Goal: Task Accomplishment & Management: Manage account settings

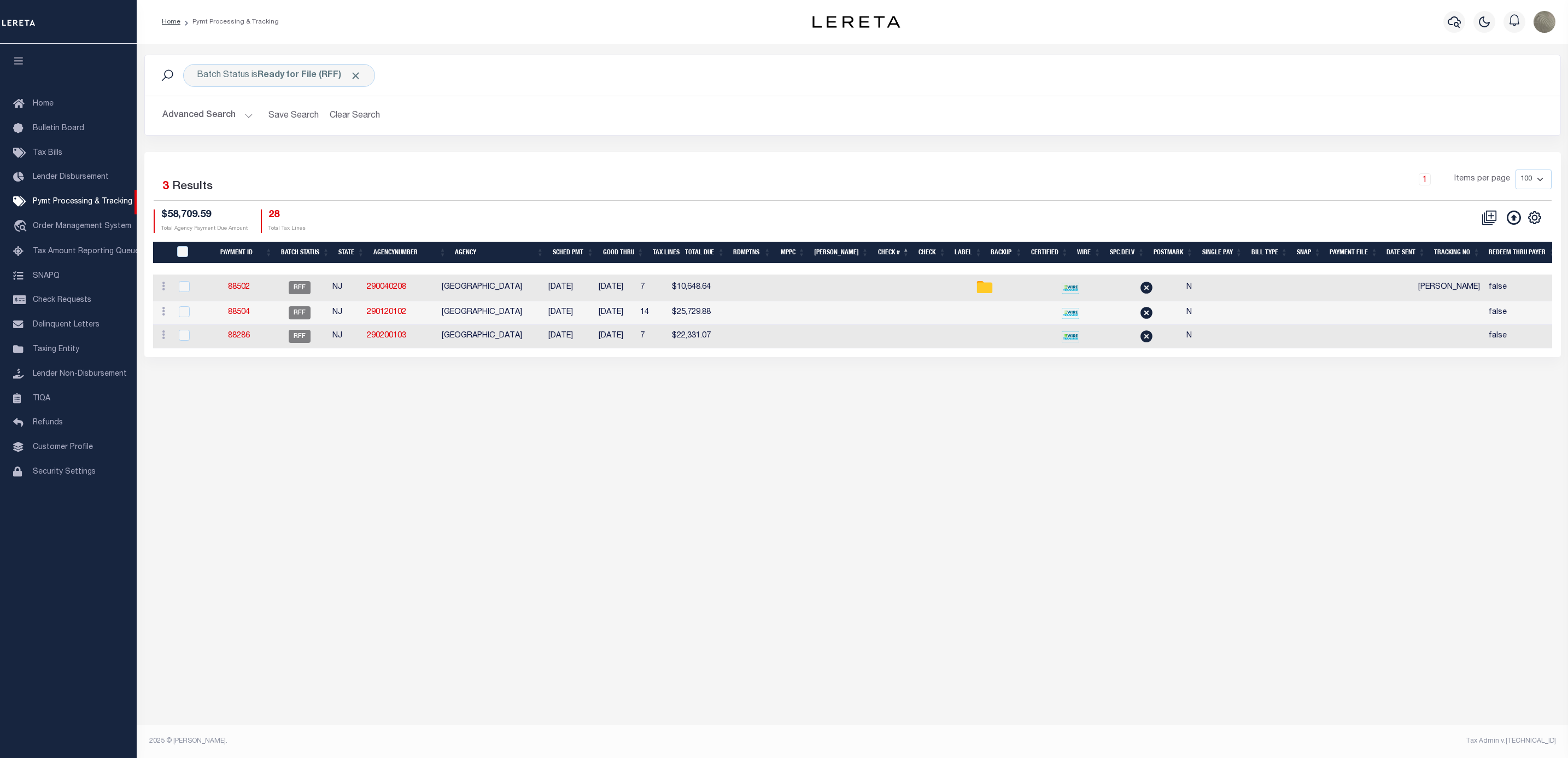
click at [810, 181] on div "1 Items per page 100 200 500 1000" at bounding box center [1029, 184] width 1044 height 28
click at [249, 78] on div "Batch Status is Ready for File (RFF)" at bounding box center [279, 75] width 192 height 23
click at [279, 127] on select "Awaiting Funds (AWF) Cleared and Complete (CAC) New Check Needed (NCN) Payment …" at bounding box center [277, 129] width 161 height 21
select select "SFP"
click at [197, 120] on select "Awaiting Funds (AWF) Cleared and Complete (CAC) New Check Needed (NCN) Payment …" at bounding box center [277, 129] width 161 height 21
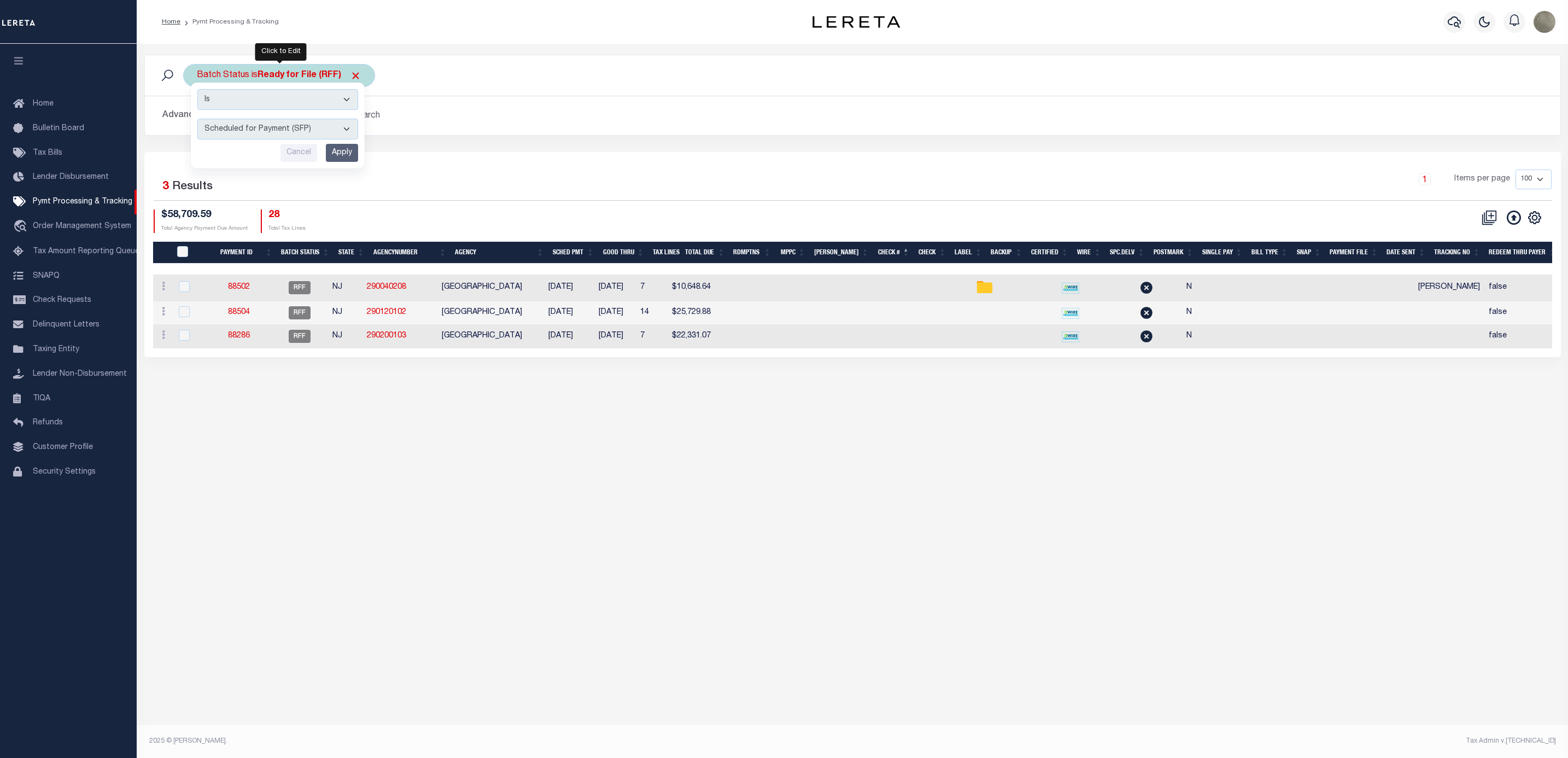
click at [351, 151] on input "Apply" at bounding box center [341, 152] width 32 height 18
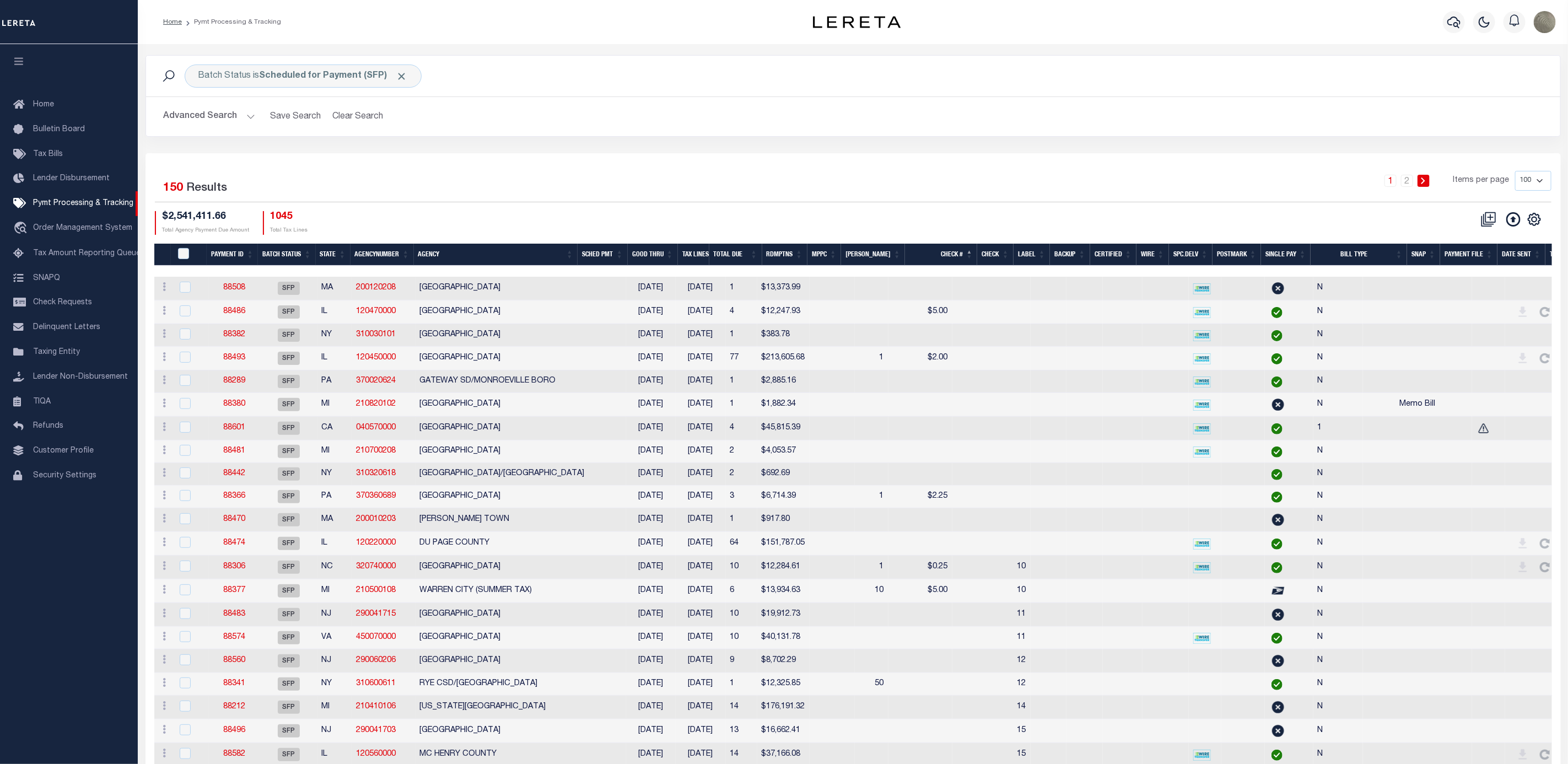
click at [488, 260] on th "Agency" at bounding box center [496, 255] width 164 height 23
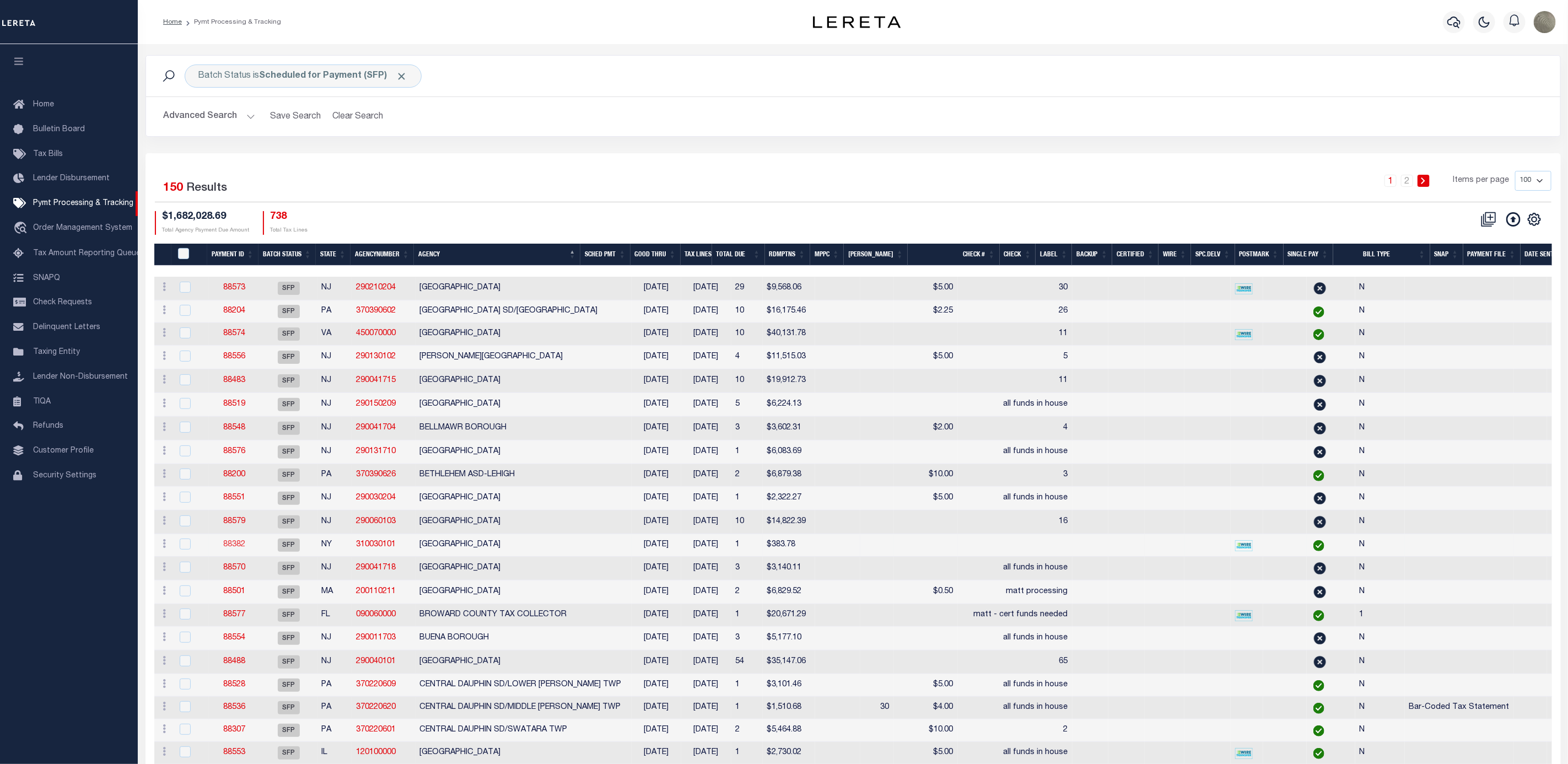
click at [230, 549] on link "88382" at bounding box center [234, 544] width 22 height 8
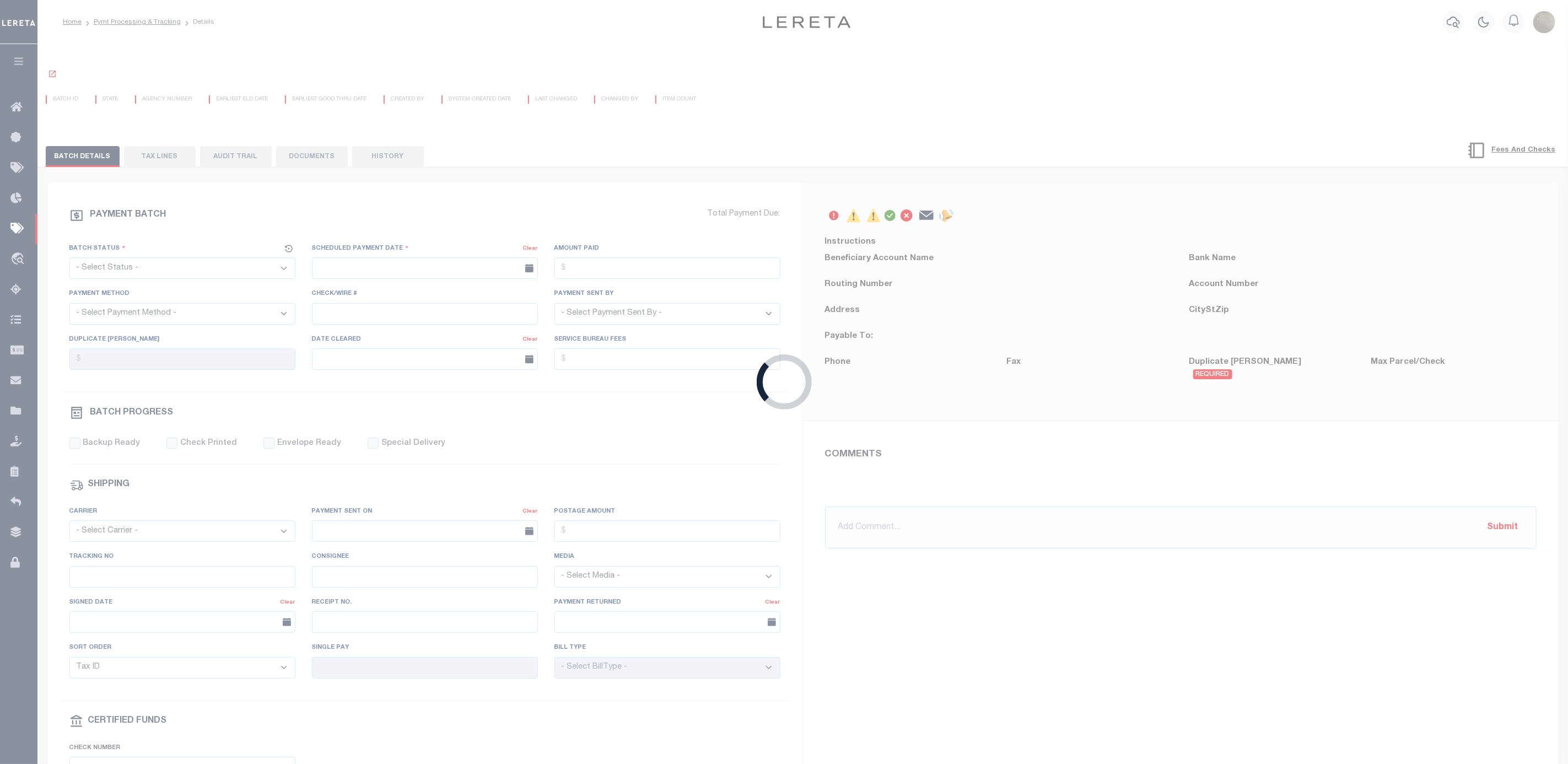
select select "SFP"
type input "08/20/2025"
type input "Matt"
type input "N"
radio input "true"
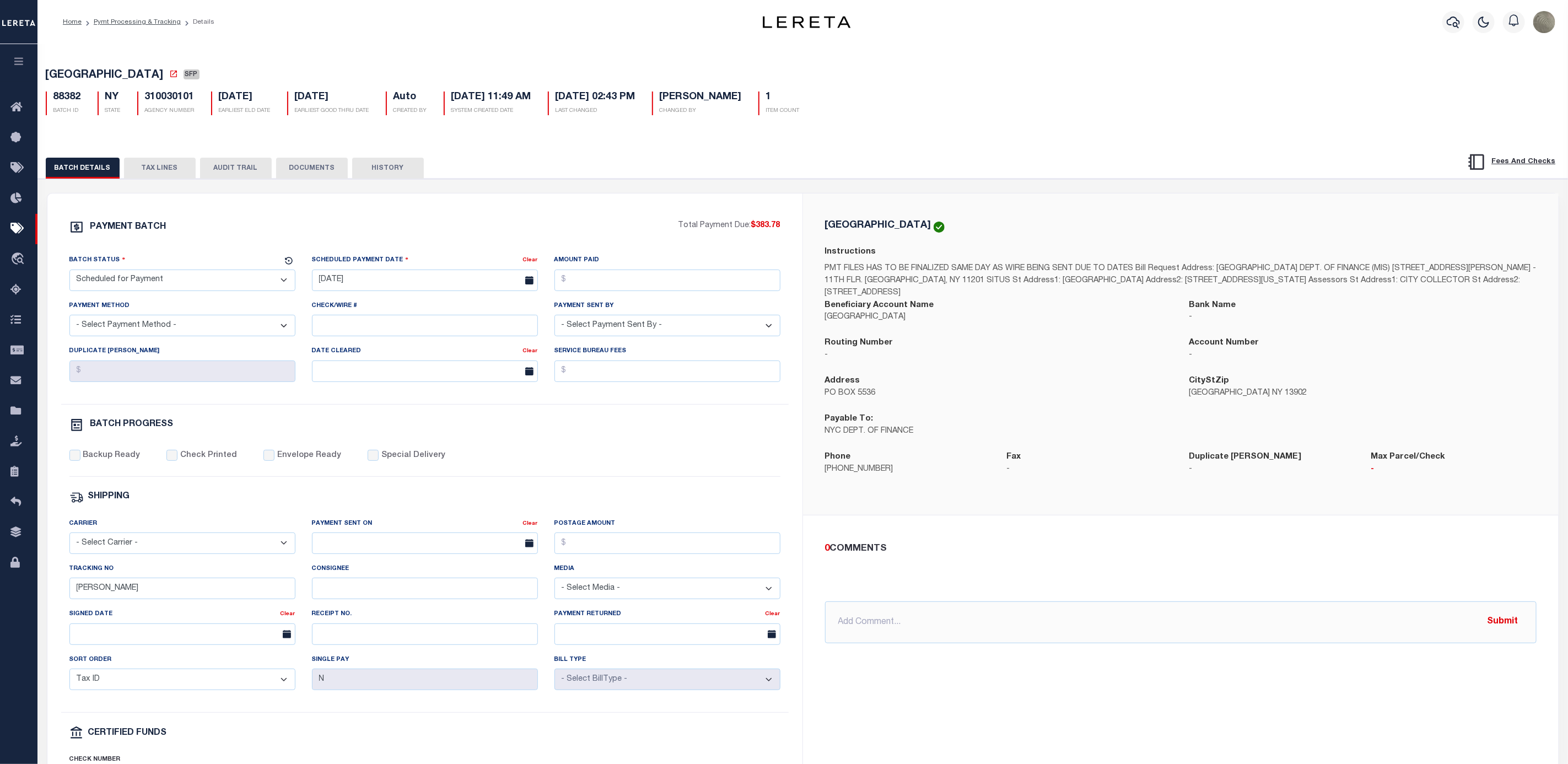
click at [180, 168] on button "TAX LINES" at bounding box center [160, 168] width 72 height 21
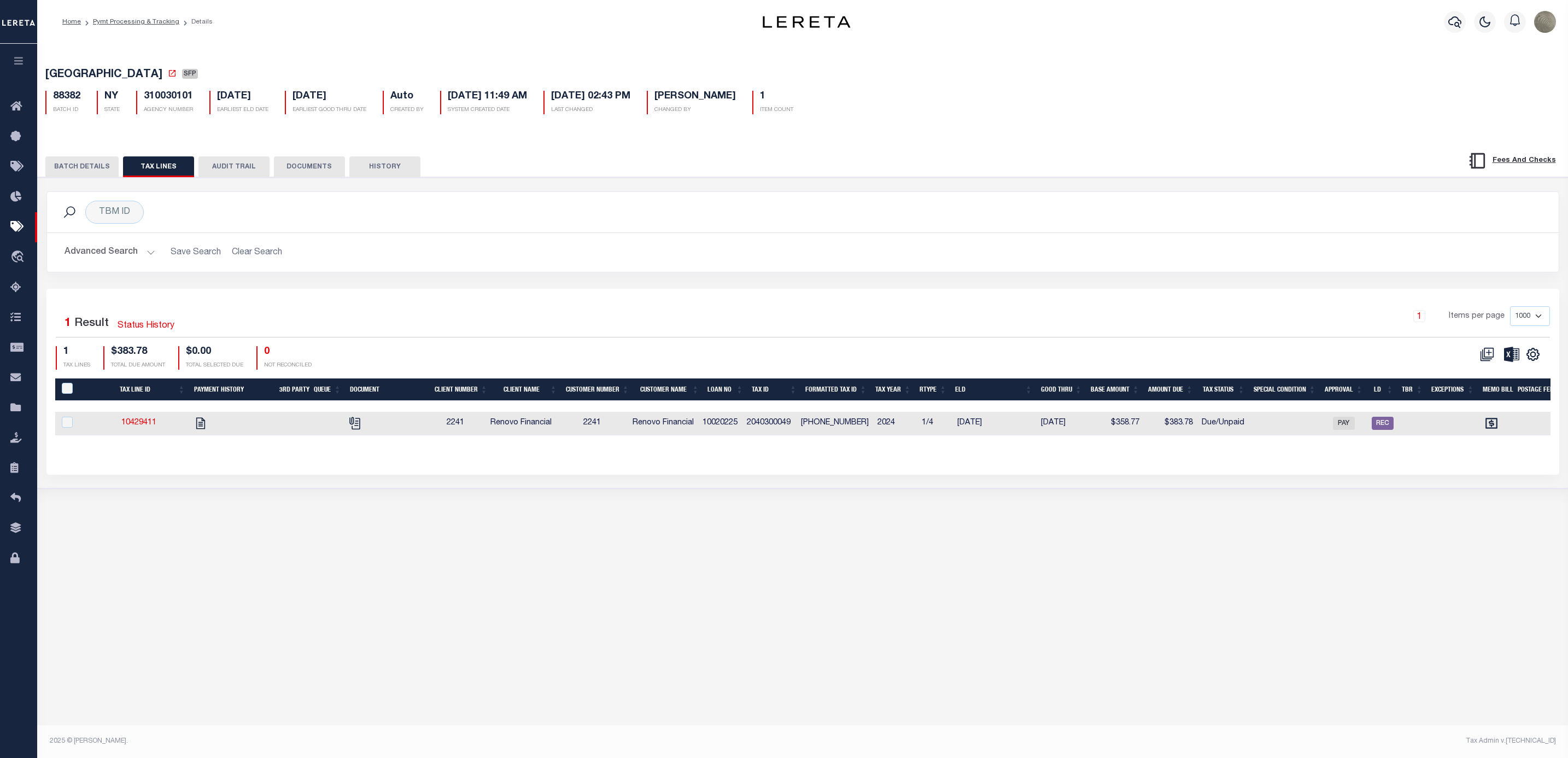
click at [102, 163] on button "BATCH DETAILS" at bounding box center [82, 167] width 73 height 21
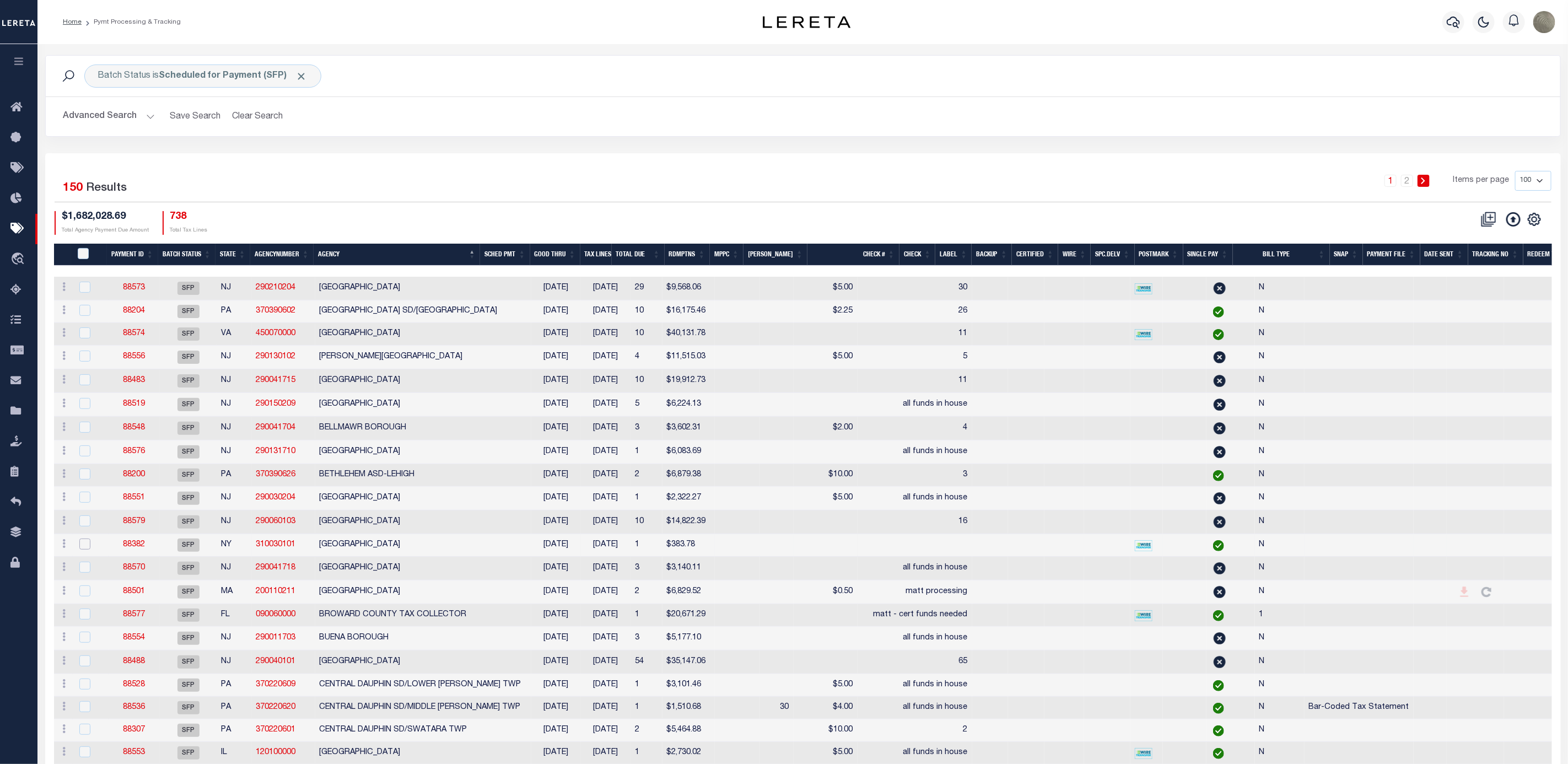
click at [88, 548] on input "checkbox" at bounding box center [85, 544] width 11 height 11
checkbox input "true"
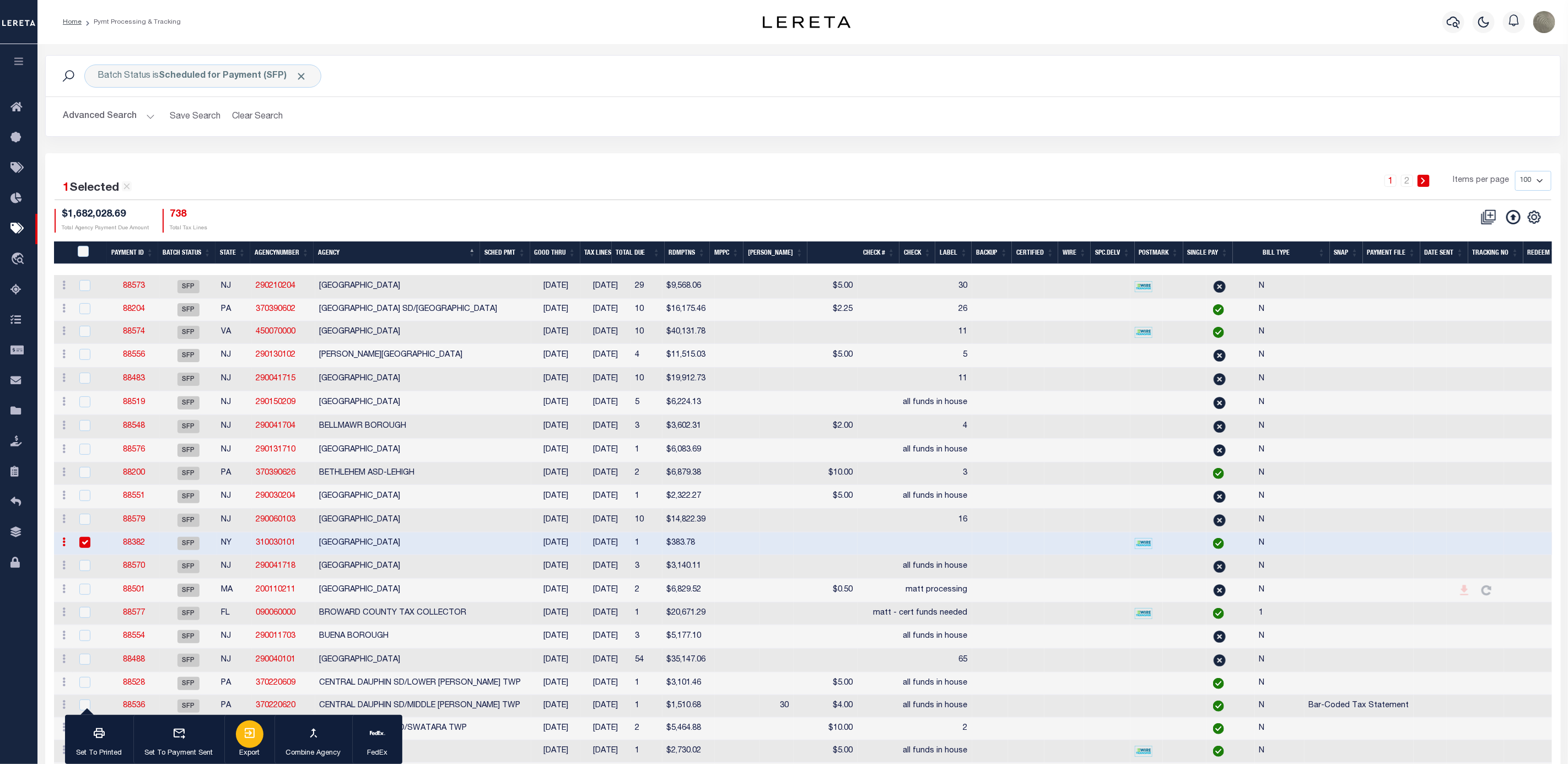
click at [240, 738] on div "button" at bounding box center [250, 734] width 27 height 27
click at [419, 182] on div "1 Selected 150 Results" at bounding box center [236, 185] width 379 height 29
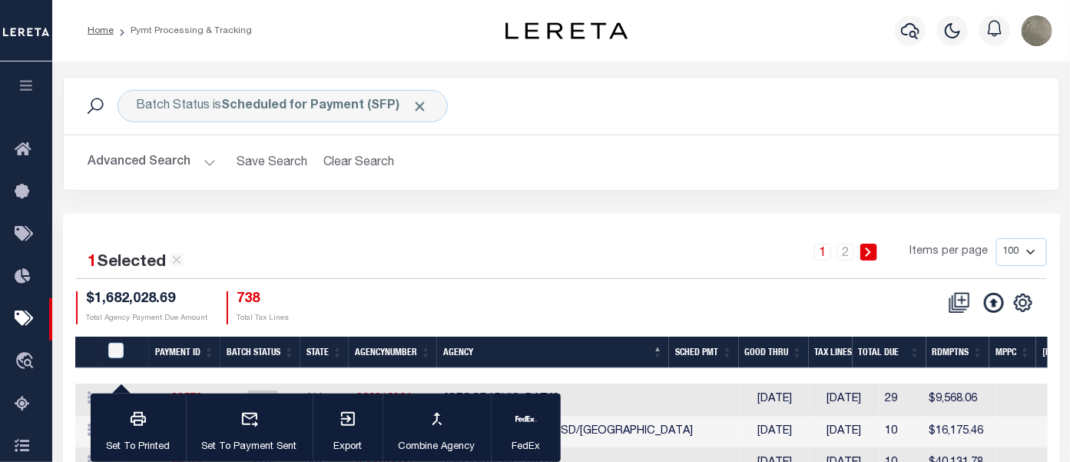
drag, startPoint x: 503, startPoint y: 227, endPoint x: 436, endPoint y: 222, distance: 66.2
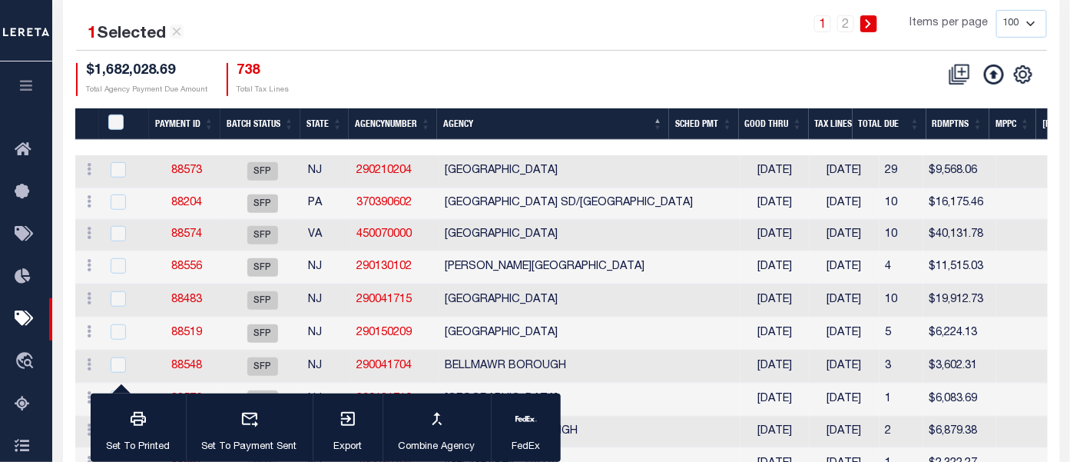
scroll to position [231, 0]
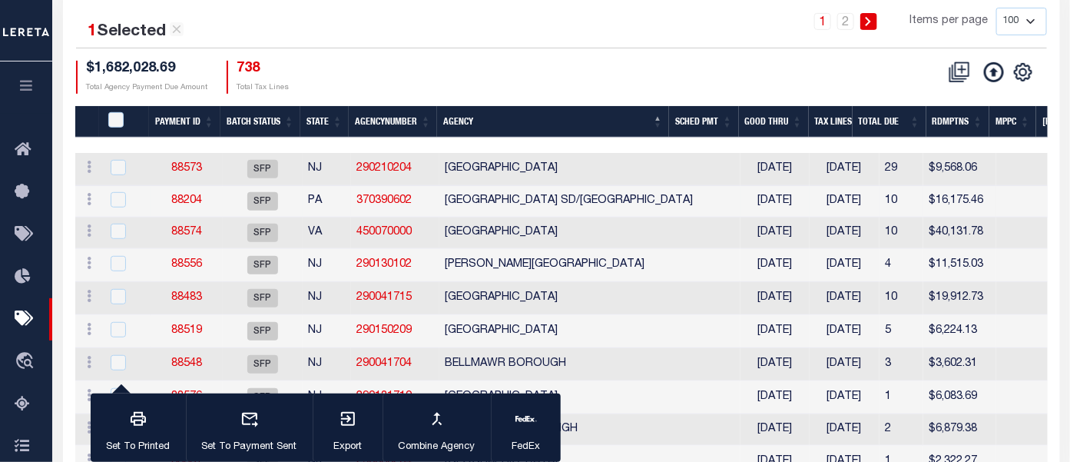
drag, startPoint x: 515, startPoint y: 199, endPoint x: 503, endPoint y: 190, distance: 14.8
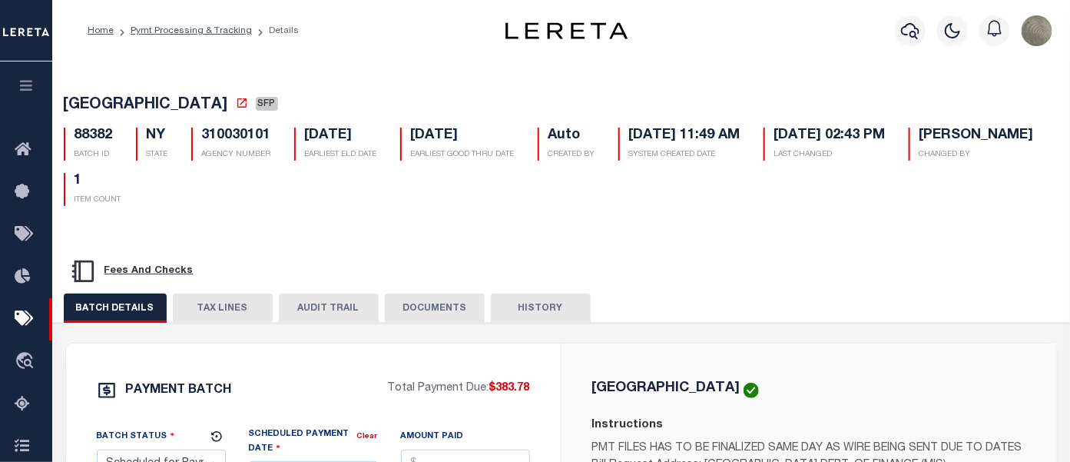
click at [233, 294] on button "TAX LINES" at bounding box center [223, 308] width 100 height 29
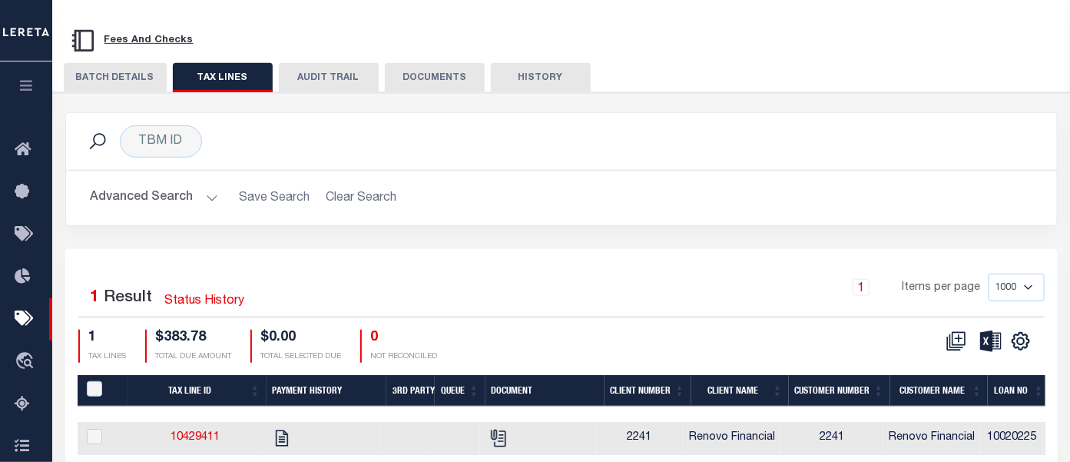
scroll to position [346, 0]
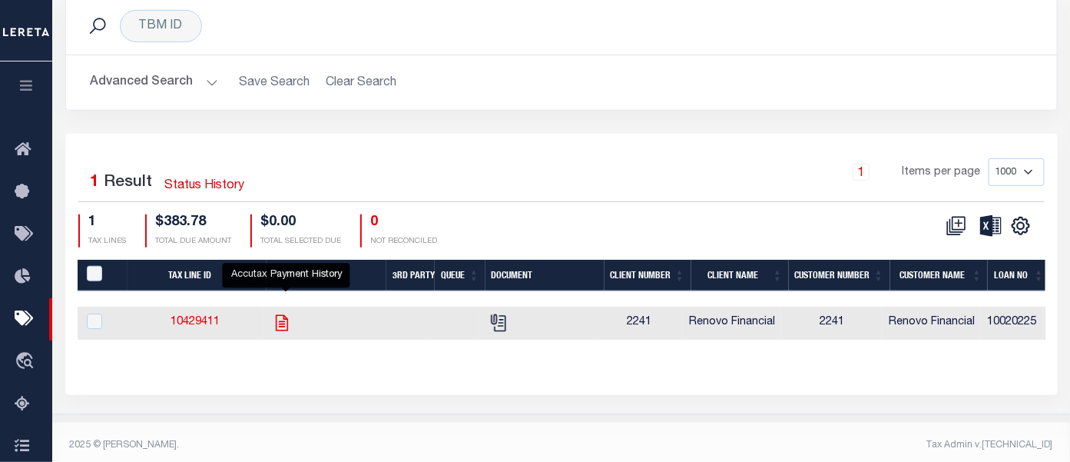
click at [281, 314] on icon "" at bounding box center [282, 322] width 12 height 16
checkbox input "true"
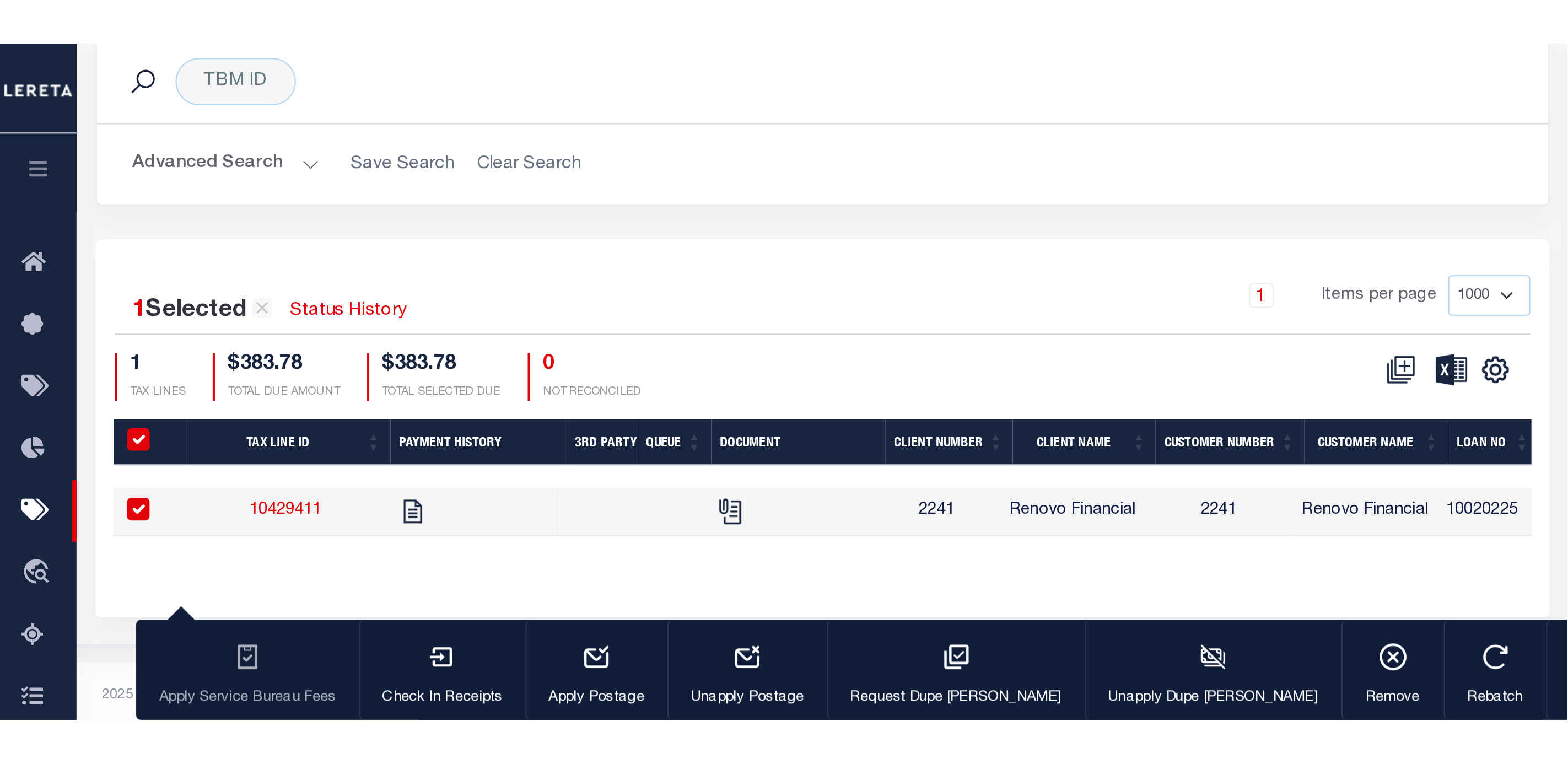
scroll to position [0, 0]
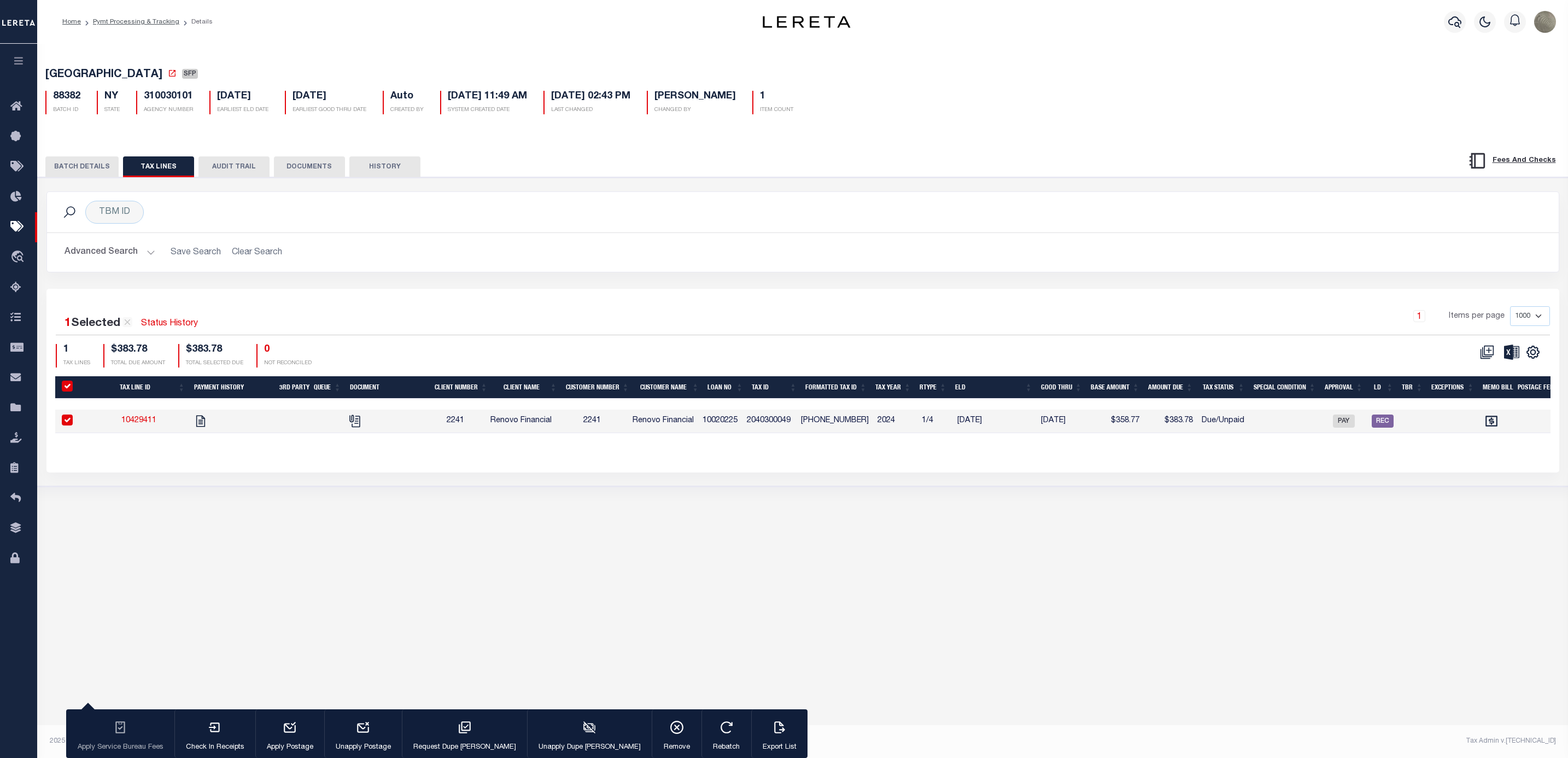
click at [888, 176] on div "BATCH DETAILS TAX LINES AUDIT TRAIL DOCUMENTS HISTORY" at bounding box center [733, 167] width 1375 height 20
click at [659, 223] on div "TBM ID Search" at bounding box center [802, 212] width 1494 height 23
click at [107, 172] on button "BATCH DETAILS" at bounding box center [82, 167] width 73 height 21
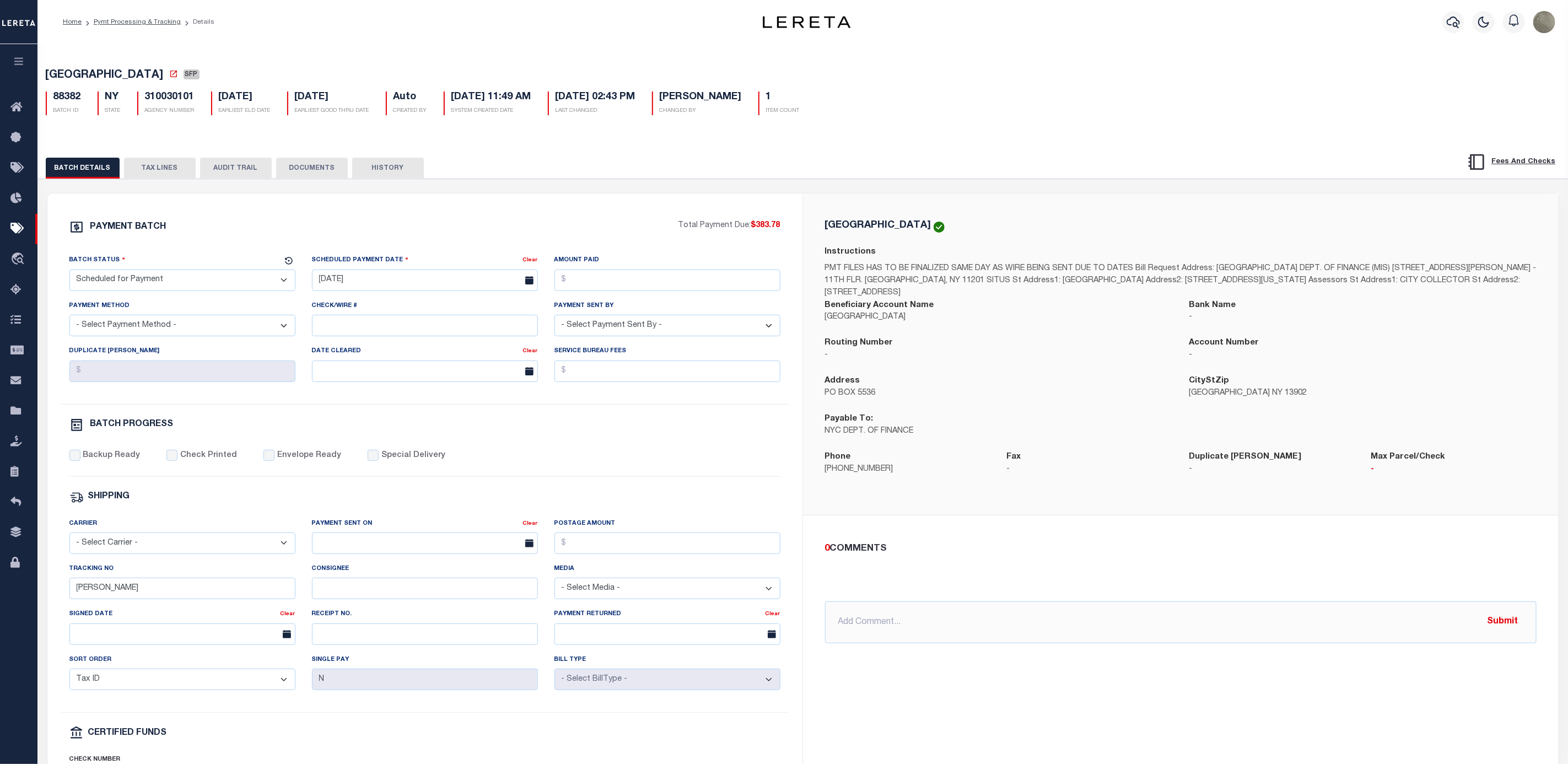
click at [410, 222] on div "PAYMENT BATCH Total Payment Due: $383.78 Batch Status" at bounding box center [425, 516] width 755 height 645
click at [925, 196] on div "BRONX CITY Instructions PMT FILES HAS TO BE FINALIZED SAME DAY AS WIRE BEING SE…" at bounding box center [1181, 354] width 756 height 322
click at [163, 162] on button "TAX LINES" at bounding box center [160, 168] width 72 height 21
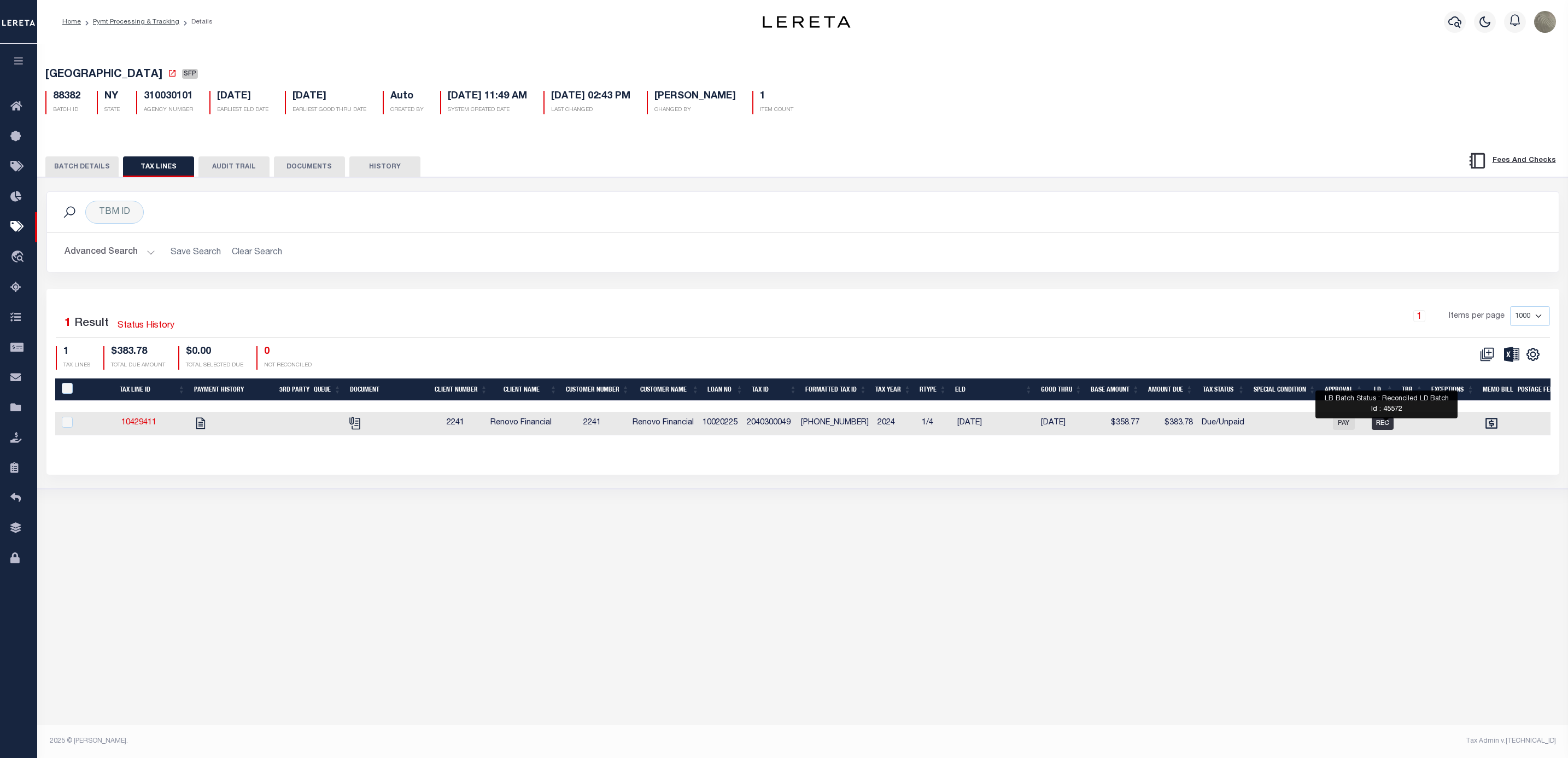
click at [1393, 430] on span "REC" at bounding box center [1382, 423] width 22 height 13
checkbox input "true"
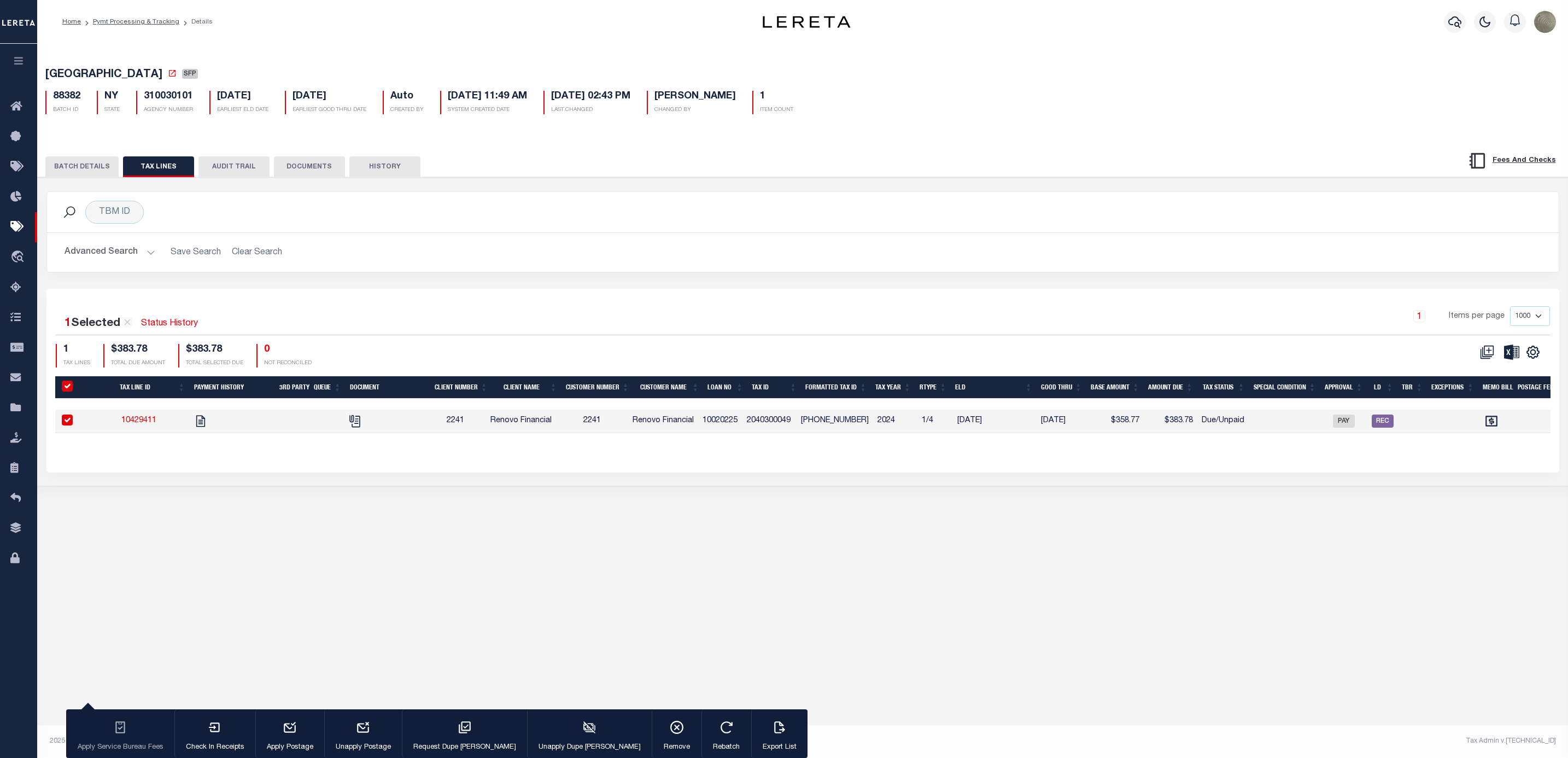
click at [1053, 240] on div "Advanced Search Save Search Clear Search Loan No Equals Equals Is Not Equal To …" at bounding box center [802, 252] width 1512 height 39
click at [1388, 421] on span "REC" at bounding box center [1382, 421] width 22 height 13
checkbox input "false"
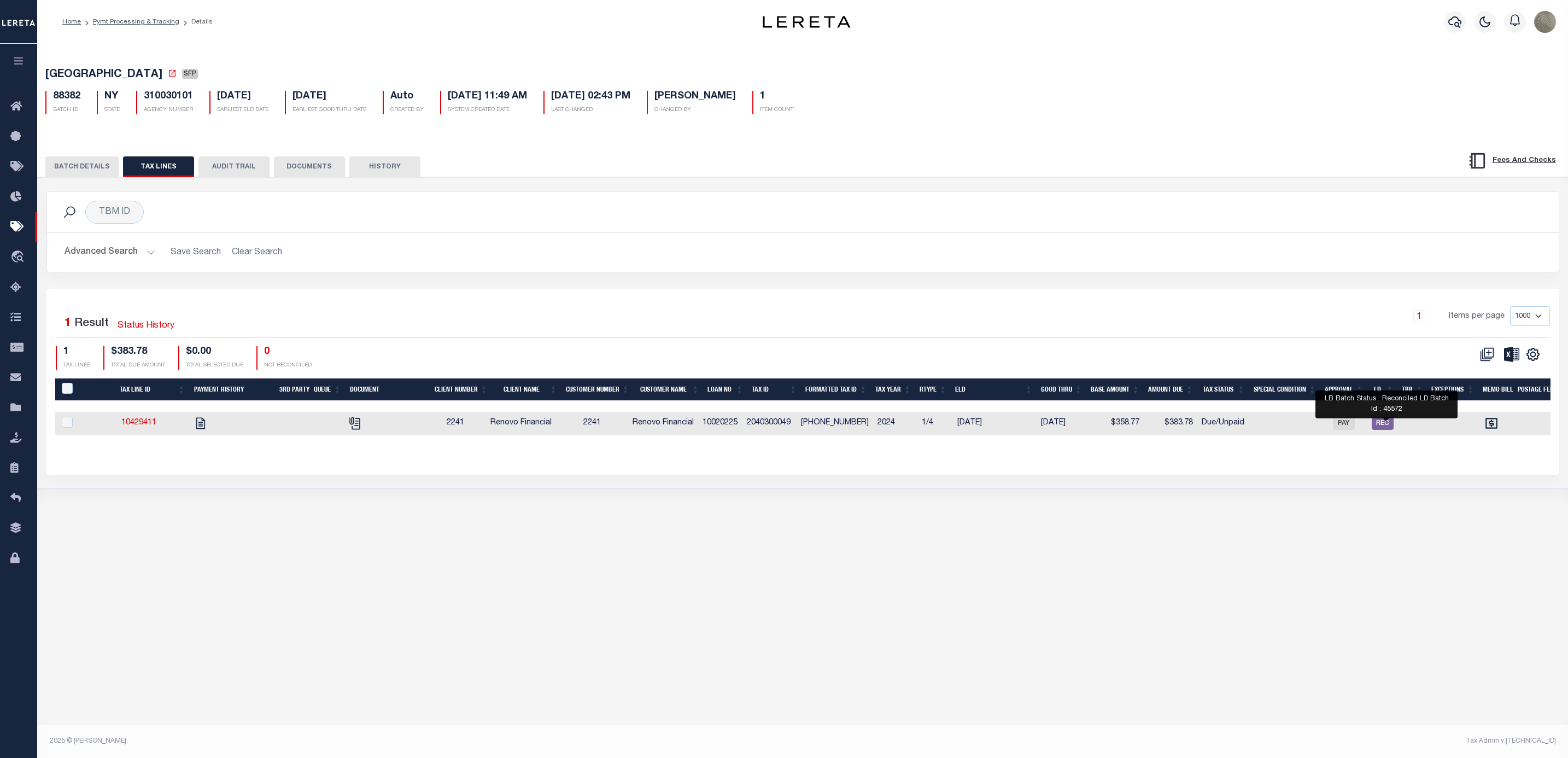
click at [1381, 435] on td "REC" at bounding box center [1382, 423] width 31 height 23
checkbox input "true"
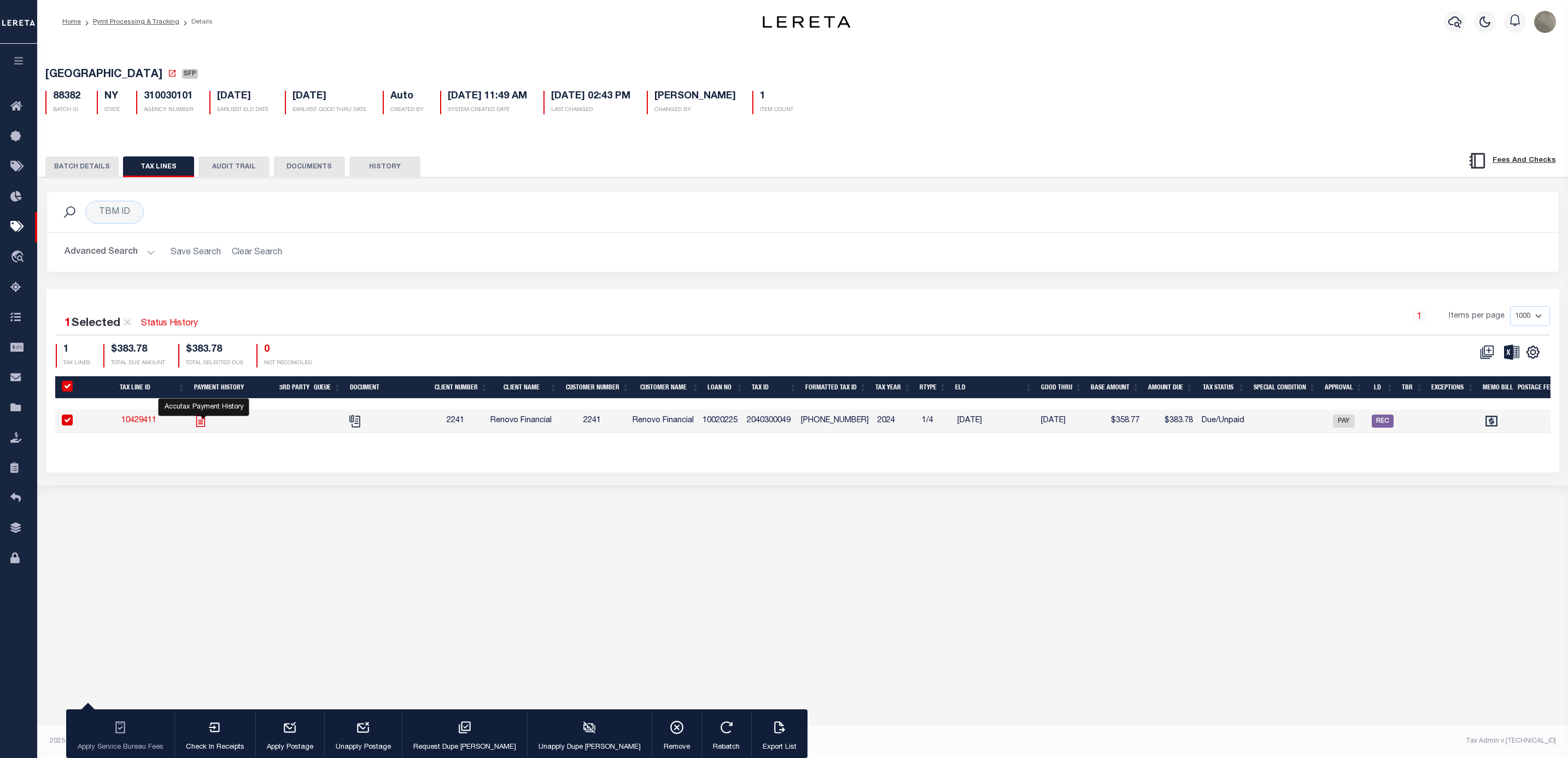
click at [204, 423] on icon "" at bounding box center [201, 421] width 14 height 14
checkbox input "false"
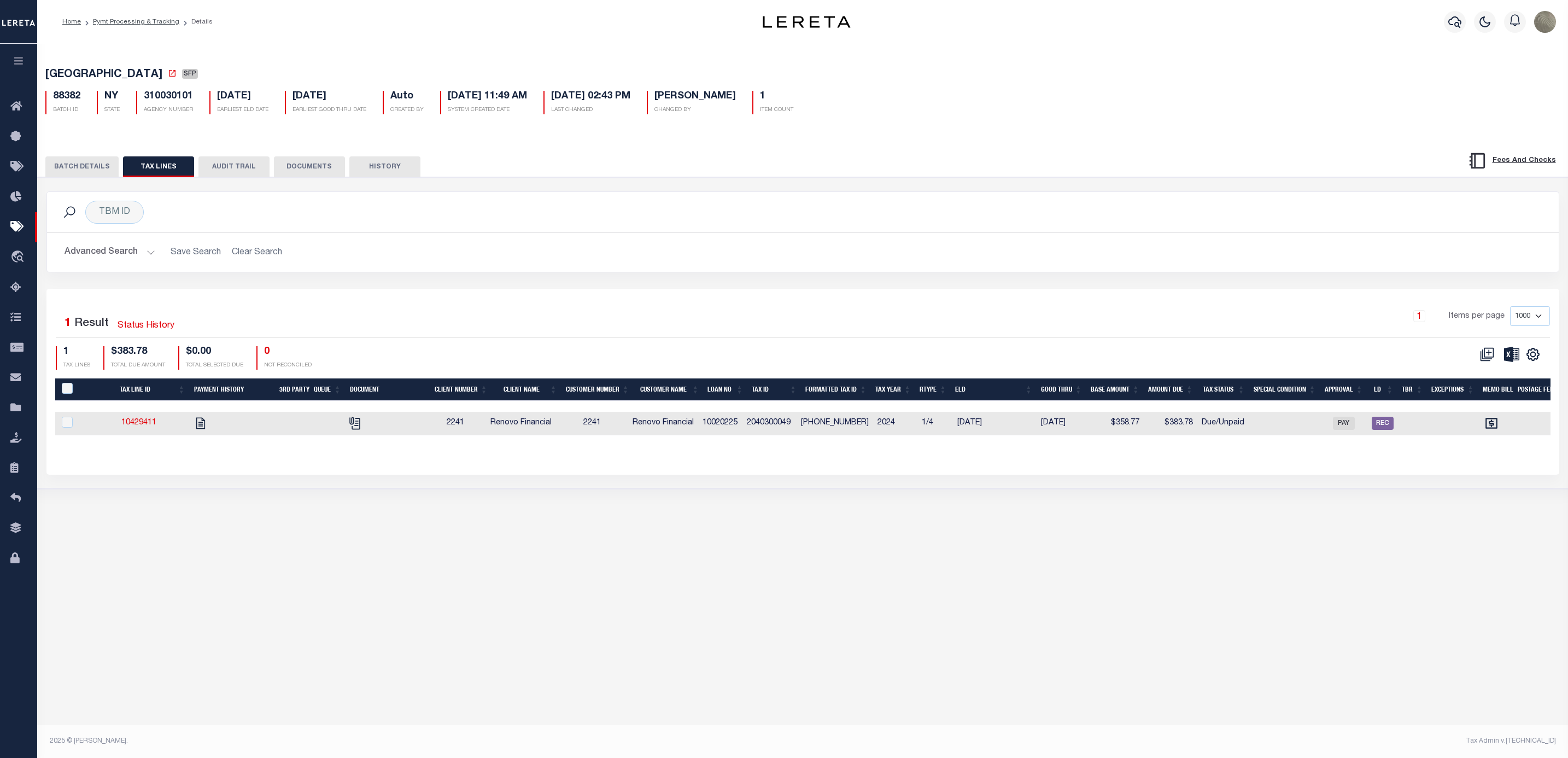
click at [91, 174] on button "BATCH DETAILS" at bounding box center [82, 167] width 73 height 21
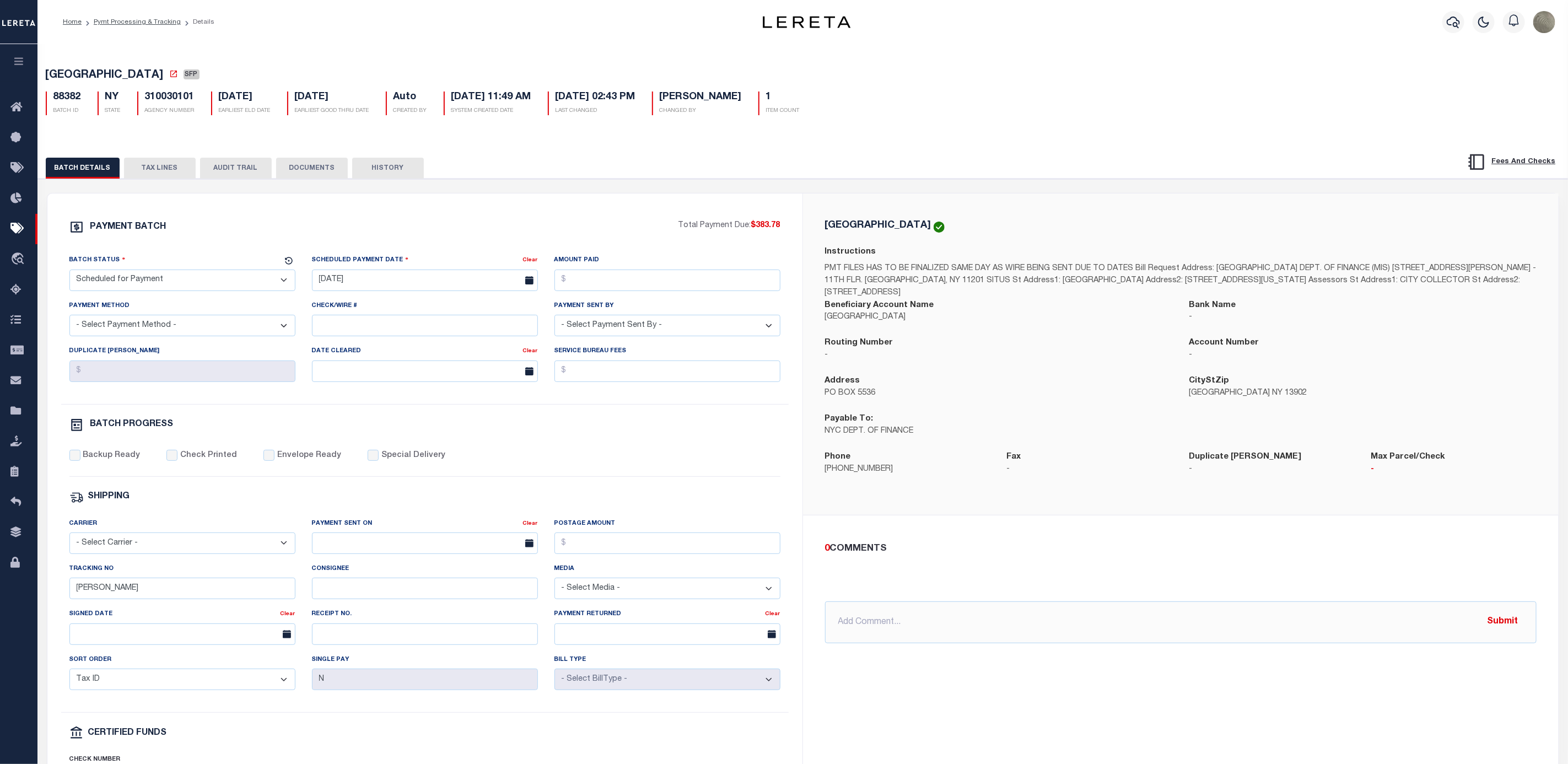
click at [156, 173] on button "TAX LINES" at bounding box center [160, 168] width 72 height 21
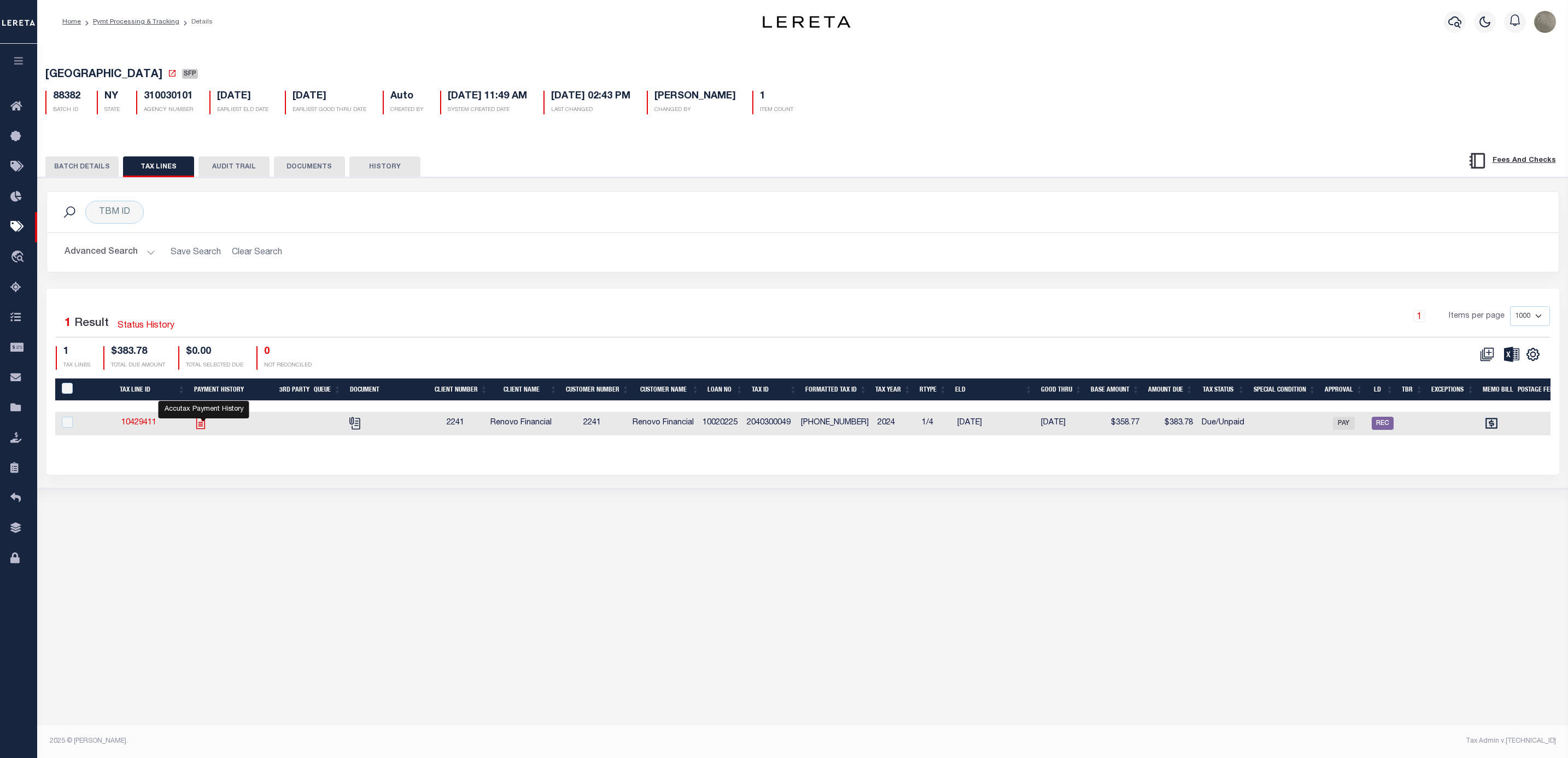
click at [207, 422] on icon "" at bounding box center [201, 423] width 14 height 14
checkbox input "true"
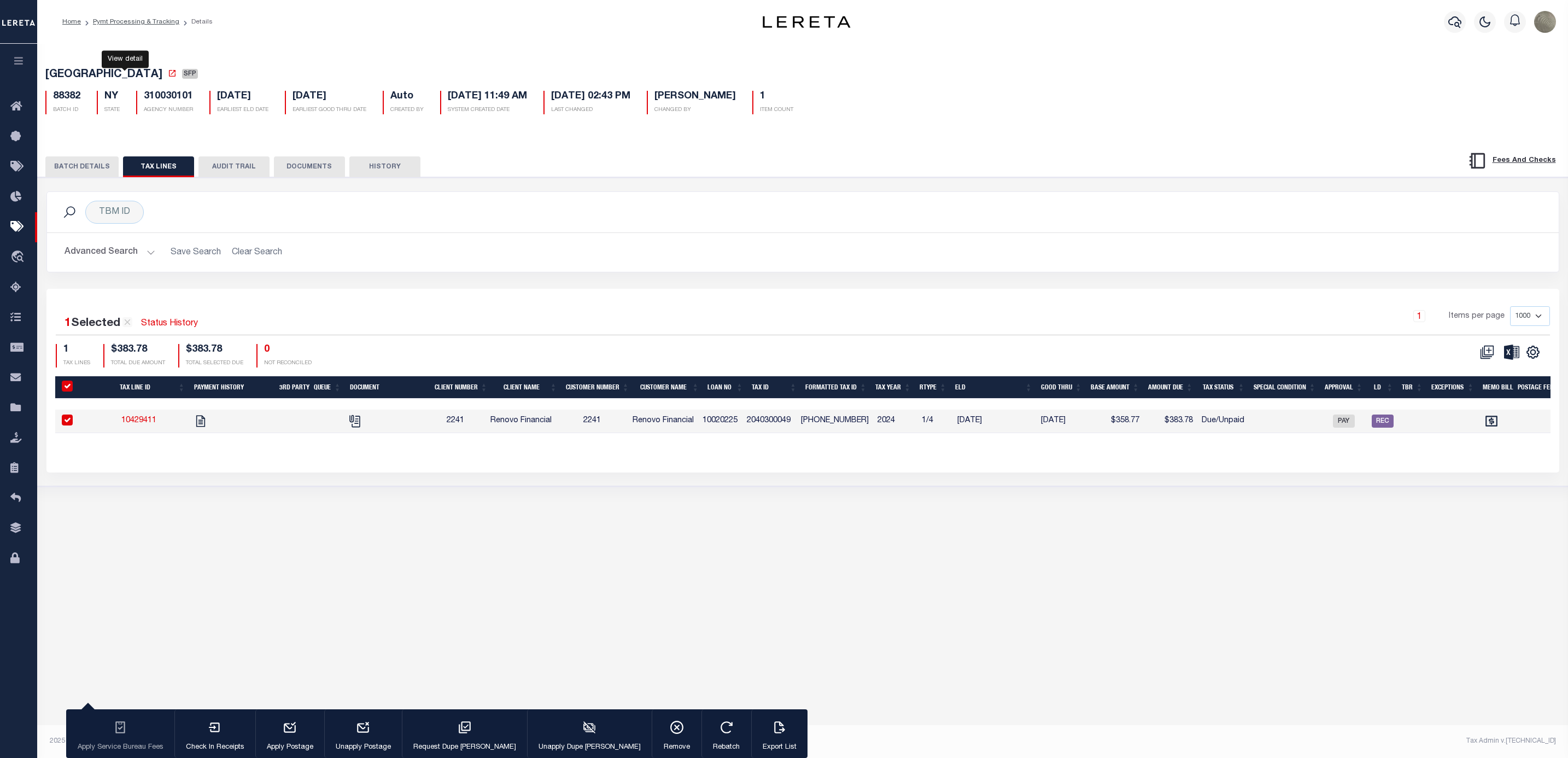
click at [168, 72] on icon at bounding box center [172, 73] width 9 height 9
click at [945, 220] on div "TBM ID Search" at bounding box center [802, 212] width 1494 height 23
click at [726, 247] on h2 "Advanced Search Save Search Clear Search" at bounding box center [802, 253] width 1494 height 21
click at [95, 171] on button "BATCH DETAILS" at bounding box center [82, 167] width 73 height 21
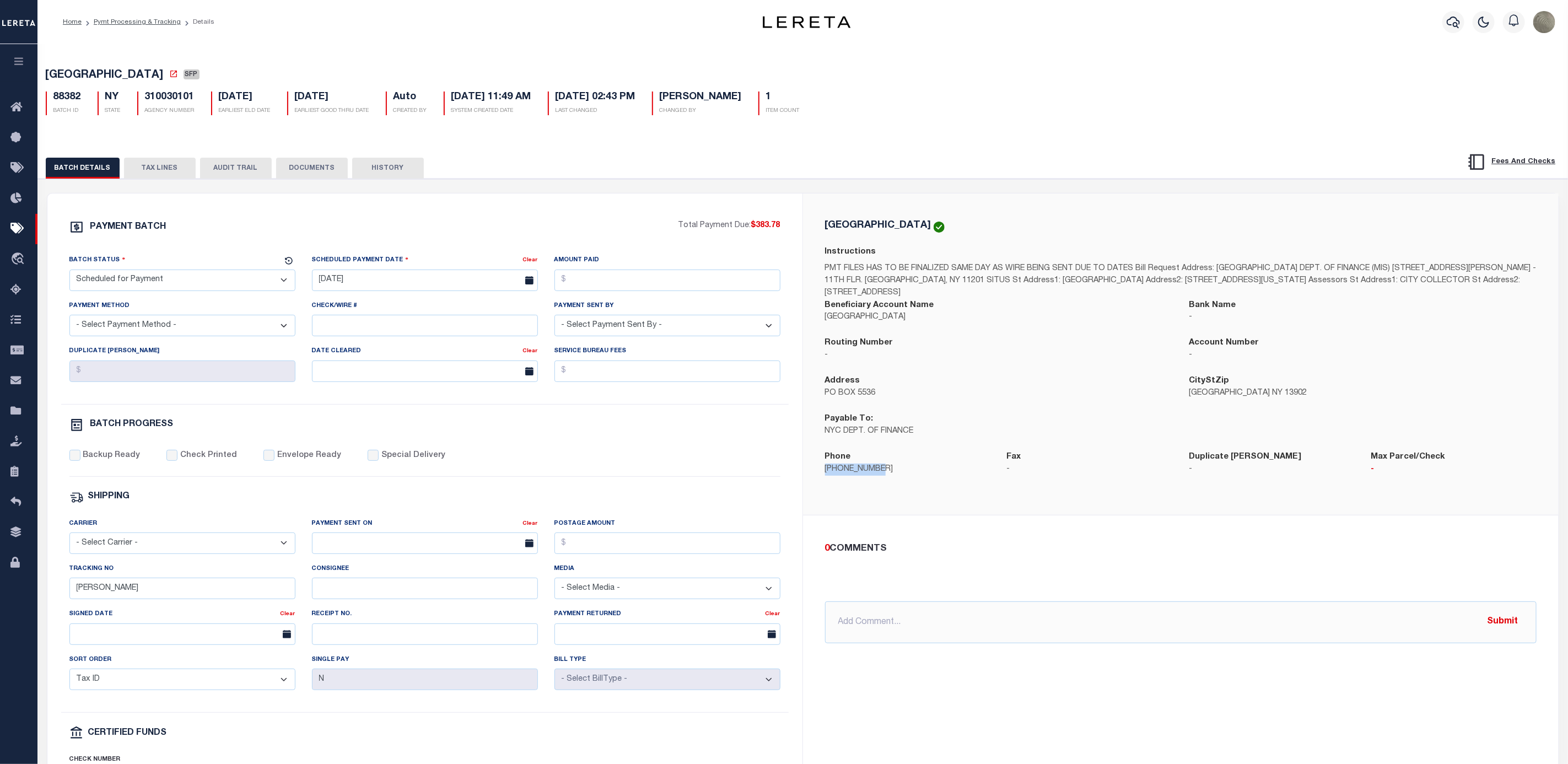
drag, startPoint x: 885, startPoint y: 475, endPoint x: 823, endPoint y: 475, distance: 62.0
click at [823, 475] on div "Phone 212-639-9675" at bounding box center [908, 470] width 182 height 38
copy p "212-639-9675"
click at [953, 194] on div "PAYMENT BATCH Total Payment Due: $383.78 Batch Status" at bounding box center [803, 535] width 1541 height 713
drag, startPoint x: 154, startPoint y: 167, endPoint x: 182, endPoint y: 171, distance: 28.3
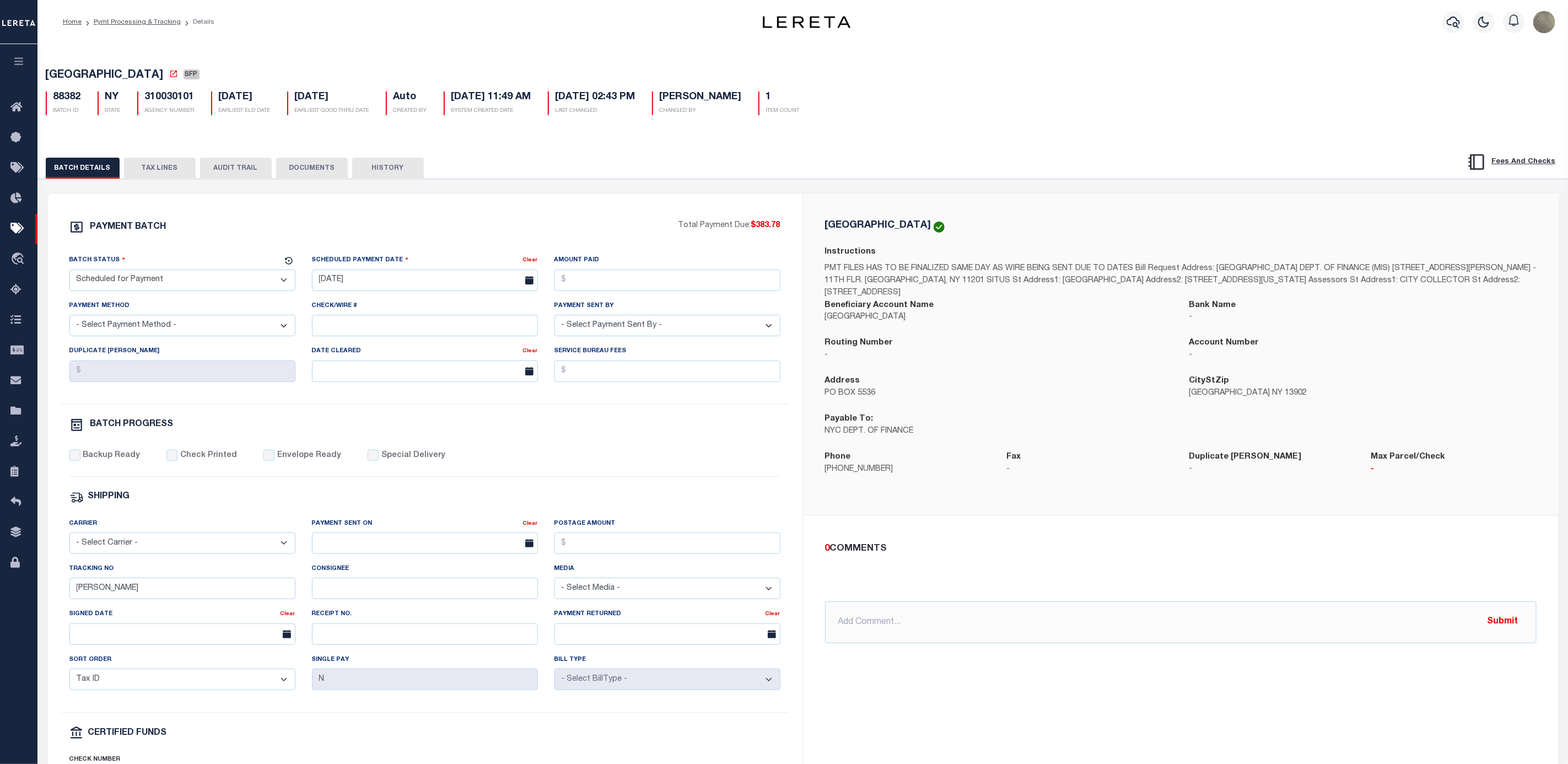
click at [154, 167] on button "TAX LINES" at bounding box center [160, 168] width 72 height 21
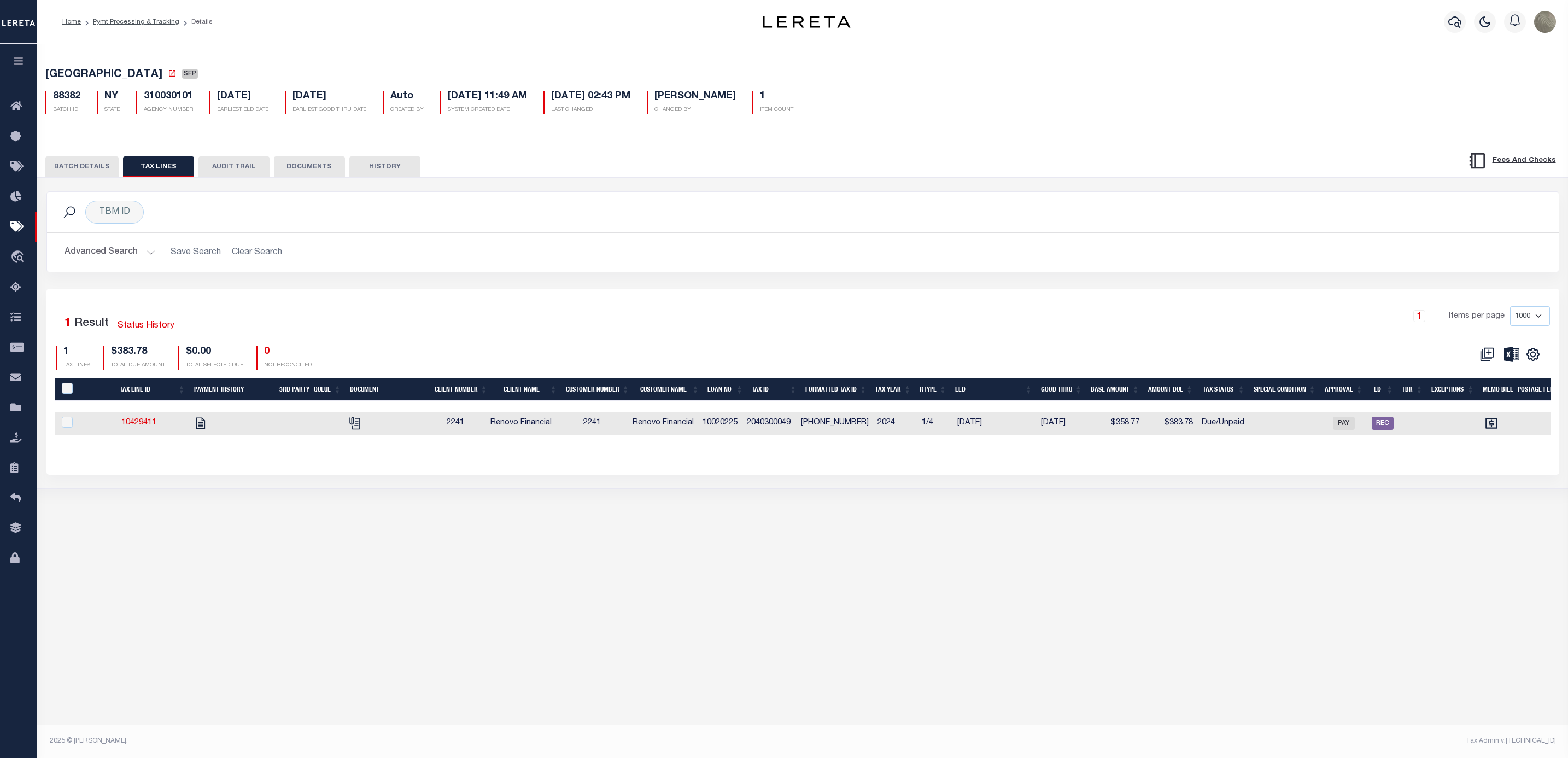
click at [776, 428] on td "2040300049" at bounding box center [770, 423] width 54 height 23
checkbox input "true"
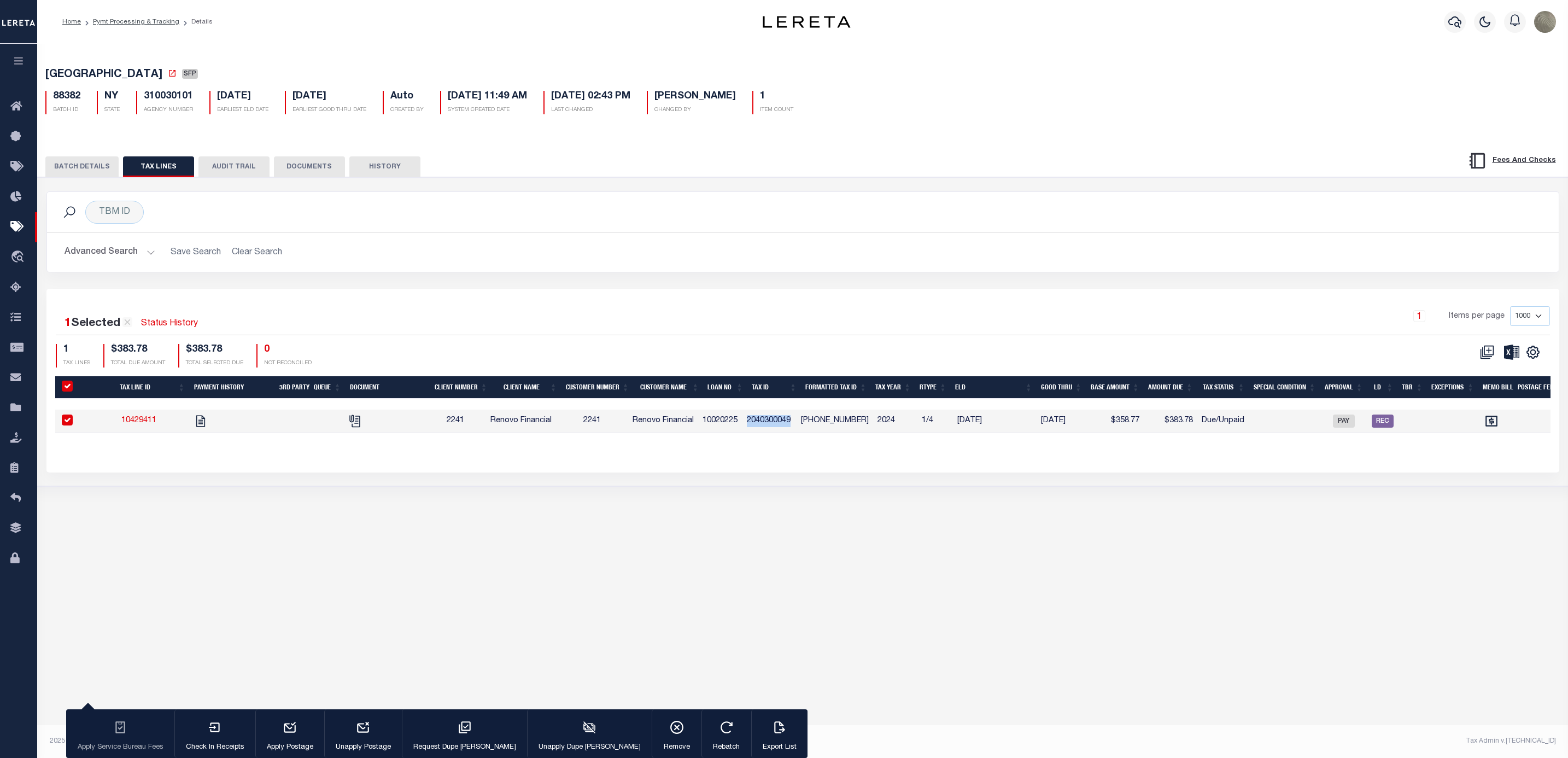
click at [776, 427] on td "2040300049" at bounding box center [770, 421] width 54 height 23
checkbox input "false"
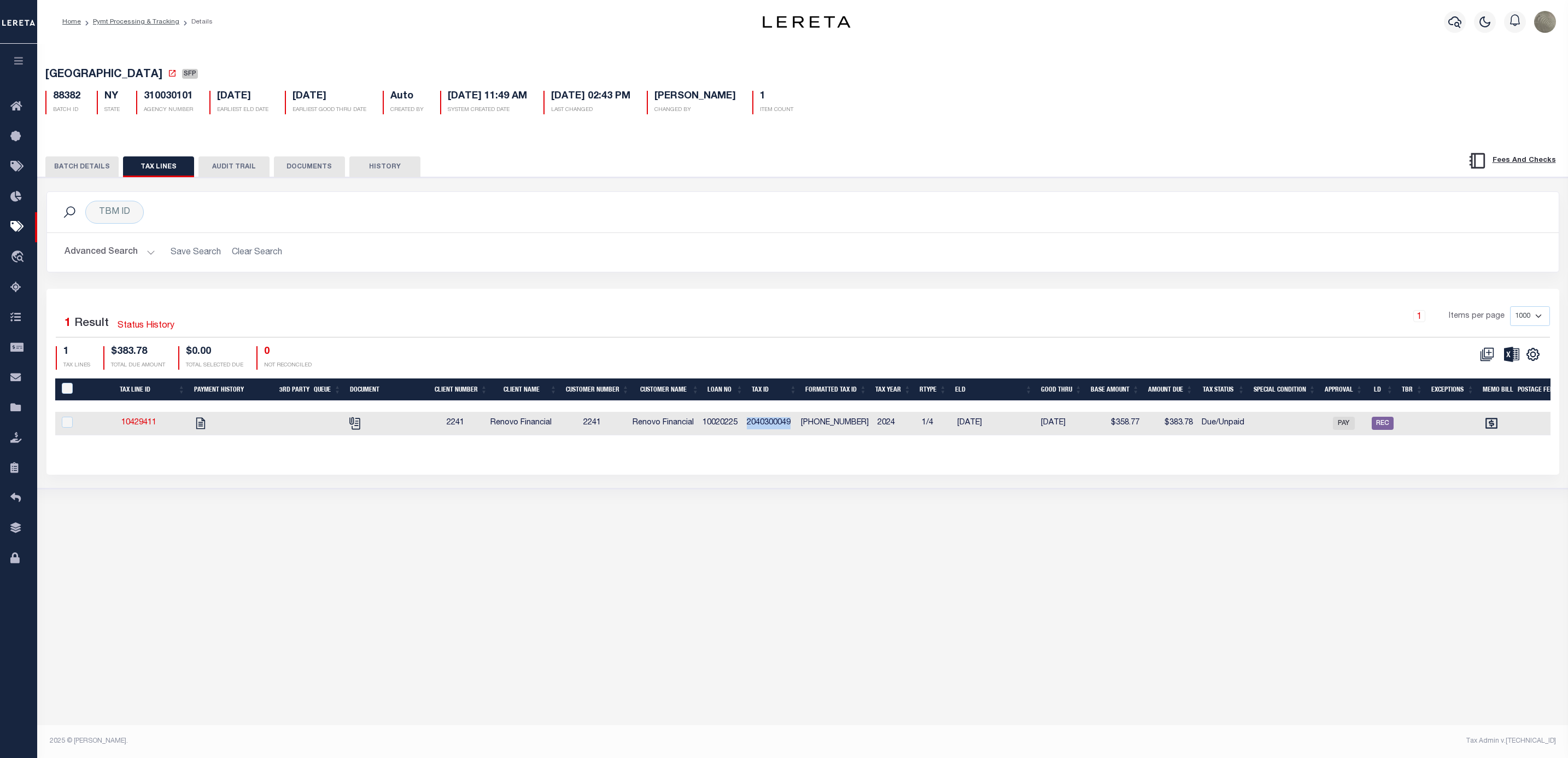
copy td "2040300049"
drag, startPoint x: 981, startPoint y: 305, endPoint x: 969, endPoint y: 310, distance: 13.0
click at [981, 305] on div "1 Selected 1 Result Status History 1 Items per page 1000 2500 5000 10000 1 TAX …" at bounding box center [802, 381] width 1513 height 185
click at [83, 167] on button "BATCH DETAILS" at bounding box center [82, 167] width 73 height 21
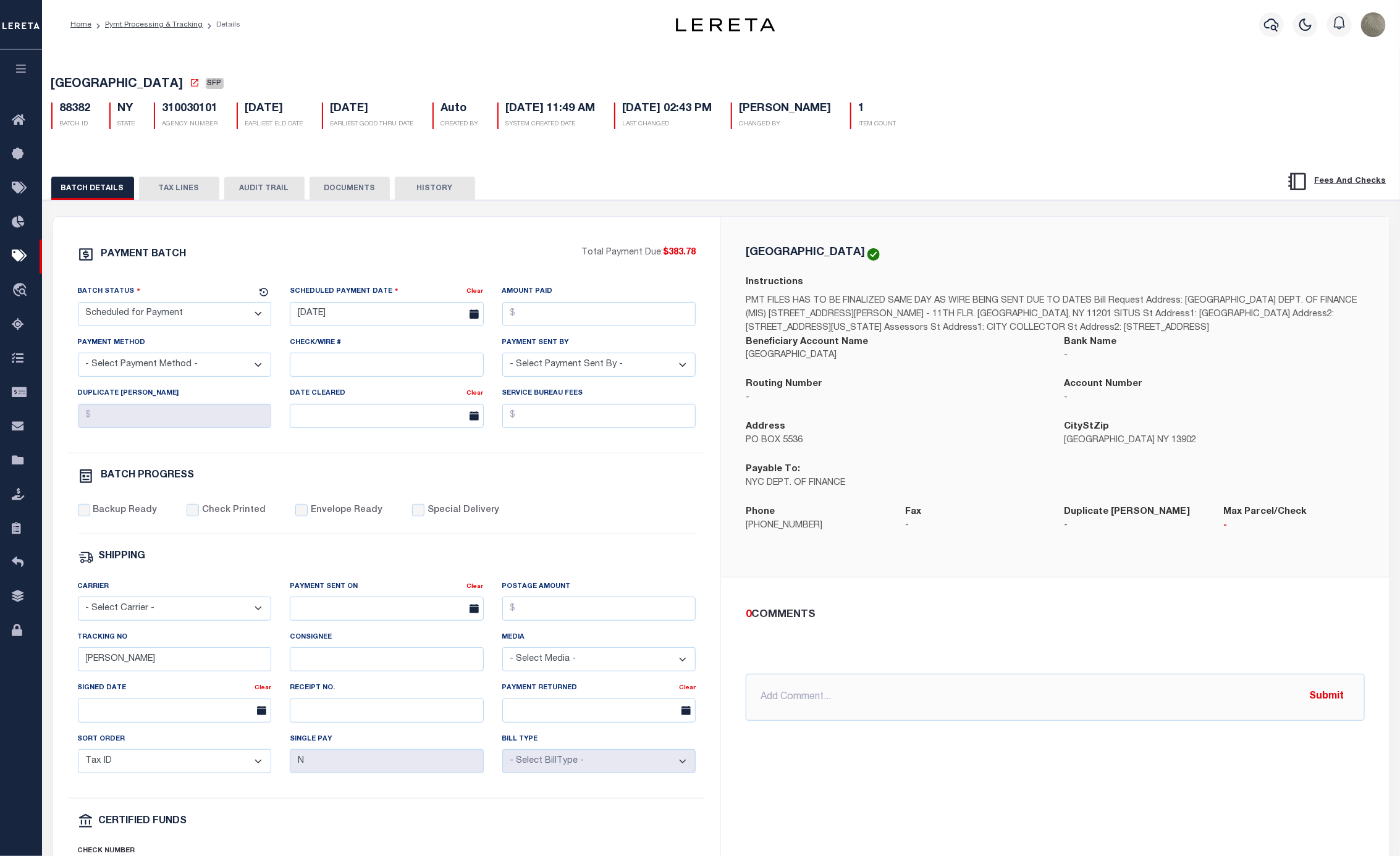
click at [864, 204] on div "PAYMENT BATCH Total Payment Due: $383.78 Batch Status" at bounding box center [721, 600] width 1370 height 799
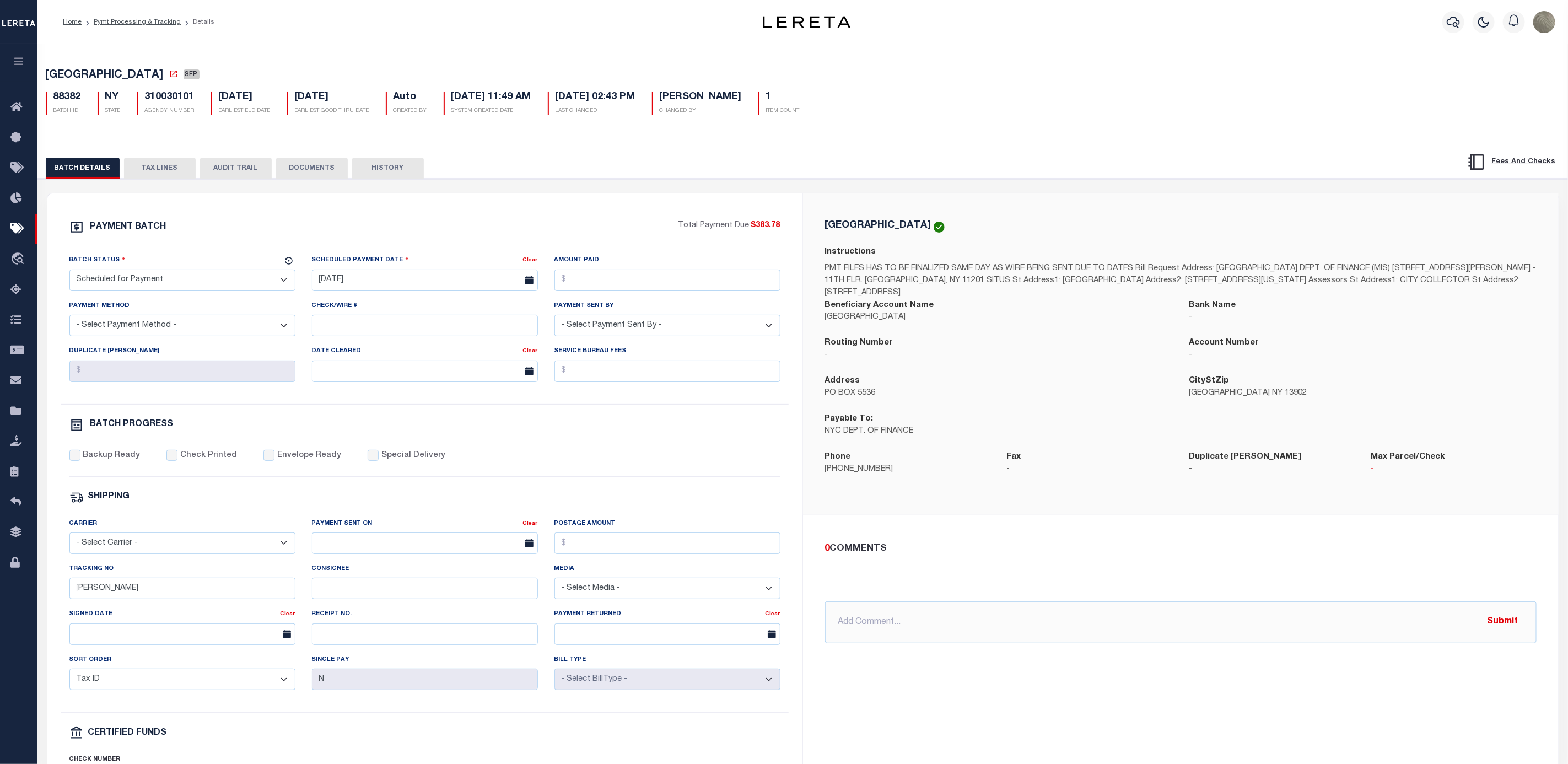
click at [828, 177] on div "BATCH DETAILS TAX LINES AUDIT TRAIL DOCUMENTS HISTORY" at bounding box center [733, 168] width 1374 height 20
click at [686, 422] on div "PAYMENT BATCH Total Payment Due: $383.78 Batch Status - Select Status -" at bounding box center [425, 516] width 729 height 592
click at [1022, 162] on div "BATCH DETAILS TAX LINES AUDIT TRAIL DOCUMENTS HISTORY" at bounding box center [733, 168] width 1374 height 20
click at [988, 178] on div "BATCH DETAILS TAX LINES AUDIT TRAIL DOCUMENTS HISTORY" at bounding box center [733, 168] width 1374 height 20
click at [245, 241] on div "PAYMENT BATCH" at bounding box center [374, 230] width 609 height 21
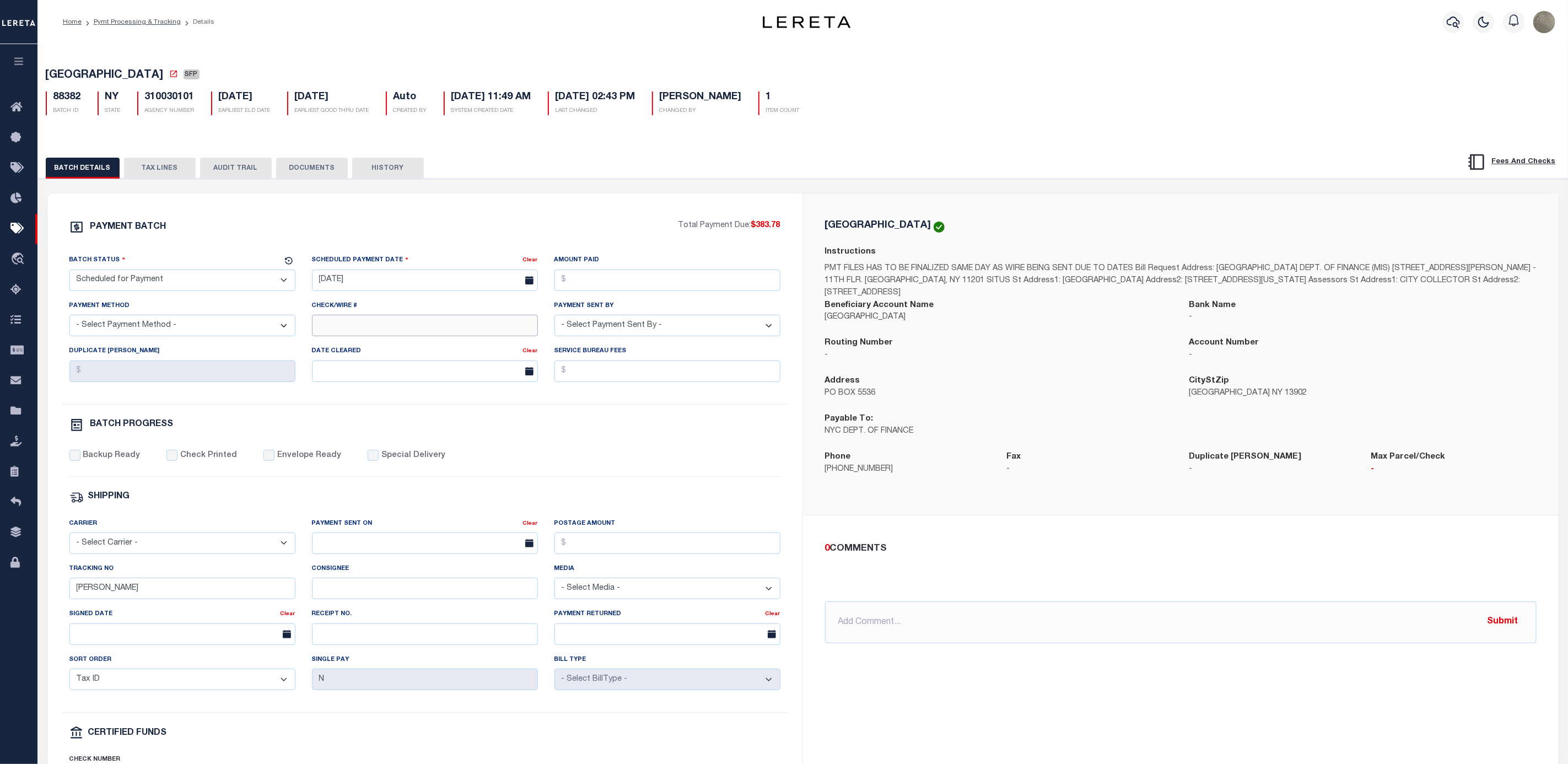
drag, startPoint x: 338, startPoint y: 328, endPoint x: 310, endPoint y: 328, distance: 28.0
click at [338, 328] on input "Check/Wire #" at bounding box center [425, 326] width 226 height 22
type input "andres processing"
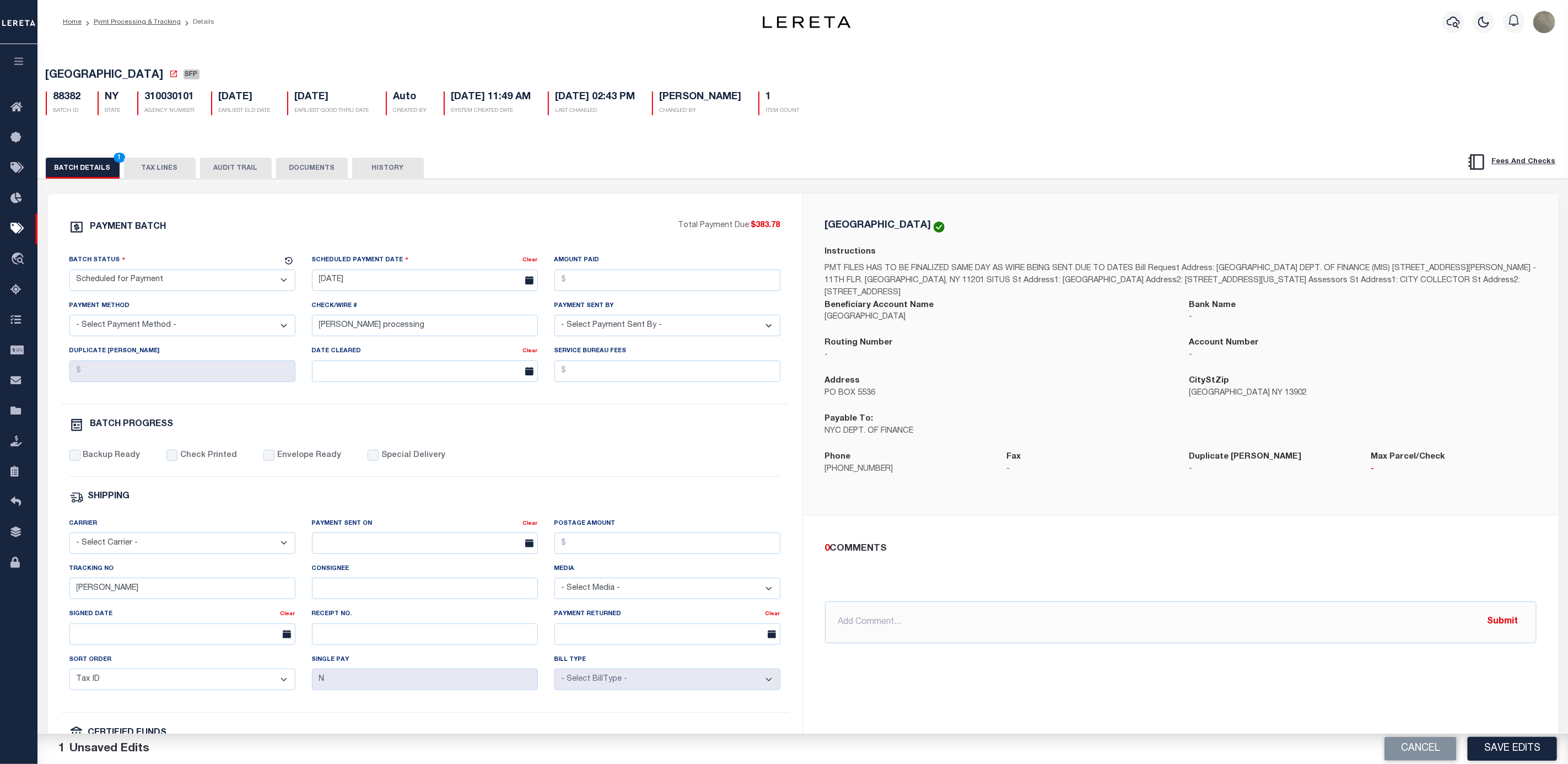
click at [481, 250] on div "PAYMENT BATCH Total Payment Due: $383.78 Batch Status - Select Status -" at bounding box center [425, 516] width 729 height 592
click at [879, 174] on div "BATCH DETAILS 1 TAX LINES AUDIT TRAIL DOCUMENTS HISTORY" at bounding box center [733, 168] width 1374 height 20
click at [1488, 744] on button "Save Edits" at bounding box center [1512, 748] width 89 height 24
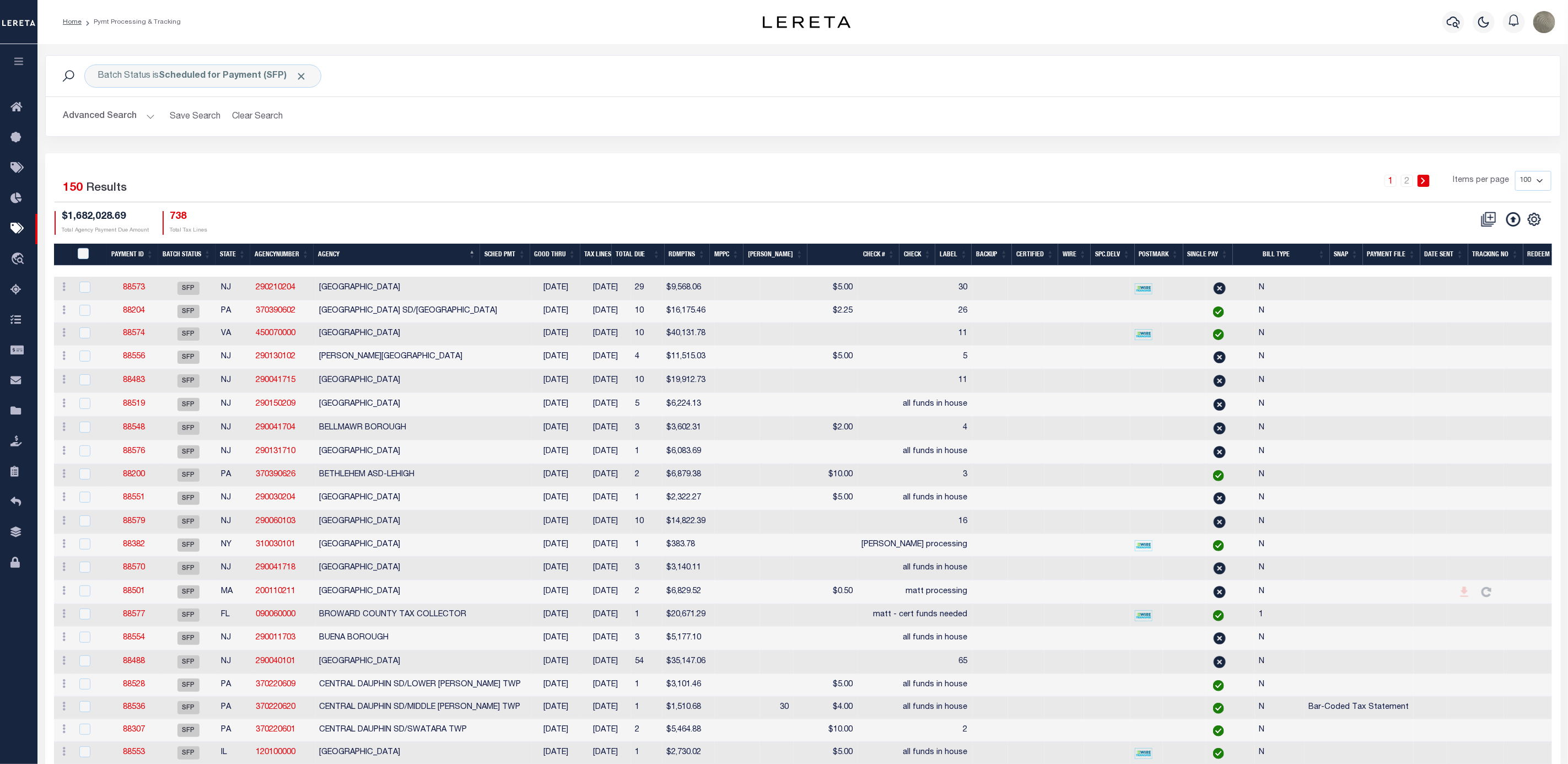
click at [597, 134] on div "Advanced Search Save Search Clear Search PayeeSearchTable_dynamictable_____Defa…" at bounding box center [803, 116] width 1515 height 39
click at [770, 179] on div "1 2 Items per page 100 200 500 1000" at bounding box center [992, 185] width 1119 height 29
click at [1408, 180] on link "2" at bounding box center [1407, 181] width 12 height 12
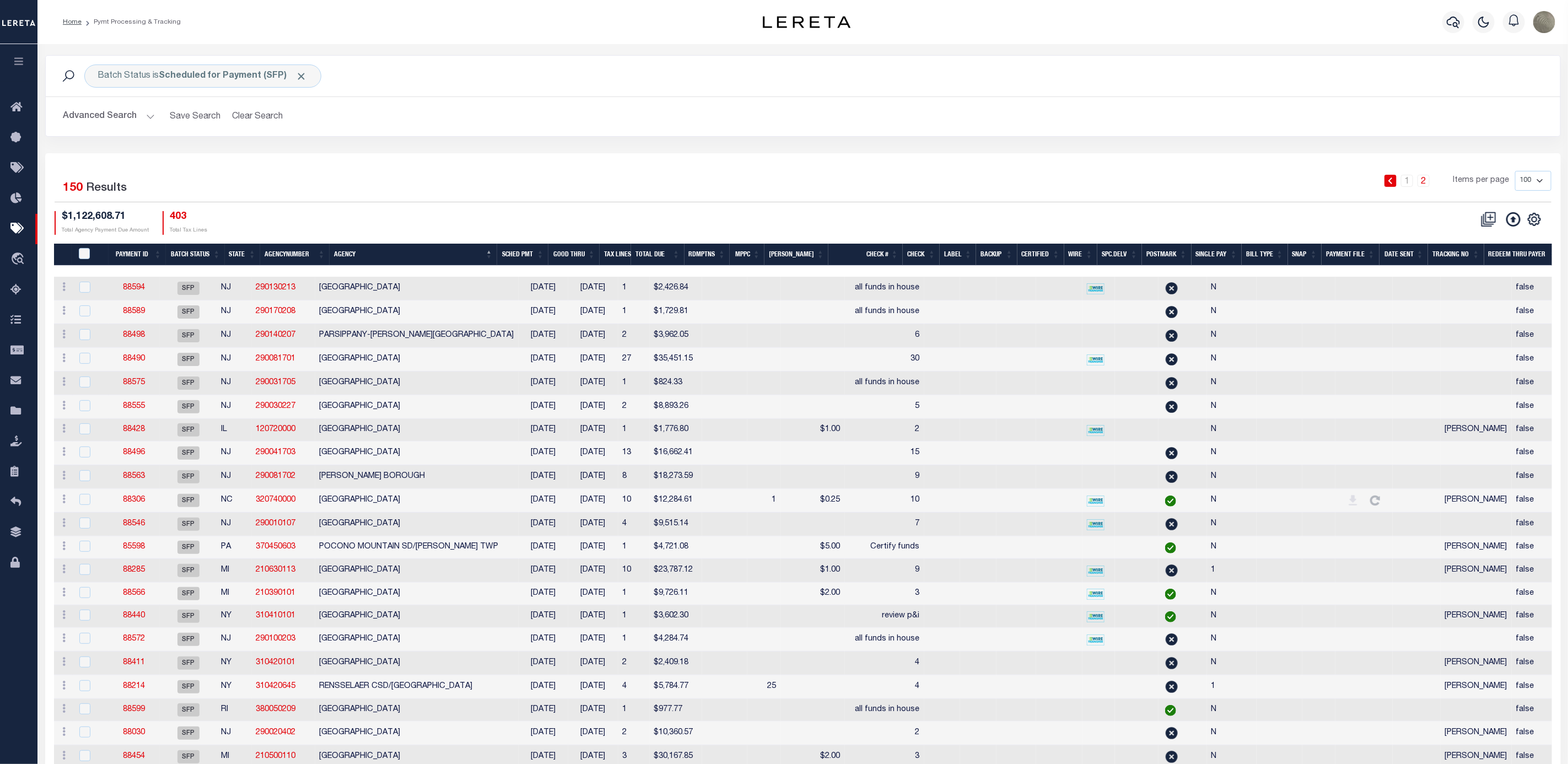
click at [870, 177] on div "1 2 Items per page 100 200 500 1000" at bounding box center [992, 185] width 1119 height 29
click at [1148, 202] on div "1 2 Items per page 100 200 500 1000" at bounding box center [992, 186] width 1135 height 31
click at [994, 141] on div "Batch Status is Scheduled for Payment (SFP) Search Advanced Search Save Search …" at bounding box center [803, 104] width 1532 height 98
click at [789, 120] on h2 "Advanced Search Save Search Clear Search PayeeSearchTable_dynamictable_____Defa…" at bounding box center [803, 117] width 1497 height 22
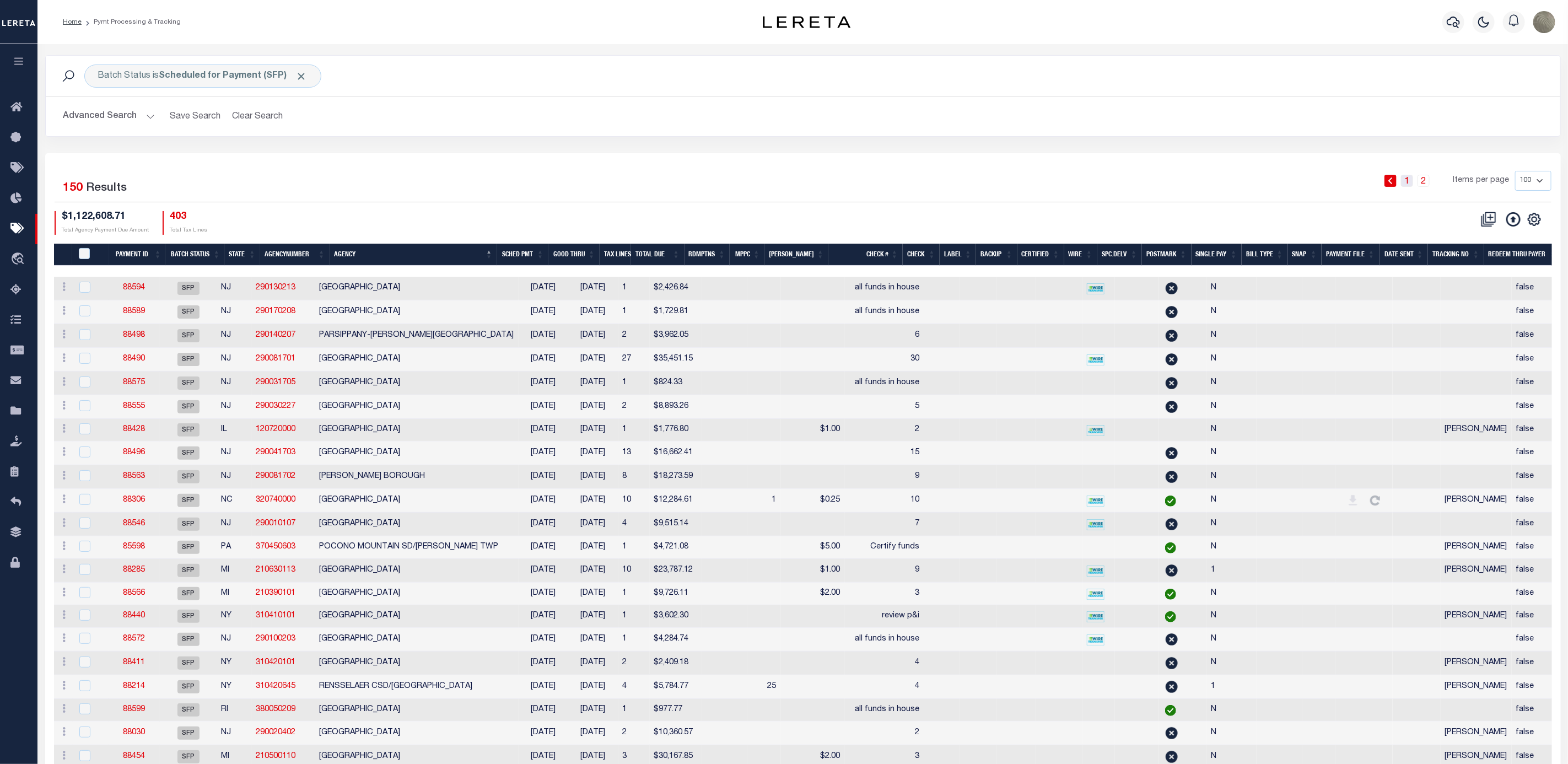
click at [1407, 184] on link "1" at bounding box center [1407, 181] width 12 height 12
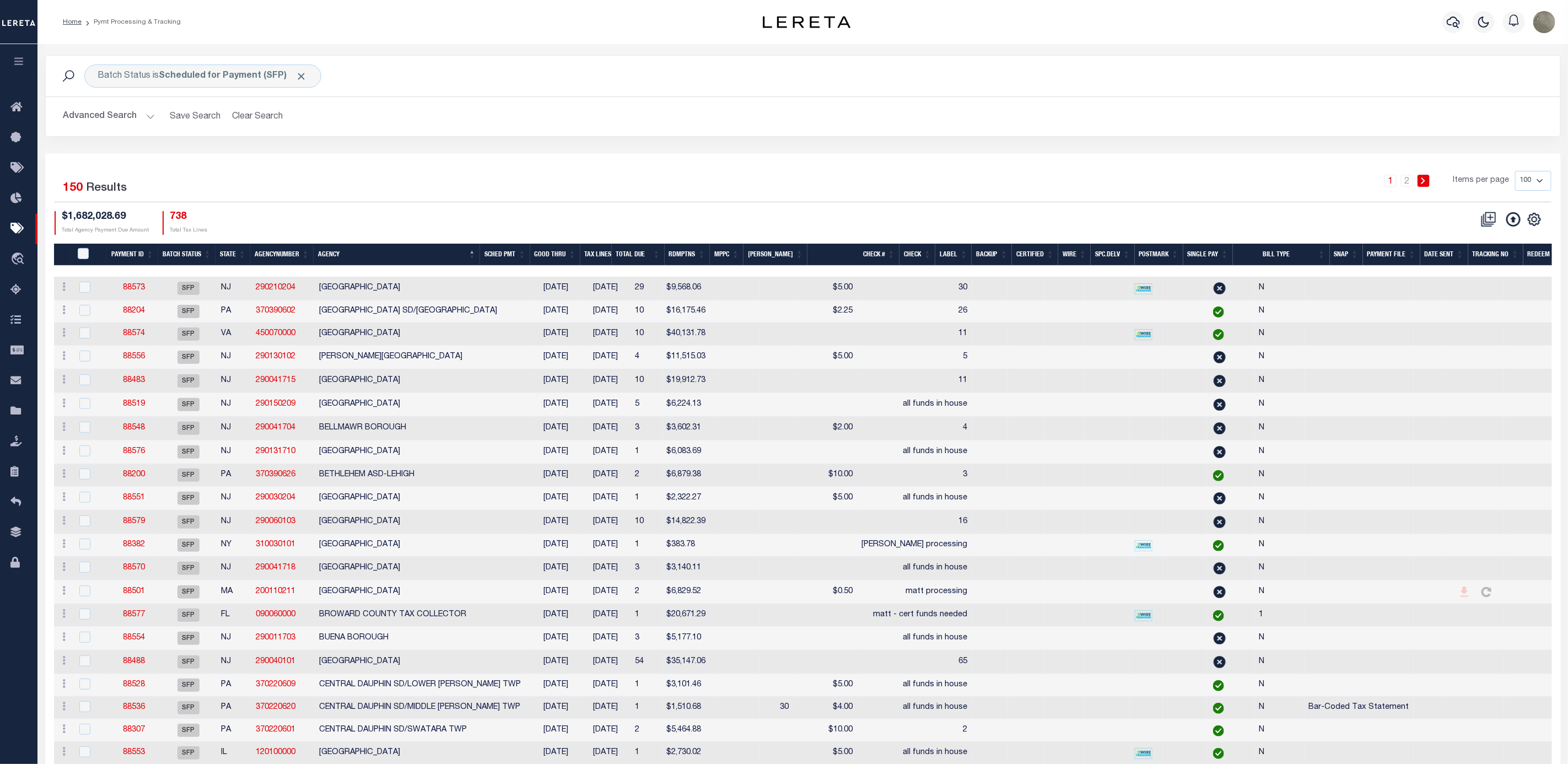
click at [1533, 225] on icon "" at bounding box center [1534, 219] width 12 height 12
click at [1483, 296] on link "Show Filter" at bounding box center [1489, 302] width 108 height 22
select select
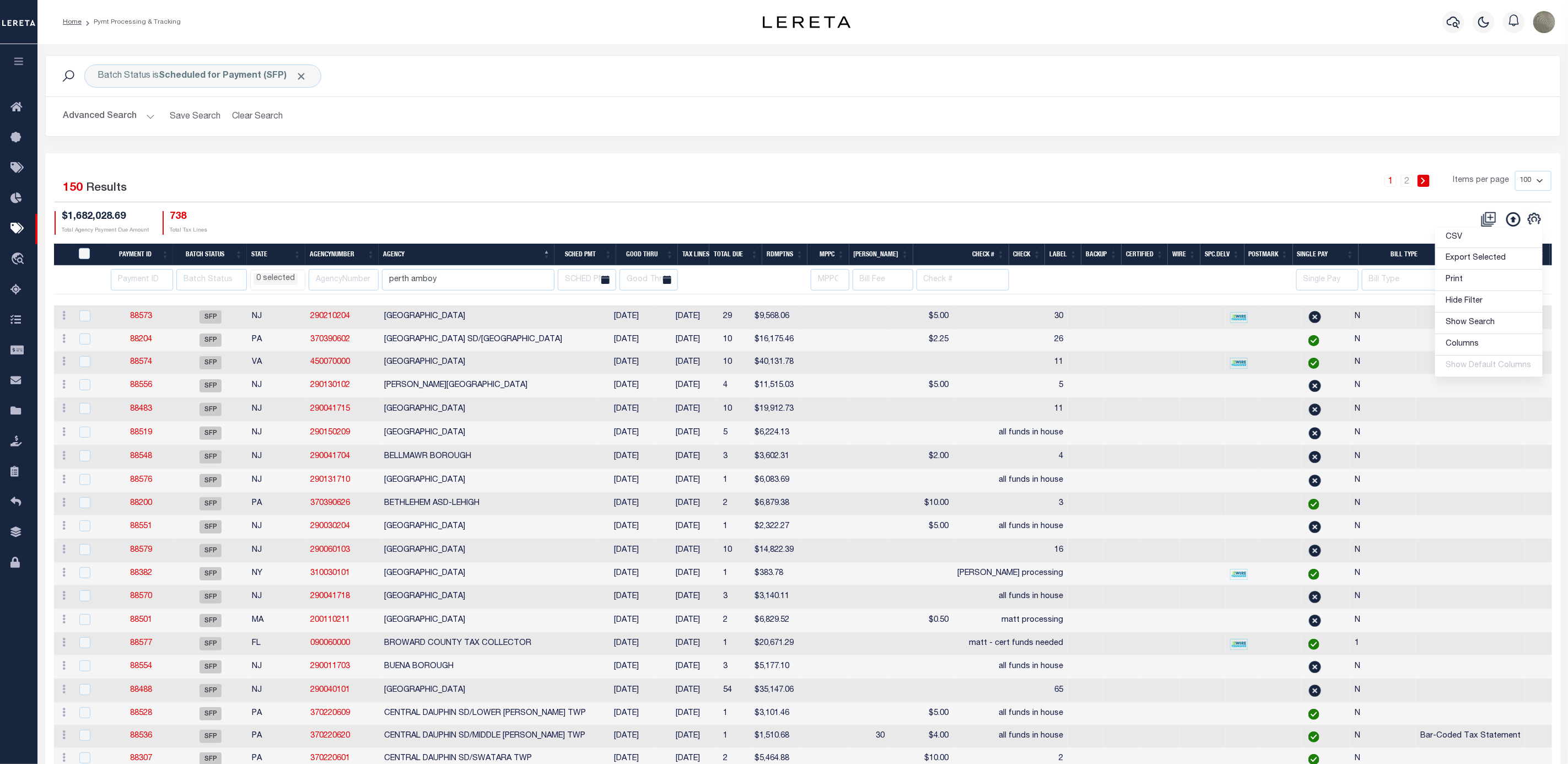
click at [450, 283] on input "perth amboy" at bounding box center [468, 280] width 173 height 22
click at [660, 222] on div "$1,682,028.69 Total Agency Payment Due Amount 738 Total Tax Lines" at bounding box center [429, 222] width 749 height 24
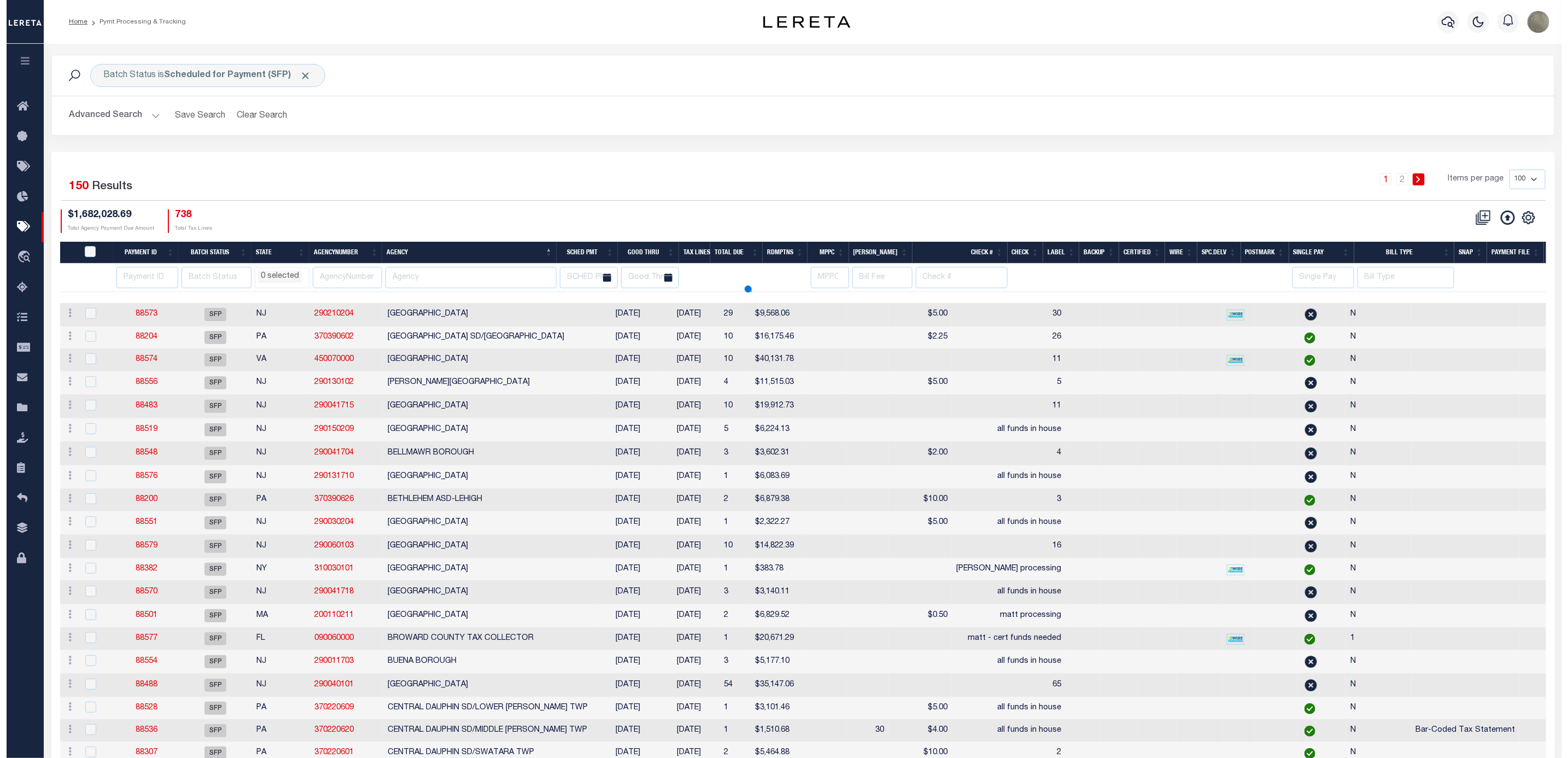
scroll to position [0, 204]
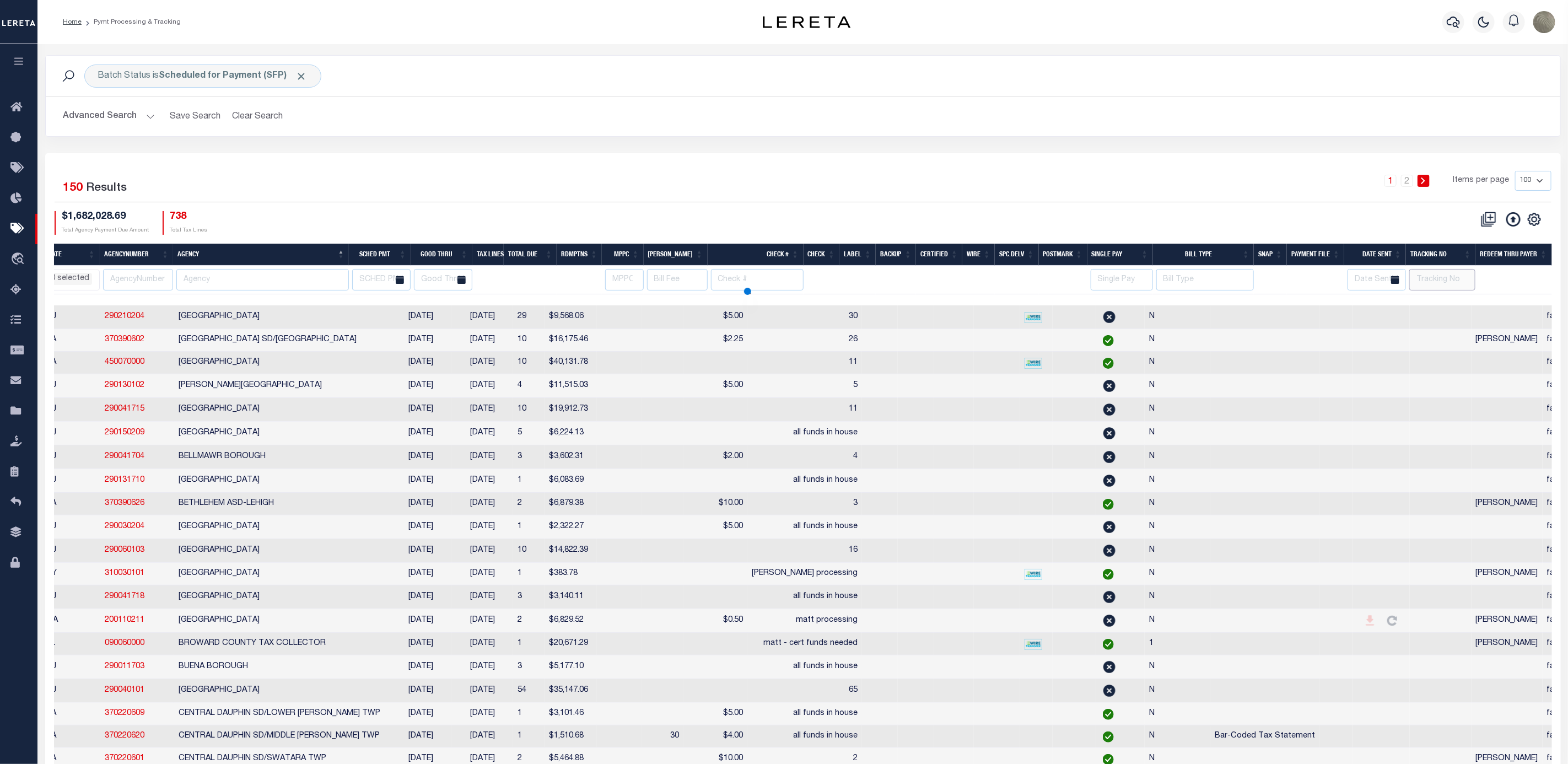
drag, startPoint x: 1454, startPoint y: 285, endPoint x: 1449, endPoint y: 288, distance: 5.8
click at [1454, 285] on input "text" at bounding box center [1442, 280] width 66 height 22
select select
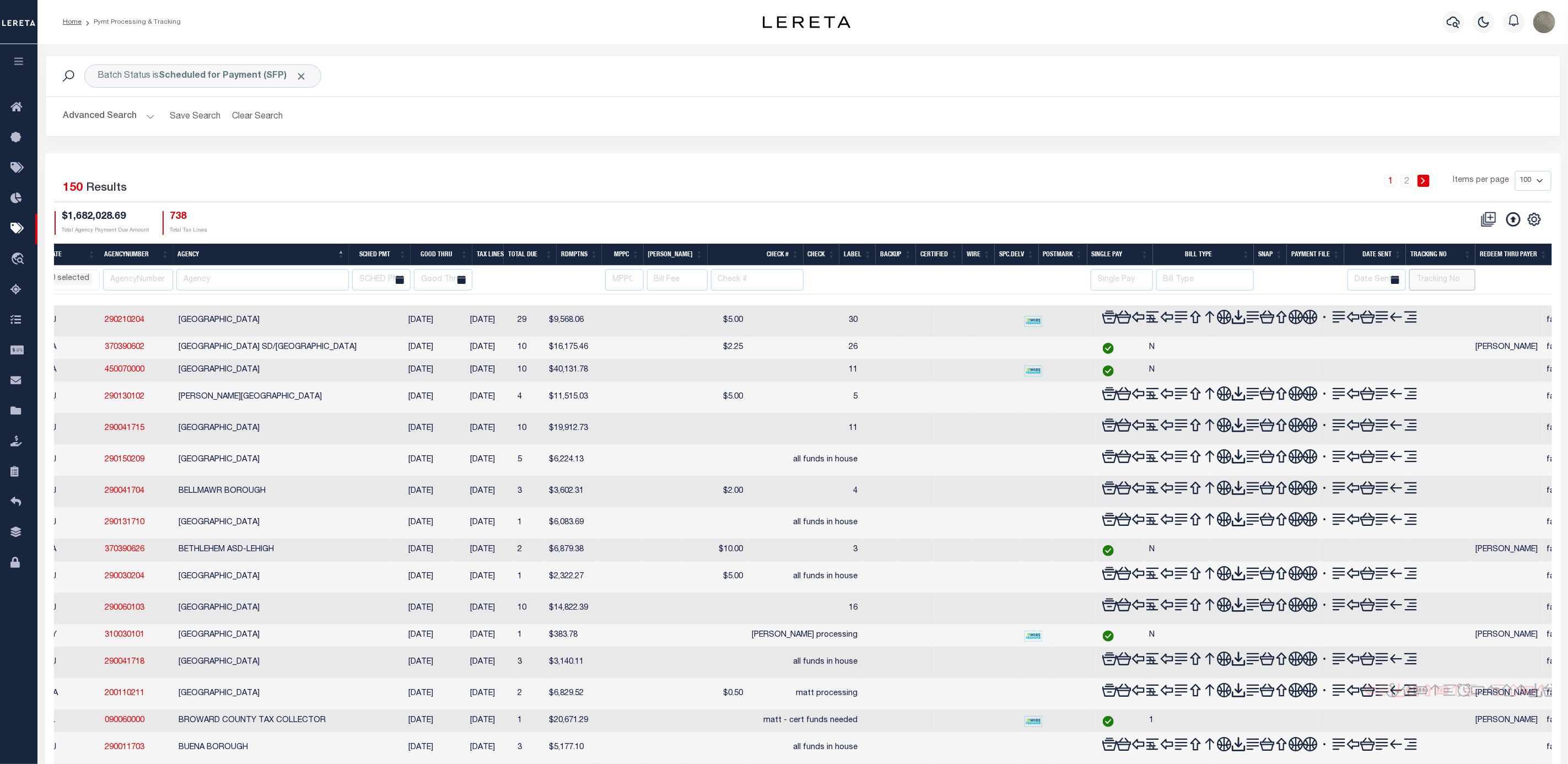
type input "[PERSON_NAME]"
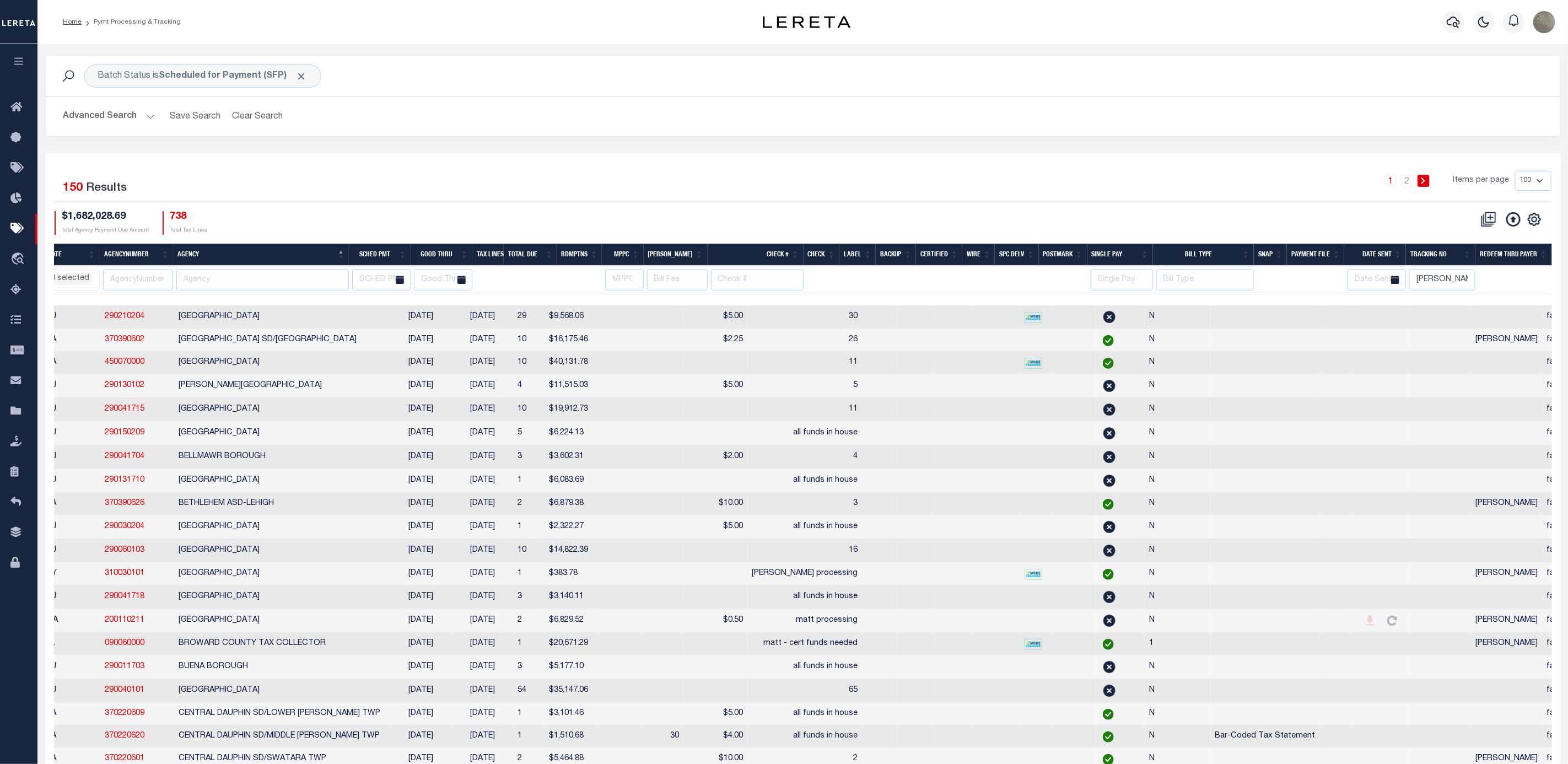
click at [1160, 151] on div "Batch Status is Scheduled for Payment (SFP) Search Advanced Search Save Search …" at bounding box center [803, 104] width 1532 height 98
select select
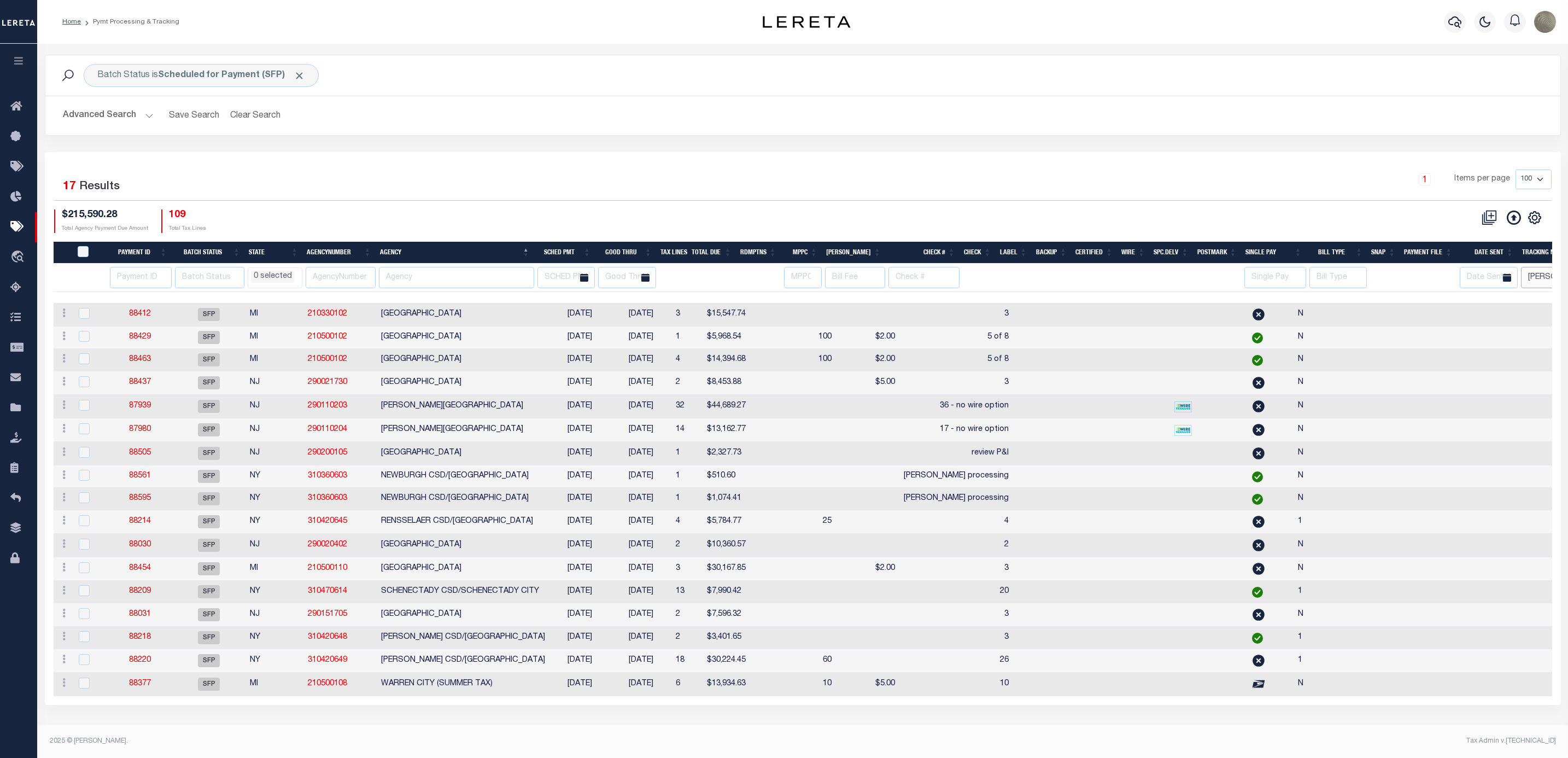
scroll to position [0, 0]
click at [635, 253] on th "Good Thru" at bounding box center [625, 253] width 61 height 23
select select
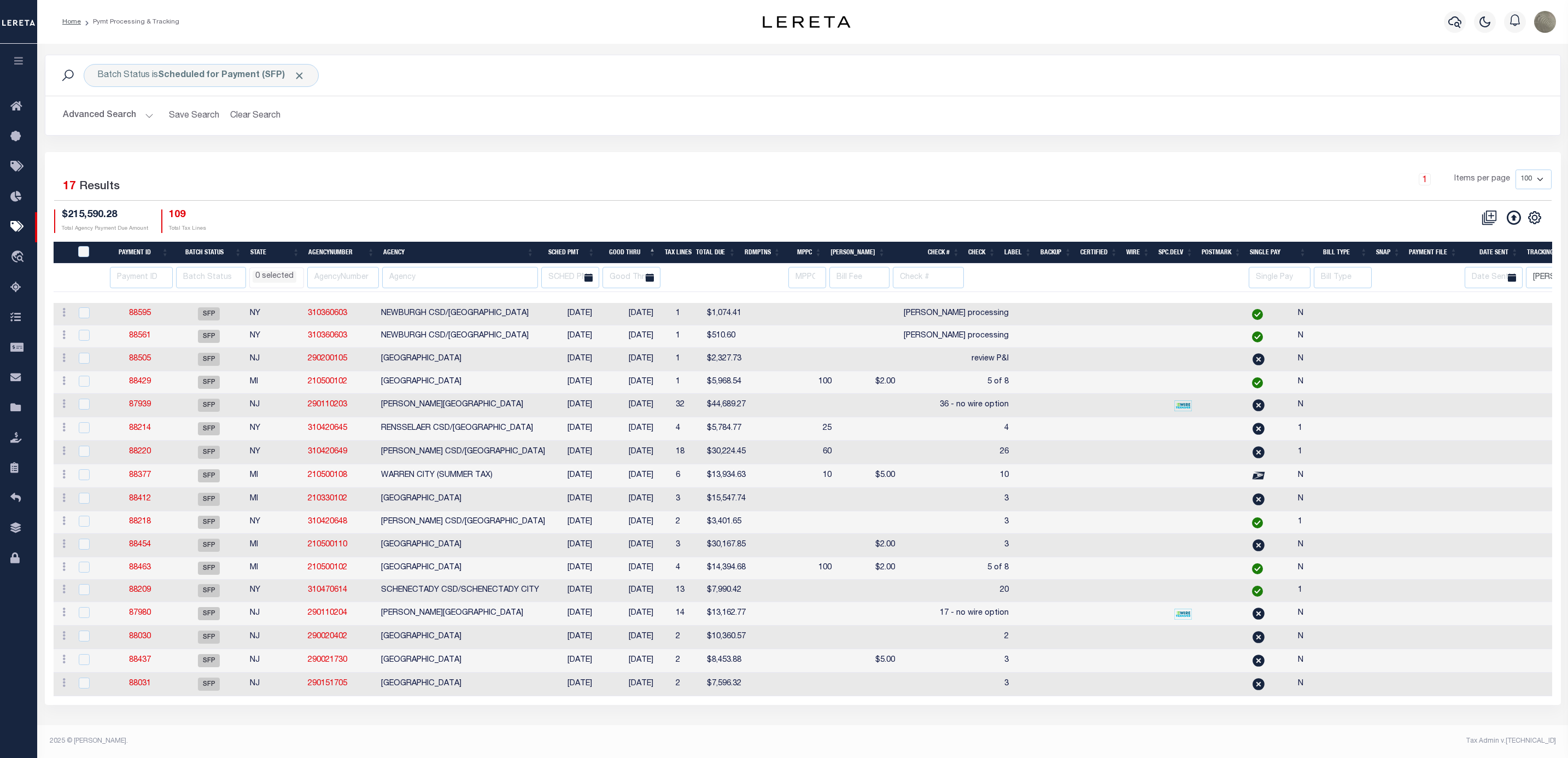
click at [605, 217] on div "$215,590.28 Total Agency Payment Due Amount 109 Total Tax Lines" at bounding box center [428, 221] width 749 height 23
click at [641, 361] on td "08/01/2025" at bounding box center [641, 359] width 61 height 23
checkbox input "true"
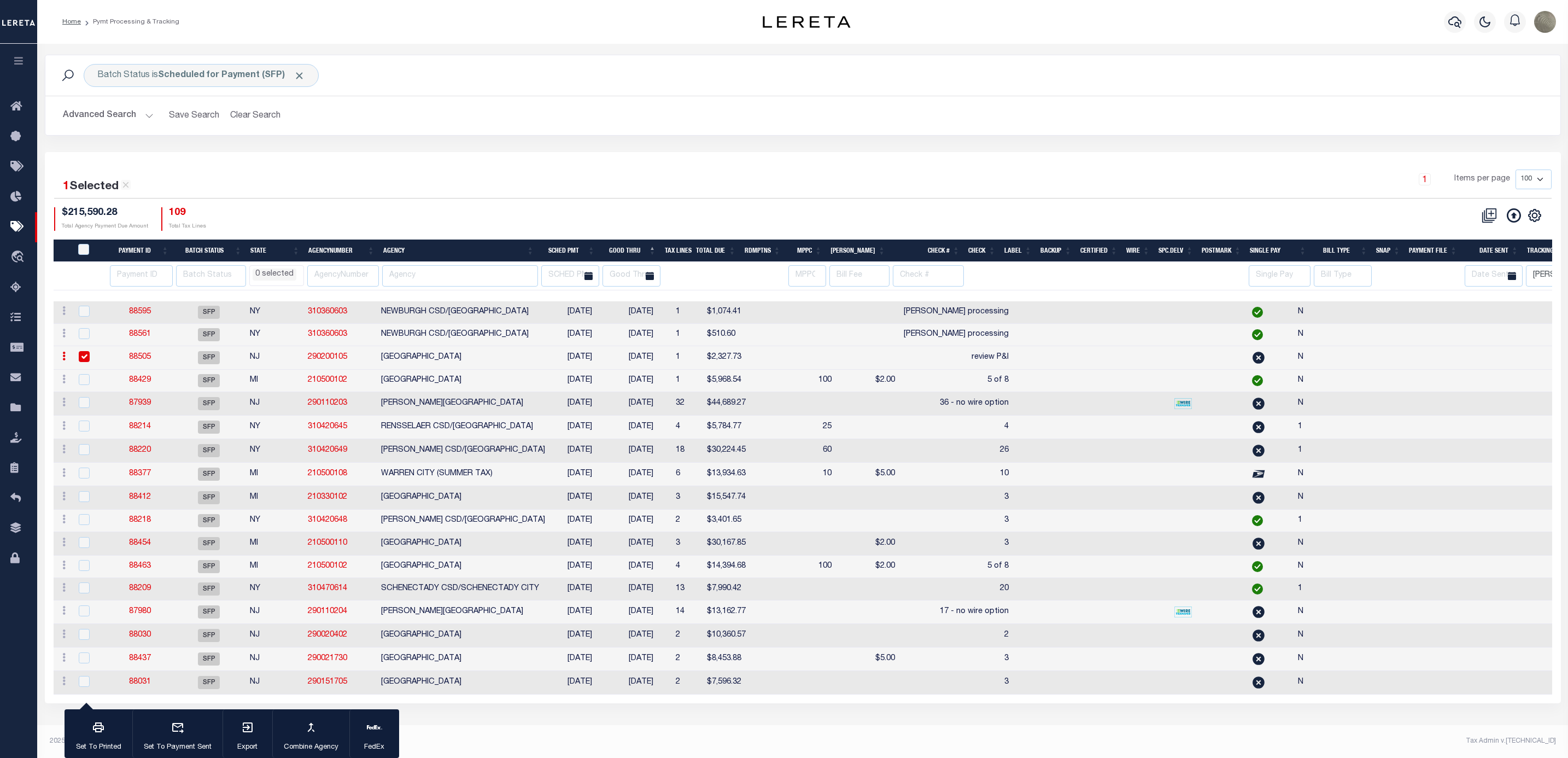
click at [461, 202] on div "1 Selected 17 Results 1 Items per page 100 200 500 1000 $215,590.28 Total Agenc…" at bounding box center [802, 200] width 1515 height 61
click at [133, 359] on link "88505" at bounding box center [139, 357] width 22 height 8
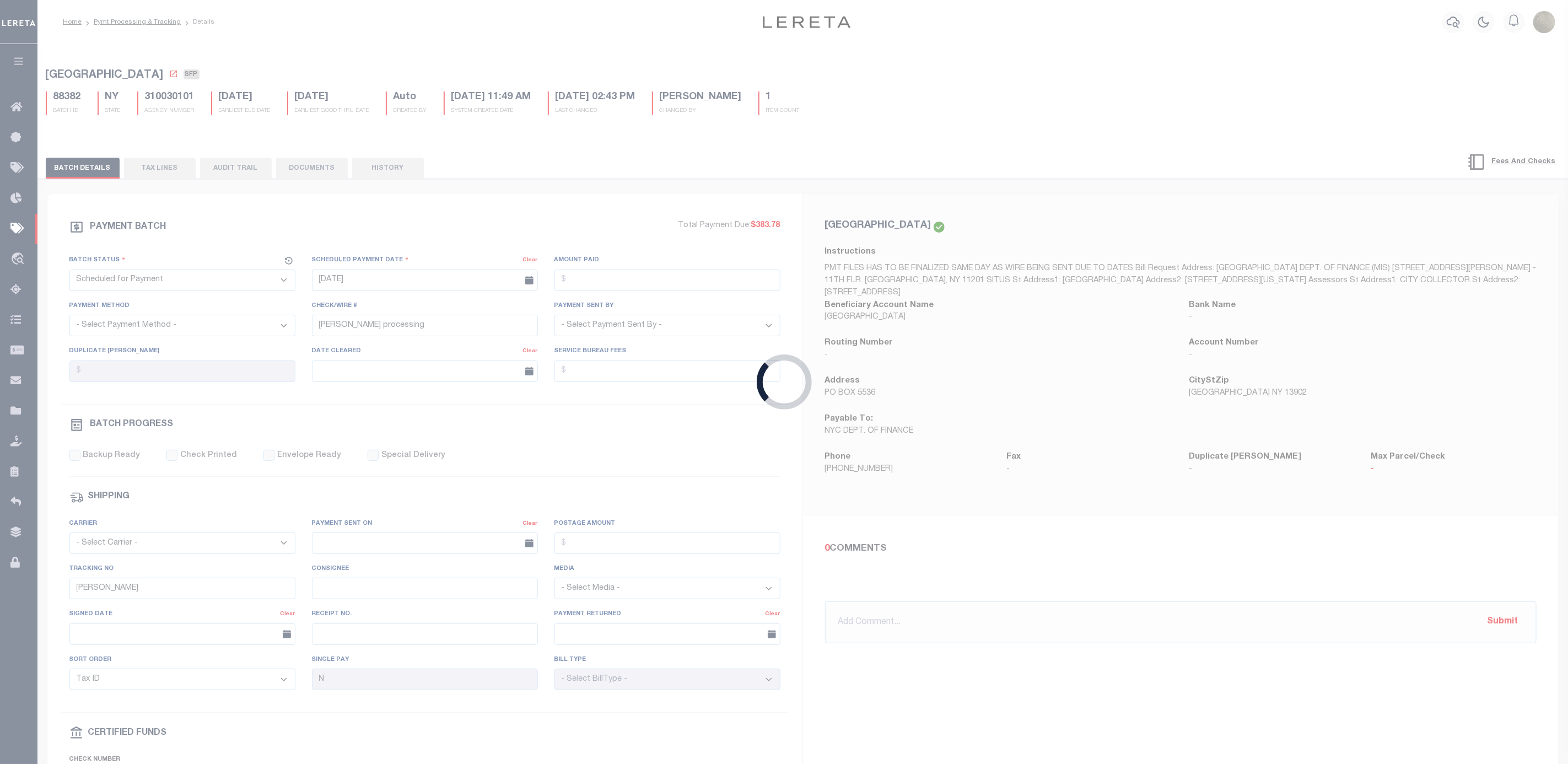
type input "07/23/2025"
type input "review P&I"
type input "[PERSON_NAME]"
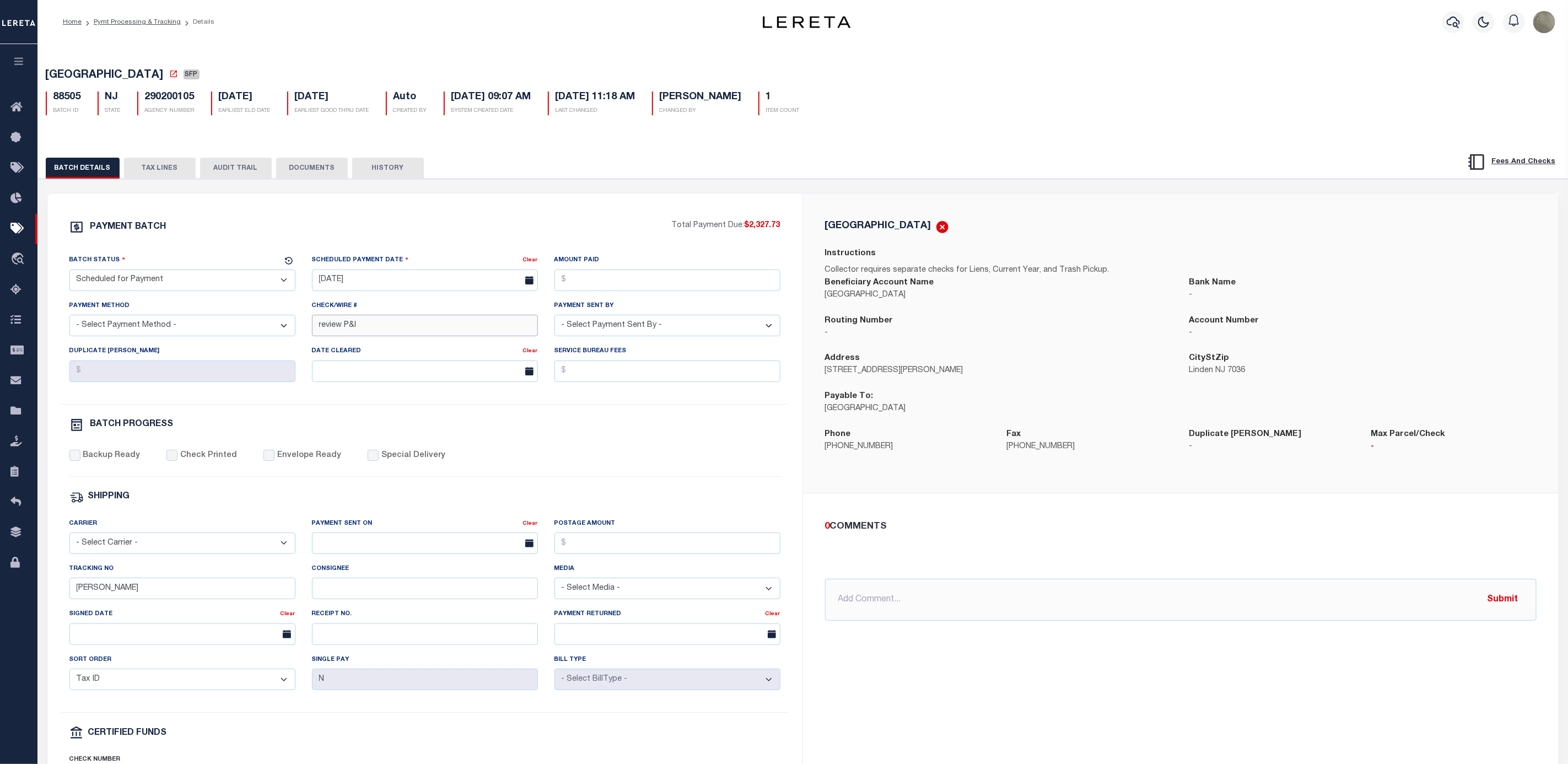
click at [415, 328] on input "review P&I" at bounding box center [425, 326] width 226 height 22
click at [207, 280] on select "- Select Status - Scheduled for Payment Ready For Payment Payment Sent Cleared …" at bounding box center [182, 280] width 226 height 22
select select "RFP"
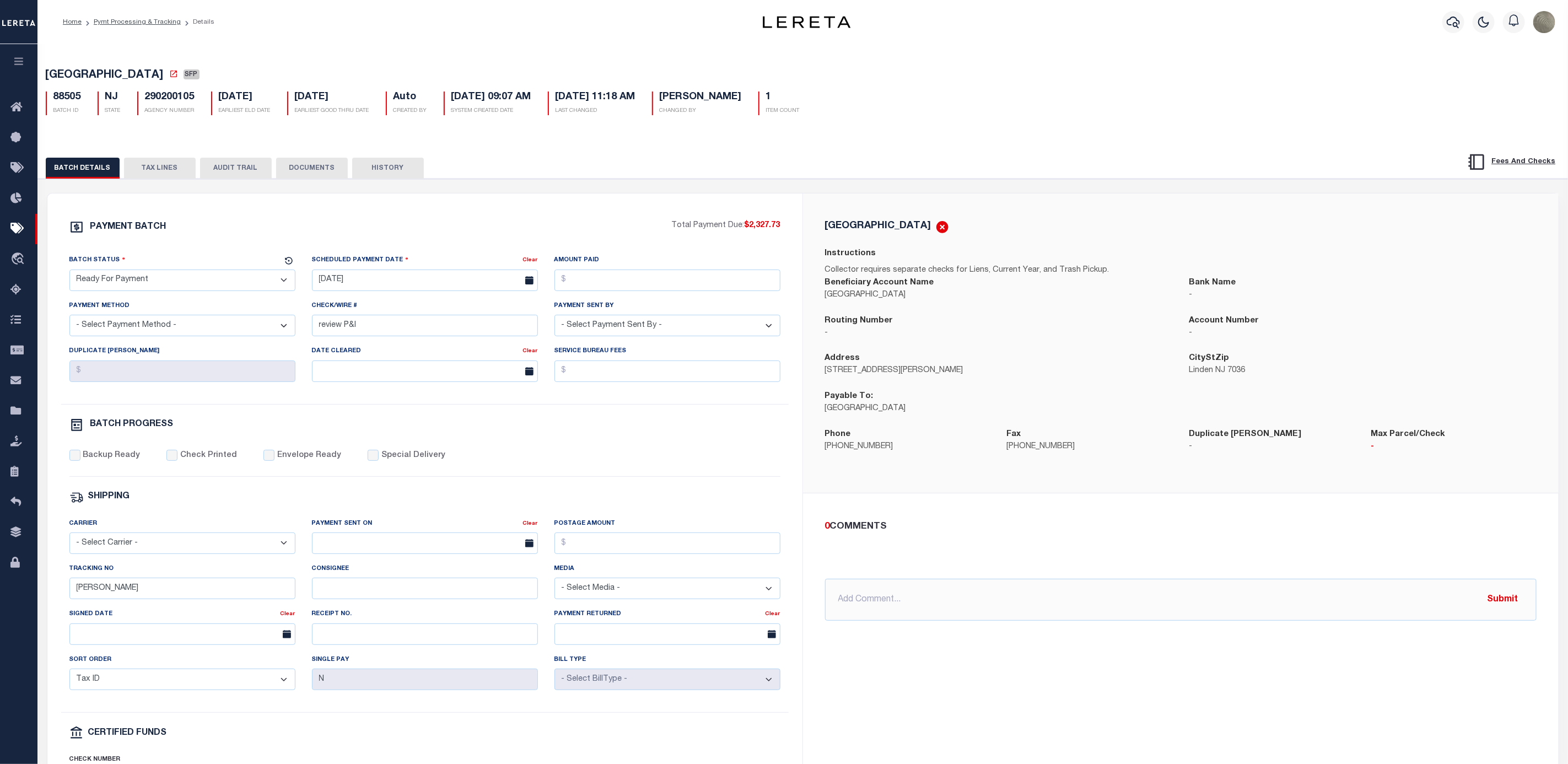
click at [70, 273] on select "- Select Status - Scheduled for Payment Ready For Payment Payment Sent Cleared …" at bounding box center [182, 280] width 226 height 22
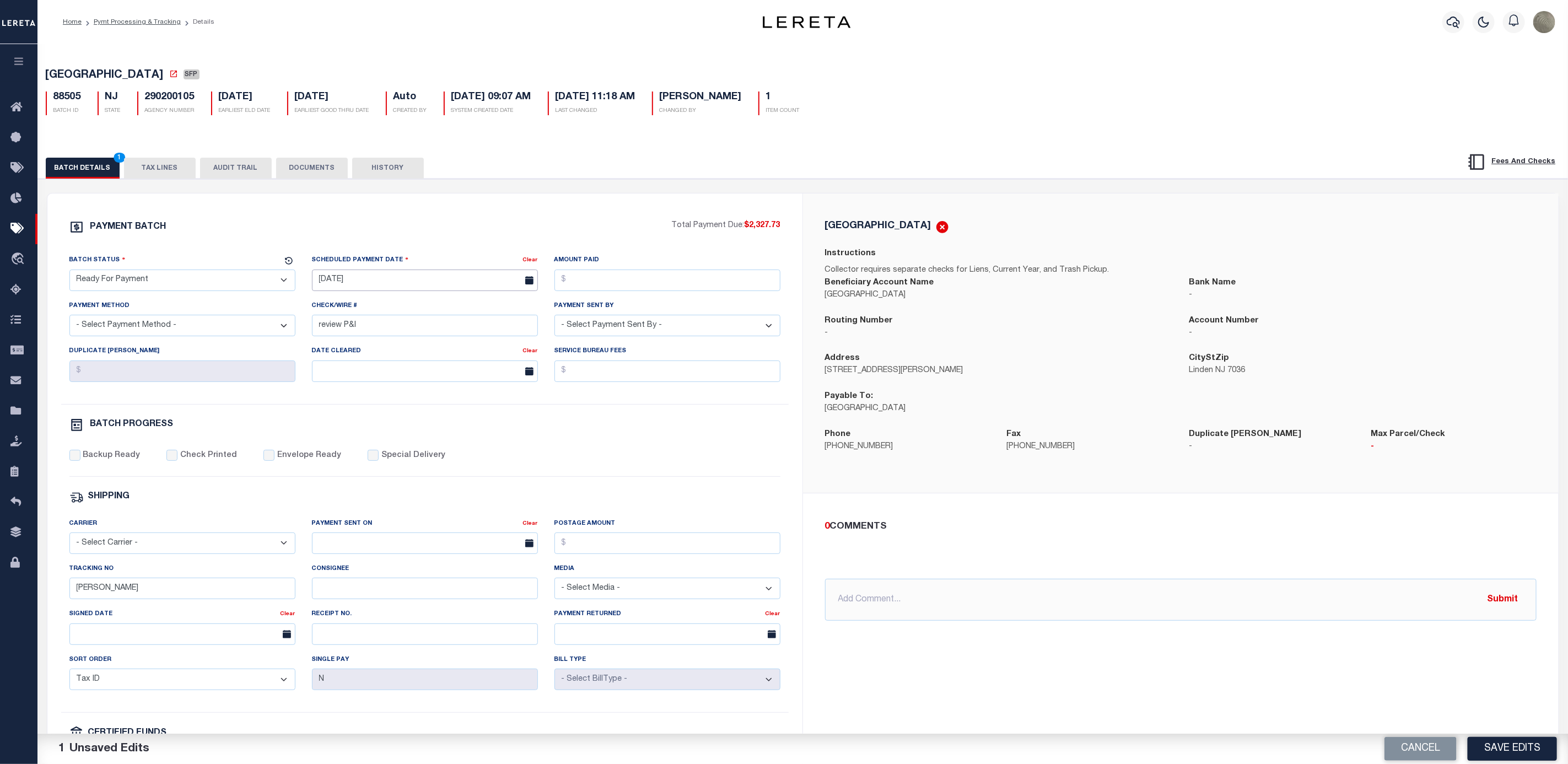
click at [376, 291] on input "07/23/2025" at bounding box center [425, 280] width 226 height 22
click at [442, 408] on span "22" at bounding box center [445, 410] width 22 height 22
type input "08/22/2025"
click at [592, 285] on input "Amount Paid" at bounding box center [667, 280] width 226 height 22
type input "$2,327.73"
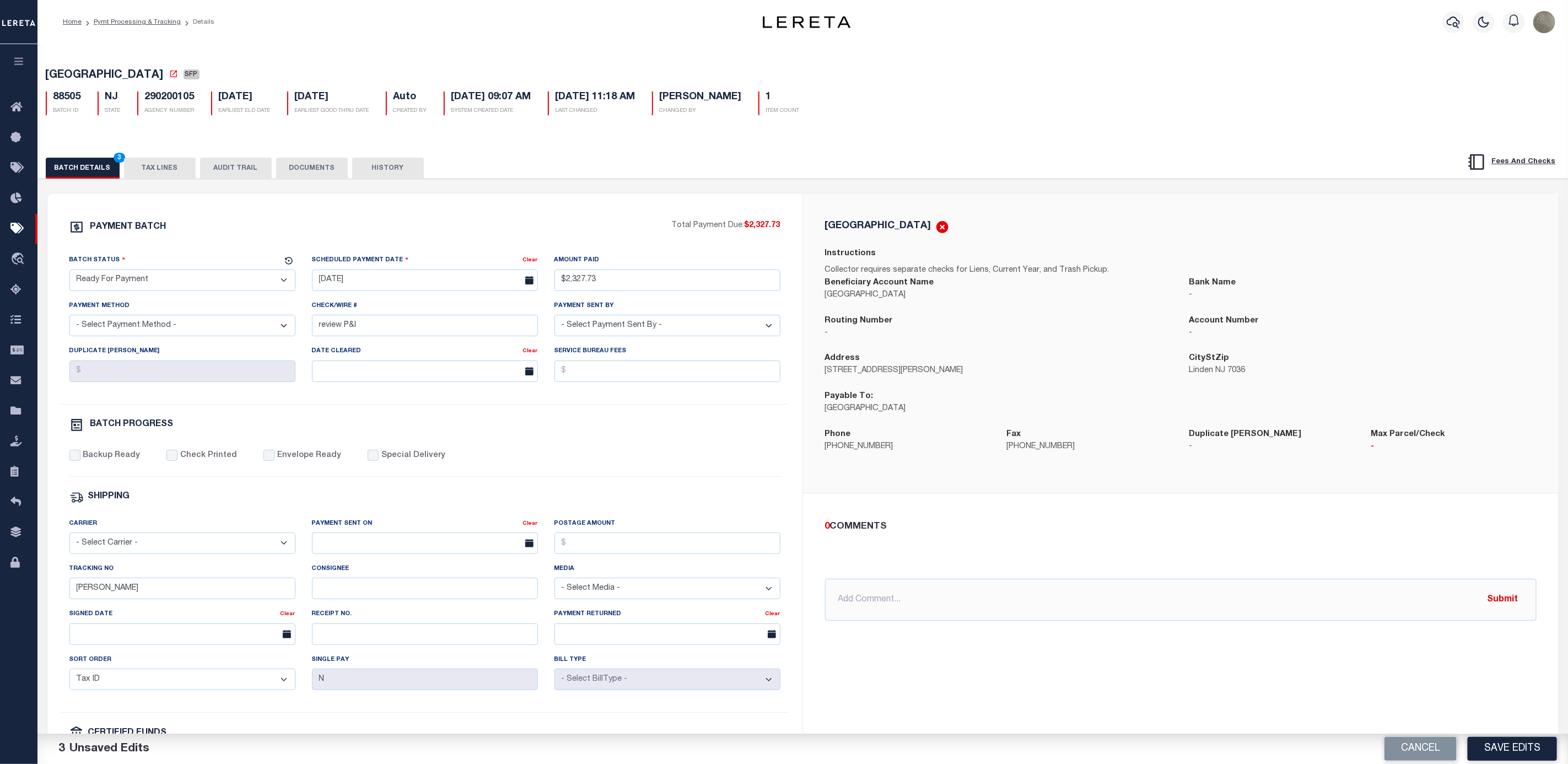
drag, startPoint x: 422, startPoint y: 314, endPoint x: 410, endPoint y: 323, distance: 15.0
click at [417, 318] on div "Check/Wire # review P&I" at bounding box center [425, 318] width 226 height 37
click at [397, 333] on input "review P&I" at bounding box center [425, 326] width 226 height 22
click at [382, 310] on div "Check/Wire # review P&I" at bounding box center [425, 318] width 226 height 37
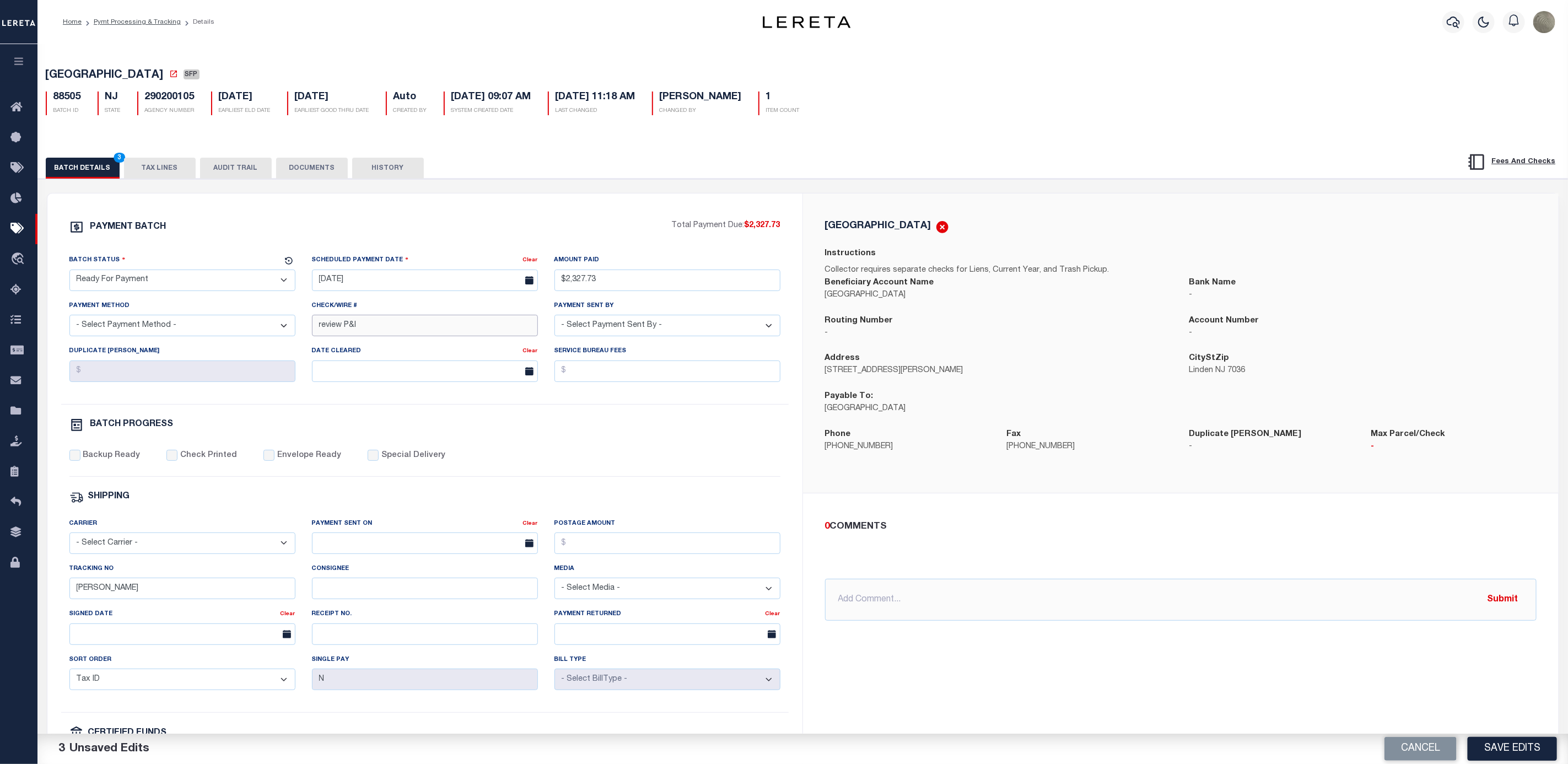
click at [376, 319] on input "review P&I" at bounding box center [425, 326] width 226 height 22
click at [376, 320] on input "review P&I" at bounding box center [425, 326] width 226 height 22
click at [686, 331] on select "- Select Payment Sent By - Aakash Patel Abdul Muzain Adams, Pamela S Adhikary R…" at bounding box center [667, 326] width 226 height 22
select select "[PERSON_NAME]"
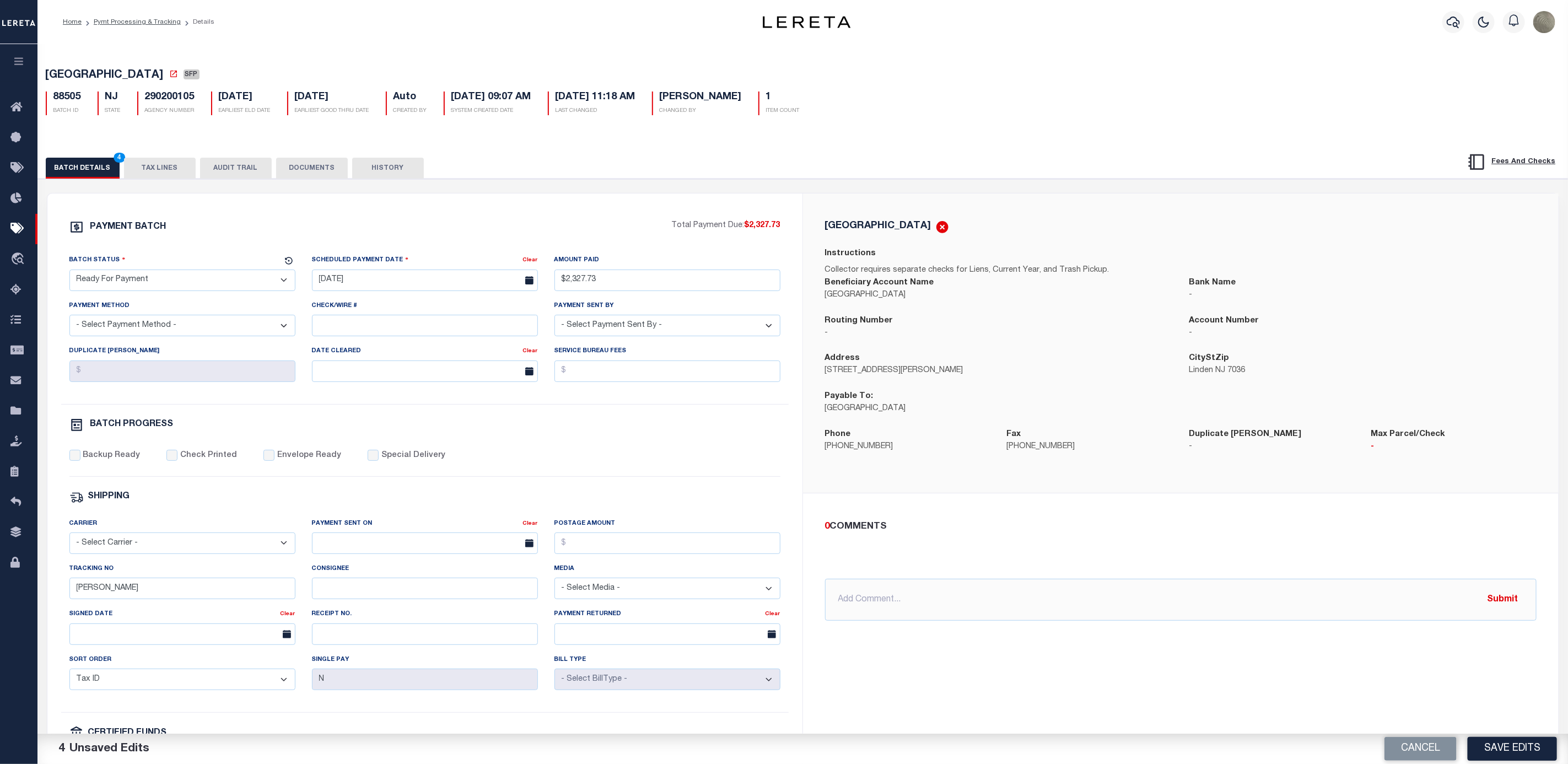
click at [554, 319] on select "- Select Payment Sent By - Aakash Patel Abdul Muzain Adams, Pamela S Adhikary R…" at bounding box center [667, 326] width 226 height 22
click at [177, 327] on select "- Select Payment Method - ACH Certified Check Check Direct Deposit Wire Transfer" at bounding box center [182, 326] width 226 height 22
select select "CHK"
click at [70, 319] on select "- Select Payment Method - ACH Certified Check Check Direct Deposit Wire Transfer" at bounding box center [182, 326] width 226 height 22
click at [118, 599] on input "[PERSON_NAME]" at bounding box center [182, 588] width 226 height 22
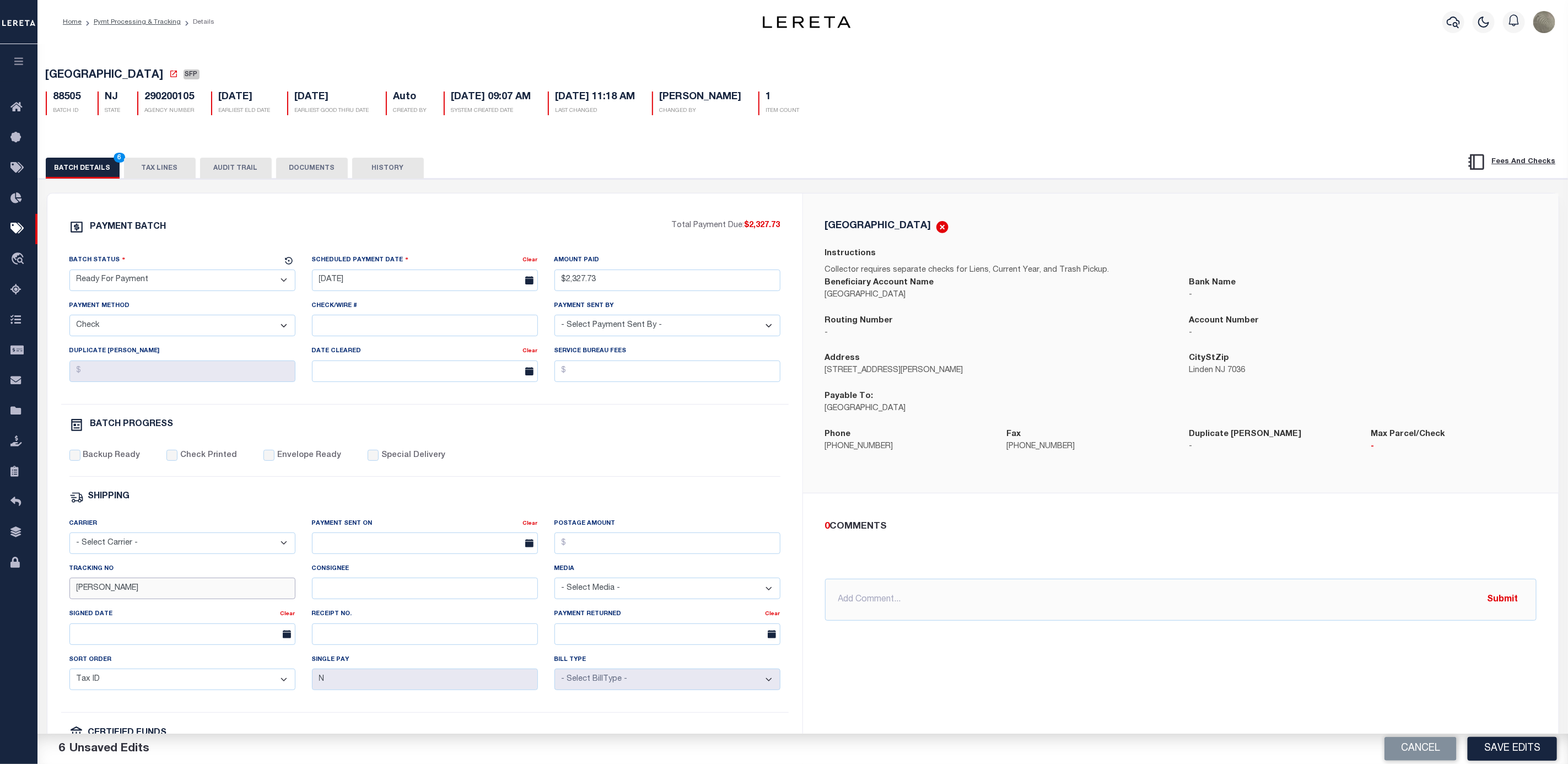
click at [118, 599] on input "[PERSON_NAME]" at bounding box center [182, 588] width 226 height 22
click at [76, 461] on input "Backup Ready" at bounding box center [75, 455] width 11 height 11
click at [534, 455] on div "PAYMENT BATCH Total Payment Due: $2,327.73 Batch Status - Select Status -" at bounding box center [425, 516] width 729 height 592
click at [91, 456] on label "Backup Ready" at bounding box center [111, 456] width 57 height 12
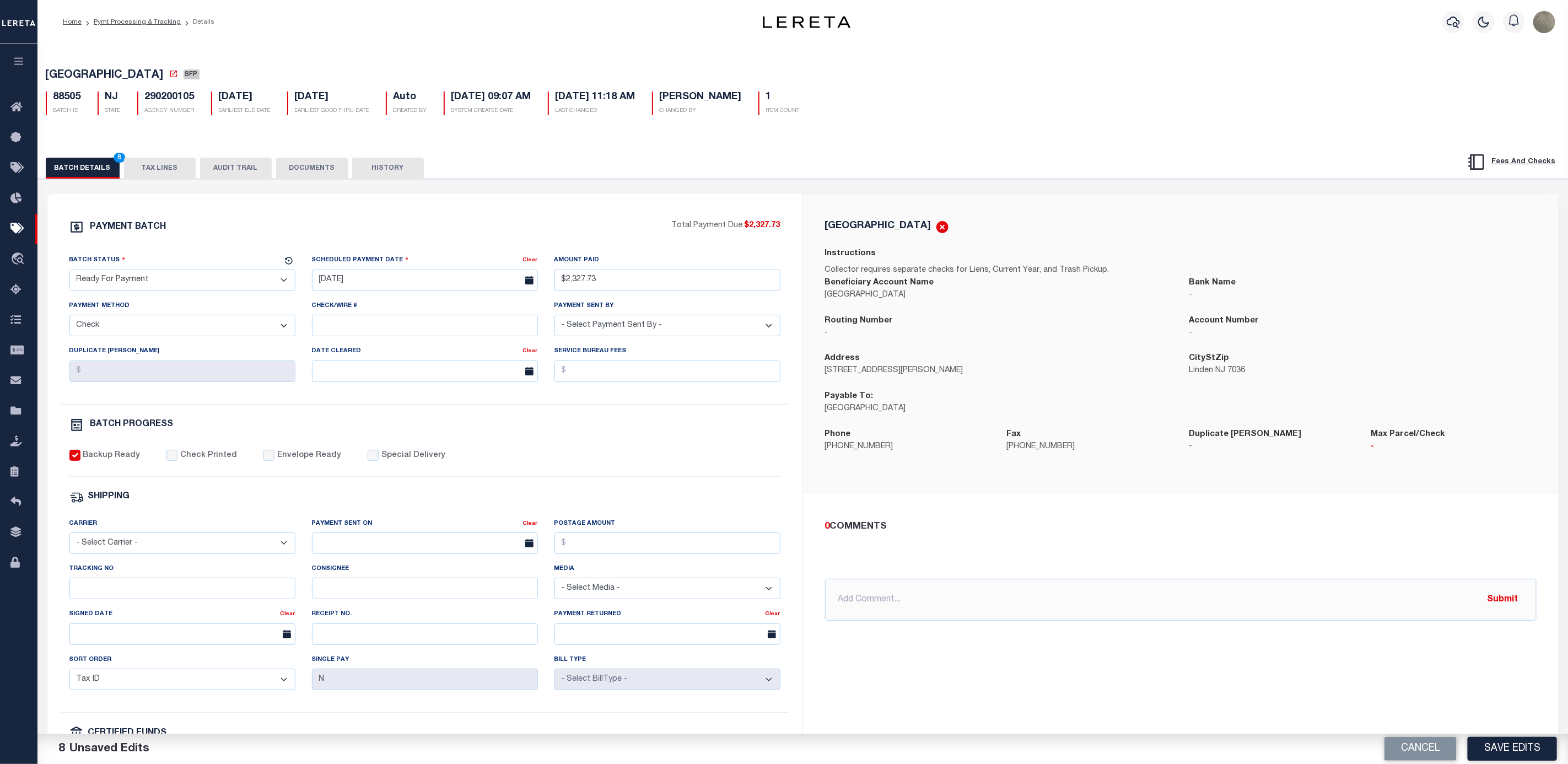
click at [80, 456] on input "Backup Ready" at bounding box center [75, 455] width 11 height 11
click at [95, 458] on label "Backup Ready" at bounding box center [111, 456] width 57 height 12
click at [80, 458] on input "Backup Ready" at bounding box center [75, 455] width 11 height 11
checkbox input "true"
click at [934, 614] on input "text" at bounding box center [1181, 600] width 712 height 42
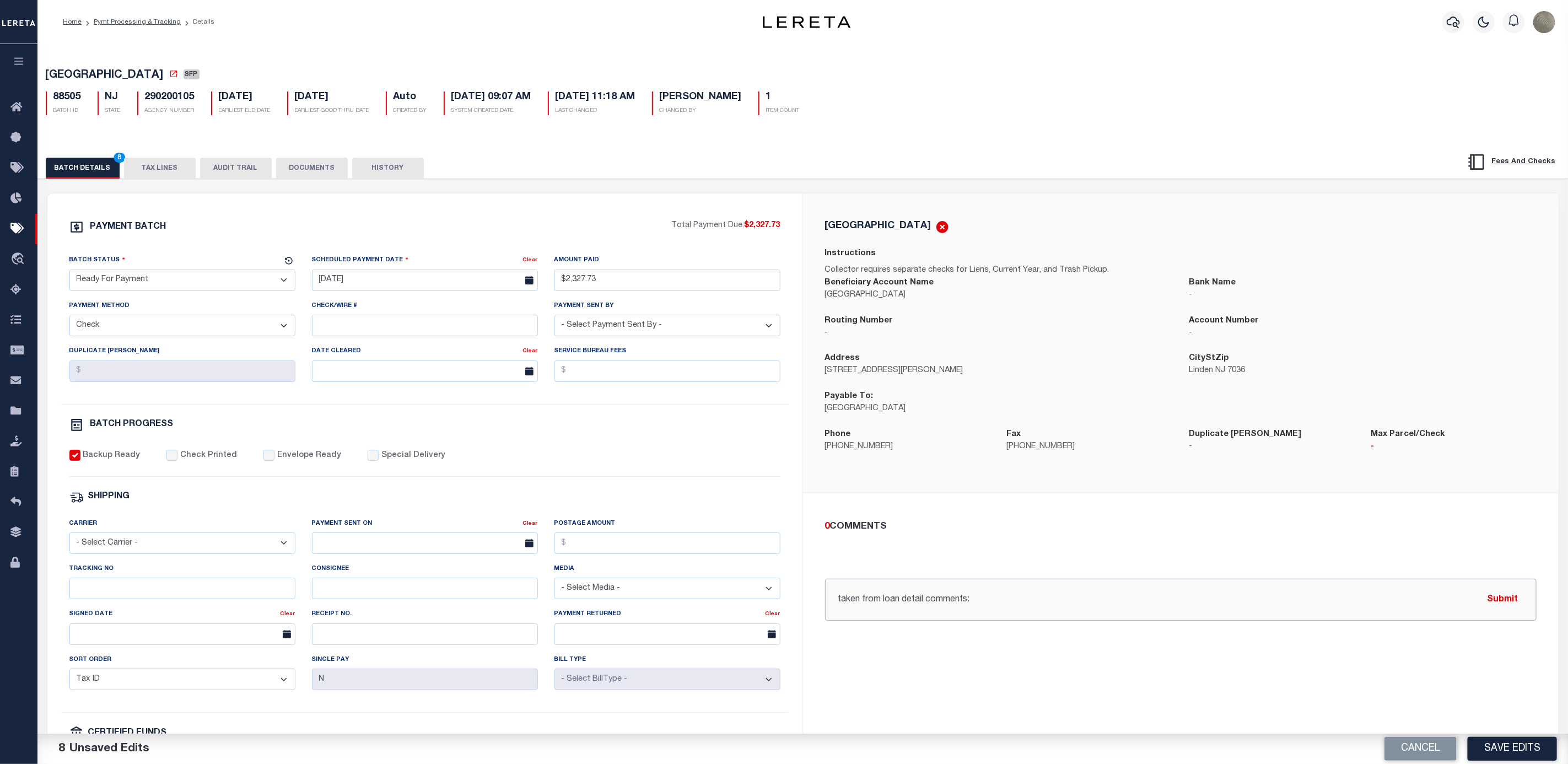
paste input "CAS-47827 2025/3l dlq Base $2,306.37 P/I $21.36-Lender Responsibility Total $2,…"
drag, startPoint x: 860, startPoint y: 604, endPoint x: 764, endPoint y: 603, distance: 96.0
click at [765, 603] on div "PAYMENT BATCH Total Payment Due: $2,327.73 Batch Status" at bounding box center [803, 516] width 1511 height 645
click at [1524, 595] on div "loan detail comments: CAS-47827 2025/3l dlq Base $2,306.37 P/I $21.36-Lender Re…" at bounding box center [1181, 600] width 712 height 42
type input "loan detail comments: CAS-47827 2025/3l dlq Base $2,306.37 P/I $21.36-Lender Re…"
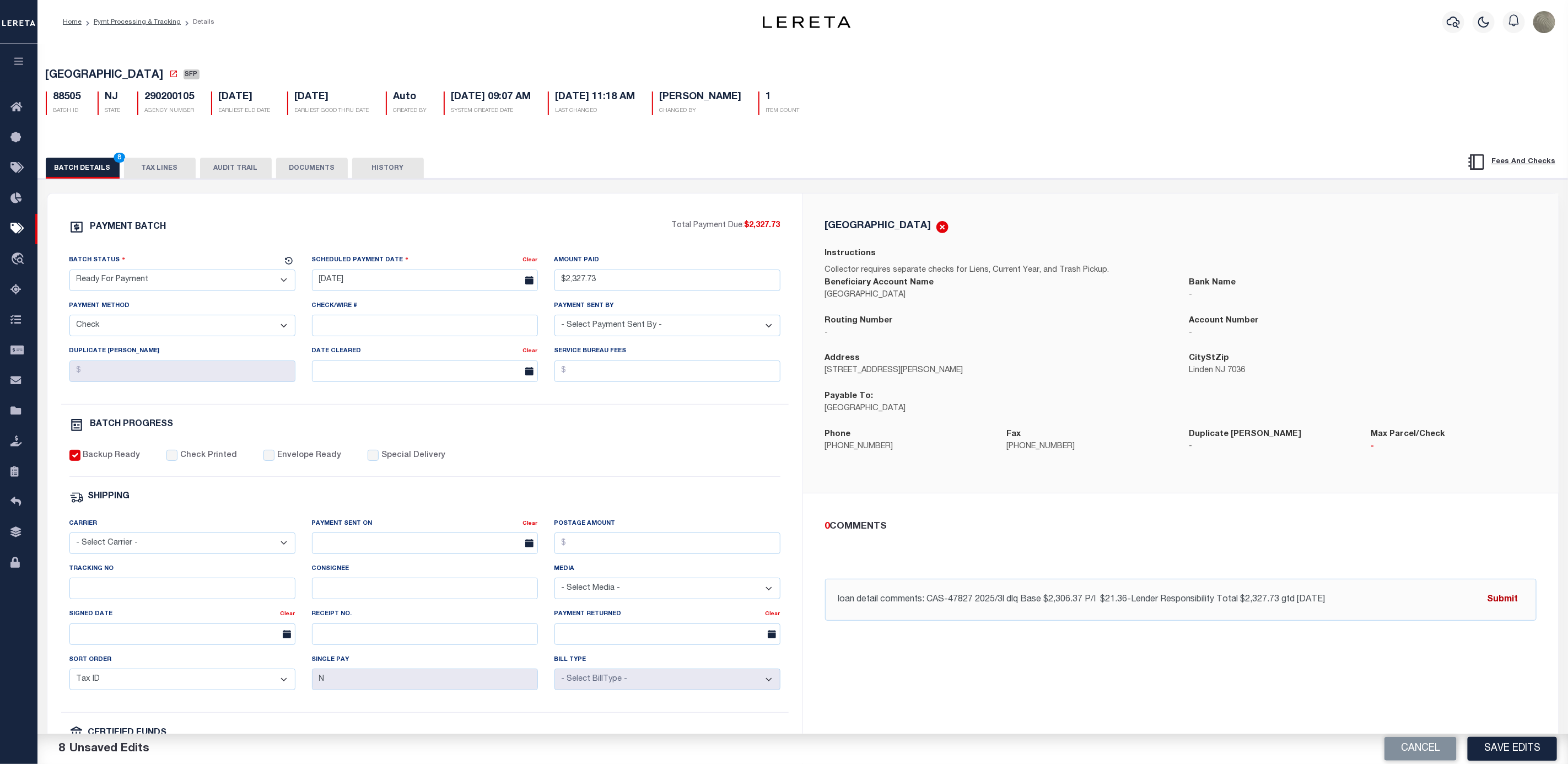
click at [1517, 598] on button "Submit" at bounding box center [1503, 600] width 45 height 23
click at [1515, 745] on button "Save Edits" at bounding box center [1512, 748] width 89 height 24
select select
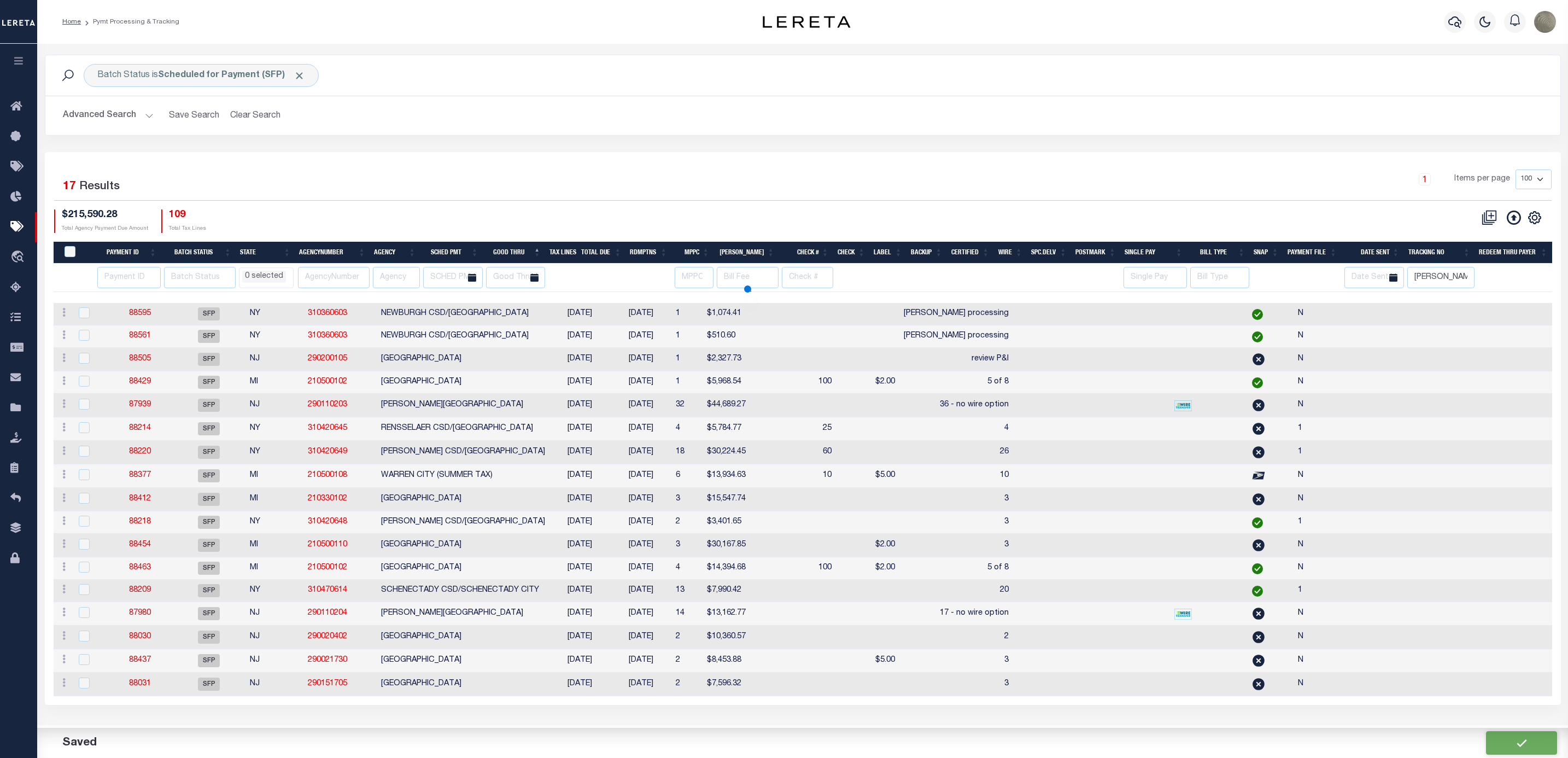
select select
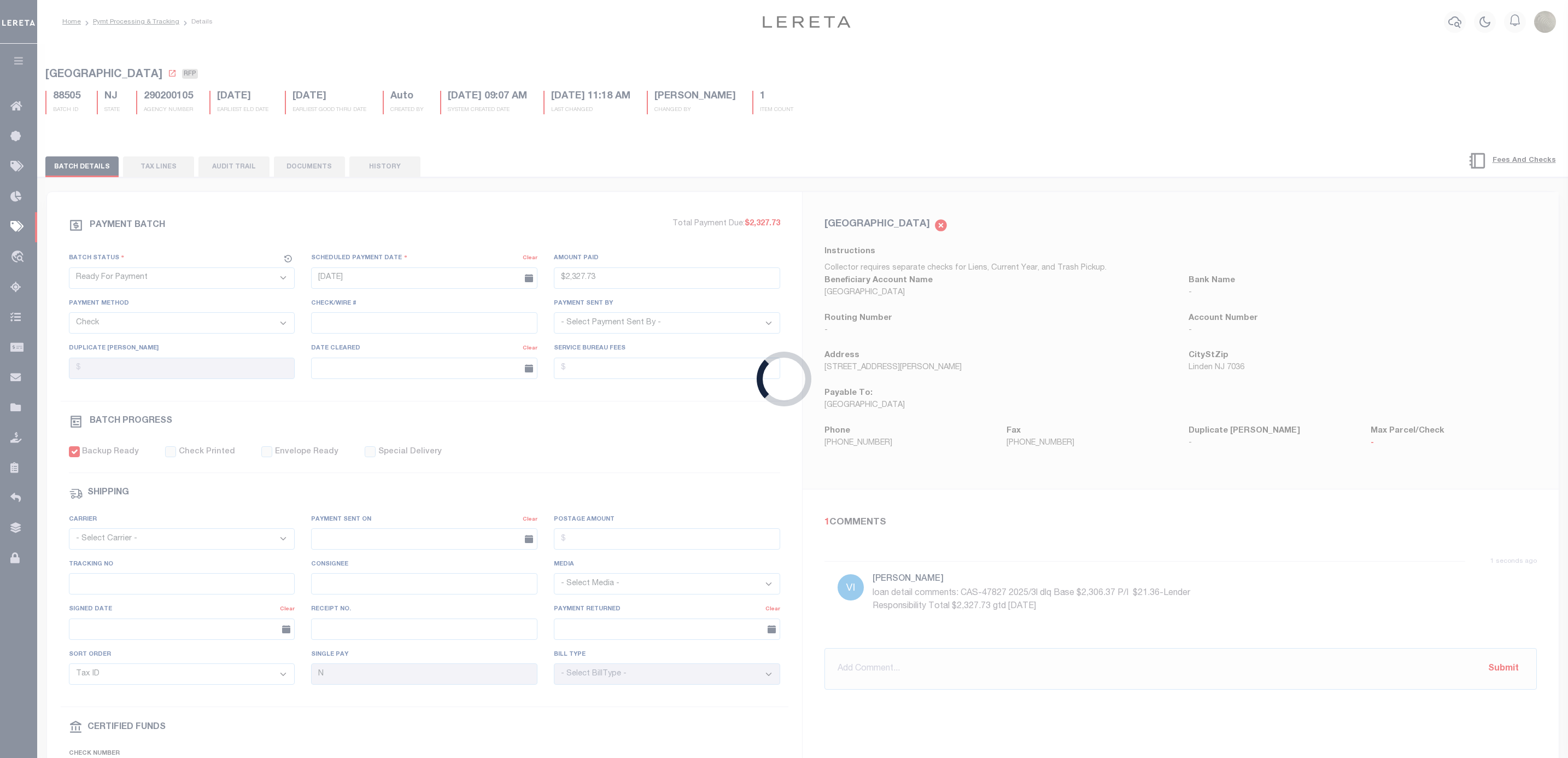
type input "$2,327.73"
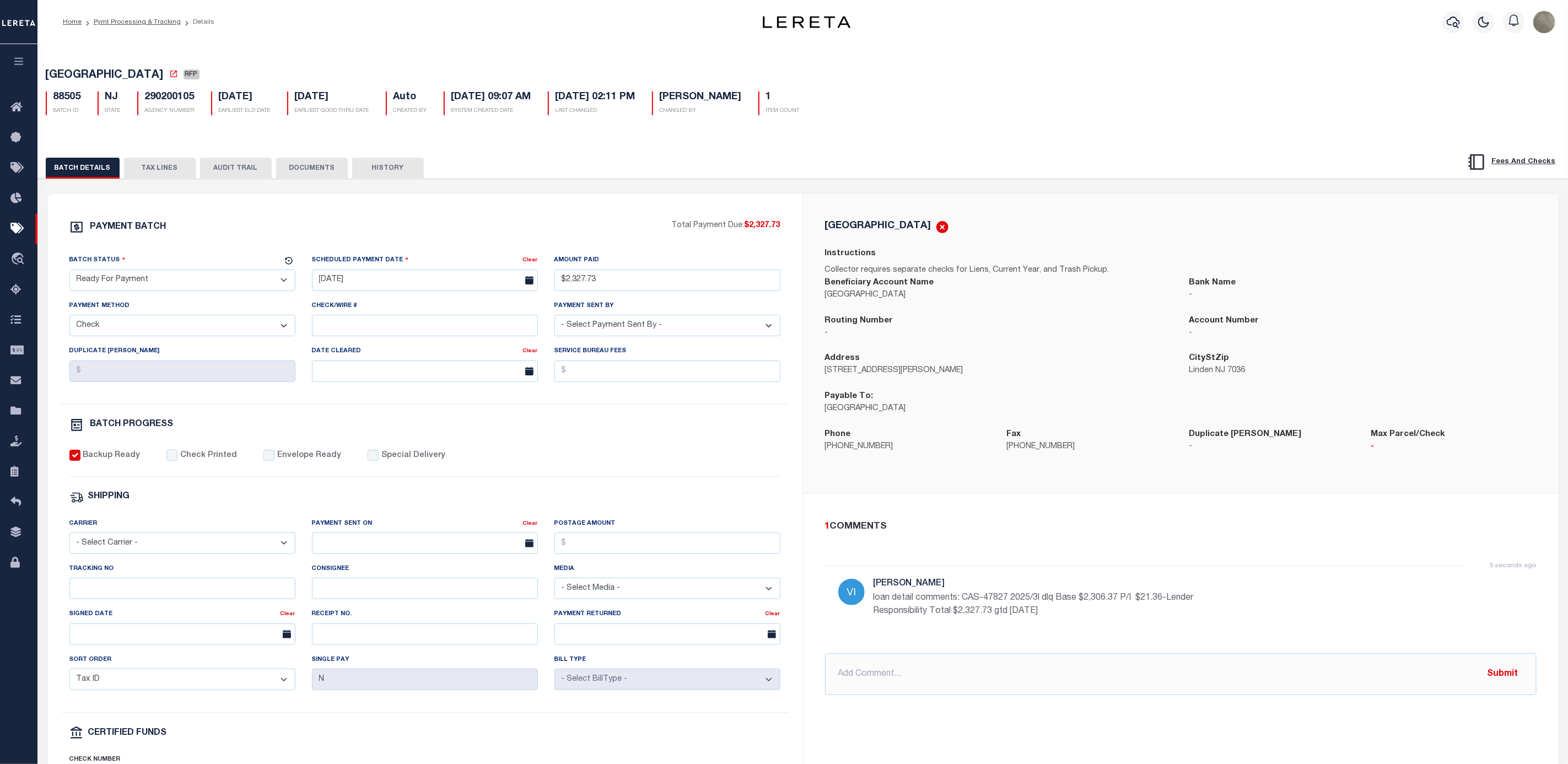
click at [820, 204] on div "LINDEN CITY Instructions Collector requires separate checks for Liens, Current …" at bounding box center [1181, 343] width 756 height 299
click at [701, 182] on div "PAYMENT BATCH Total Payment Due: $2,327.73 Batch Status" at bounding box center [803, 535] width 1541 height 713
select select
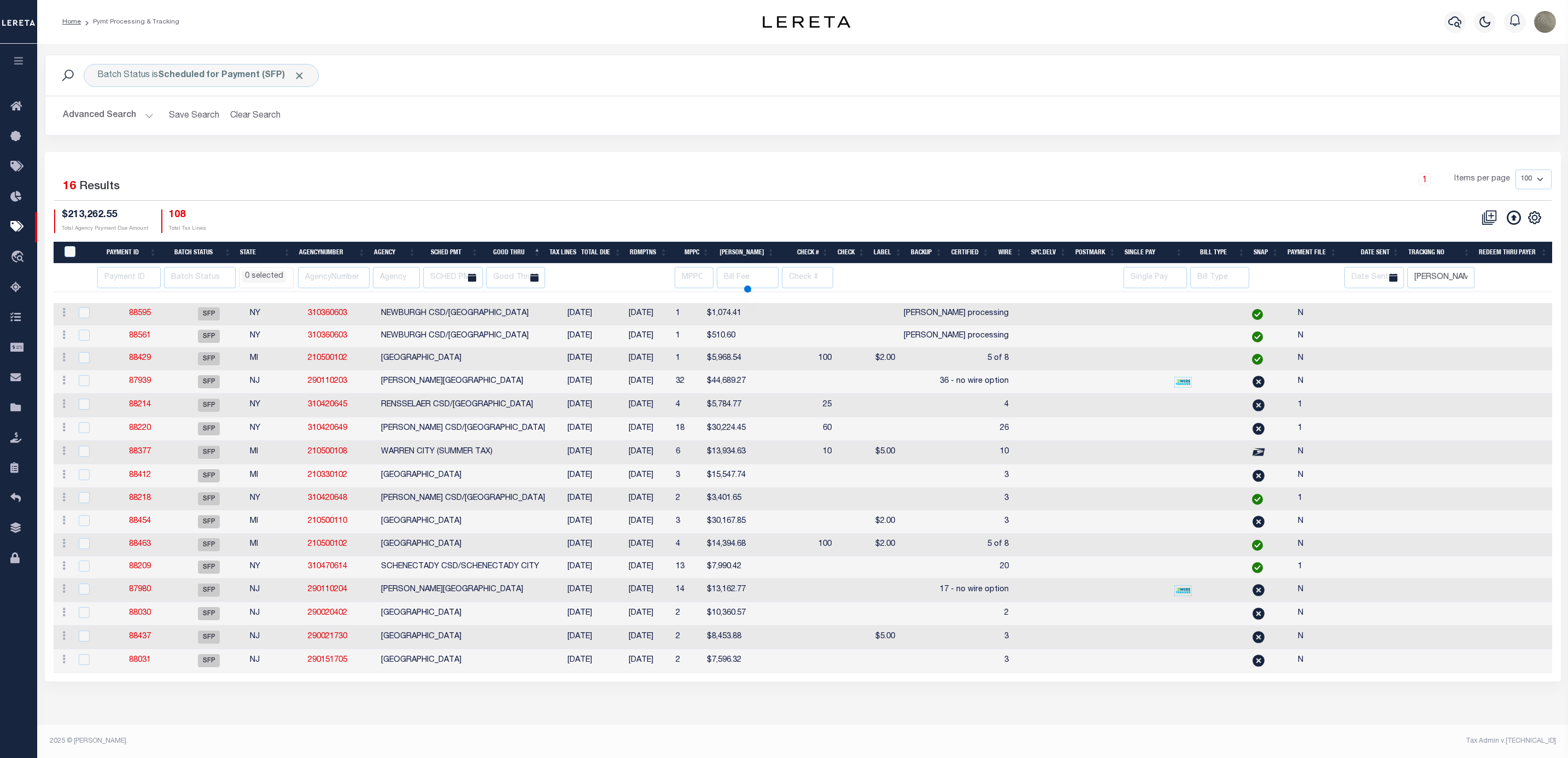
select select
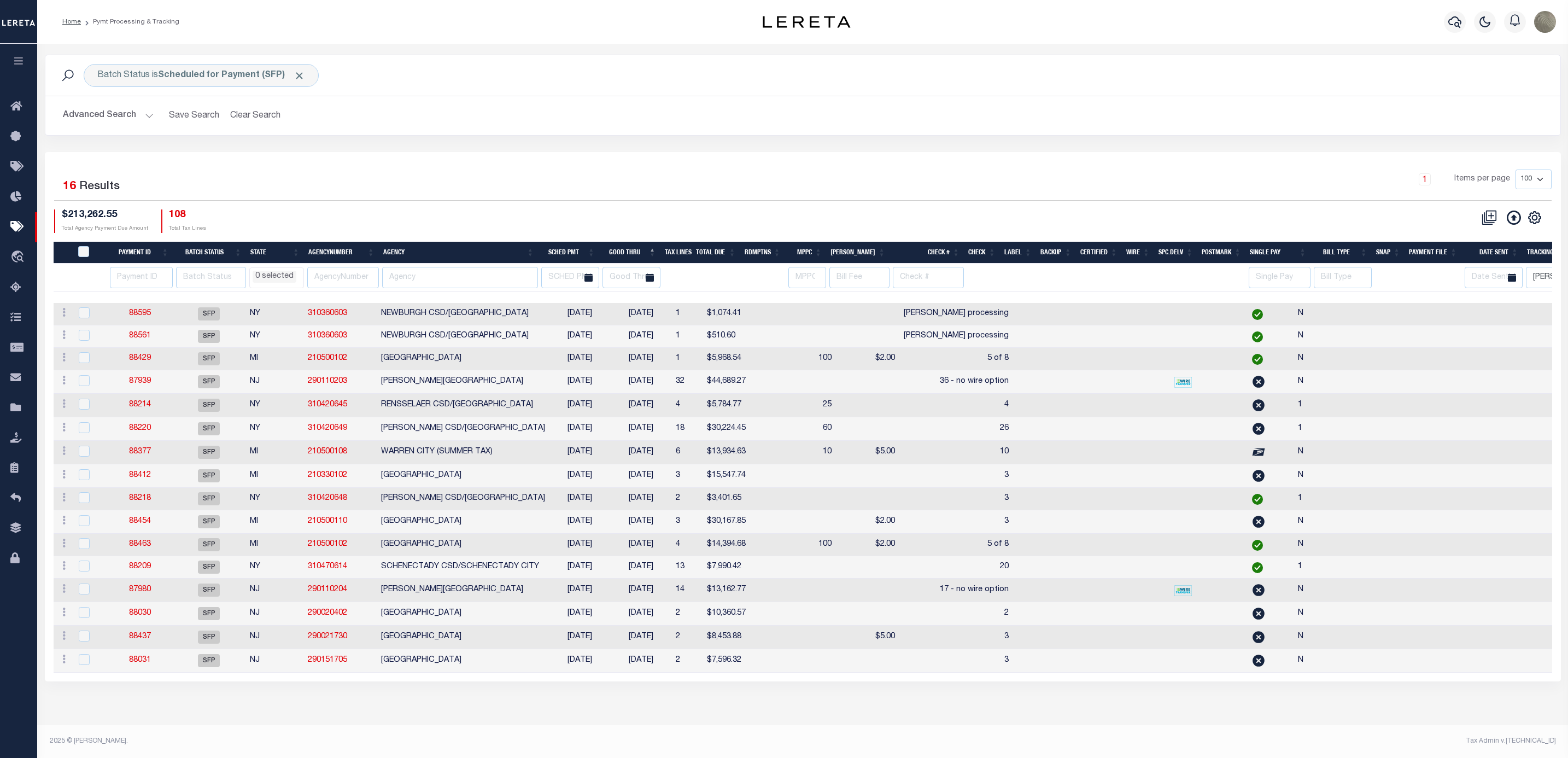
click at [583, 169] on div "1 Selected 16 Results 1 Items per page 100 200 500 1000 $213,262.55" at bounding box center [802, 417] width 1516 height 530
click at [899, 412] on td "4" at bounding box center [956, 405] width 114 height 23
checkbox input "true"
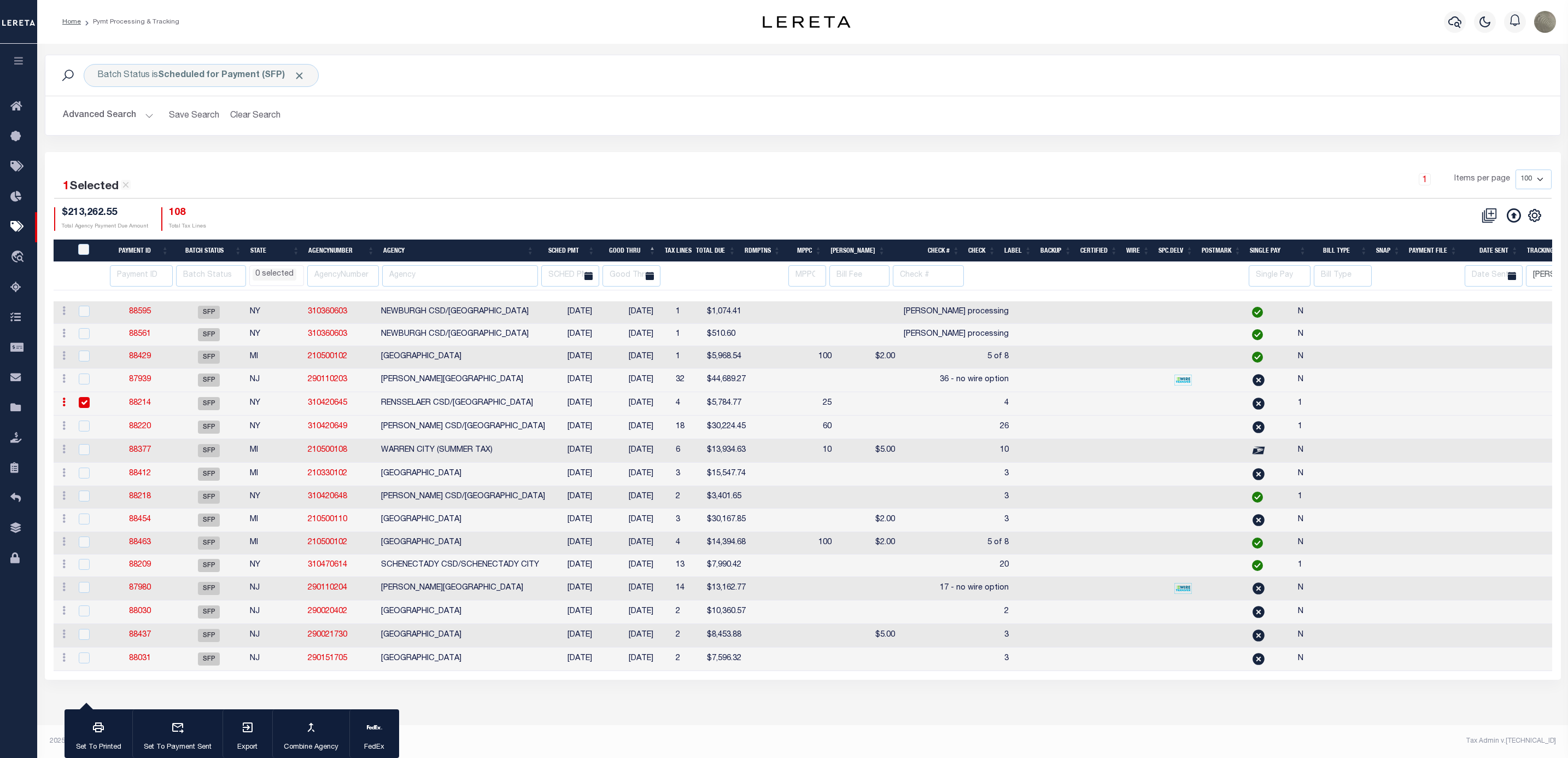
click at [901, 483] on td "3" at bounding box center [956, 474] width 114 height 23
checkbox input "true"
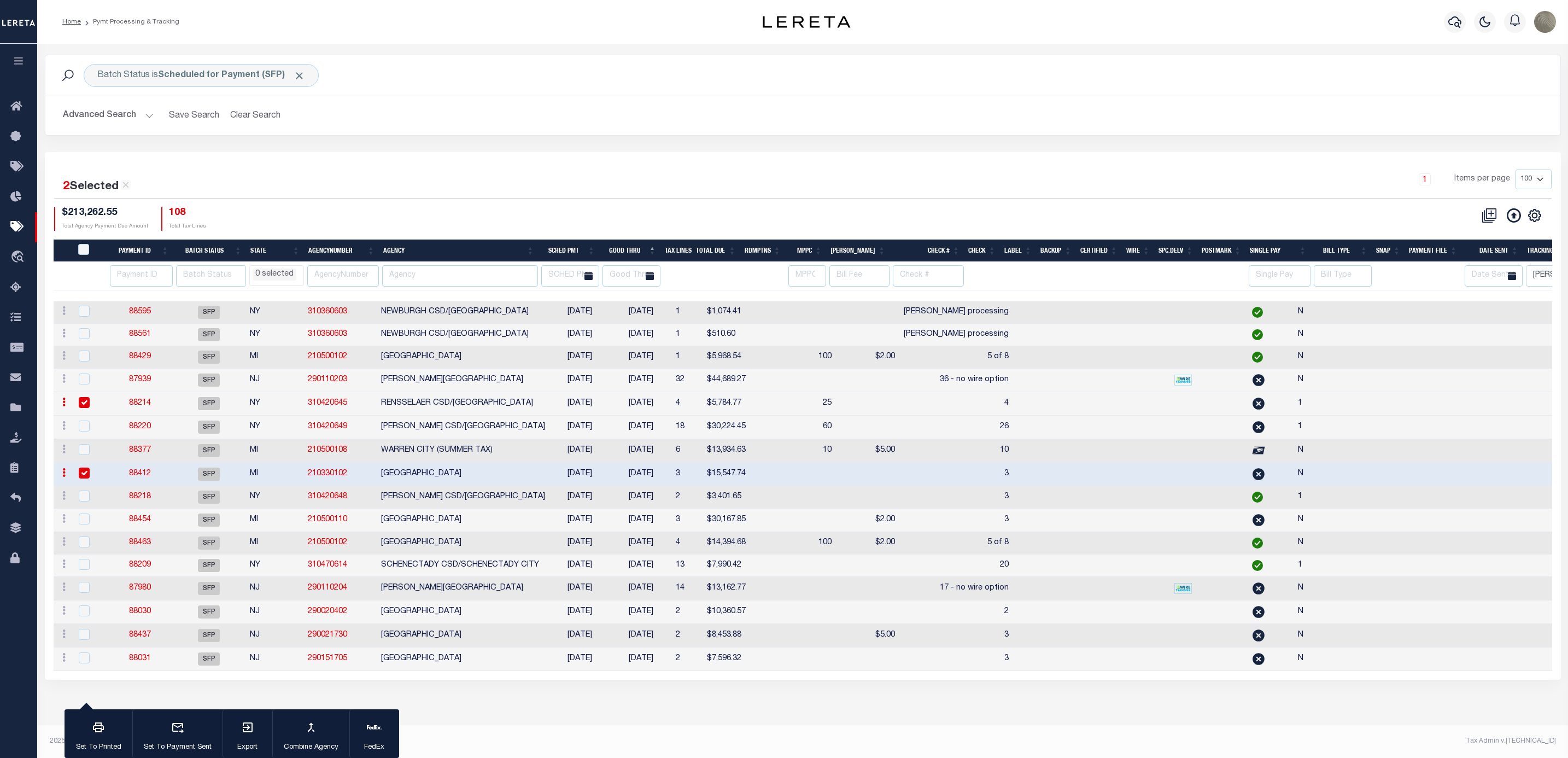
click at [883, 529] on td "$2.00" at bounding box center [867, 520] width 63 height 23
checkbox input "true"
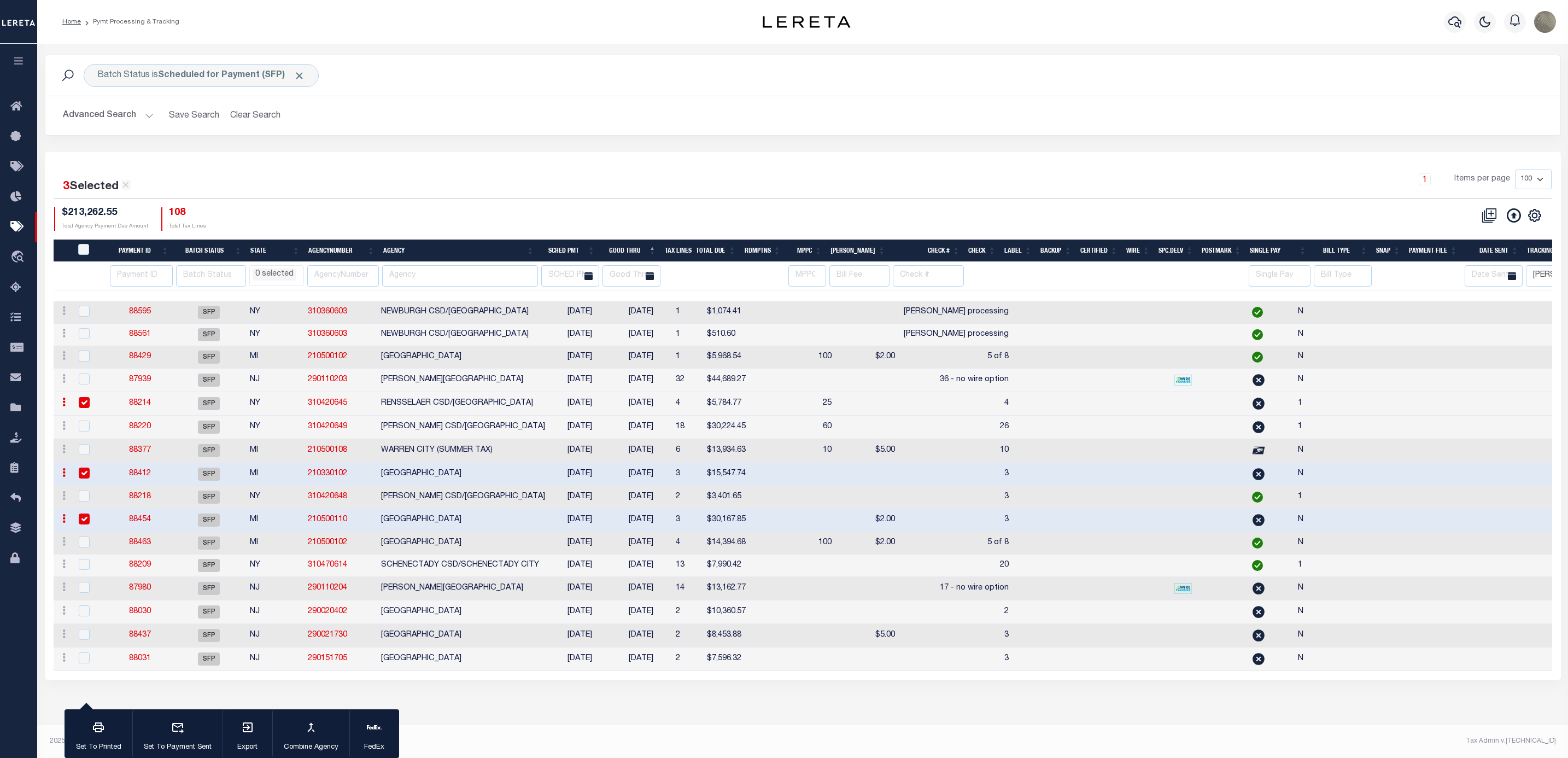
click at [916, 624] on td "2" at bounding box center [956, 612] width 114 height 23
checkbox input "true"
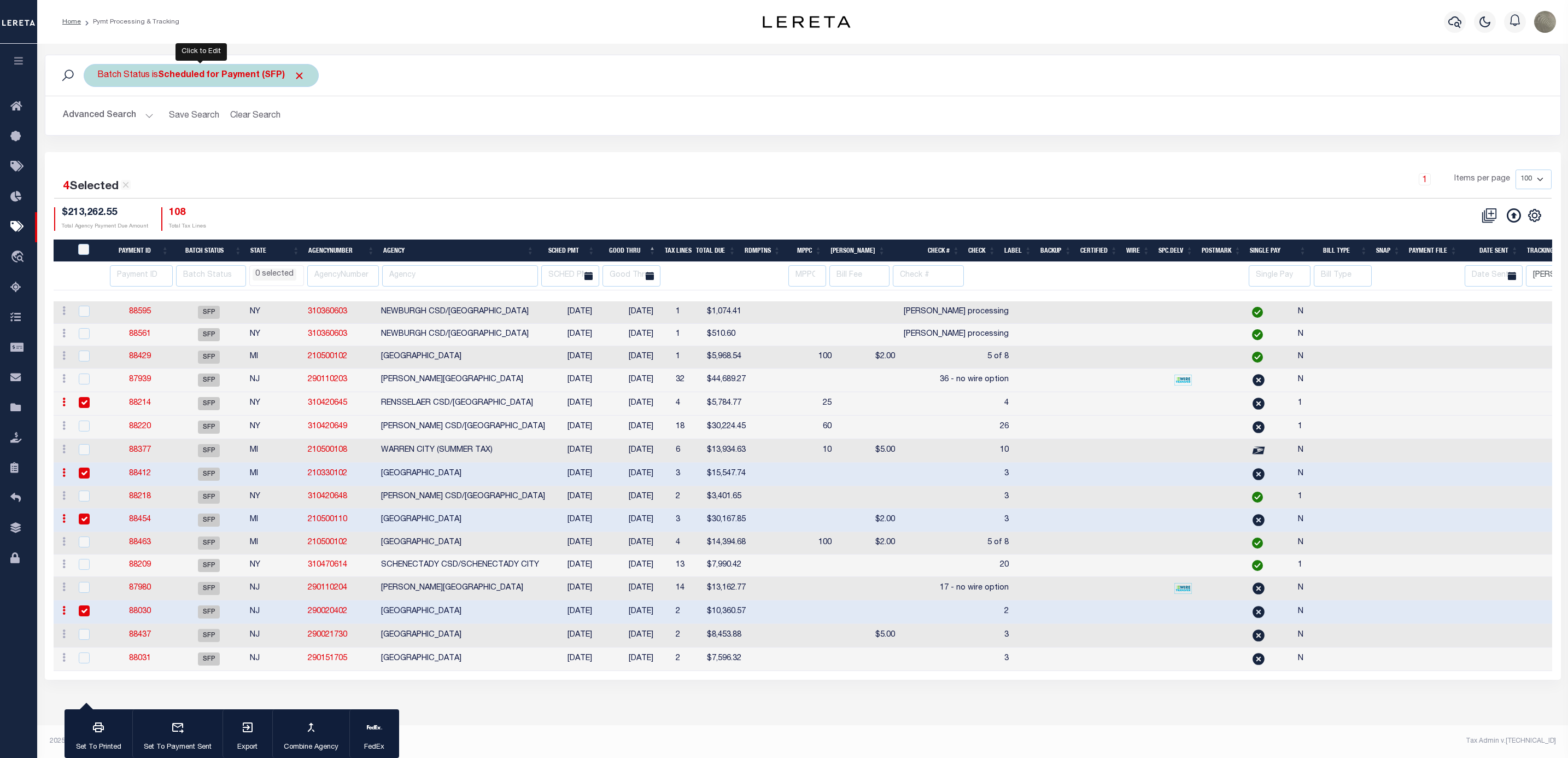
click at [223, 79] on b "Scheduled for Payment (SFP)" at bounding box center [231, 75] width 147 height 9
click at [197, 119] on div "Is Contains Awaiting Funds (AWF) Cleared and Complete (CAC) New Check Needed (N…" at bounding box center [178, 125] width 174 height 86
click at [190, 129] on select "Awaiting Funds (AWF) Cleared and Complete (CAC) New Check Needed (NCN) Payment …" at bounding box center [179, 129] width 161 height 21
select select "RFA"
click at [98, 120] on select "Awaiting Funds (AWF) Cleared and Complete (CAC) New Check Needed (NCN) Payment …" at bounding box center [179, 129] width 161 height 21
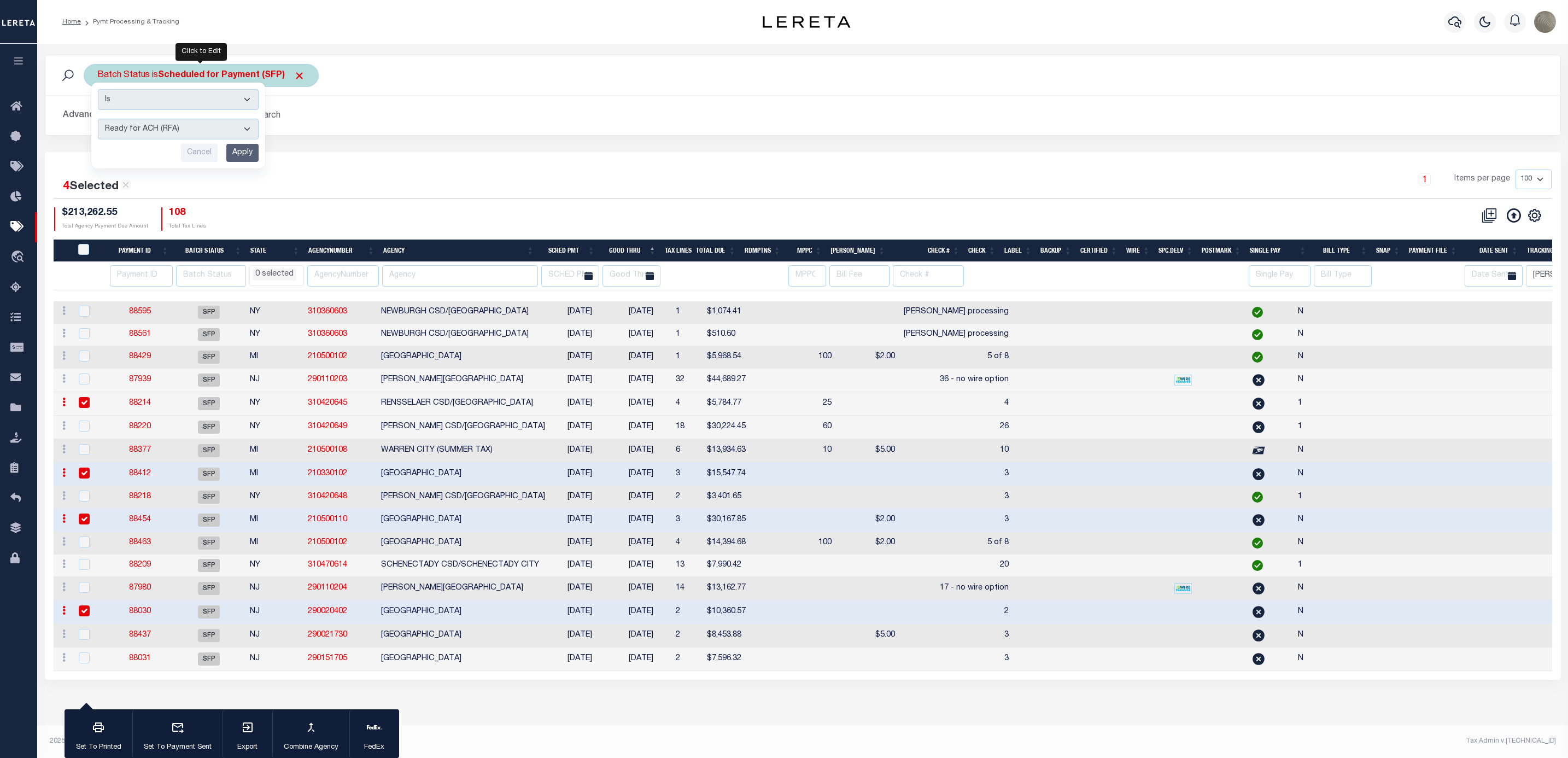
click at [235, 154] on input "Apply" at bounding box center [242, 152] width 32 height 18
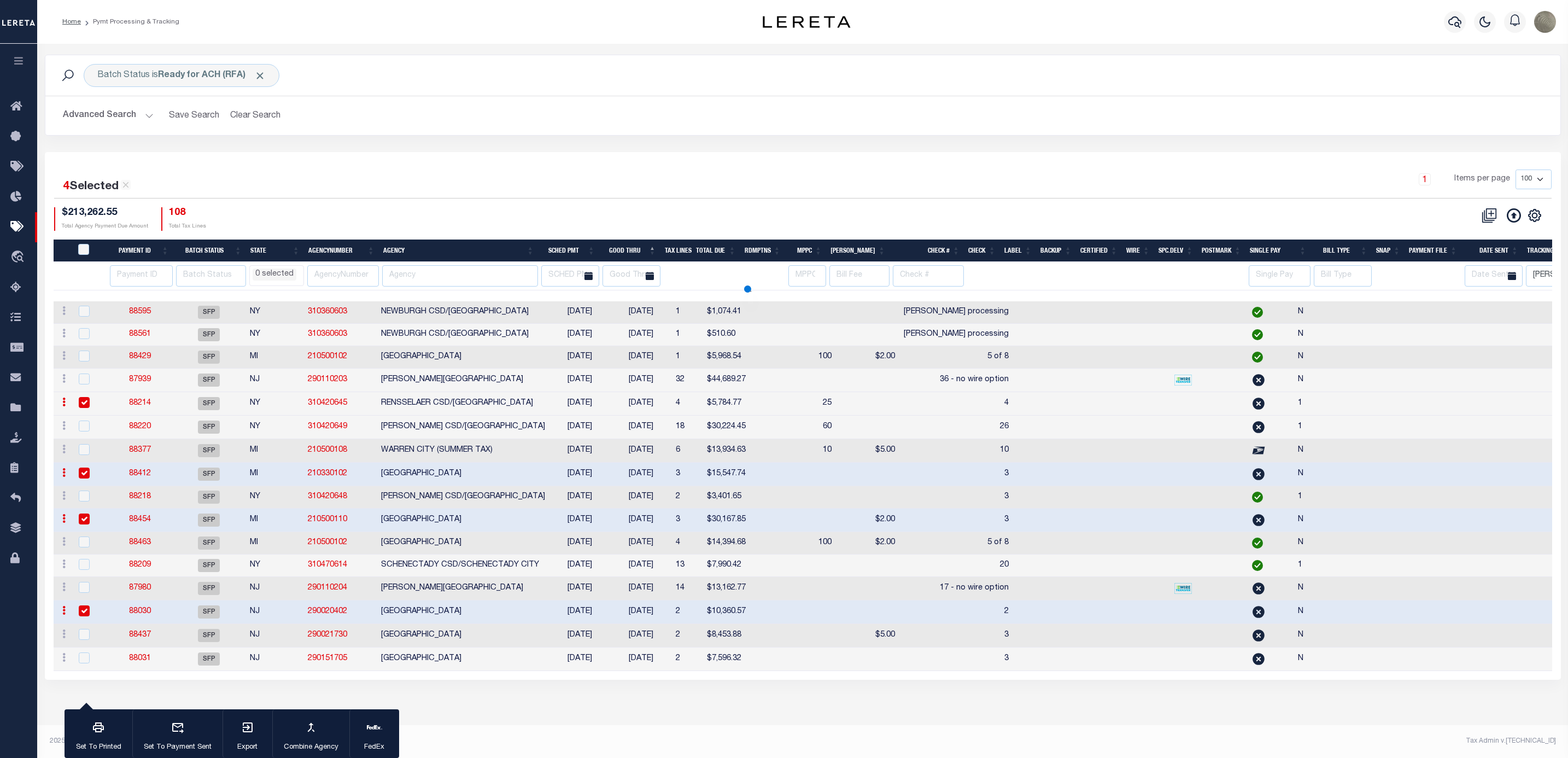
select select
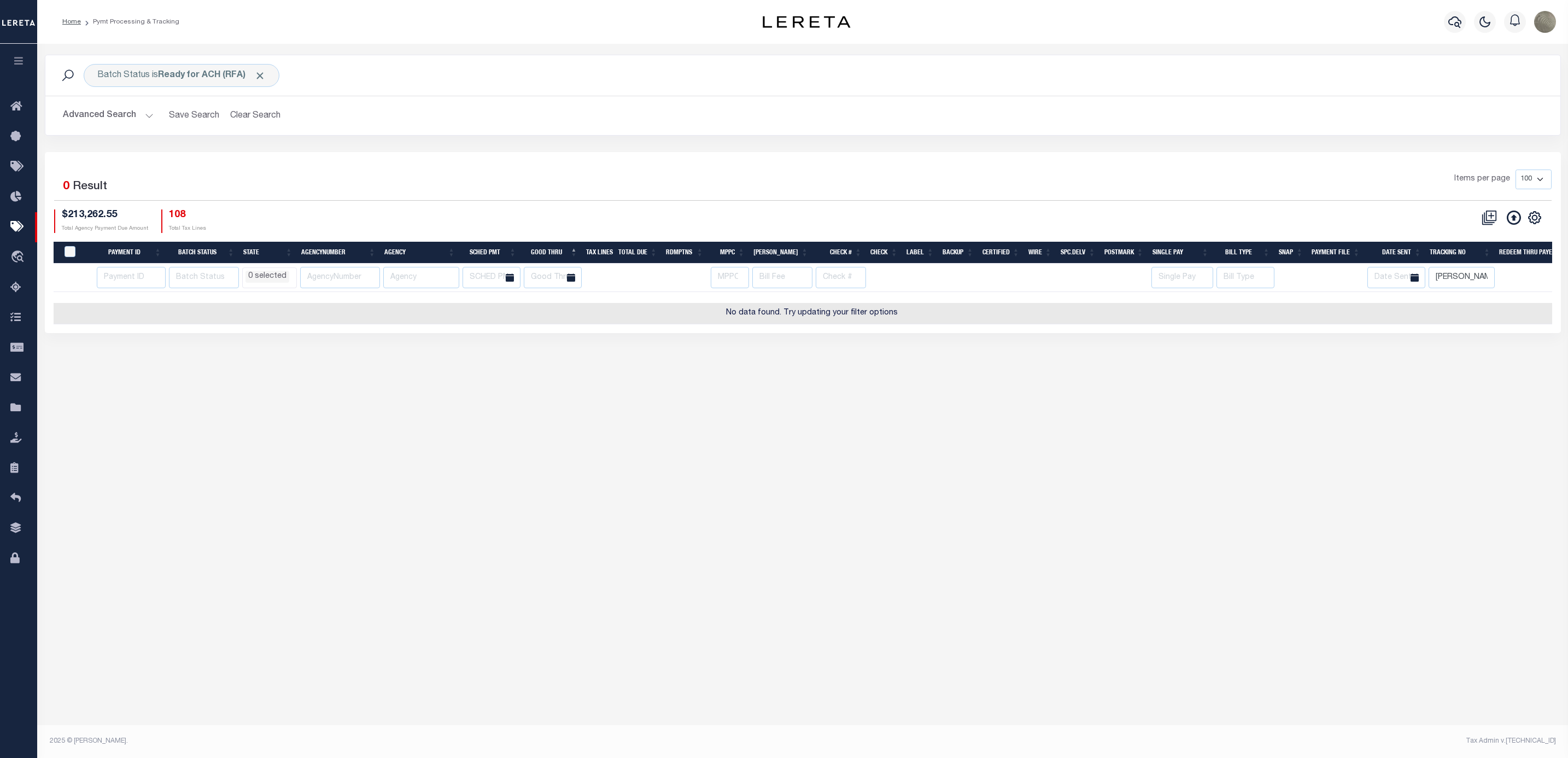
click at [383, 181] on div "4 Selected 0 Result" at bounding box center [235, 184] width 362 height 31
click at [172, 63] on div "Batch Status is Ready for ACH (RFA) Search" at bounding box center [802, 75] width 1515 height 41
click at [183, 78] on b "Ready for ACH (RFA)" at bounding box center [211, 75] width 107 height 9
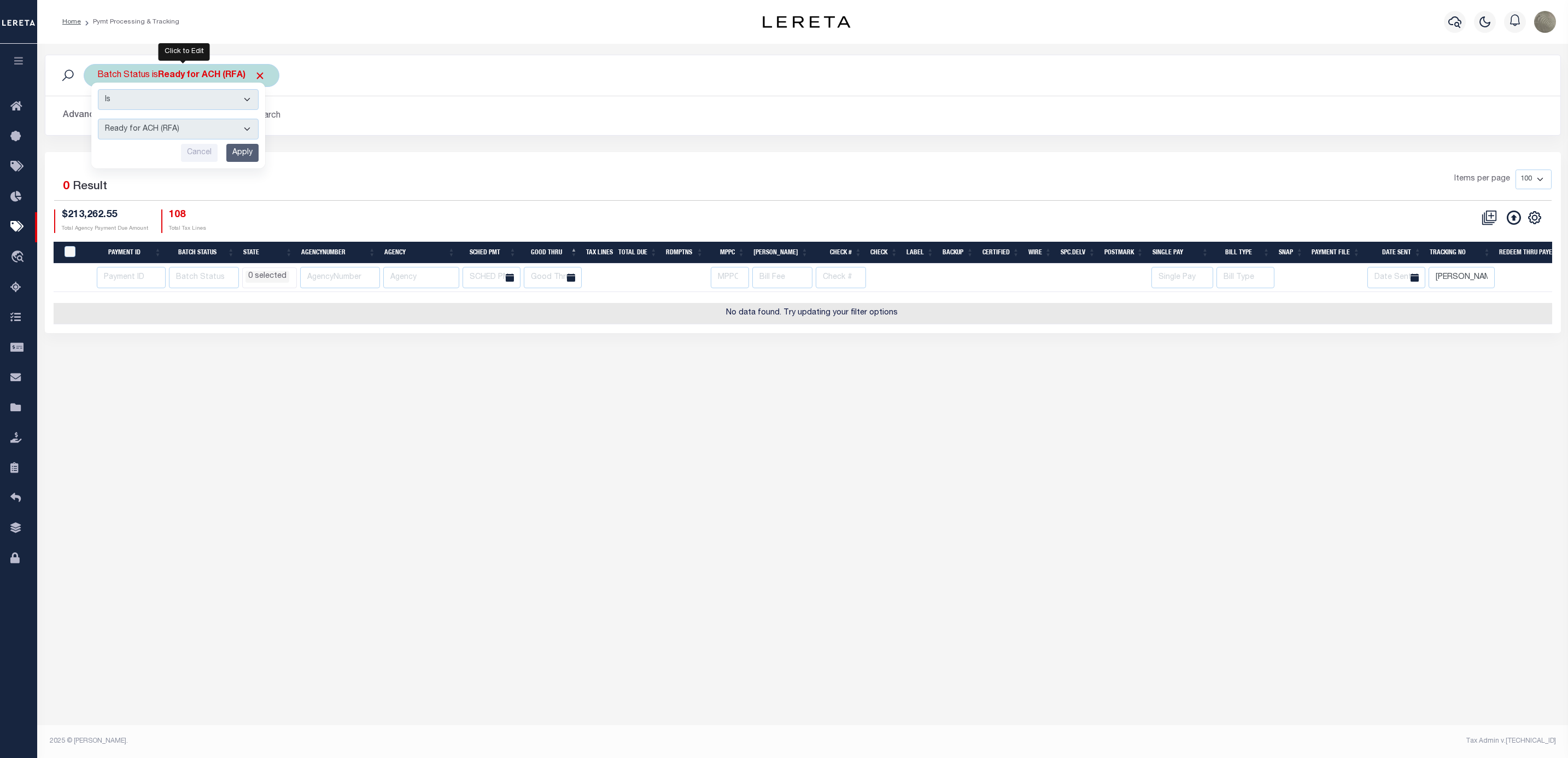
click at [147, 131] on select "Awaiting Funds (AWF) Cleared and Complete (CAC) New Check Needed (NCN) Payment …" at bounding box center [179, 129] width 161 height 21
select select "SFP"
click at [98, 120] on select "Awaiting Funds (AWF) Cleared and Complete (CAC) New Check Needed (NCN) Payment …" at bounding box center [179, 129] width 161 height 21
click at [233, 154] on input "Apply" at bounding box center [242, 152] width 32 height 18
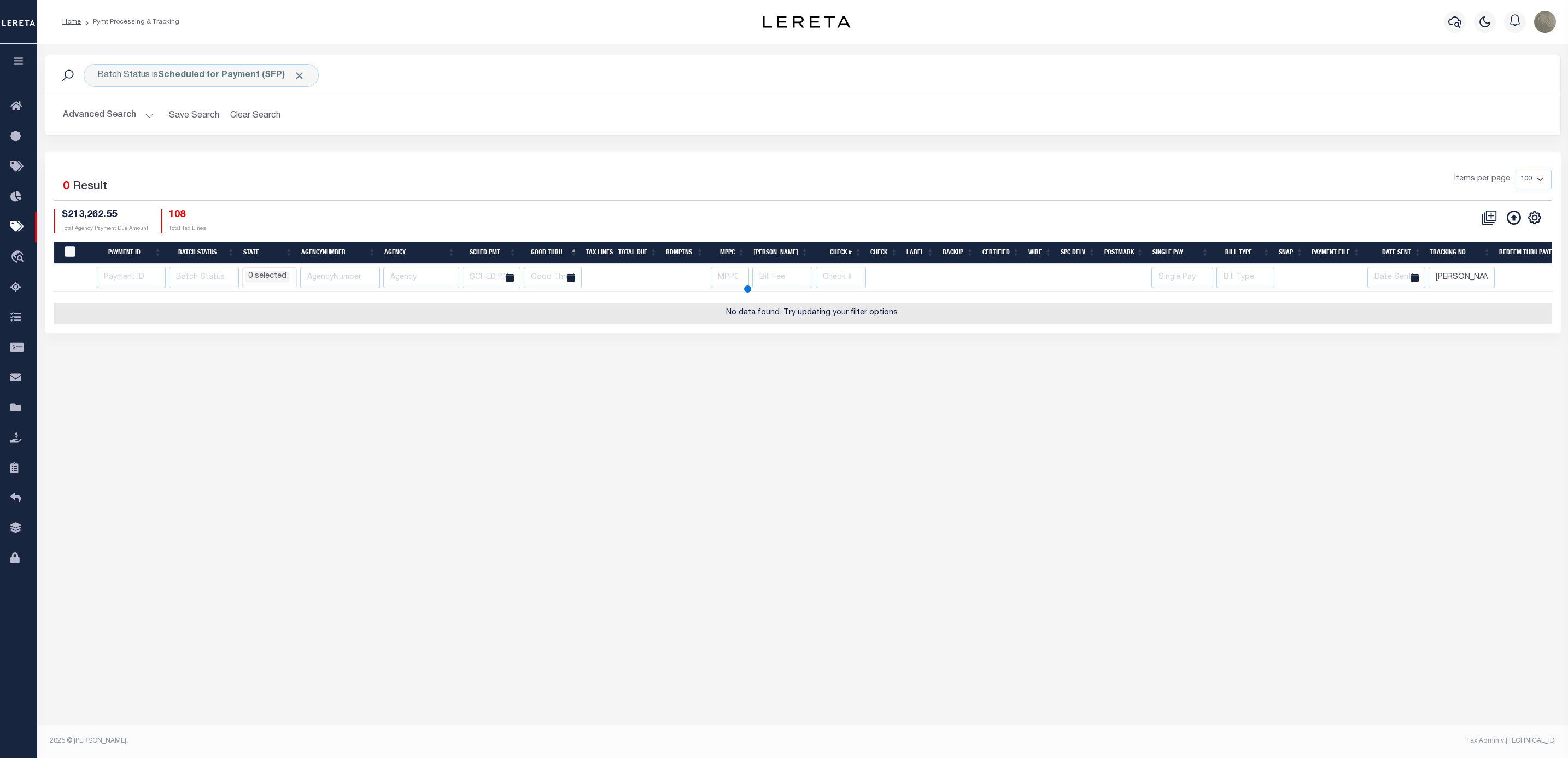
select select
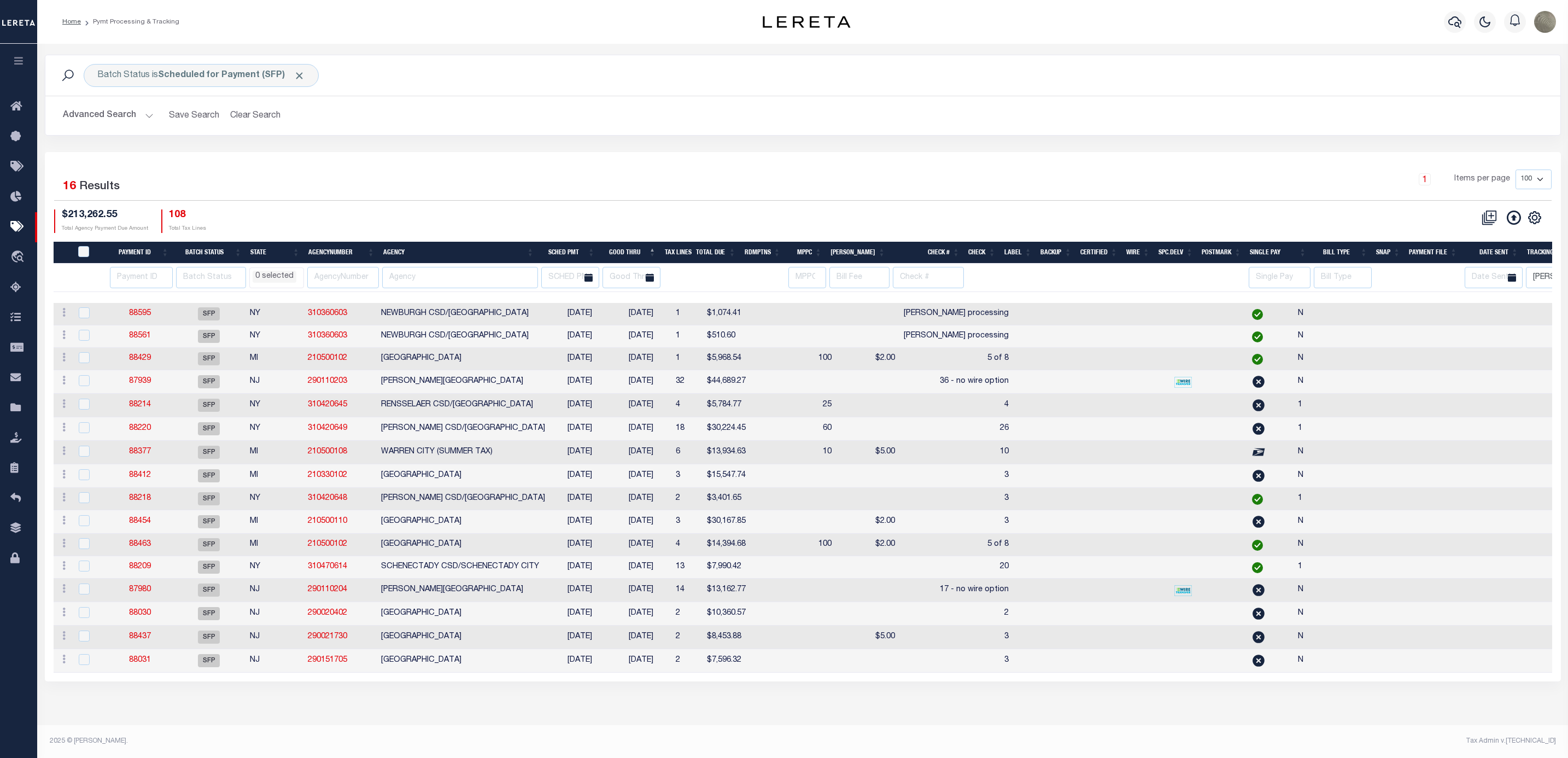
click at [417, 205] on div "4 Selected 16 Results 1 Items per page 100 200 500 1000 $213,262.55 Total Agenc…" at bounding box center [802, 201] width 1515 height 63
click at [1550, 275] on input "[PERSON_NAME]" at bounding box center [1559, 278] width 65 height 21
click at [1061, 120] on h2 "Advanced Search Save Search Clear Search PayeeSearchTable_dynamictable_____Defa…" at bounding box center [802, 116] width 1498 height 21
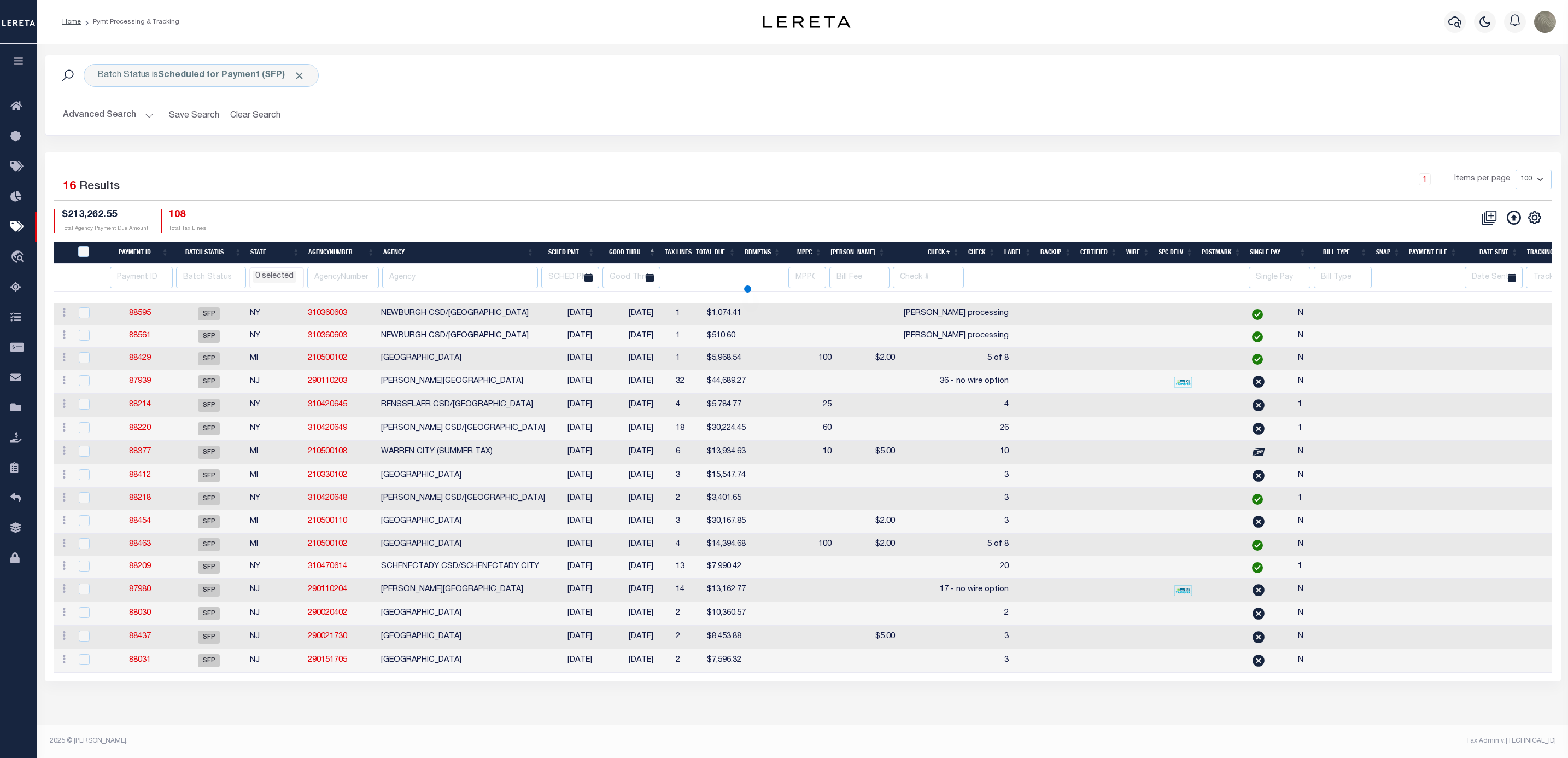
select select
click at [480, 256] on th "Agency" at bounding box center [459, 253] width 159 height 23
select select
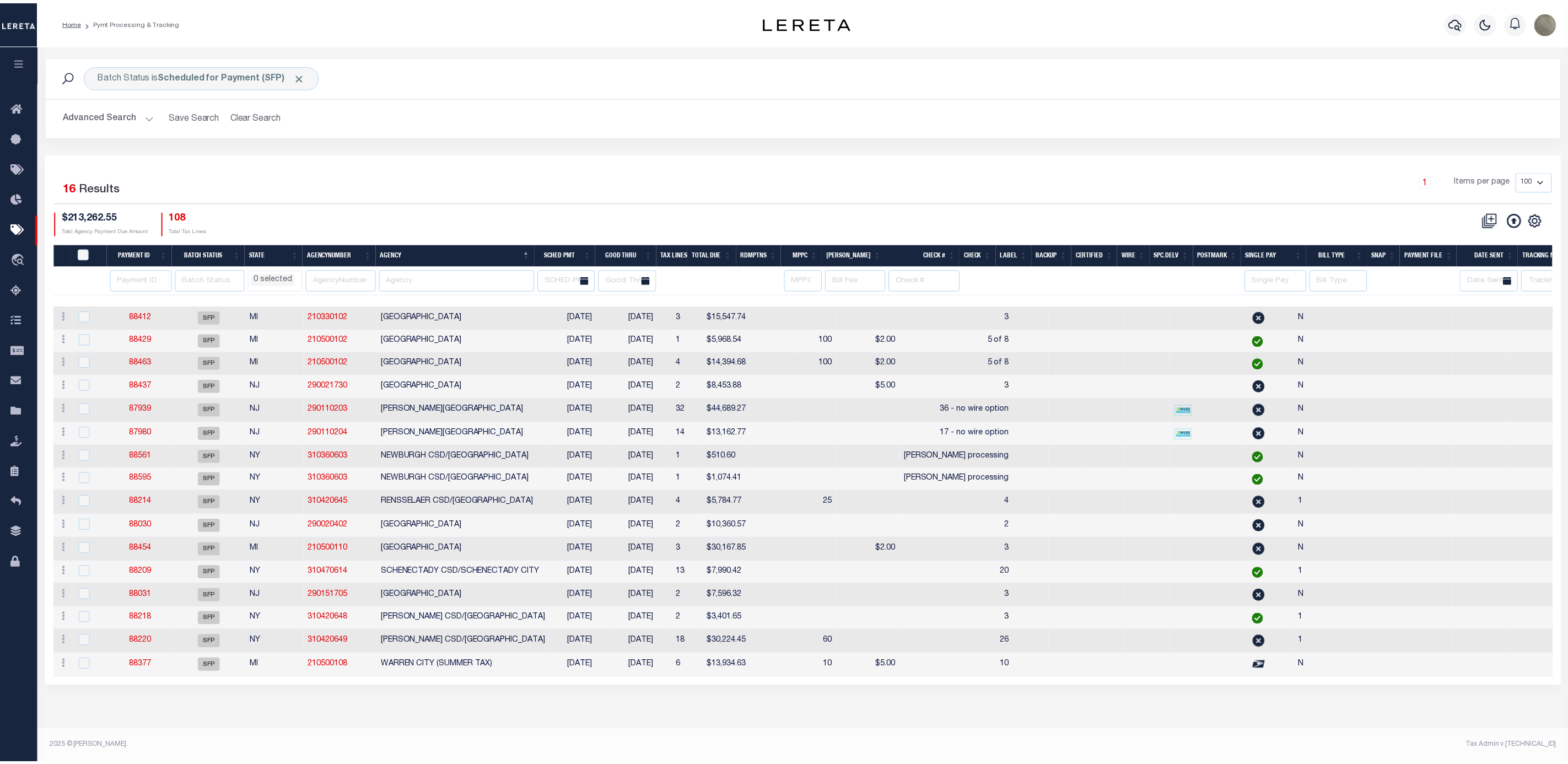
scroll to position [0, 111]
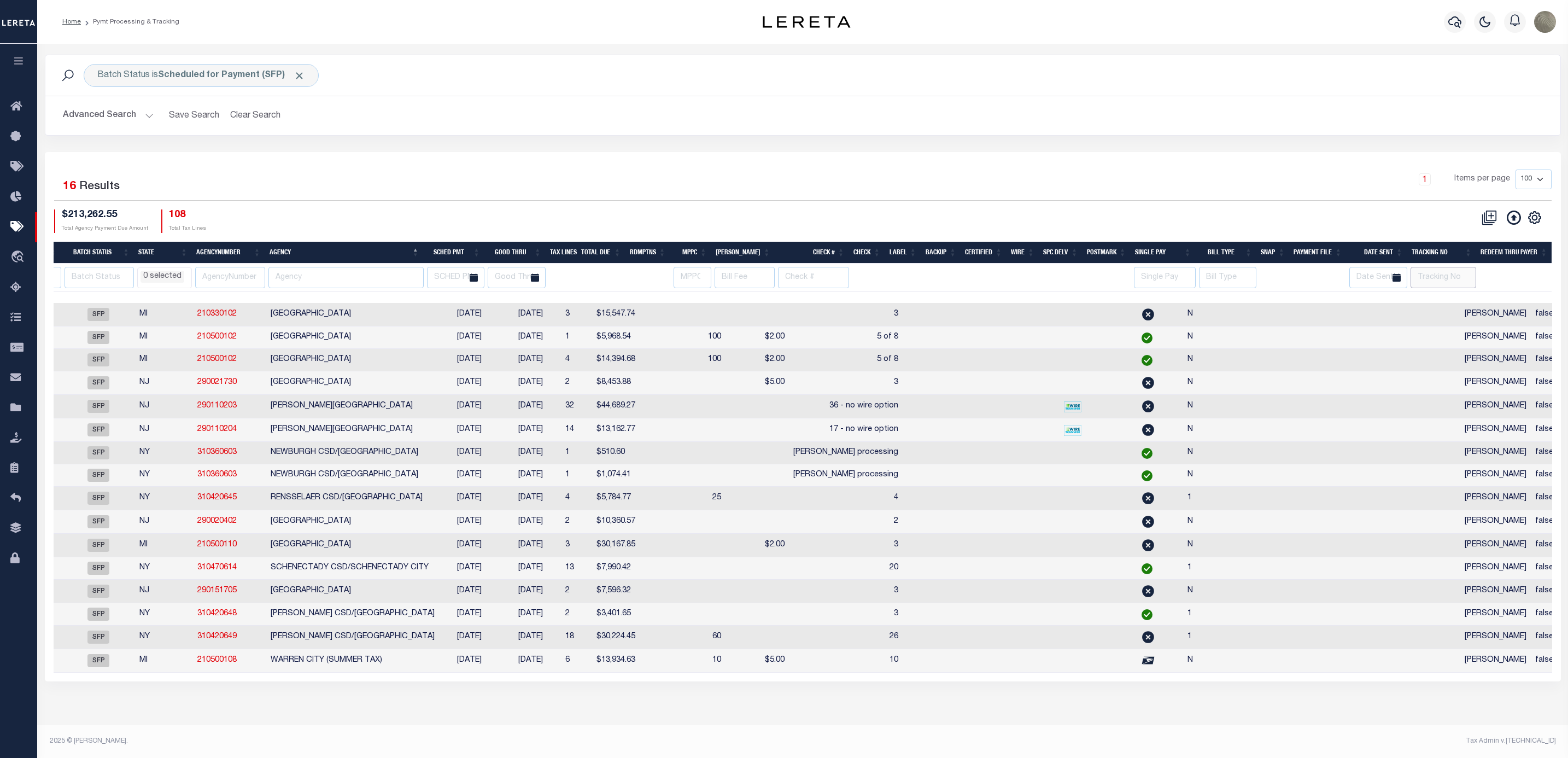
click at [1475, 278] on input "text" at bounding box center [1443, 278] width 65 height 21
click at [1452, 280] on input "text" at bounding box center [1443, 278] width 65 height 21
type input "Mat"
select select
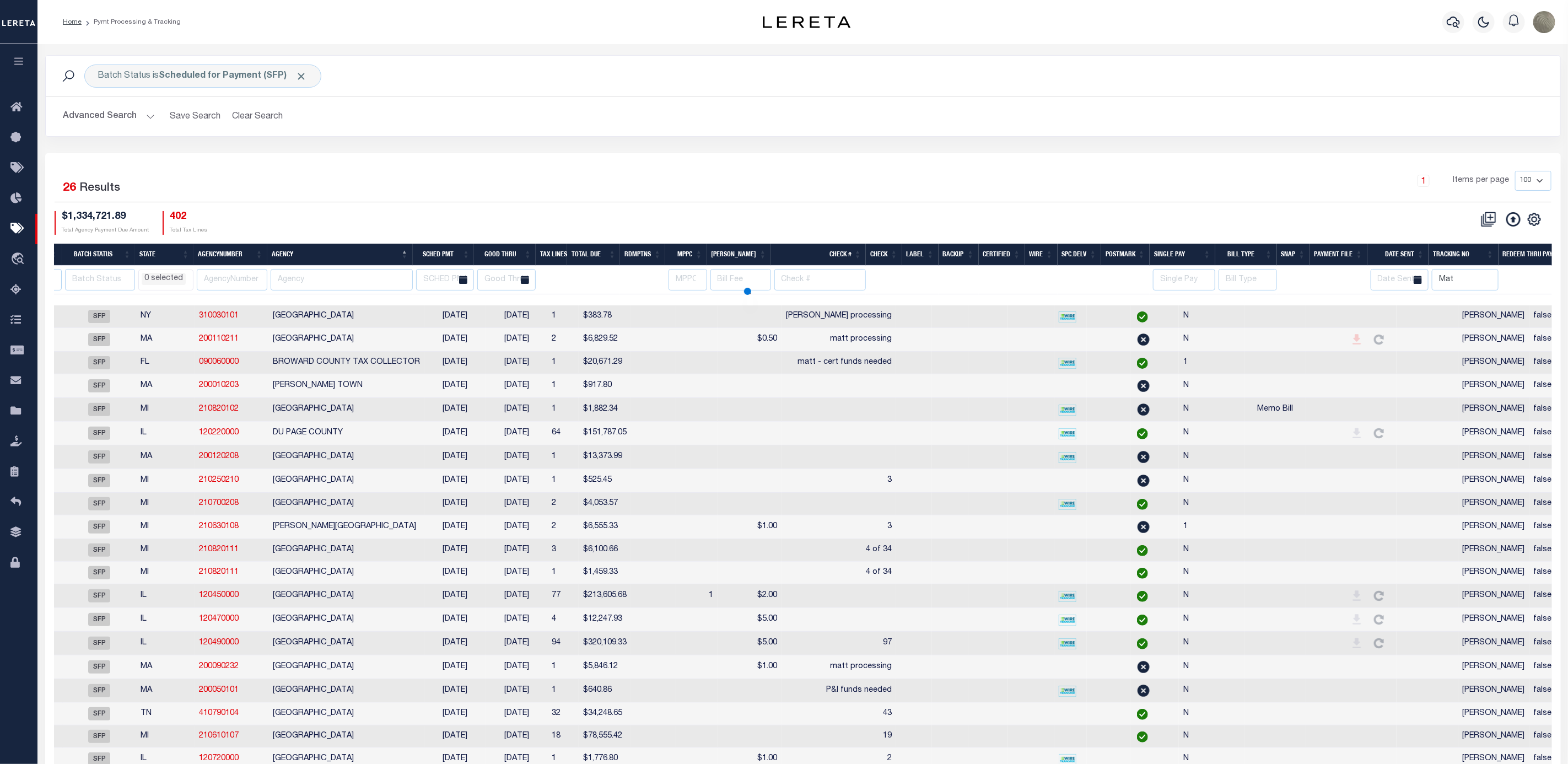
select select
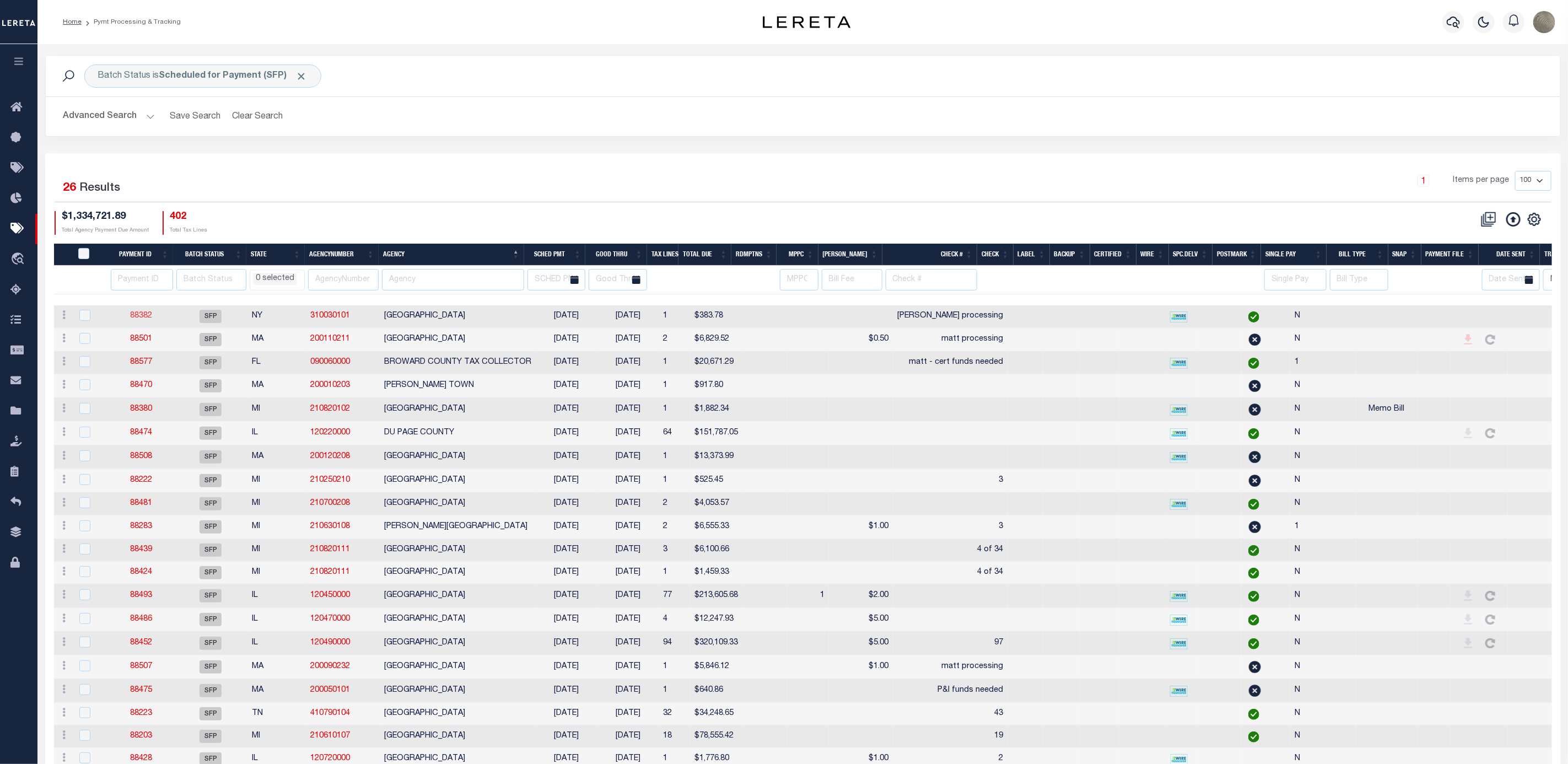
click at [143, 319] on link "88382" at bounding box center [141, 316] width 22 height 8
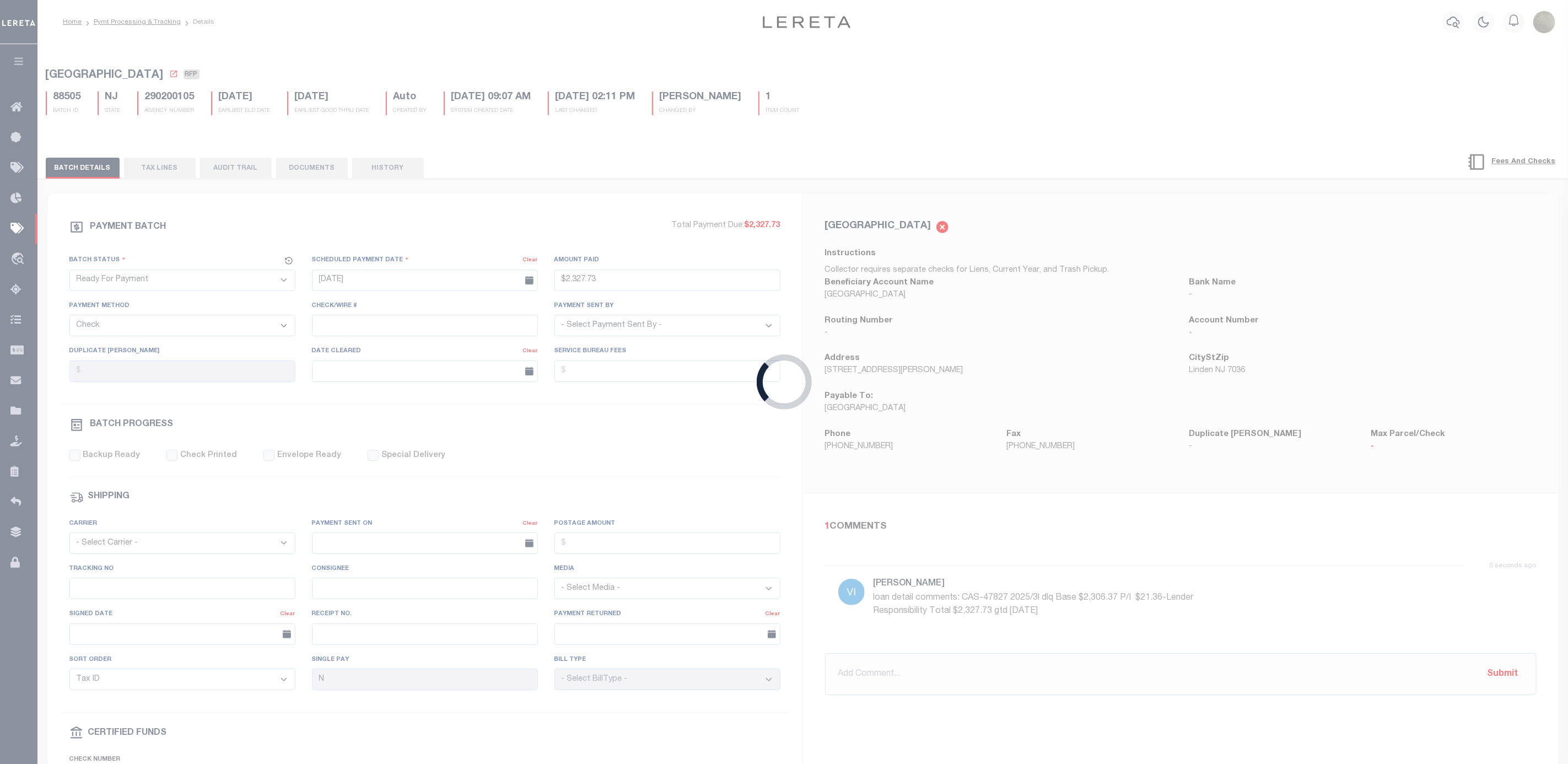
select select "SFP"
type input "08/20/2025"
select select
type input "andres processing"
select select
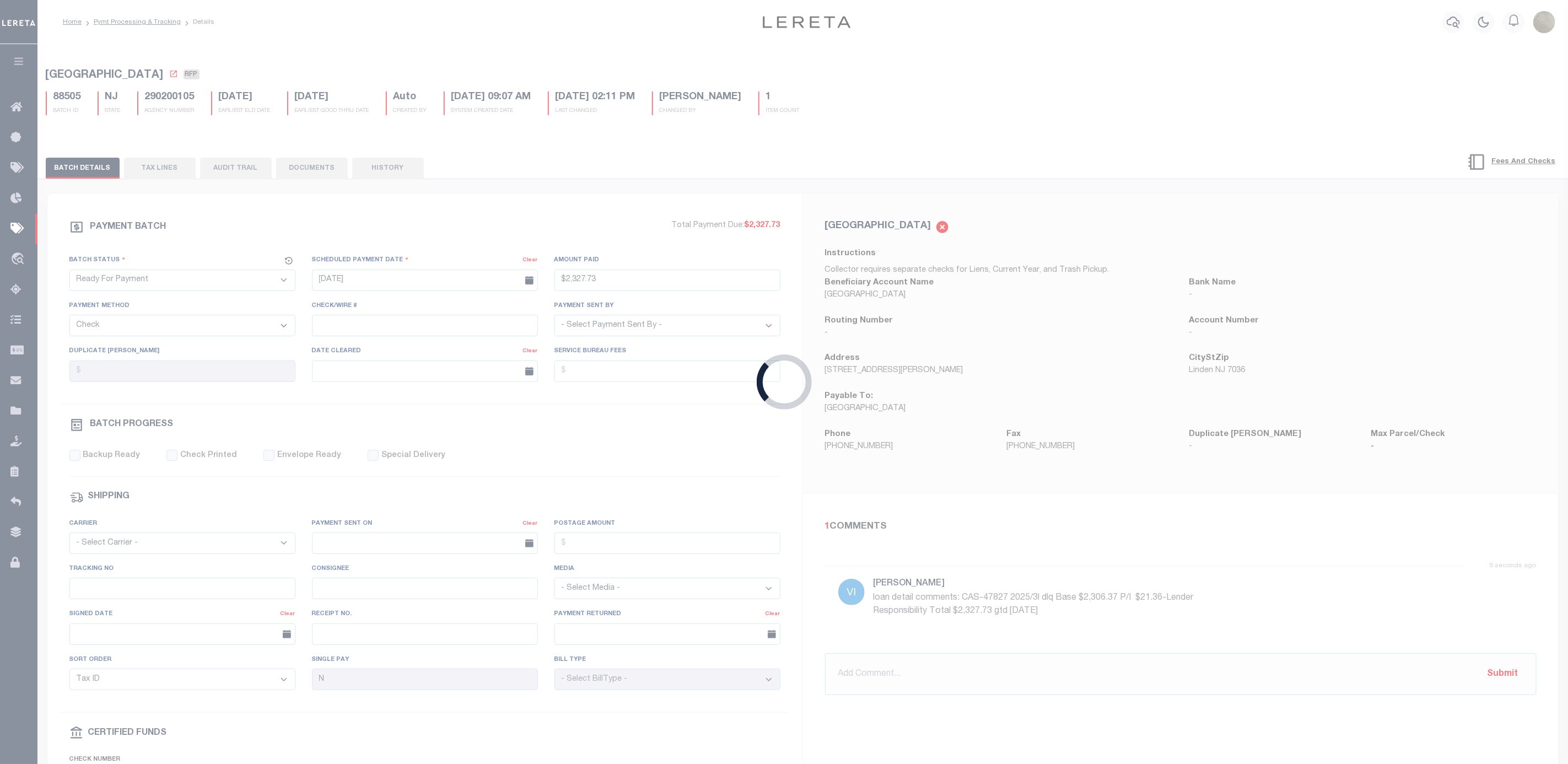
checkbox input "false"
type input "Matt"
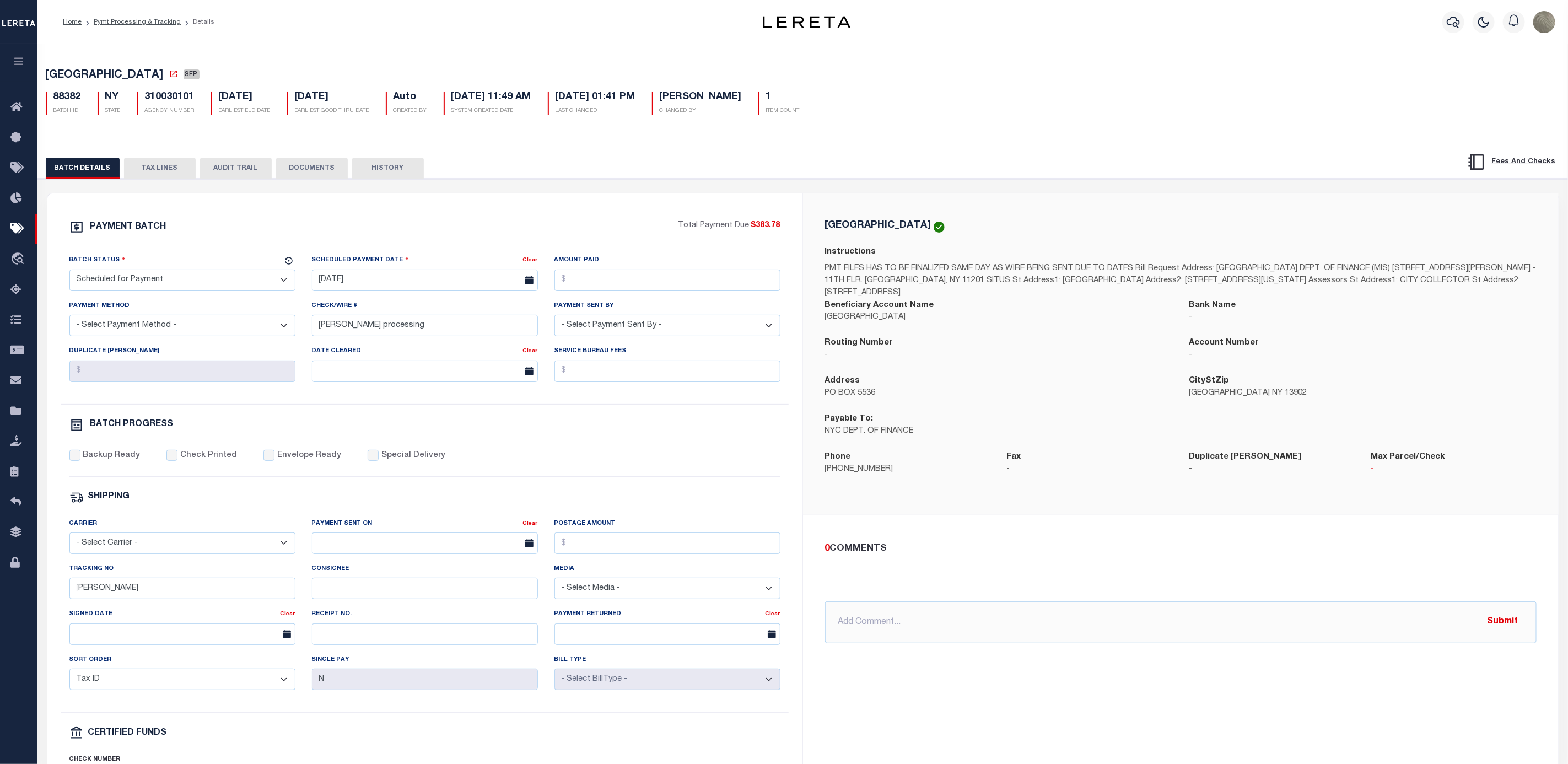
click at [153, 281] on select "- Select Status - Scheduled for Payment Ready For Payment Payment Sent Cleared …" at bounding box center [182, 280] width 226 height 22
click at [285, 232] on div "PAYMENT BATCH" at bounding box center [374, 230] width 609 height 21
click at [170, 77] on icon at bounding box center [173, 73] width 6 height 6
click at [144, 174] on button "TAX LINES" at bounding box center [160, 168] width 72 height 21
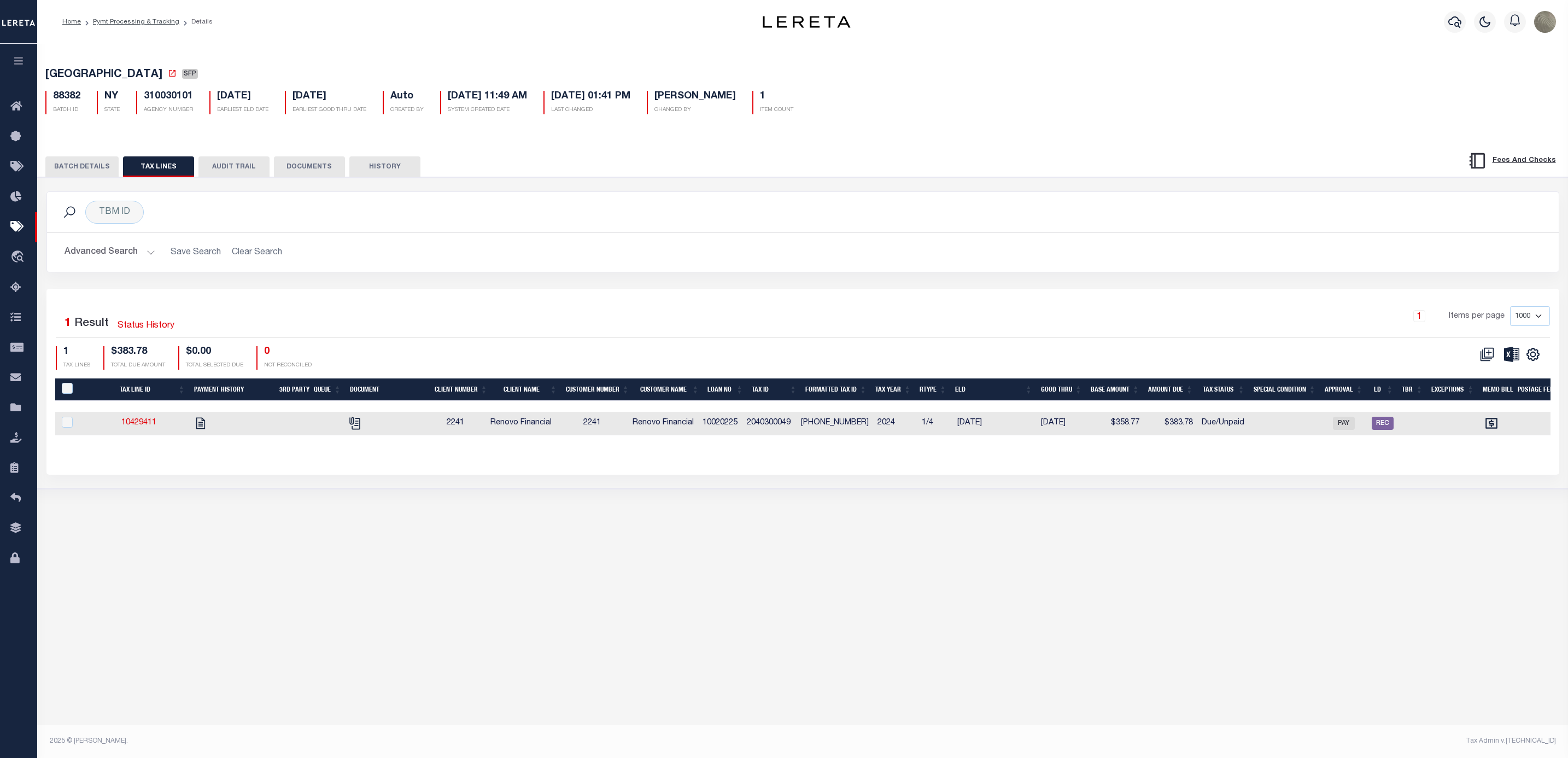
click at [110, 172] on button "BATCH DETAILS" at bounding box center [82, 167] width 73 height 21
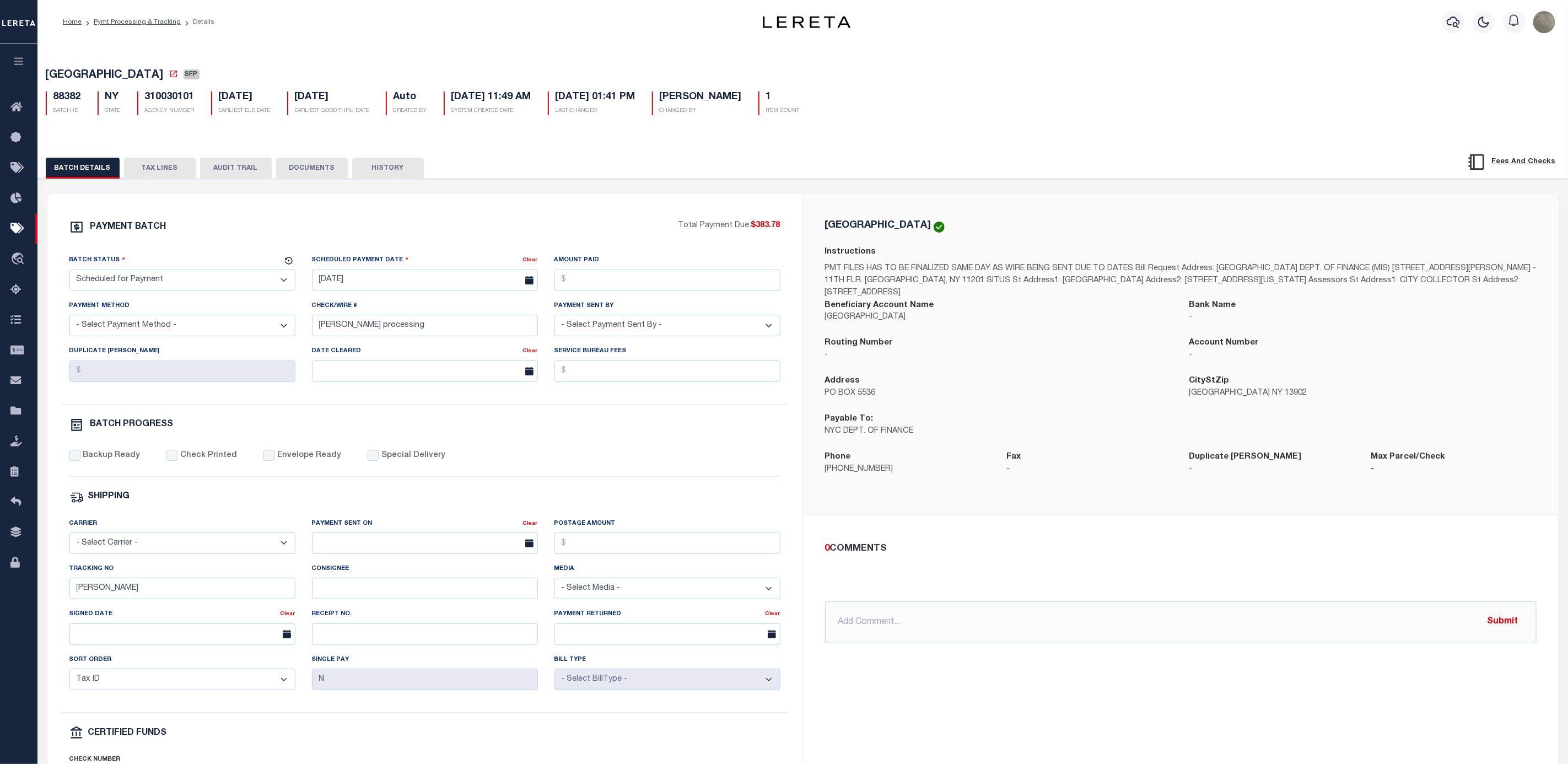
click at [194, 286] on select "- Select Status - Scheduled for Payment Ready For Payment Payment Sent Cleared …" at bounding box center [182, 280] width 226 height 22
select select "RFA"
click at [70, 273] on select "- Select Status - Scheduled for Payment Ready For Payment Payment Sent Cleared …" at bounding box center [182, 280] width 226 height 22
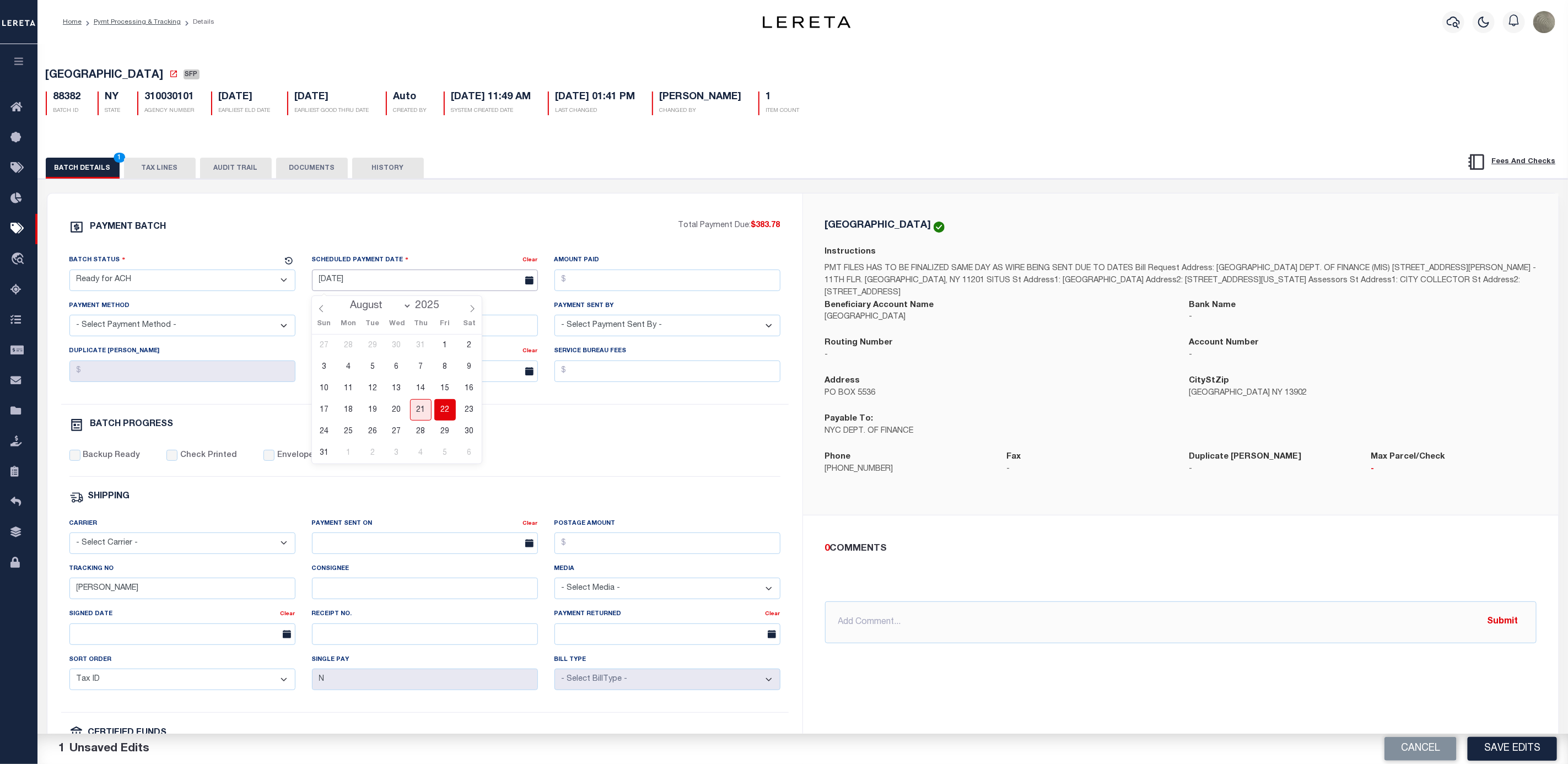
click at [361, 288] on input "08/20/2025" at bounding box center [425, 280] width 226 height 22
click at [446, 406] on span "22" at bounding box center [445, 410] width 22 height 22
type input "08/22/2025"
click at [600, 280] on input "Amount Paid" at bounding box center [667, 280] width 226 height 22
type input "$383.78"
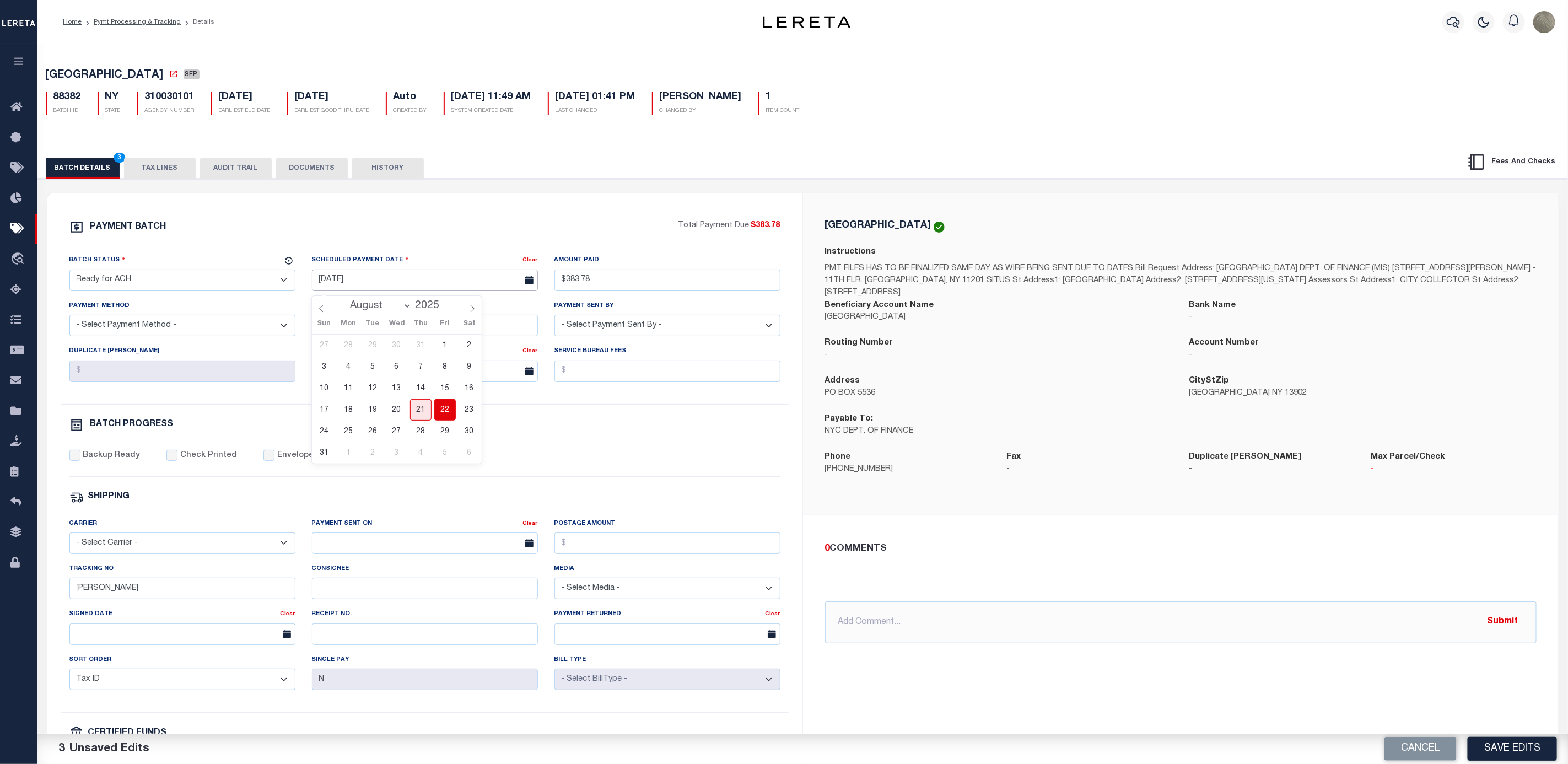
click at [359, 281] on input "08/22/2025" at bounding box center [425, 280] width 226 height 22
click at [440, 428] on span "29" at bounding box center [445, 431] width 22 height 22
type input "[DATE]"
click at [128, 327] on select "- Select Payment Method - ACH Certified Check Check Direct Deposit Wire Transfer" at bounding box center [182, 326] width 226 height 22
select select "ACH"
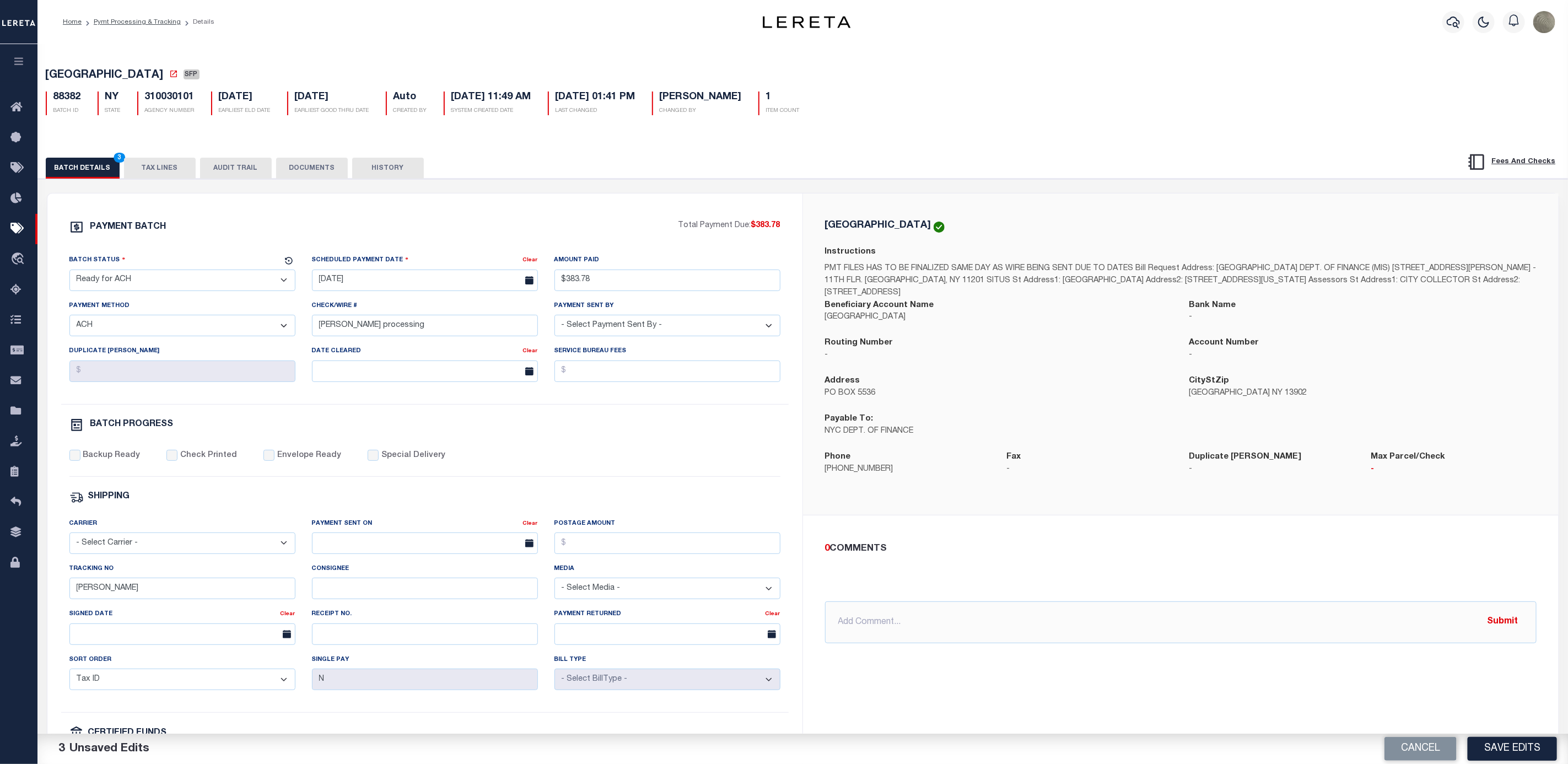
click at [70, 319] on select "- Select Payment Method - ACH Certified Check Check Direct Deposit Wire Transfer" at bounding box center [182, 326] width 226 height 22
click at [366, 331] on input "andres processing" at bounding box center [425, 326] width 226 height 22
click at [704, 328] on select "- Select Payment Sent By - Aakash Patel Abdul Muzain Adams, Pamela S Adhikary R…" at bounding box center [667, 326] width 226 height 22
select select "[PERSON_NAME]"
click at [554, 319] on select "- Select Payment Sent By - Aakash Patel Abdul Muzain Adams, Pamela S Adhikary R…" at bounding box center [667, 326] width 226 height 22
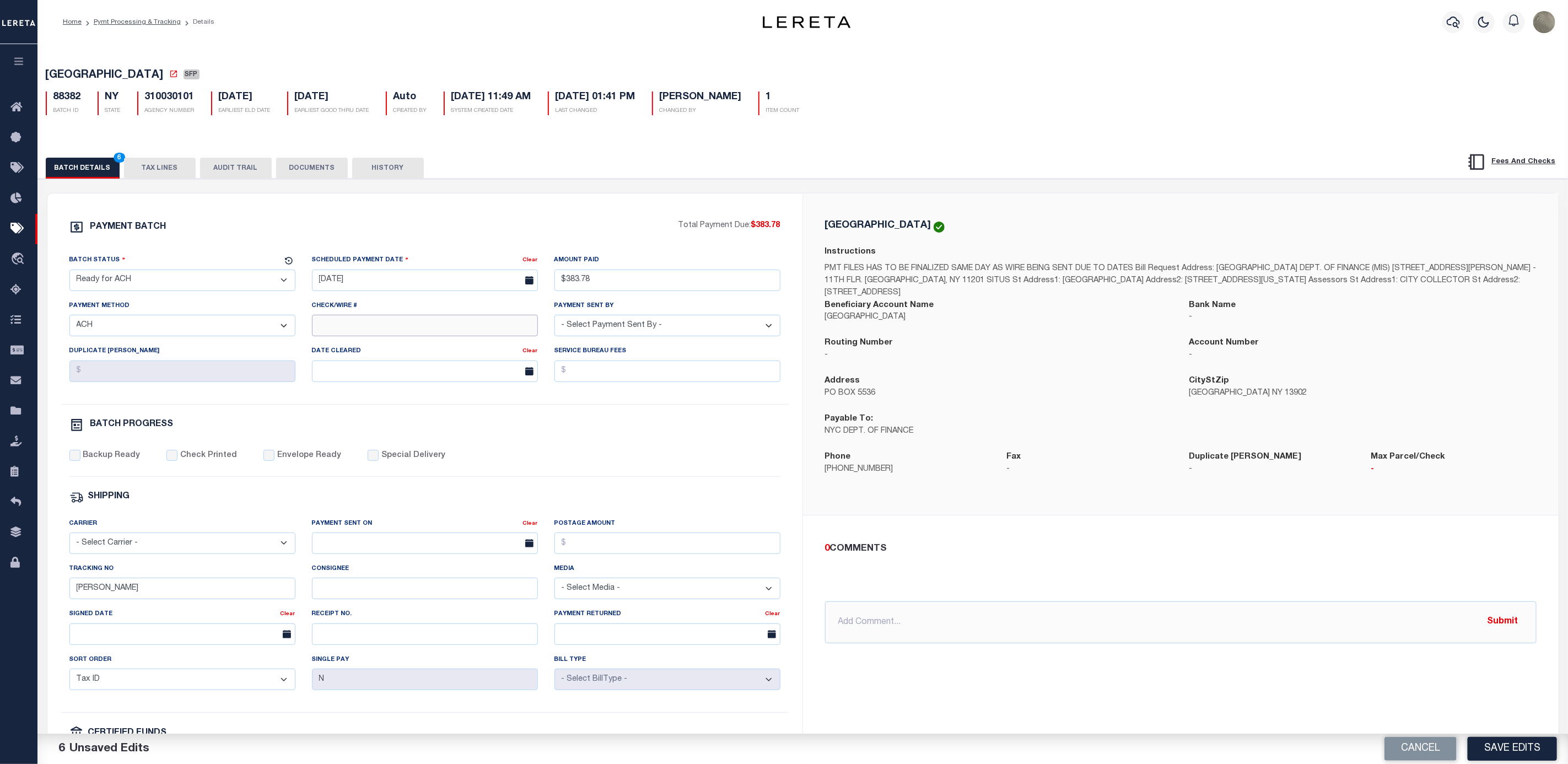
click at [349, 332] on input "Check/Wire #" at bounding box center [425, 326] width 226 height 22
click at [359, 333] on input "submitted /21/25" at bounding box center [425, 326] width 226 height 22
type input "submitted 8/21/25"
drag, startPoint x: 134, startPoint y: 594, endPoint x: 27, endPoint y: 587, distance: 107.2
click at [54, 594] on div "PAYMENT BATCH Total Payment Due: $383.78 Batch Status" at bounding box center [425, 516] width 755 height 645
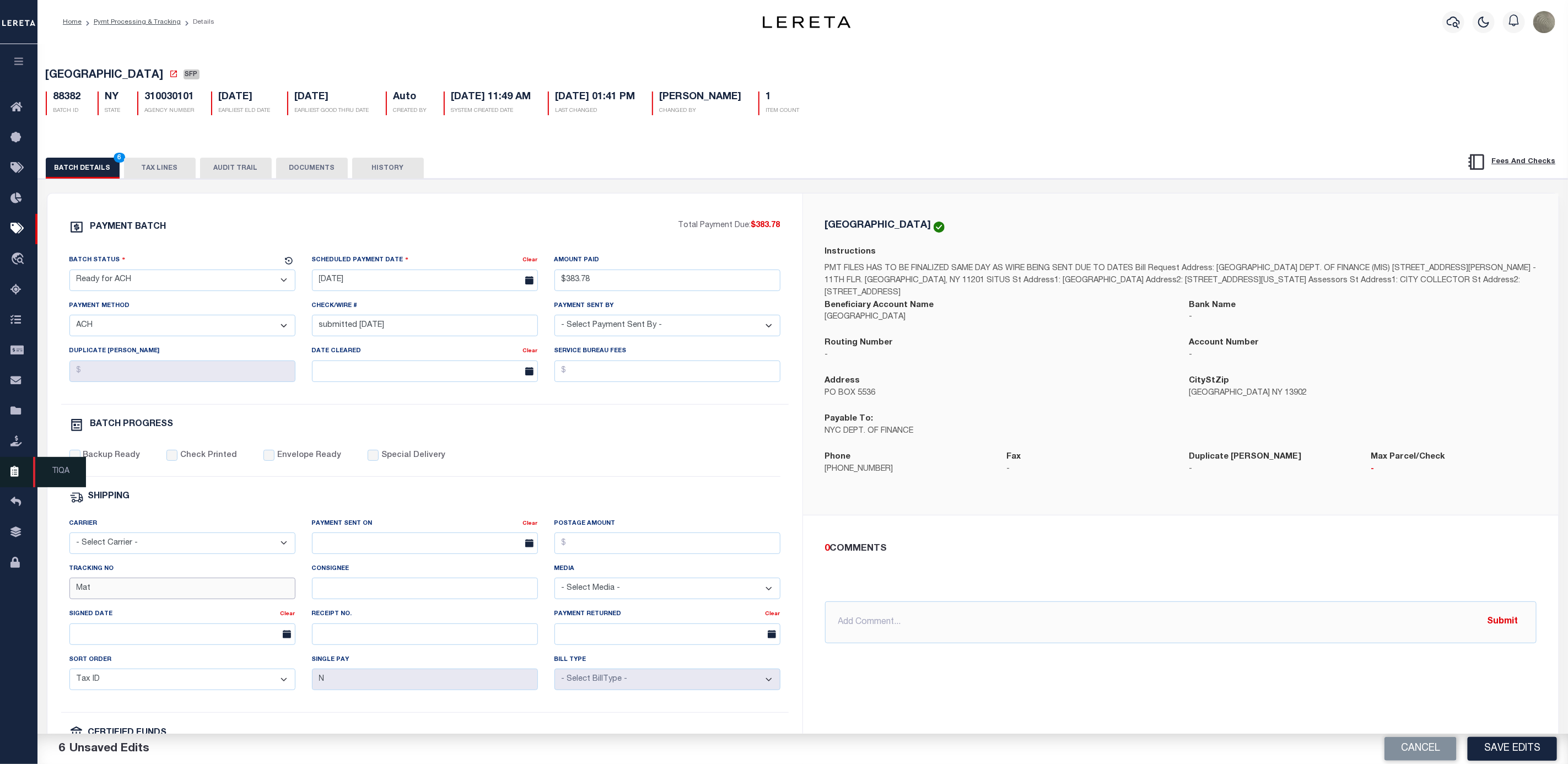
type input "Matt"
click at [230, 432] on div "BATCH PROGRESS" at bounding box center [425, 425] width 711 height 14
click at [321, 166] on button "DOCUMENTS" at bounding box center [312, 168] width 72 height 21
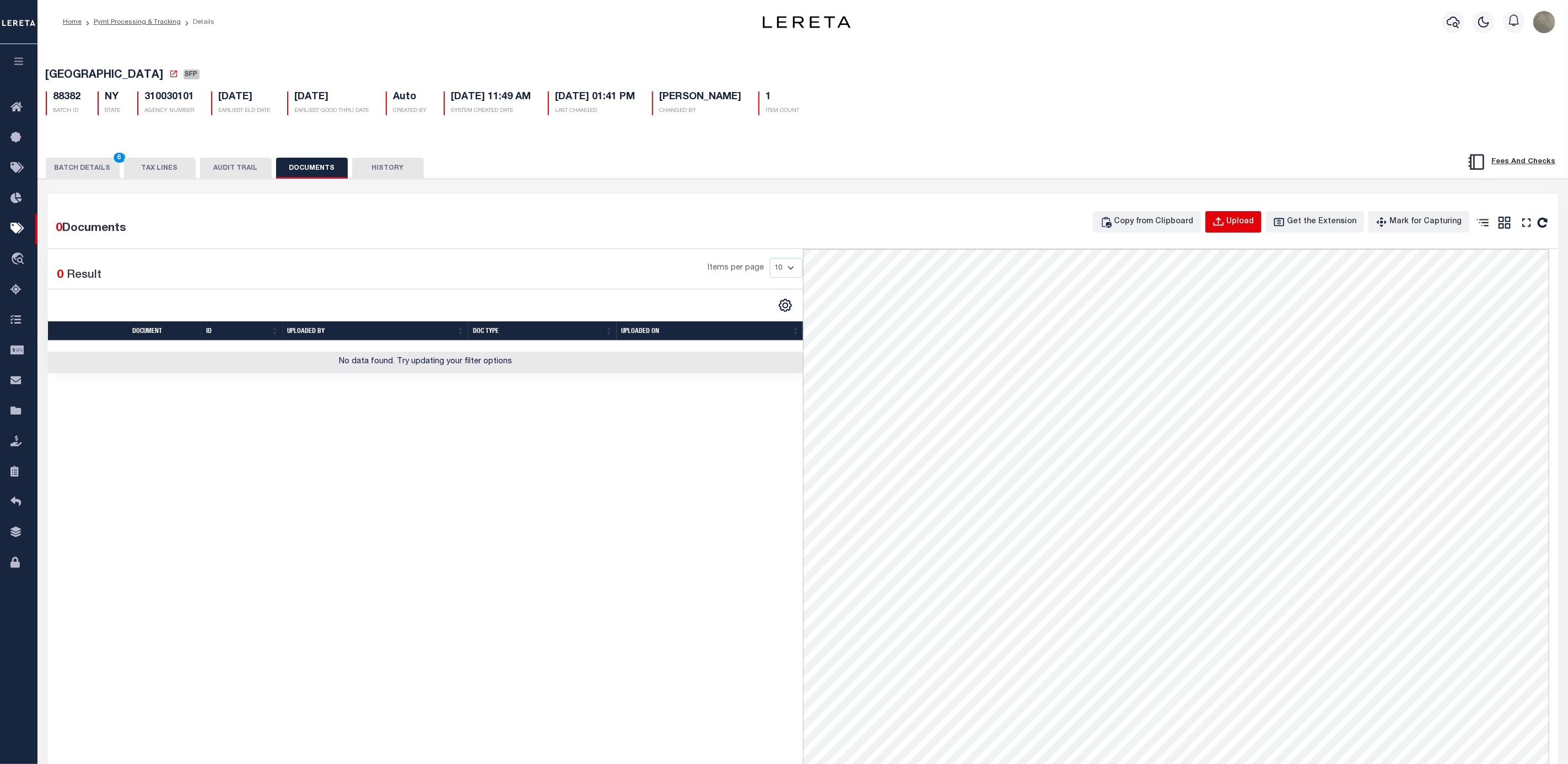
click at [1223, 223] on icon "button" at bounding box center [1218, 222] width 10 height 9
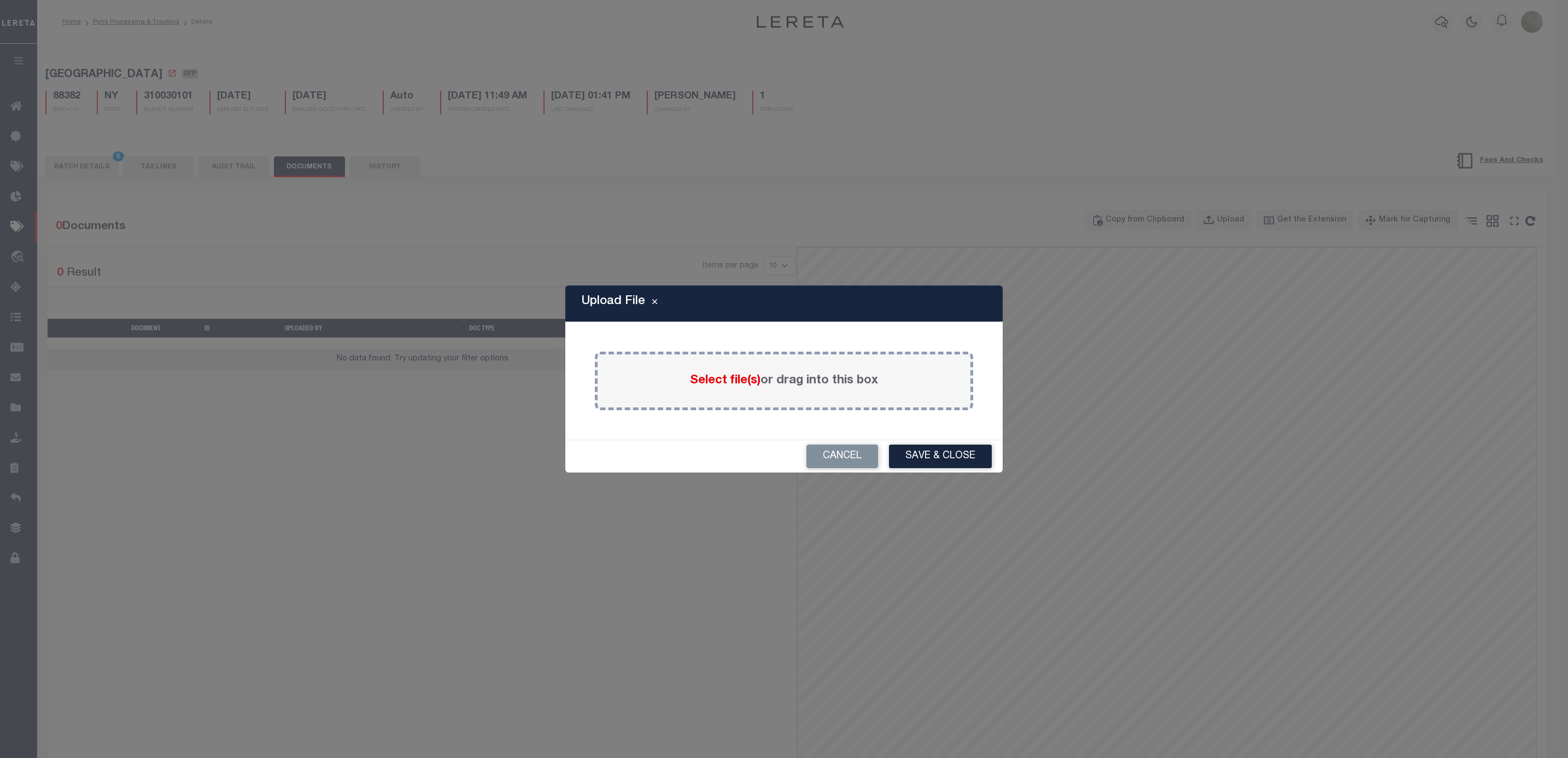
click at [721, 381] on span "Select file(s)" at bounding box center [725, 380] width 70 height 12
click at [0, 0] on input "Select file(s) or drag into this box" at bounding box center [0, 0] width 0 height 0
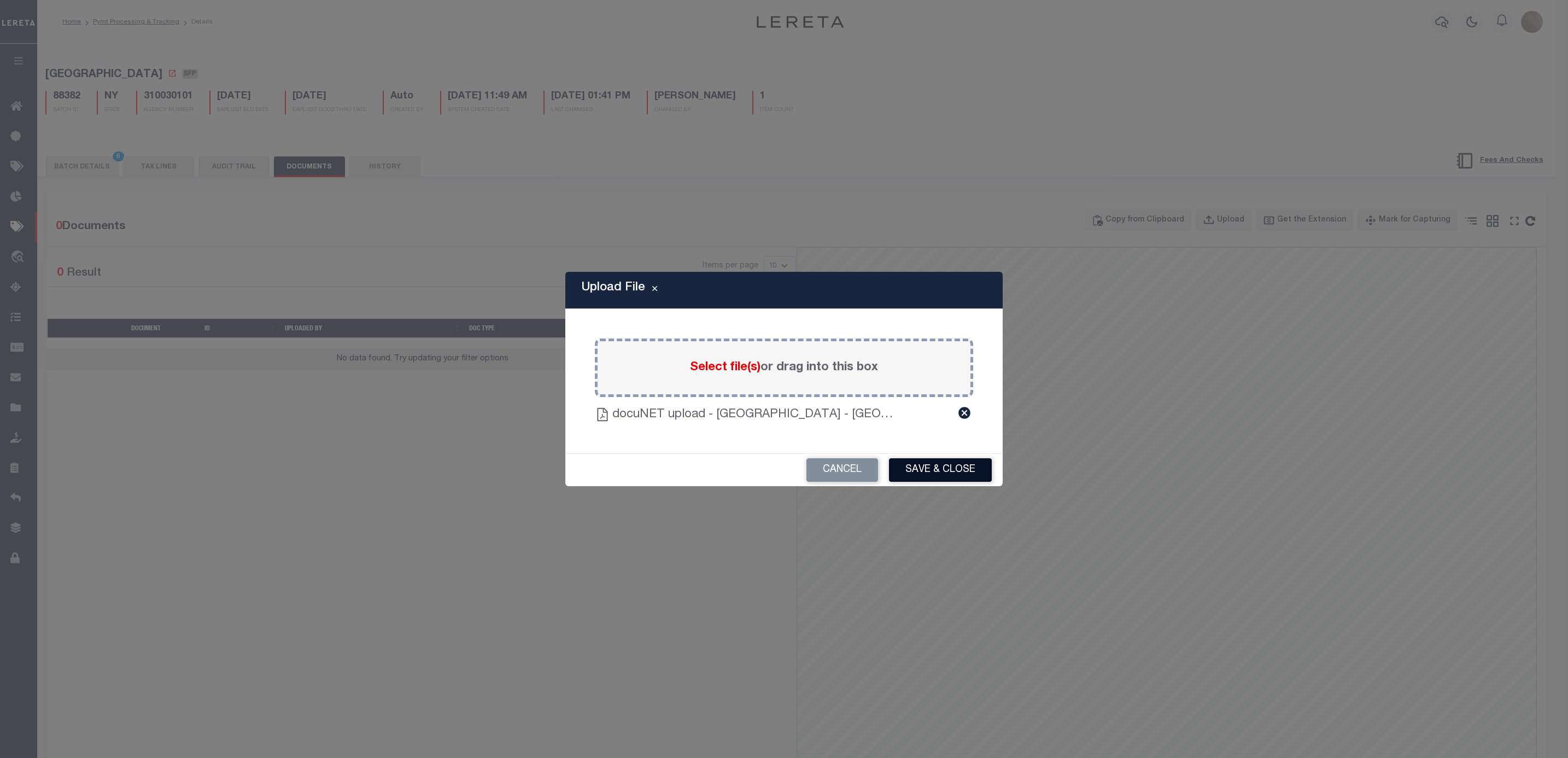
click at [978, 468] on button "Save & Close" at bounding box center [940, 470] width 102 height 23
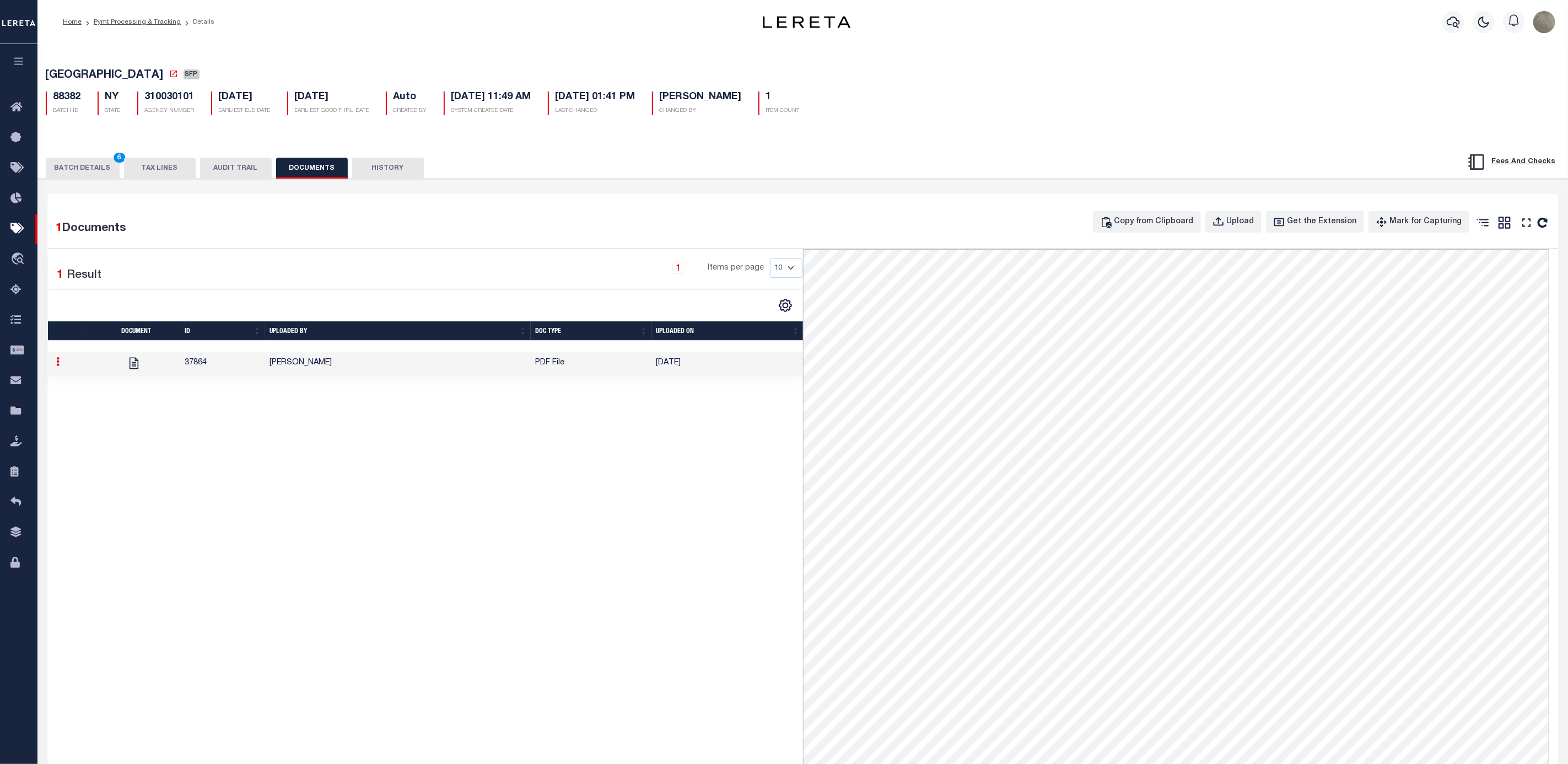
click at [96, 176] on button "BATCH DETAILS 6" at bounding box center [82, 168] width 74 height 21
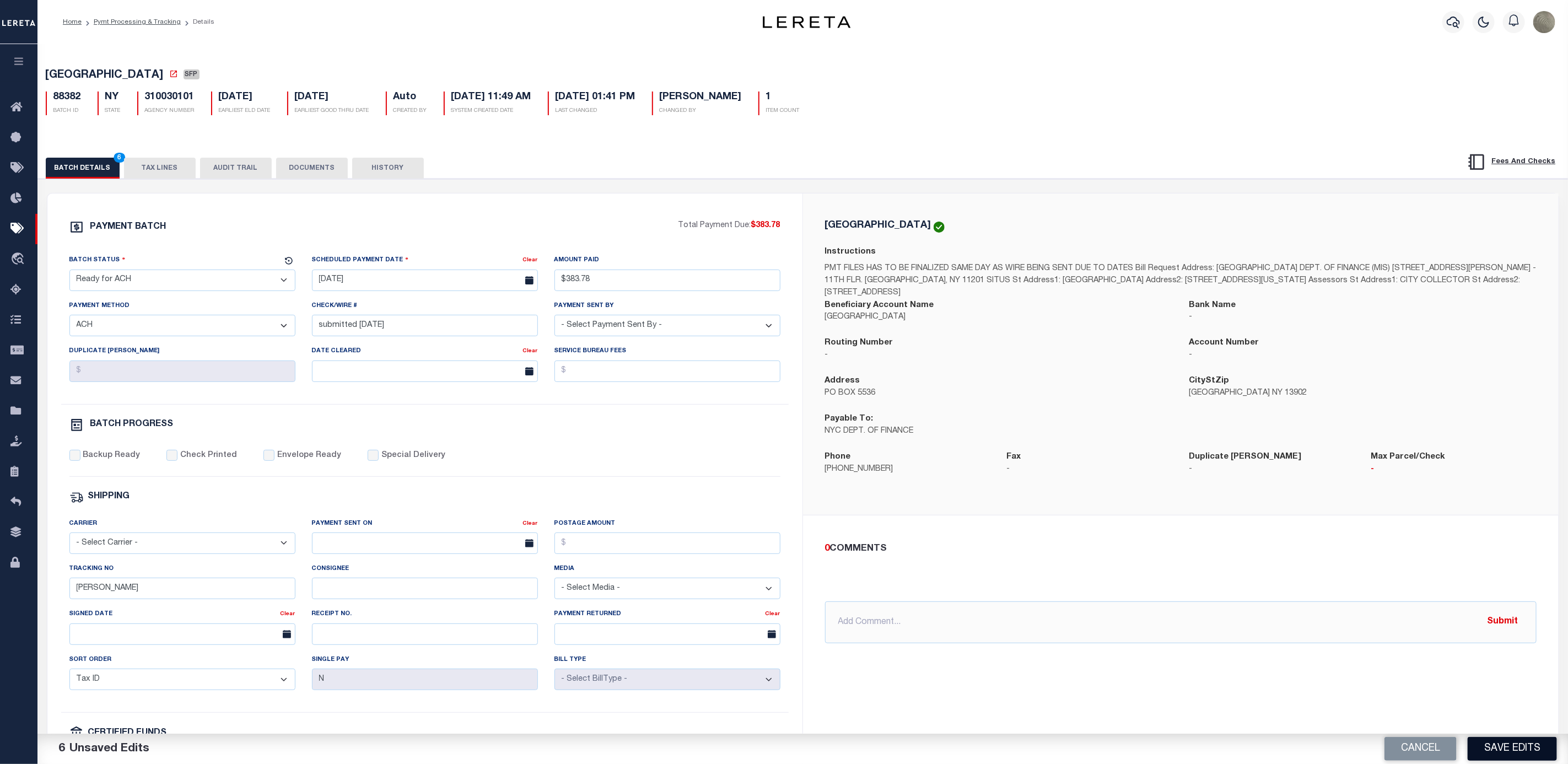
click at [1515, 748] on button "Save Edits" at bounding box center [1512, 748] width 89 height 24
select select
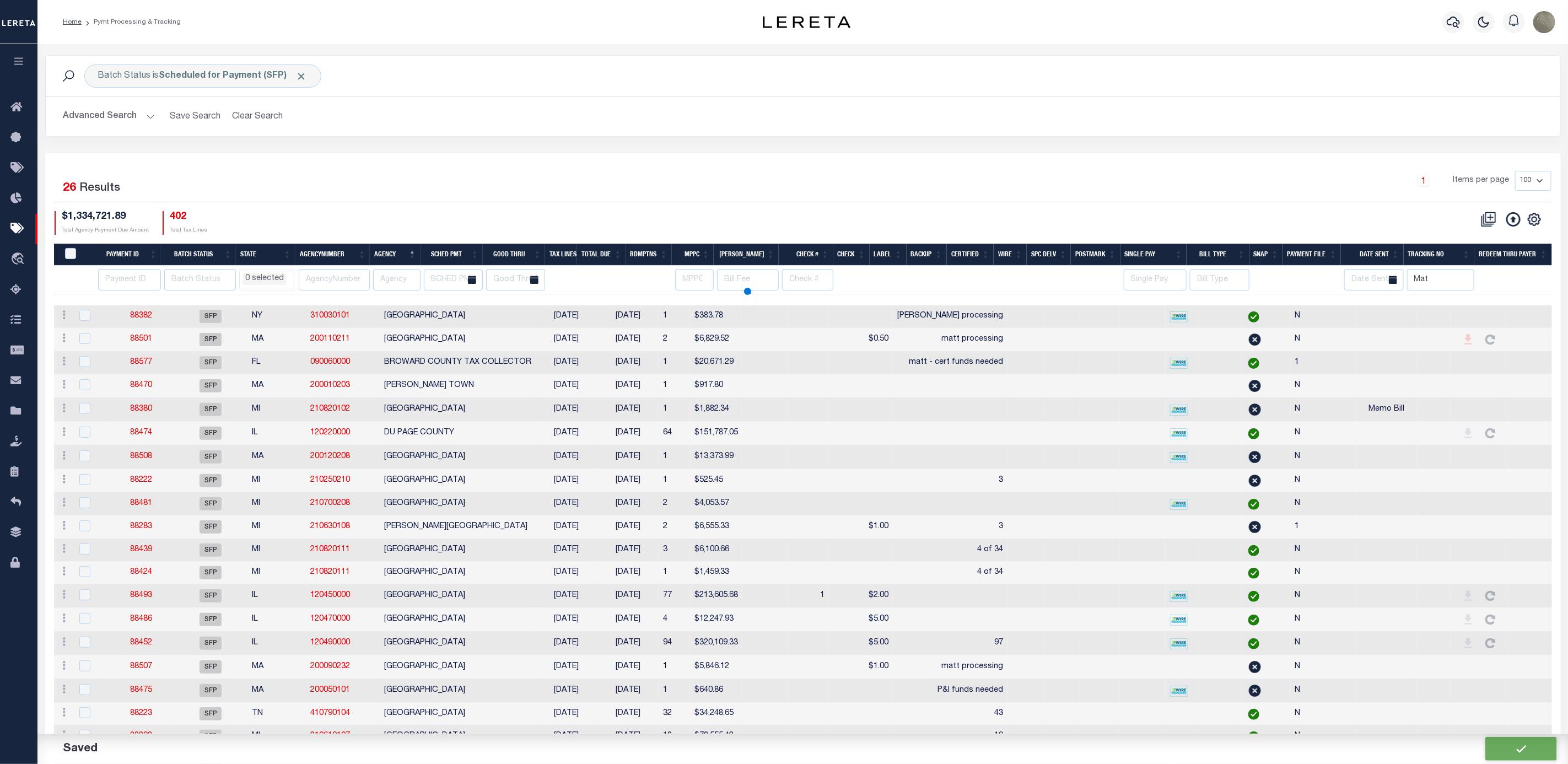
select select
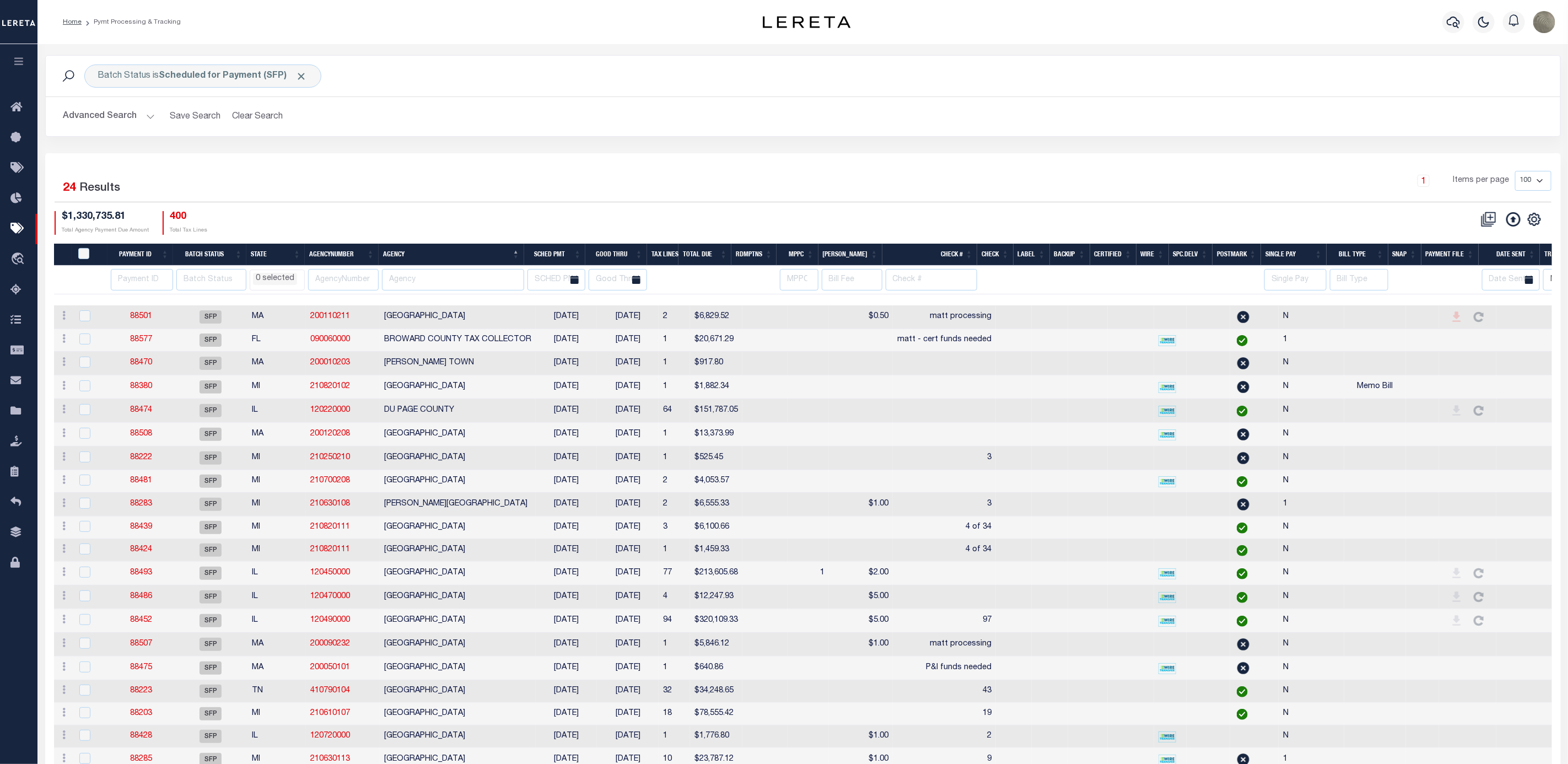
click at [915, 144] on div "Batch Status is Scheduled for Payment (SFP) Search Advanced Search Save Search …" at bounding box center [803, 104] width 1532 height 98
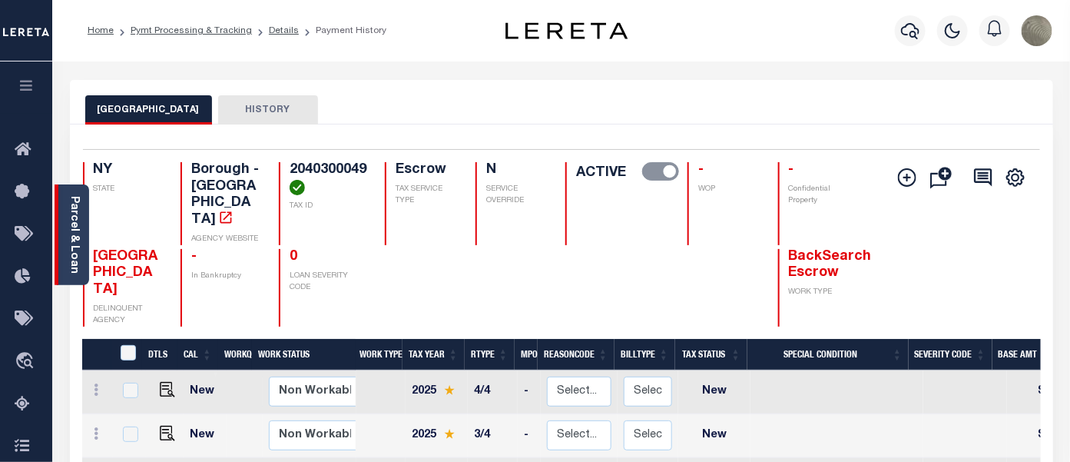
click at [77, 228] on link "Parcel & Loan" at bounding box center [73, 235] width 11 height 78
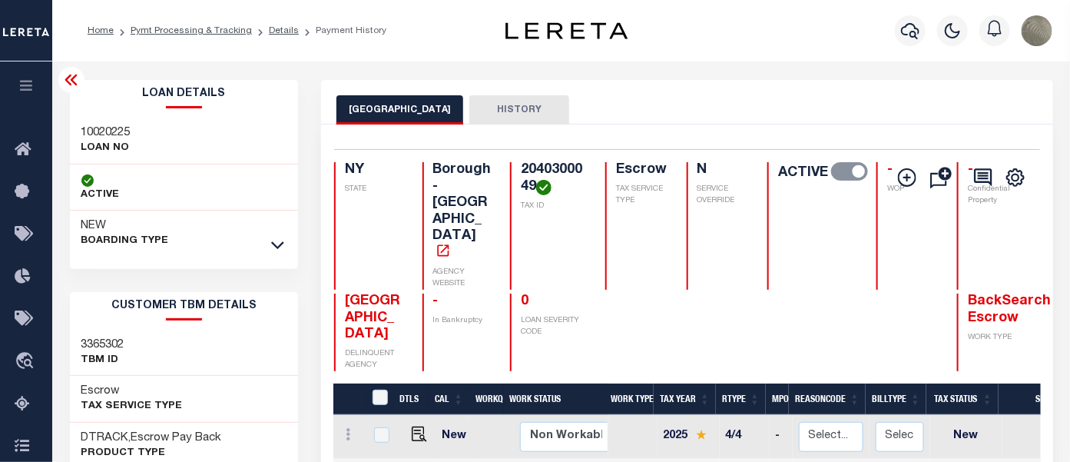
click at [92, 134] on h3 "10020225" at bounding box center [105, 132] width 49 height 15
copy h3 "10020225"
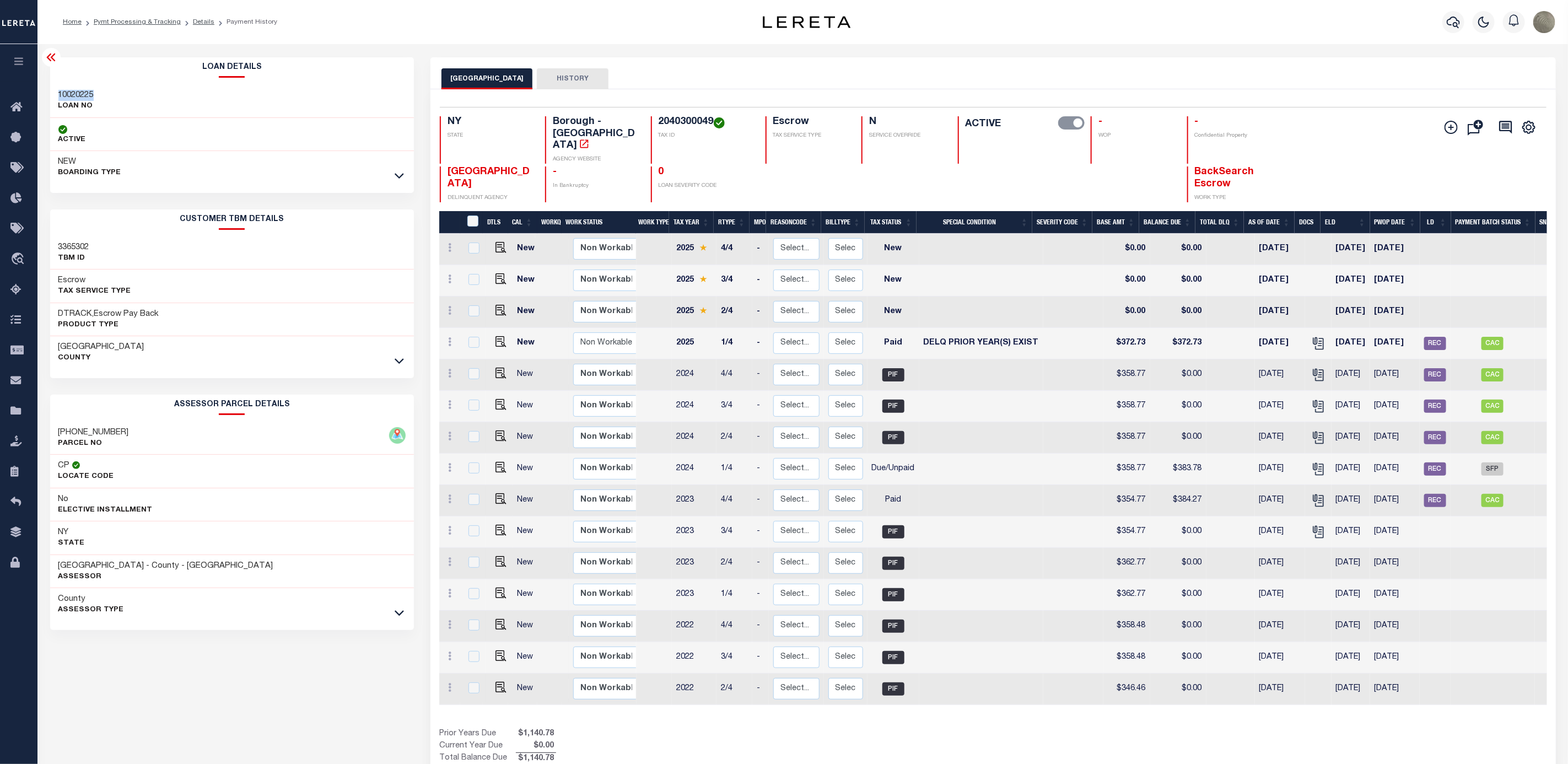
click at [768, 75] on div "BRONX CITY HISTORY" at bounding box center [993, 78] width 1103 height 20
drag, startPoint x: 682, startPoint y: 63, endPoint x: 683, endPoint y: 55, distance: 8.1
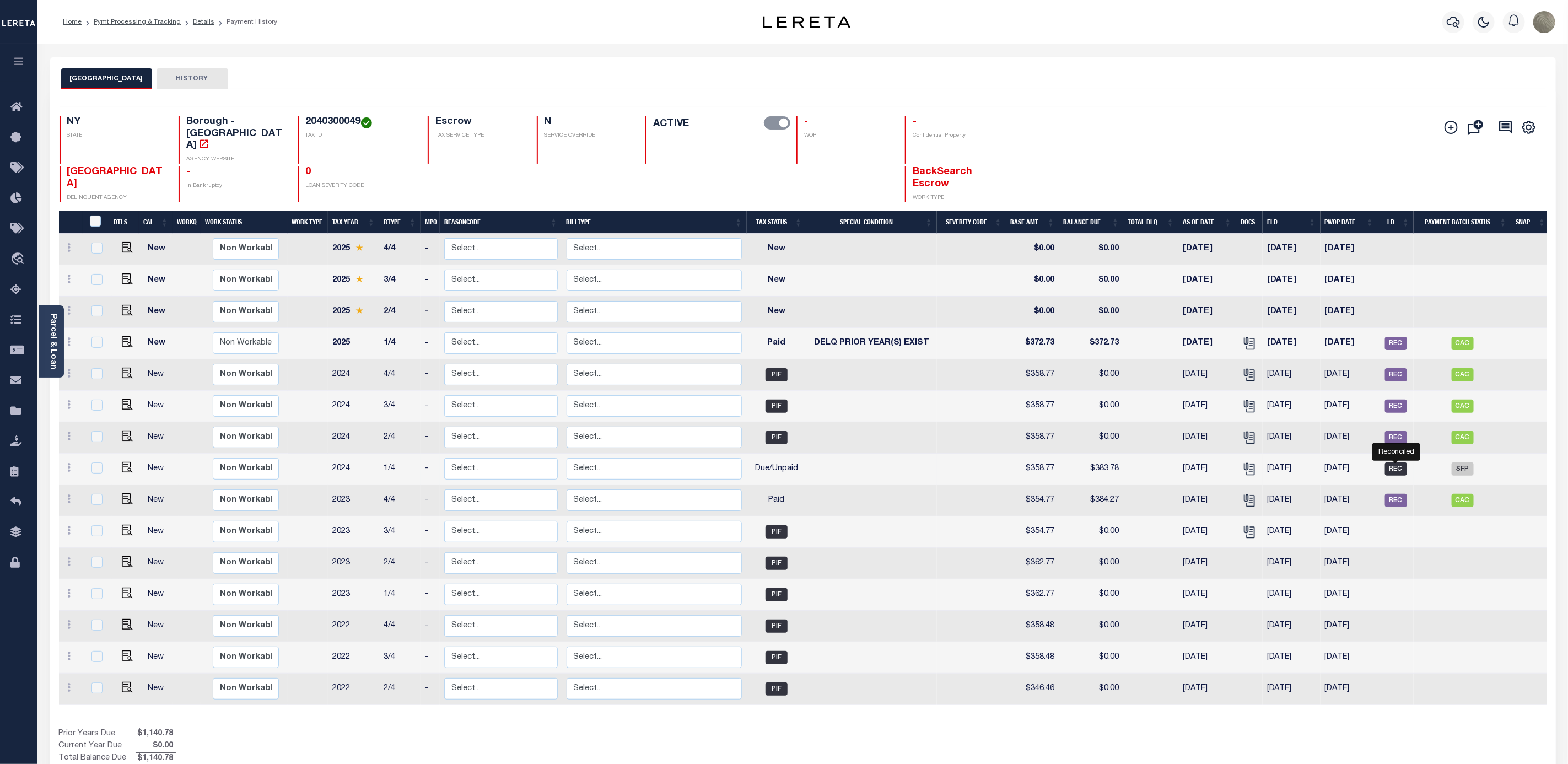
click at [1392, 463] on span "REC" at bounding box center [1396, 469] width 22 height 13
checkbox input "true"
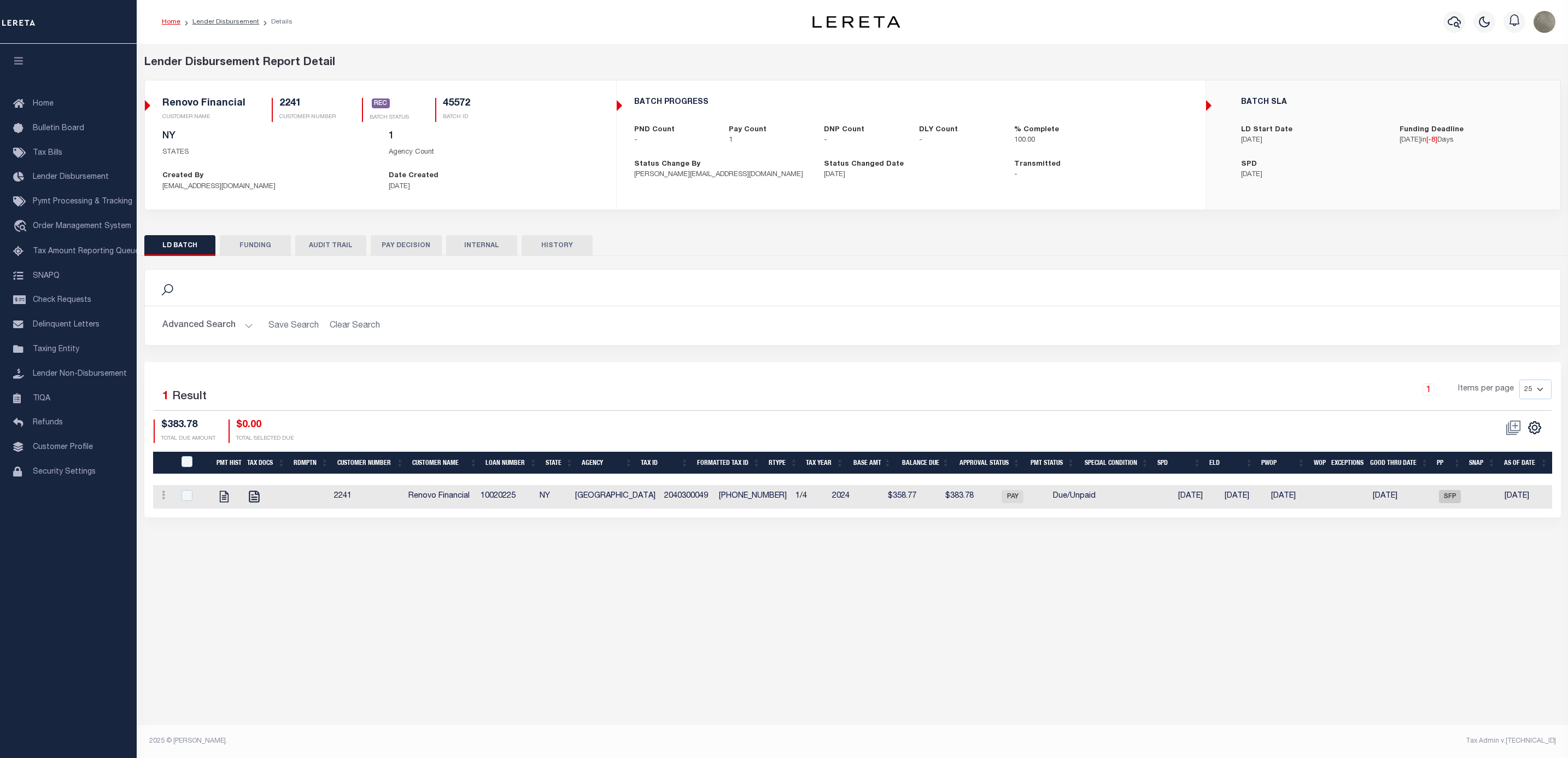
click at [795, 312] on div "Advanced Search Save Search Clear Search Customer Number Contains Contains Is C…" at bounding box center [852, 325] width 1415 height 39
click at [958, 286] on div "Search" at bounding box center [852, 288] width 1398 height 19
drag, startPoint x: 902, startPoint y: 260, endPoint x: 891, endPoint y: 264, distance: 11.7
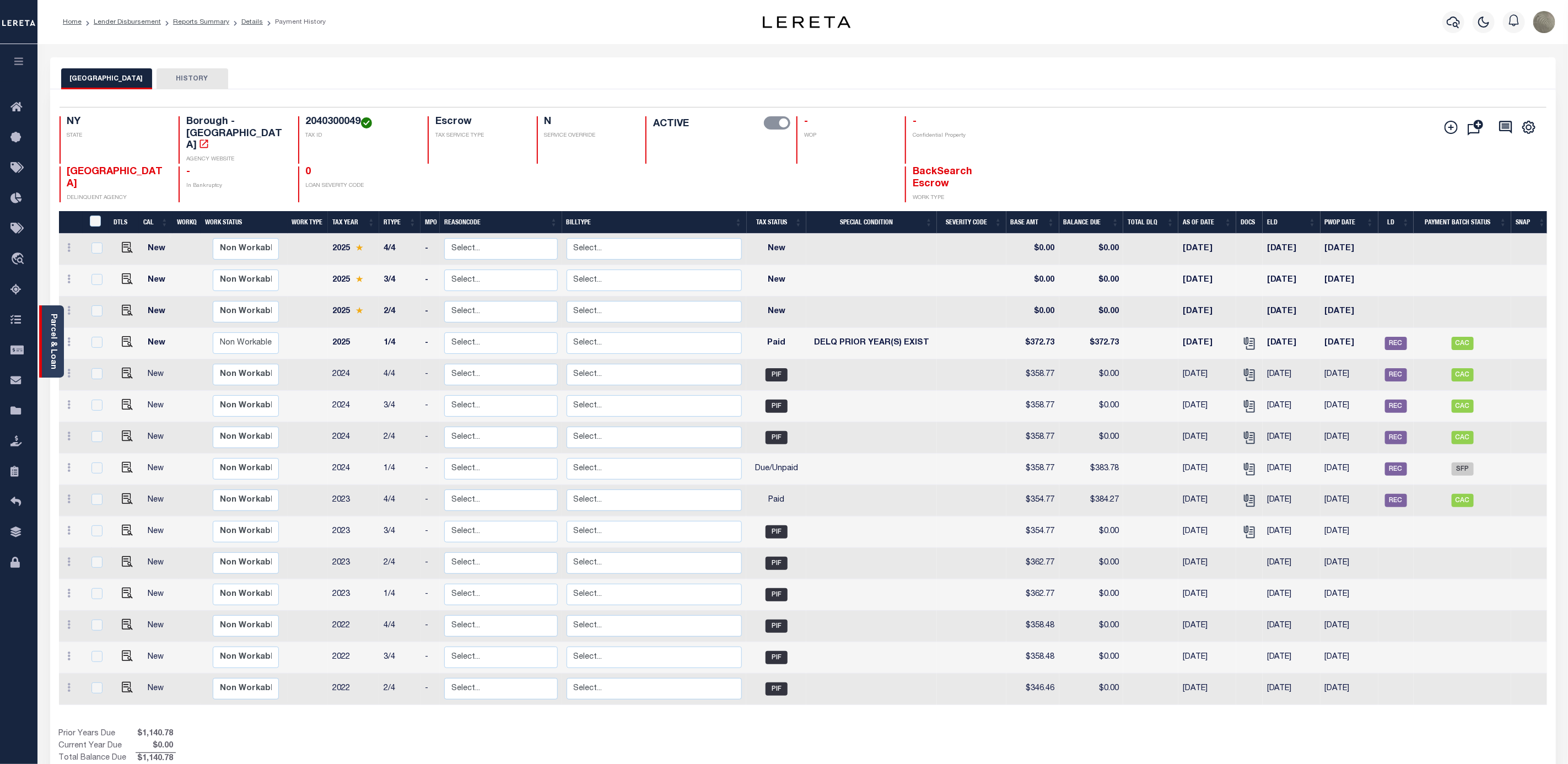
click at [58, 334] on div "Parcel & Loan" at bounding box center [52, 341] width 25 height 72
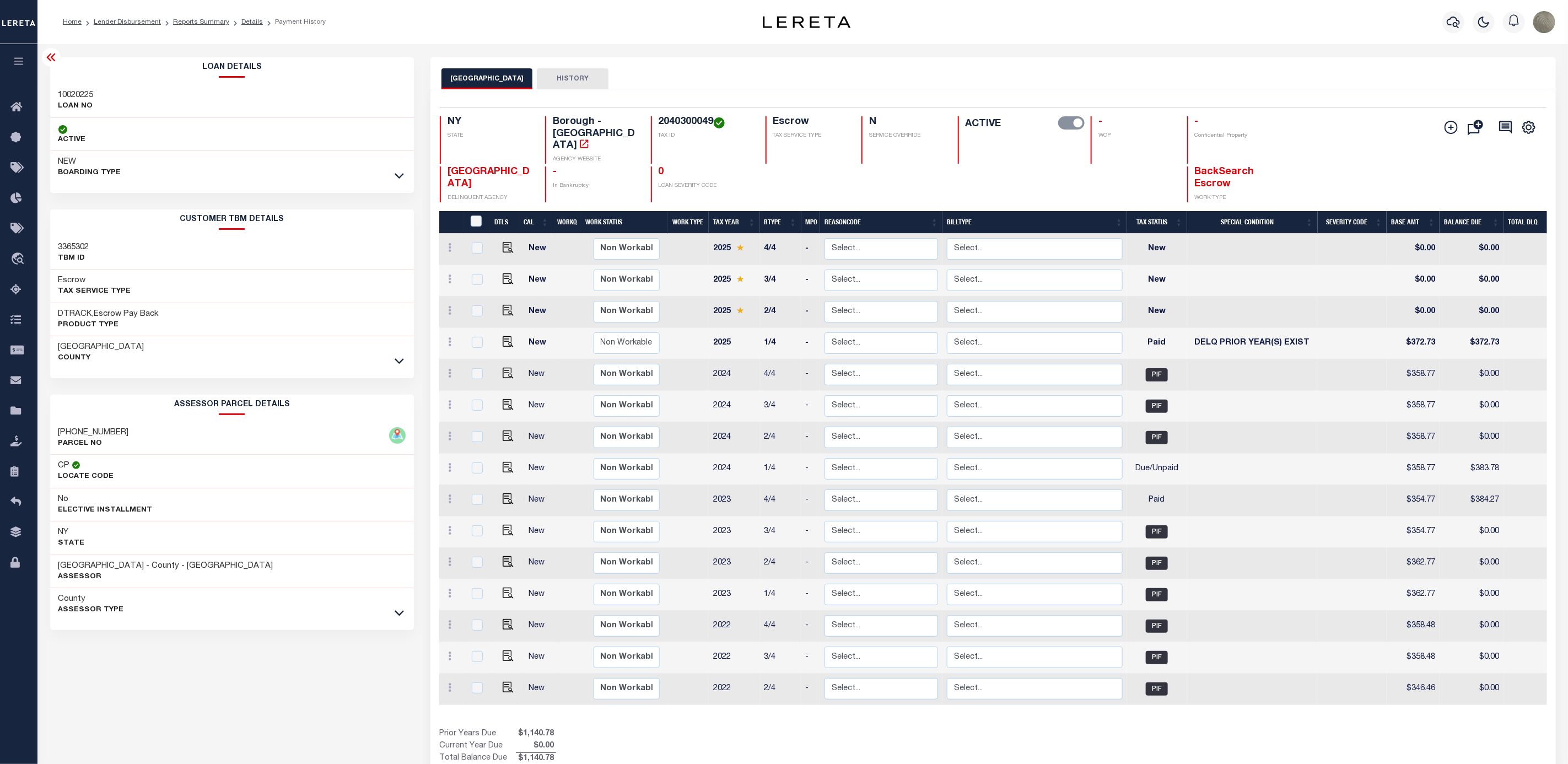
click at [400, 356] on div at bounding box center [400, 361] width 13 height 12
click at [400, 618] on icon at bounding box center [399, 613] width 9 height 11
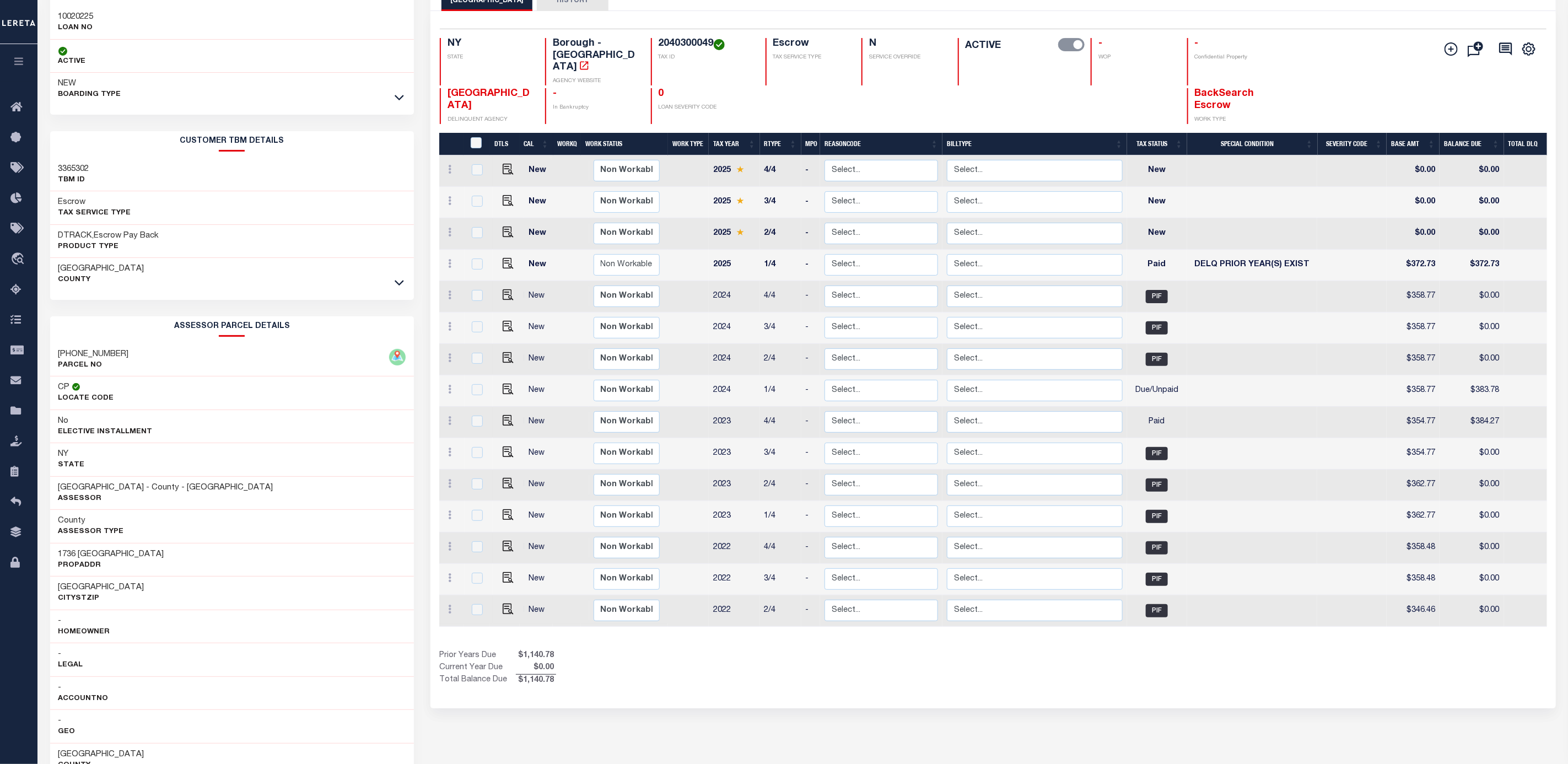
scroll to position [82, 0]
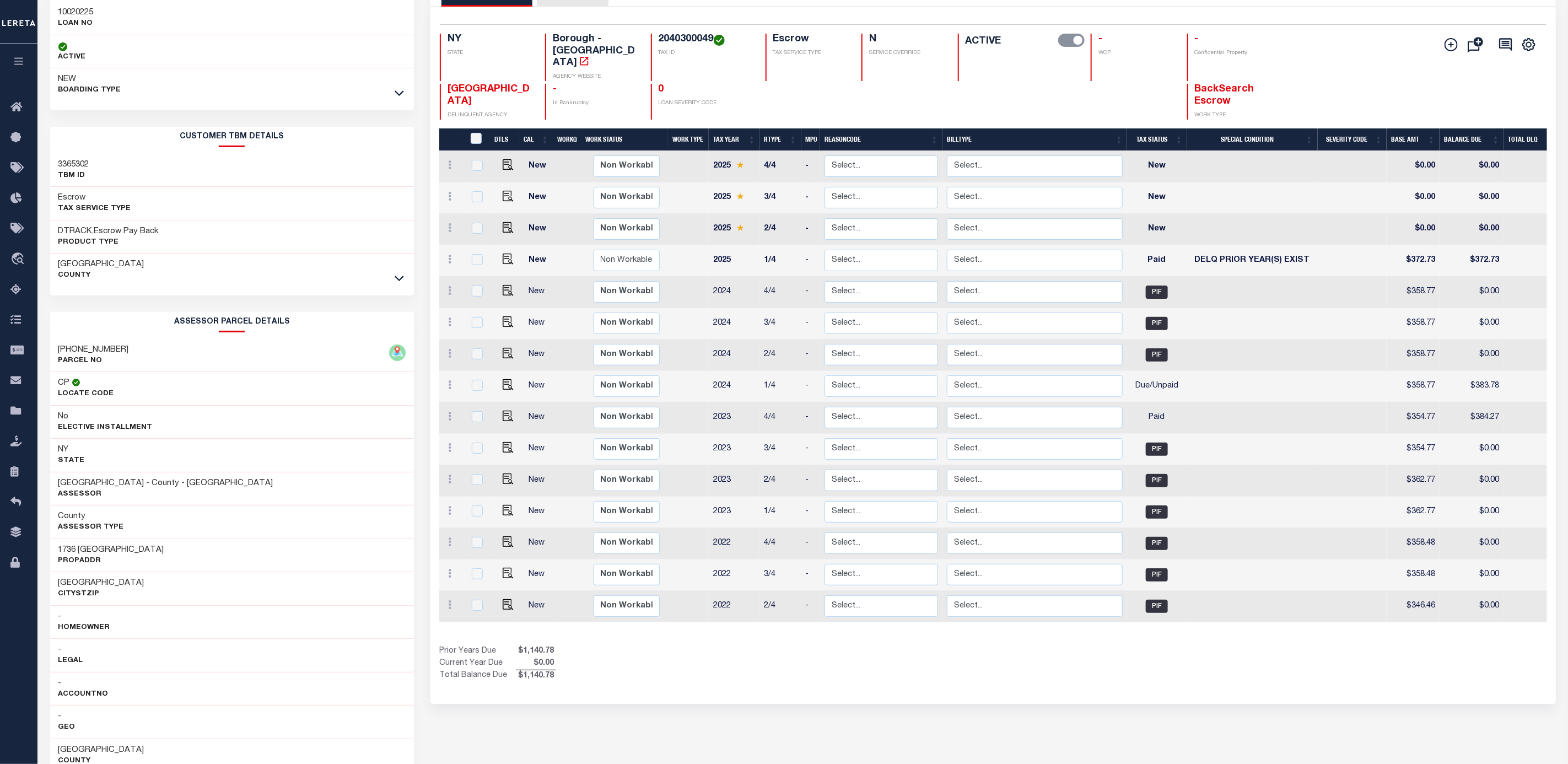
click at [414, 89] on div "Loan Details 10020225 LOAN NO NEW" at bounding box center [232, 519] width 381 height 1089
click at [401, 92] on icon at bounding box center [399, 93] width 9 height 11
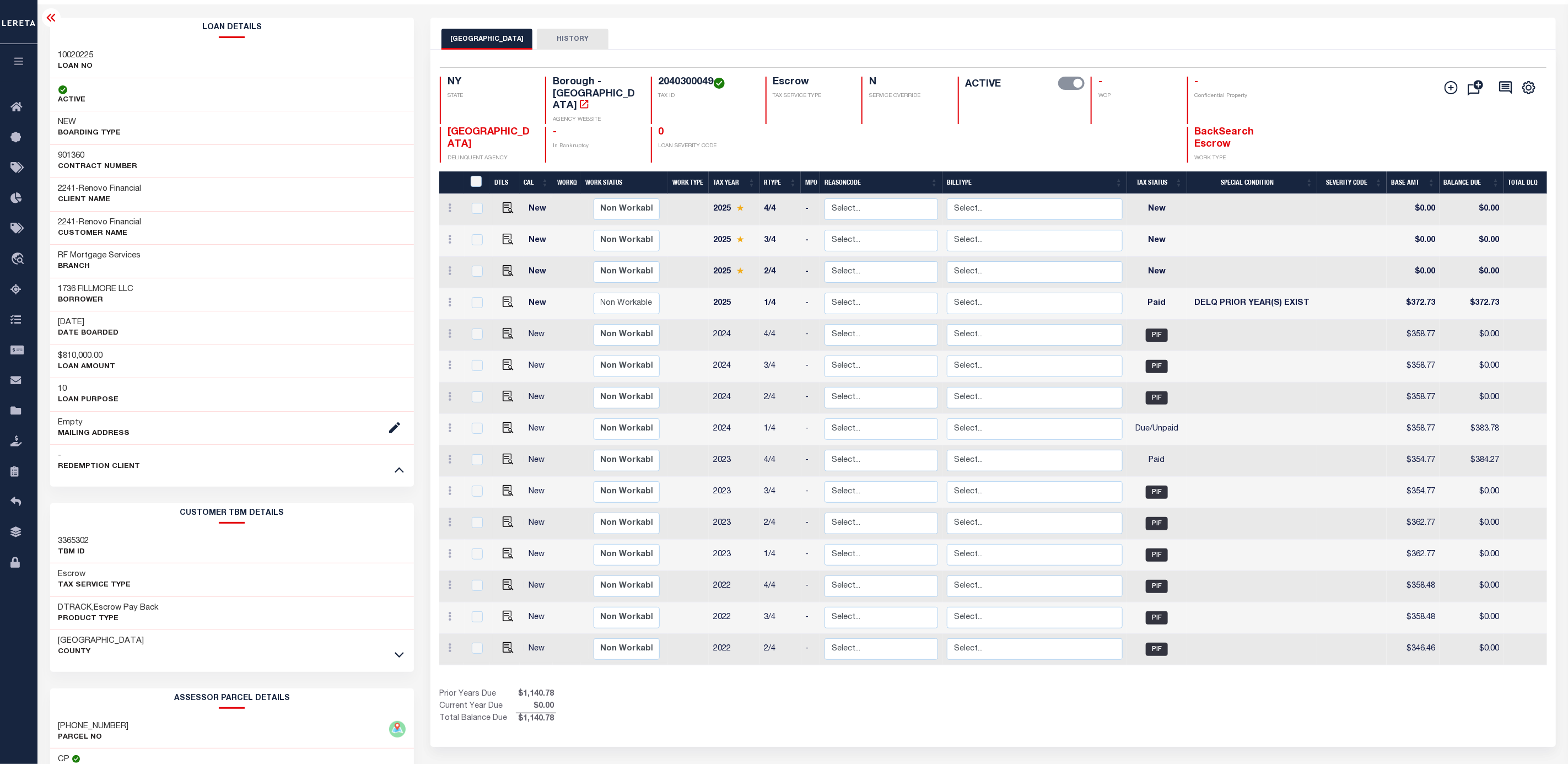
scroll to position [0, 0]
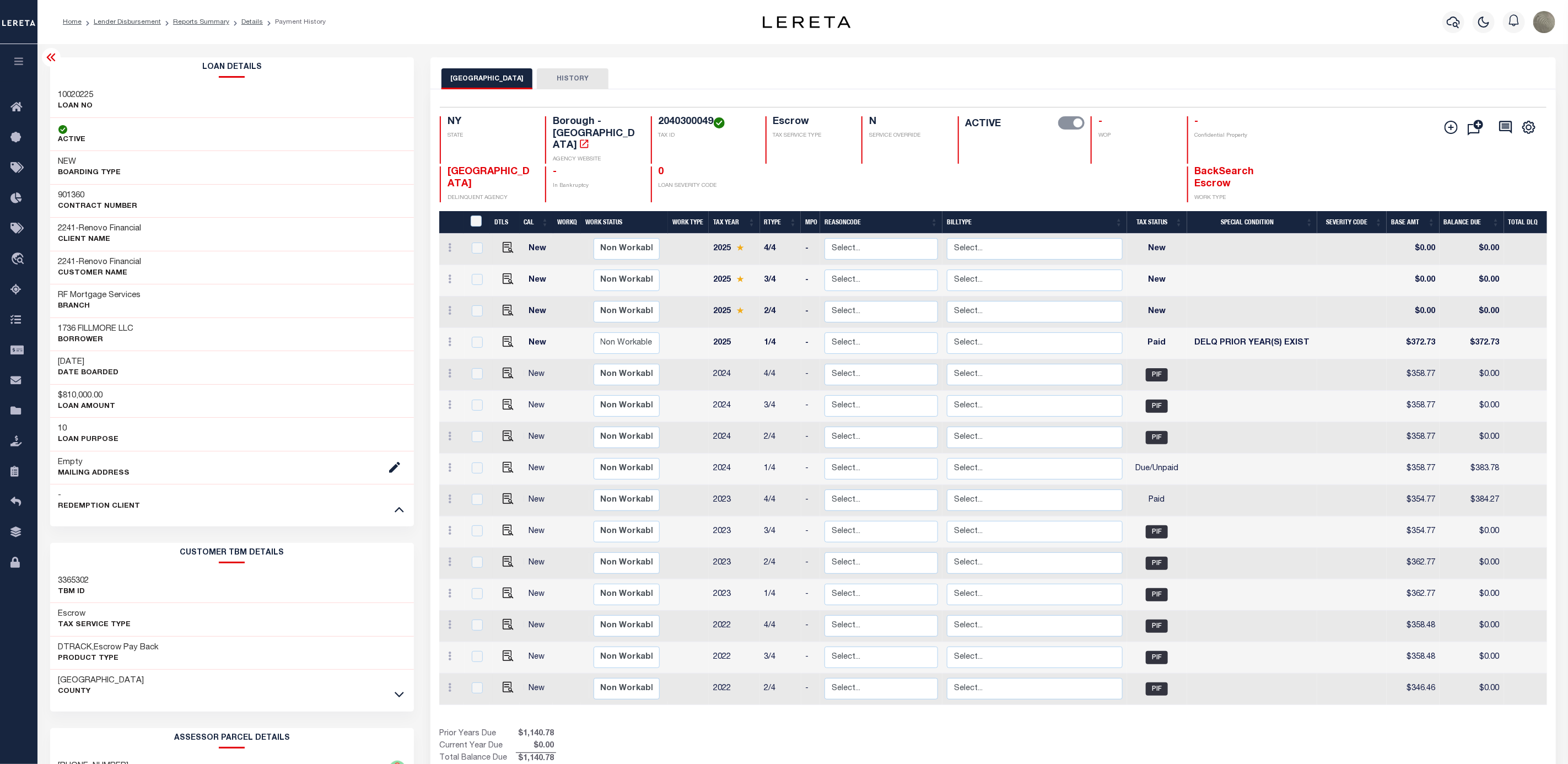
click at [68, 199] on h3 "901360" at bounding box center [98, 195] width 80 height 11
copy h3 "901360"
click at [90, 92] on h3 "10020225" at bounding box center [75, 95] width 35 height 11
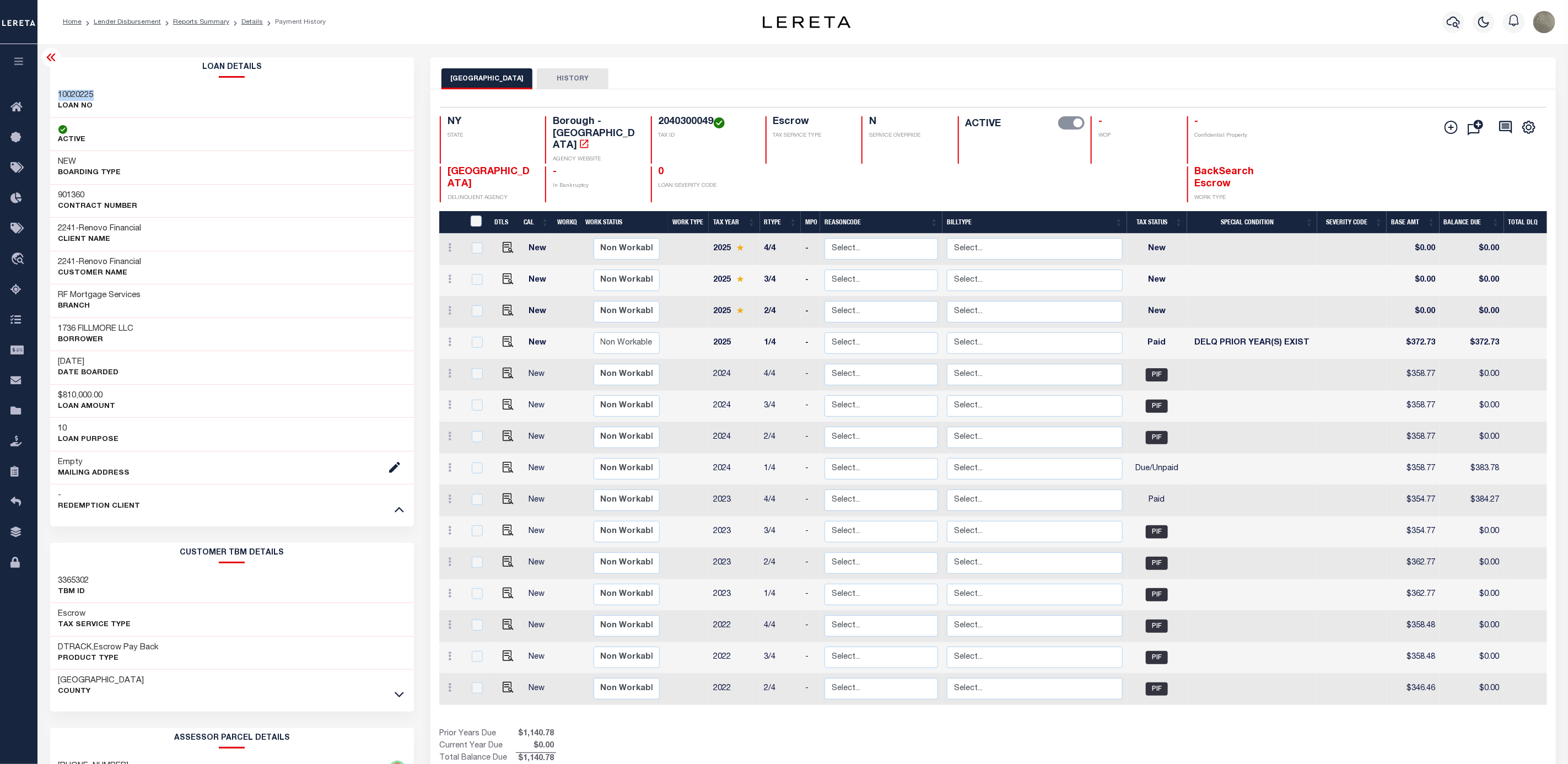
copy h3 "10020225"
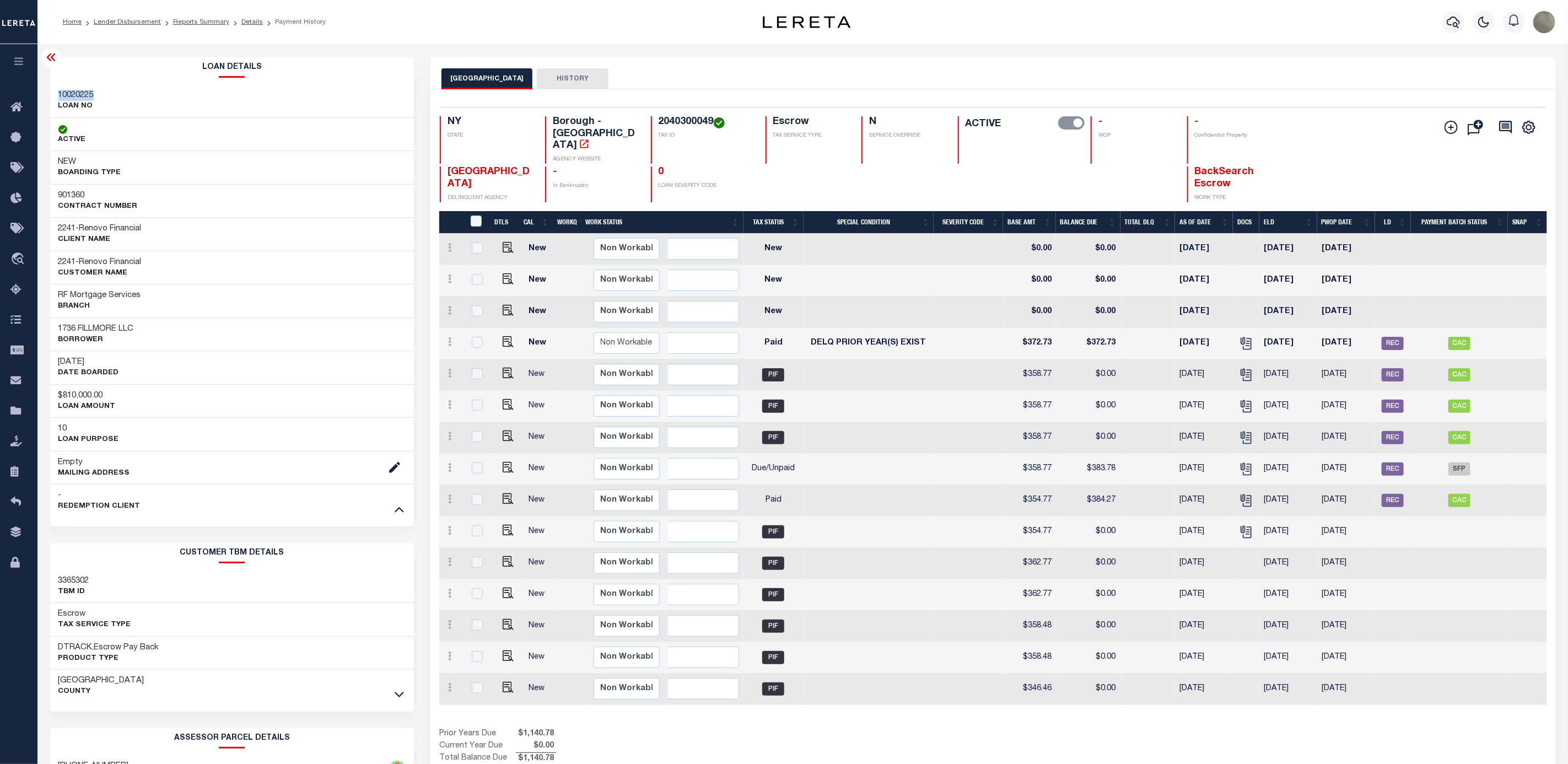
click at [814, 60] on div "BRONX CITY HISTORY" at bounding box center [993, 73] width 1125 height 32
drag, startPoint x: 434, startPoint y: 180, endPoint x: 428, endPoint y: 177, distance: 6.7
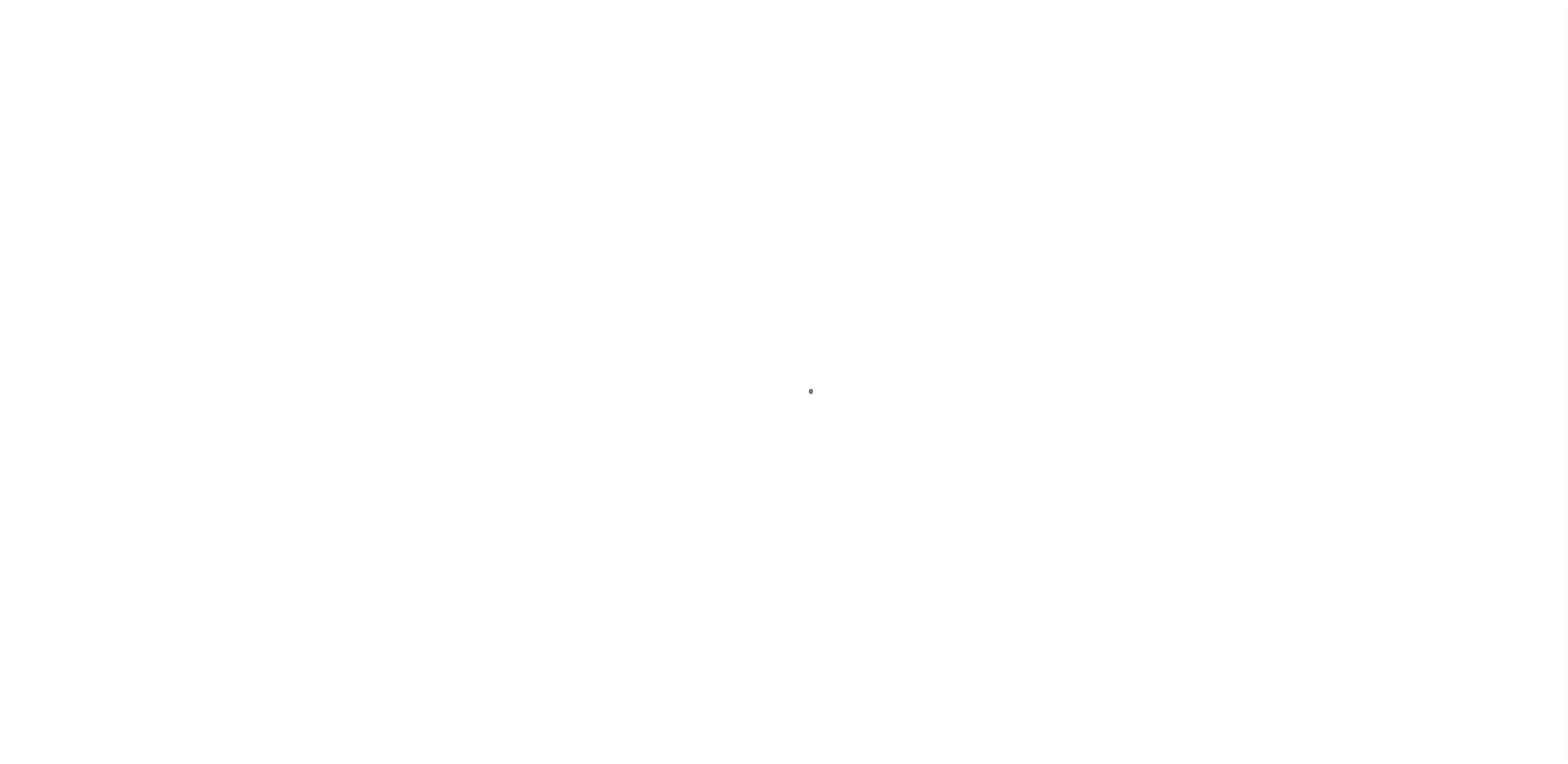
select select "SFP"
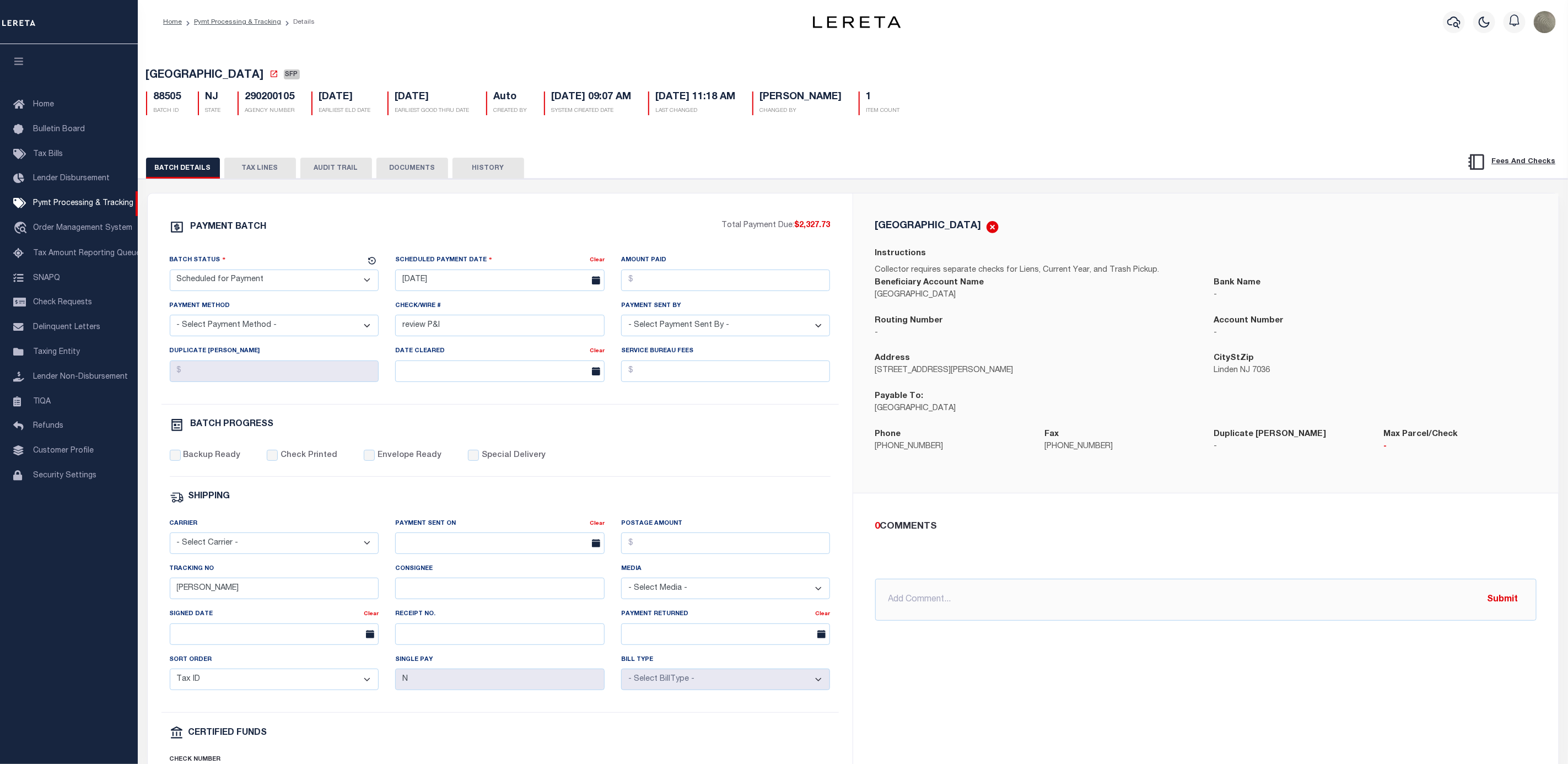
click at [261, 164] on button "TAX LINES" at bounding box center [260, 168] width 72 height 21
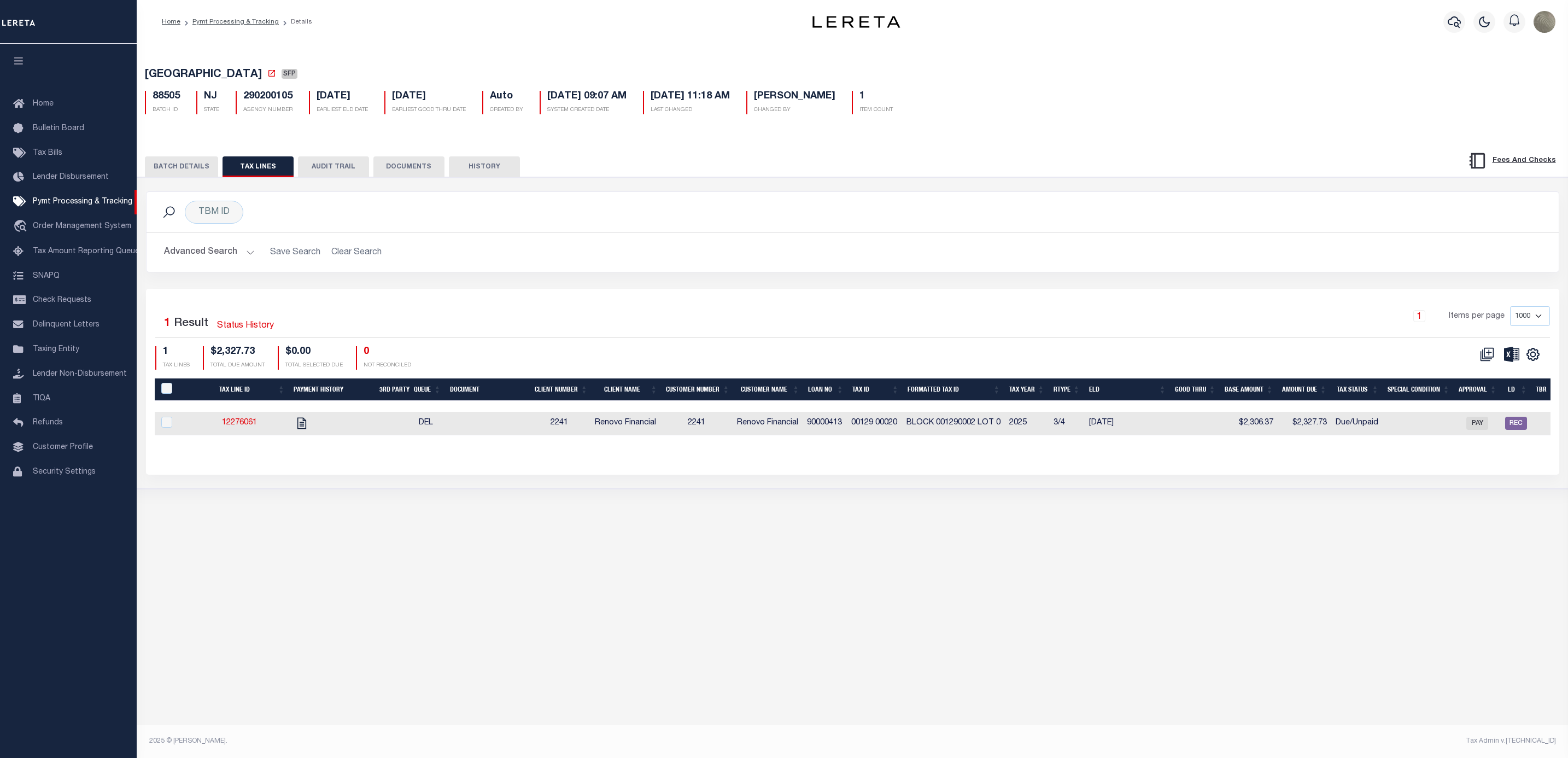
click at [764, 307] on div "Selected 1 Result Status History 1 Items per page 1000 2500 5000 10000 1 TAX LI…" at bounding box center [852, 381] width 1413 height 185
click at [300, 426] on icon "" at bounding box center [302, 423] width 14 height 14
checkbox input "true"
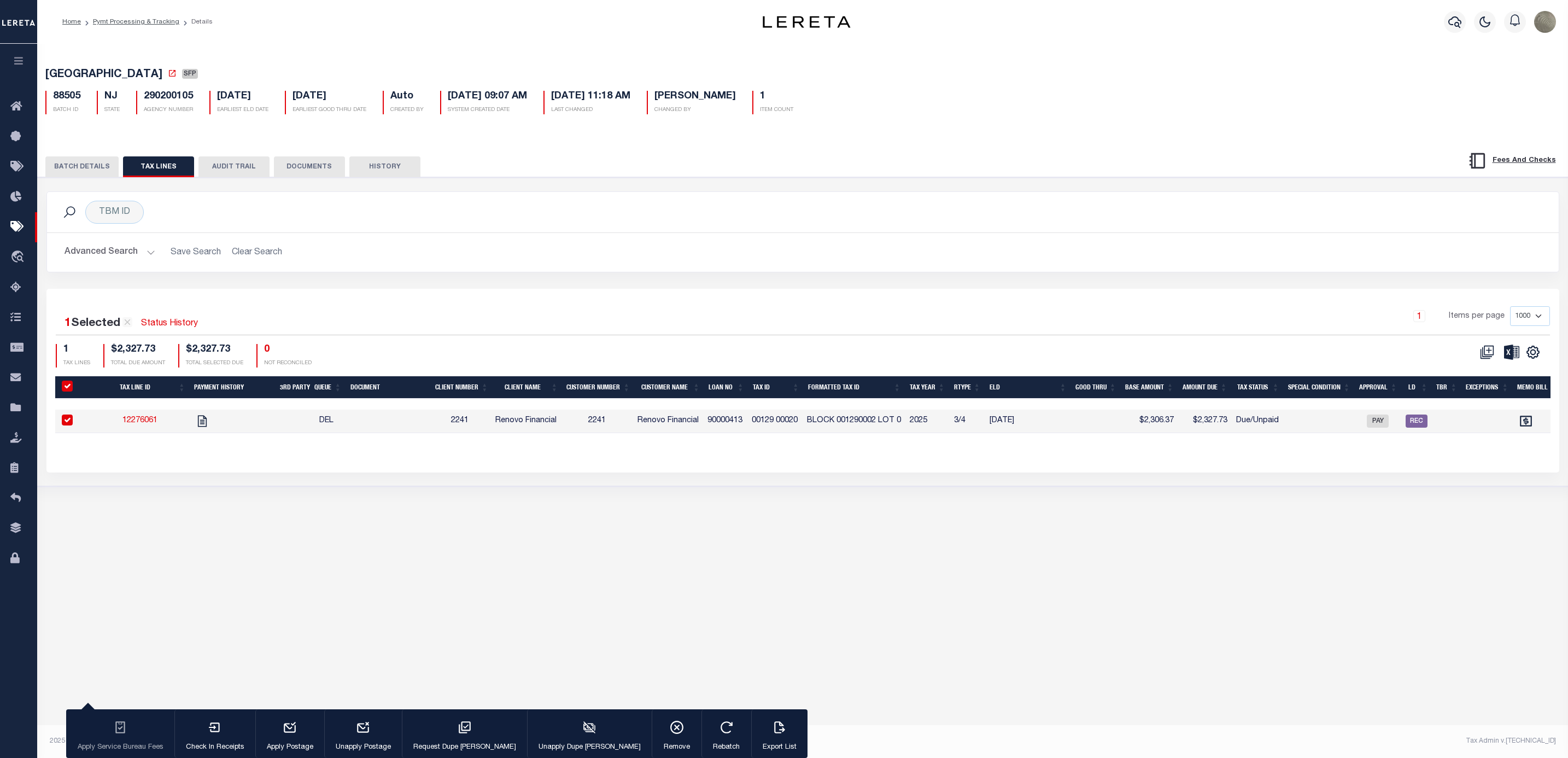
click at [100, 168] on button "BATCH DETAILS" at bounding box center [82, 167] width 73 height 21
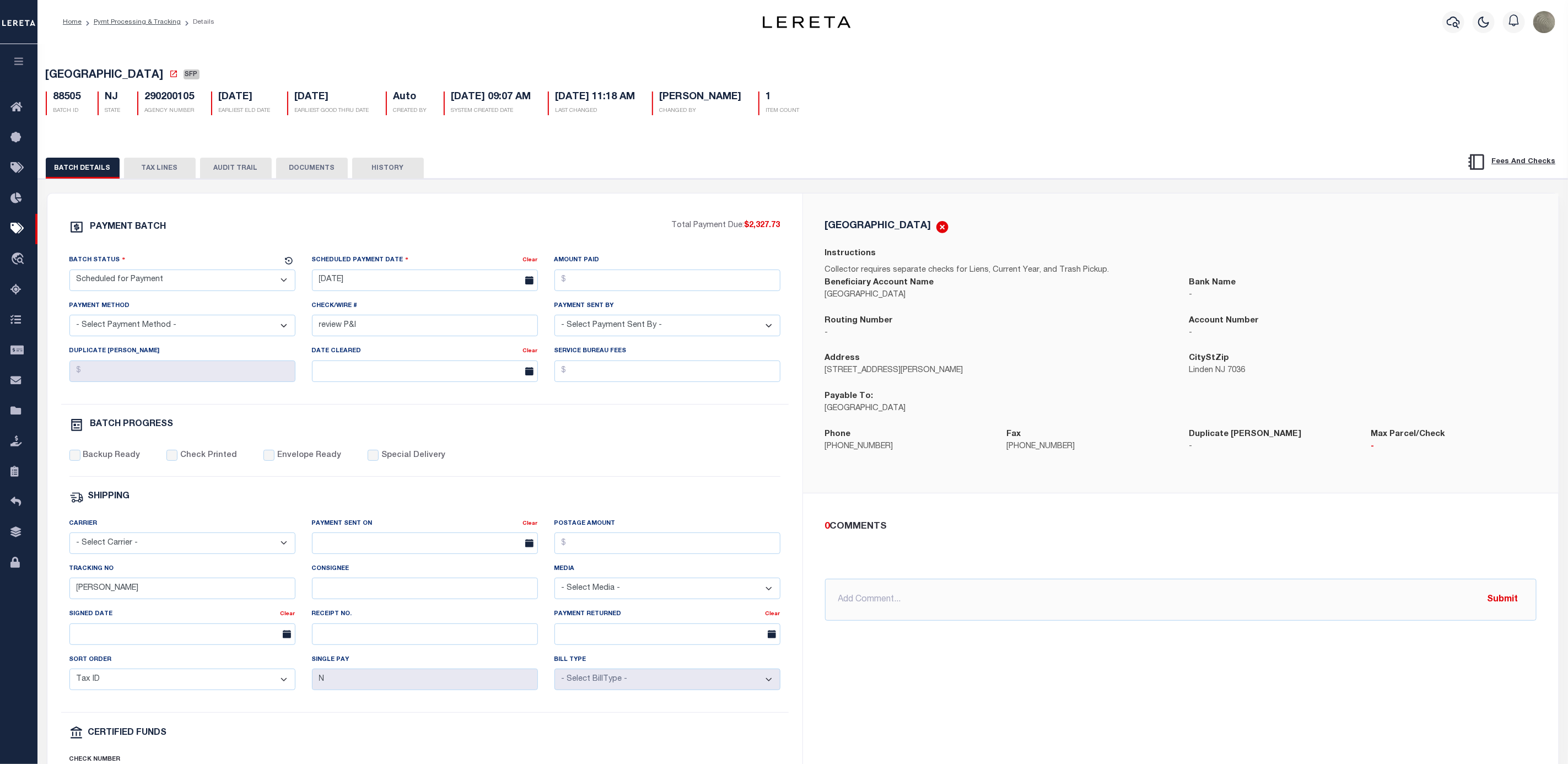
click at [166, 213] on div "PAYMENT BATCH Total Payment Due: $2,327.73 Batch Status" at bounding box center [425, 516] width 755 height 645
click at [22, 229] on icon at bounding box center [19, 229] width 18 height 14
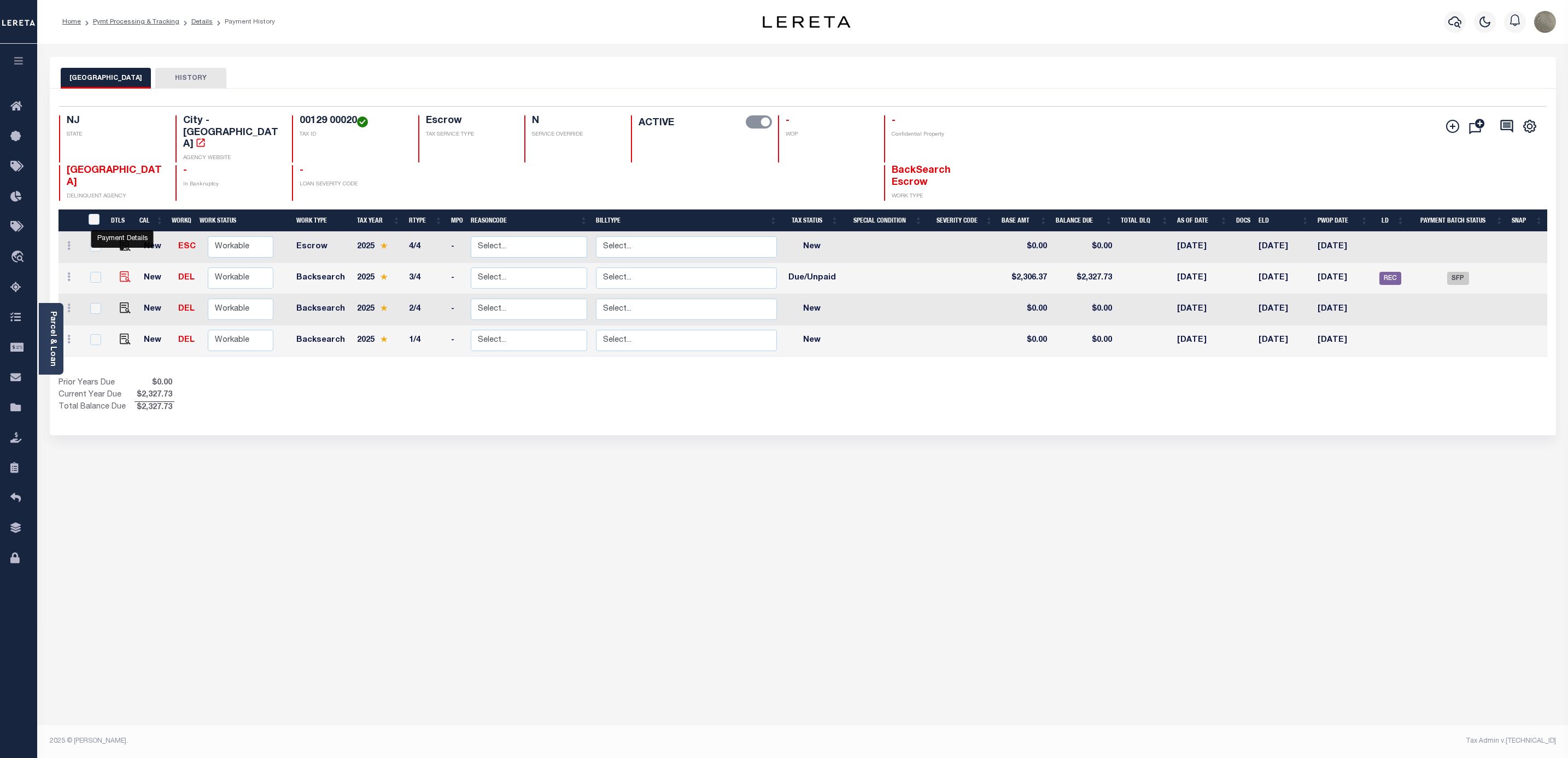
click at [120, 271] on img "" at bounding box center [125, 276] width 11 height 11
checkbox input "true"
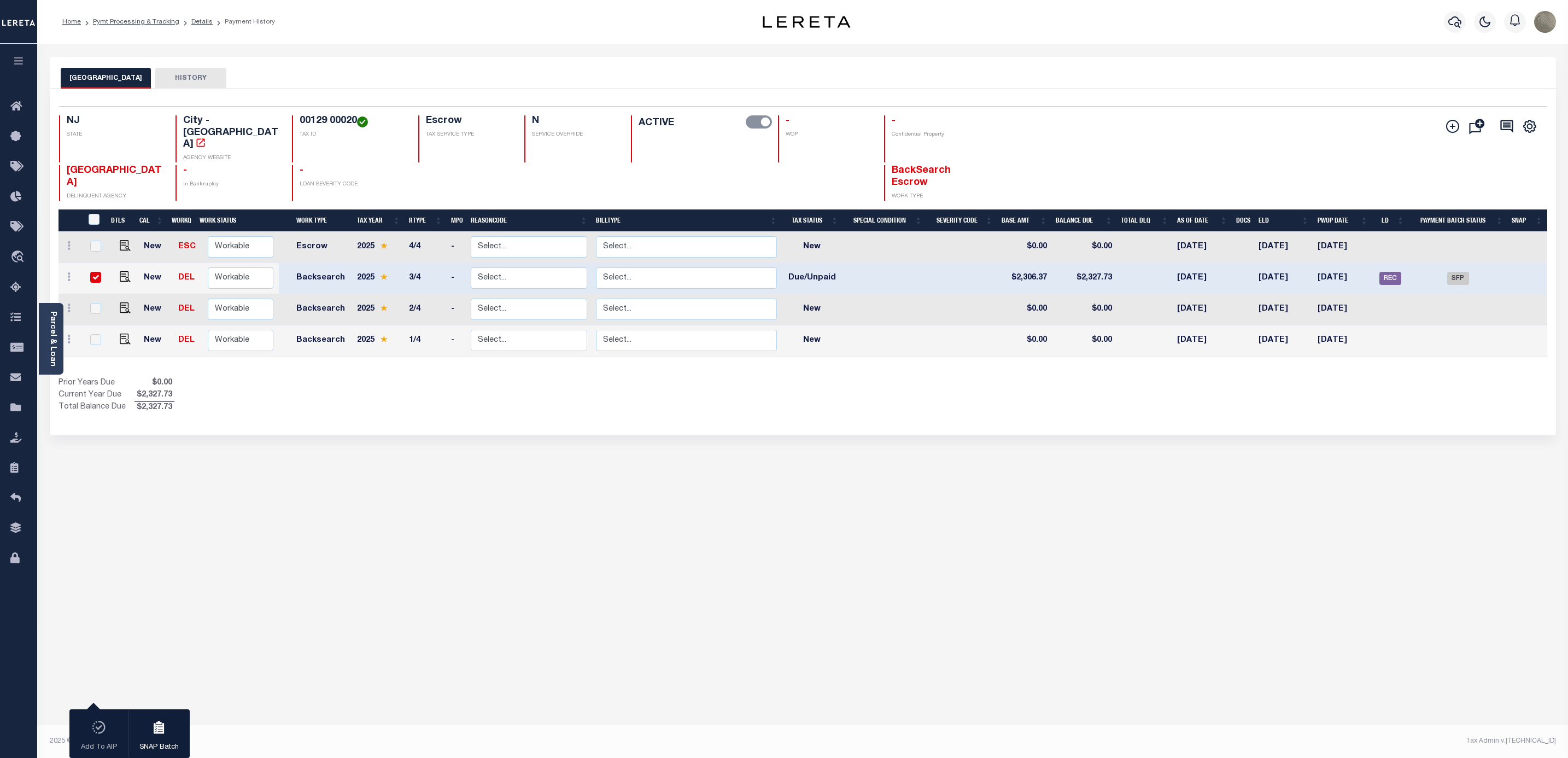
click at [115, 274] on link at bounding box center [122, 278] width 16 height 8
checkbox input "false"
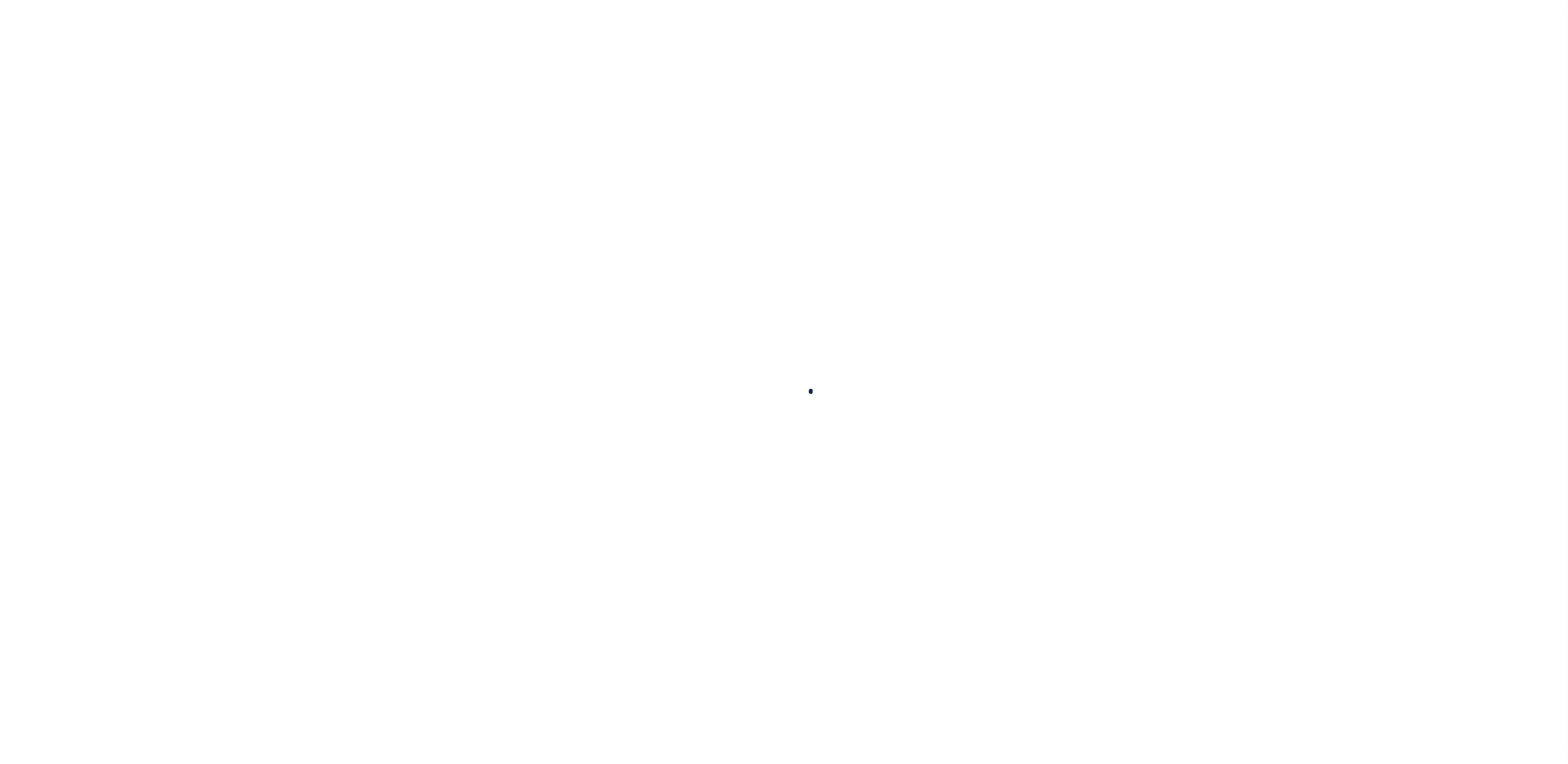
checkbox input "false"
type textarea "CAS-47827 2025/3l dlq Base $2,306.37 P/I $21.36-Lender Responsibility Total $2,…"
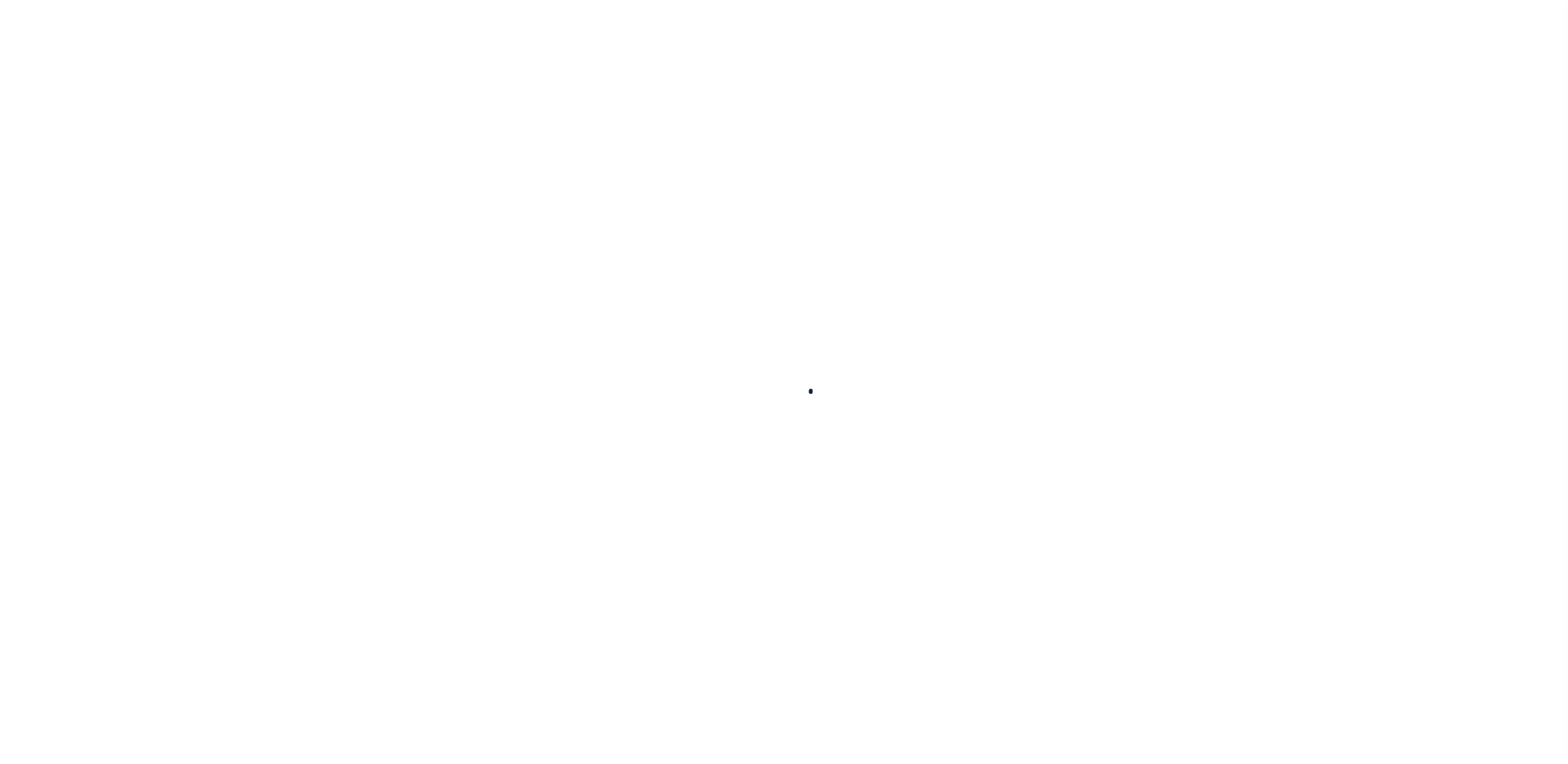
type input "[DATE]"
select select "DUE"
type input "$2,306.37"
type input "$2,327.73"
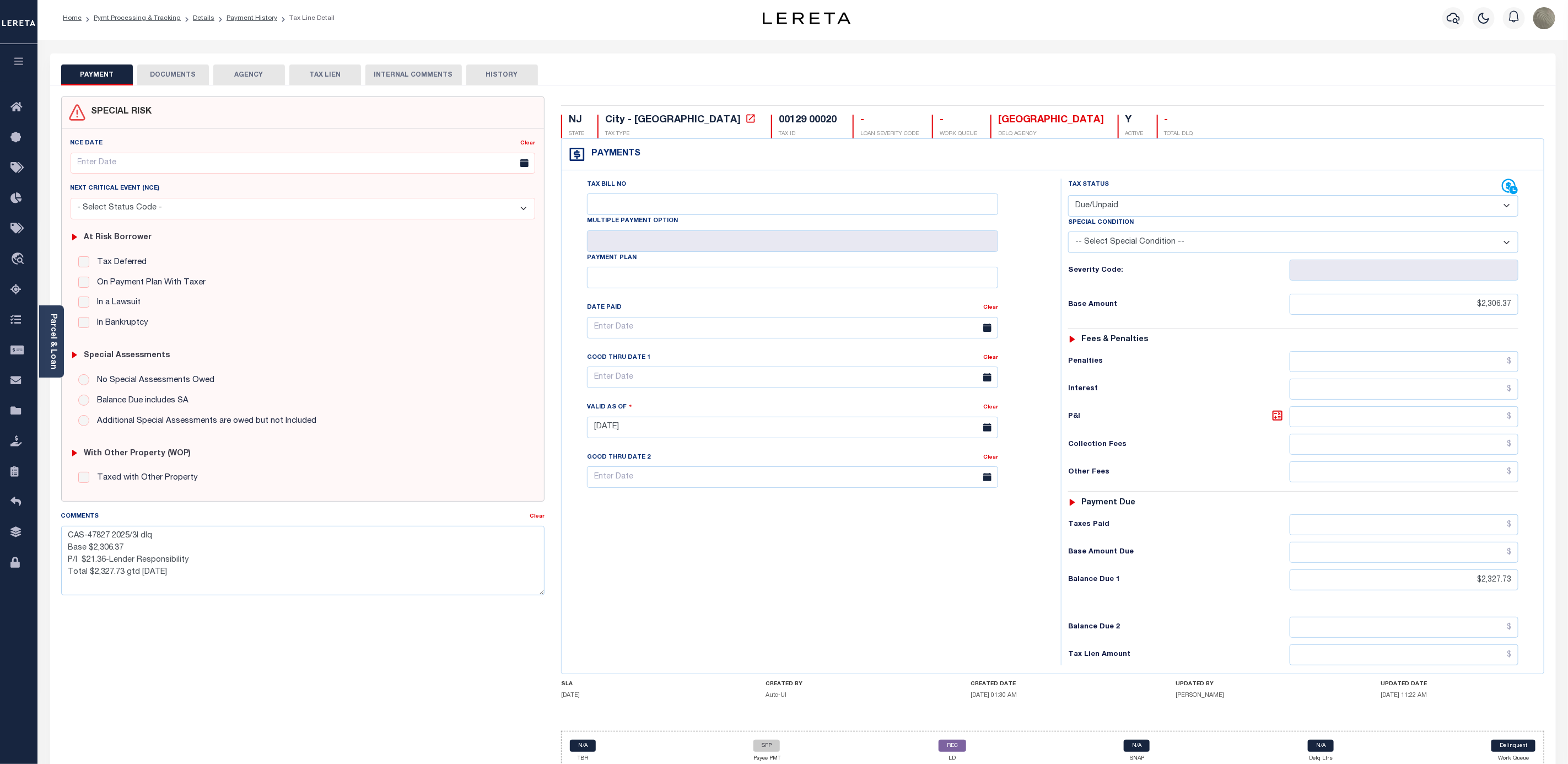
scroll to position [56, 0]
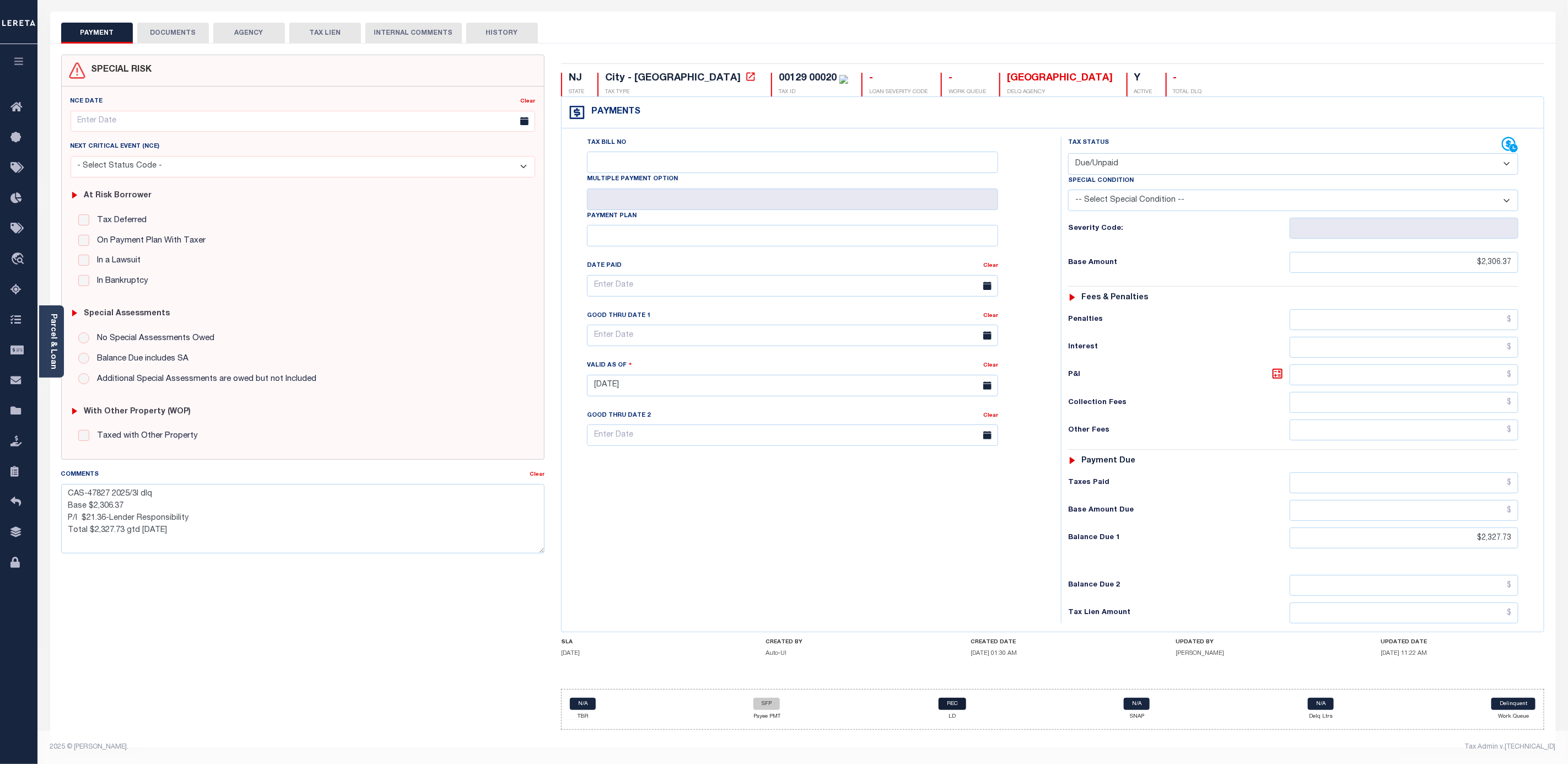
click at [959, 704] on link "REC" at bounding box center [953, 704] width 27 height 12
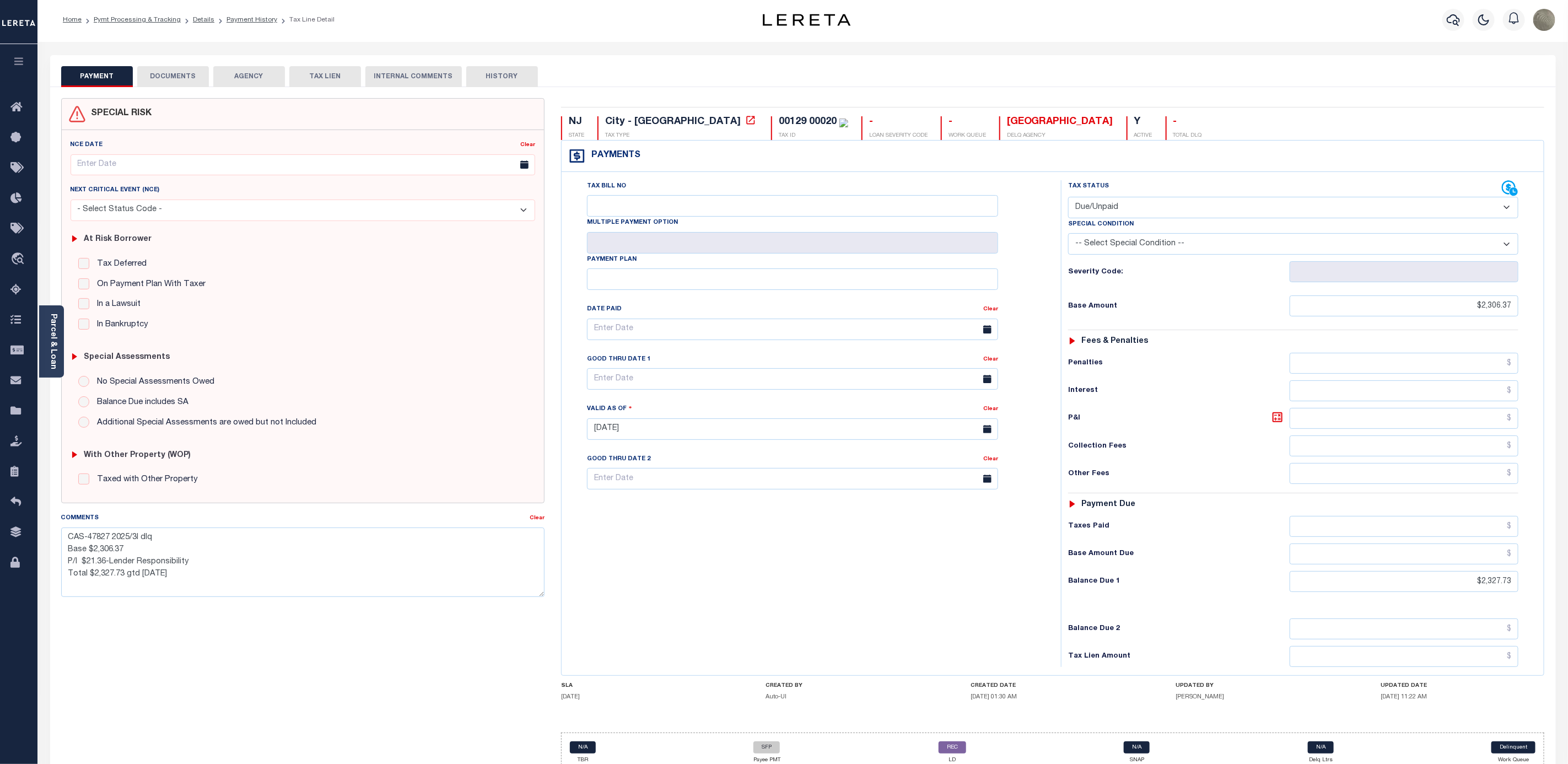
scroll to position [0, 0]
click at [515, 77] on button "HISTORY" at bounding box center [502, 78] width 72 height 21
select select "50"
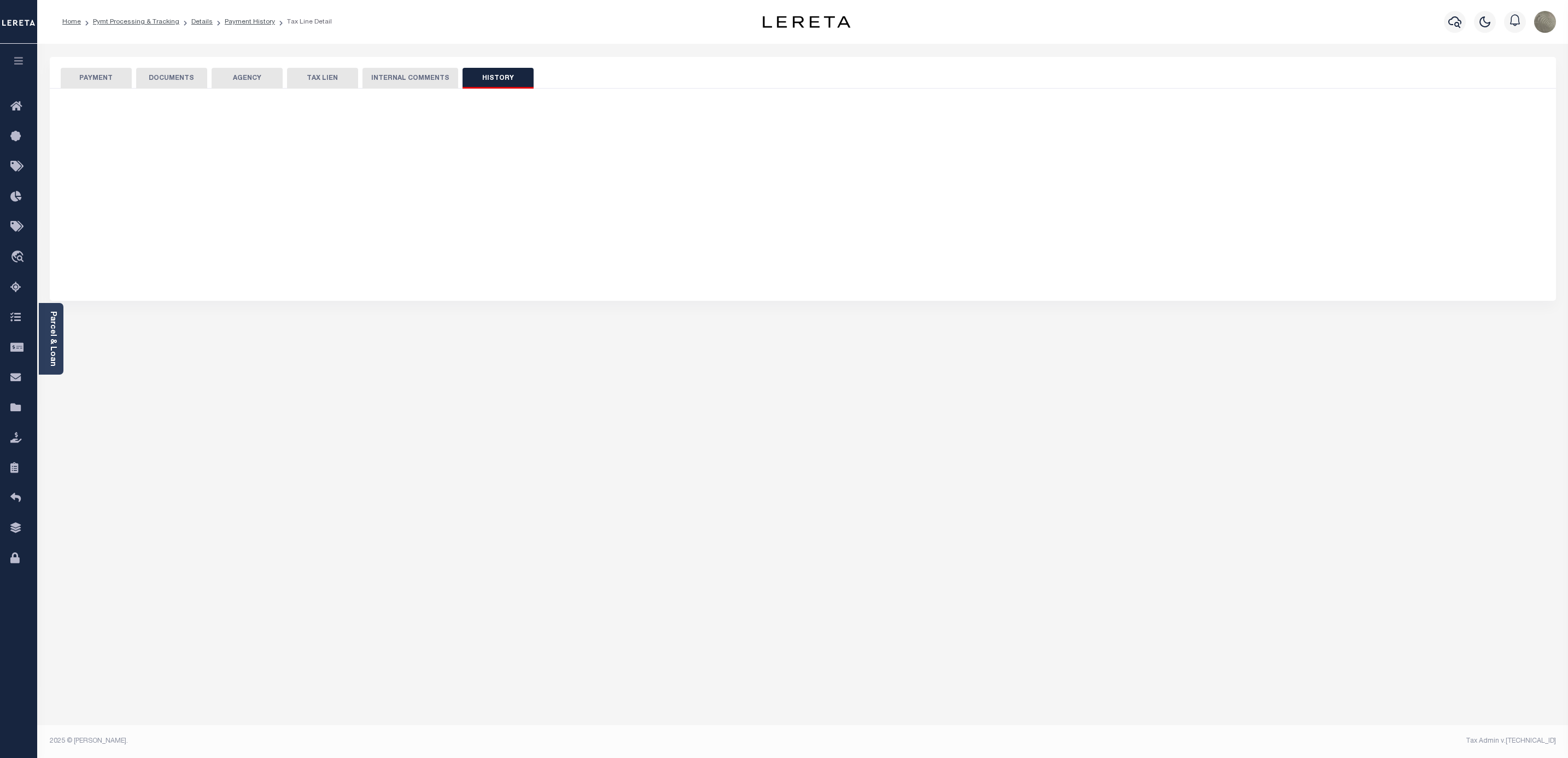
select select "50"
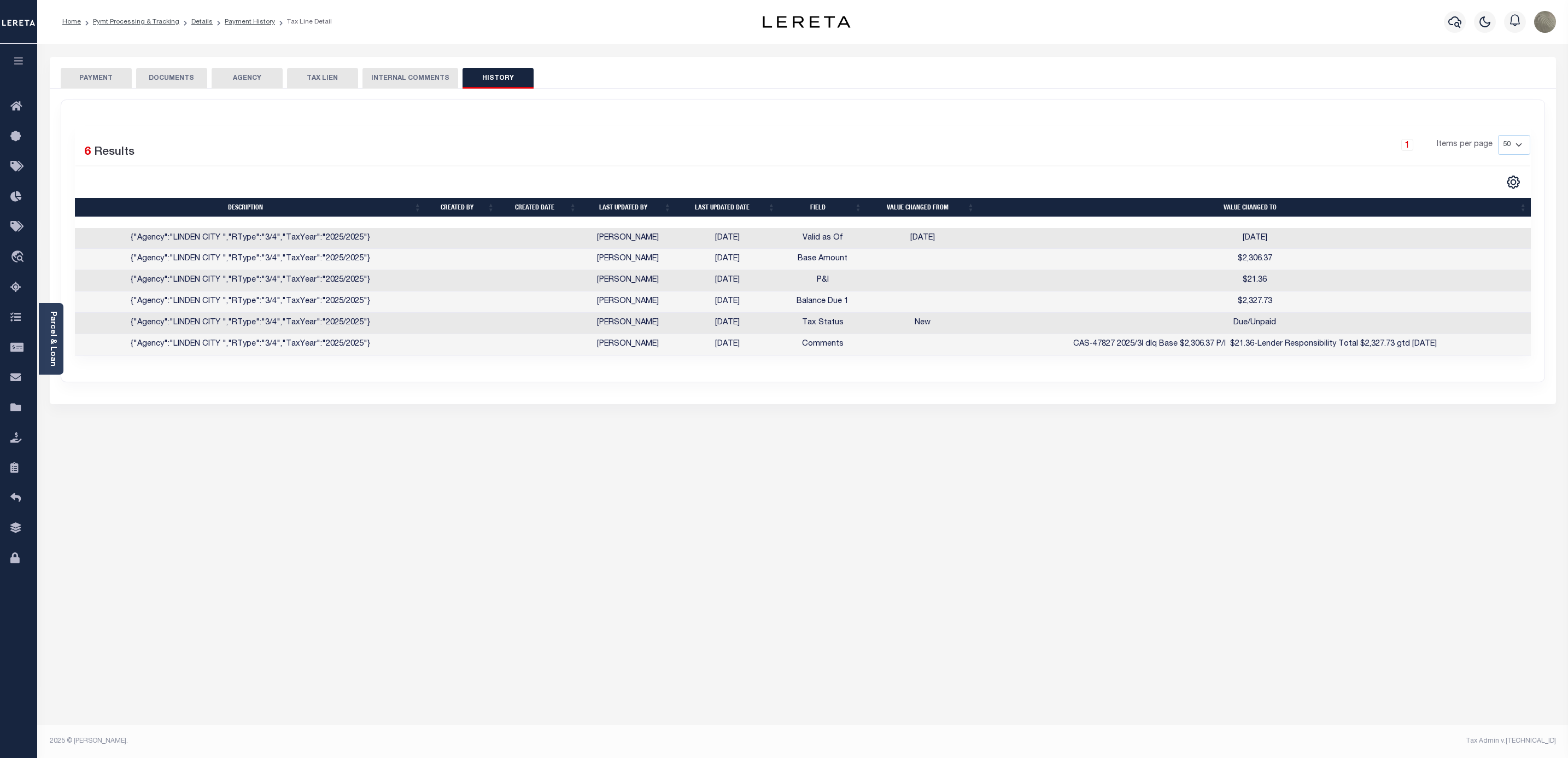
click at [495, 147] on div "1 Items per page 10 25 50 100" at bounding box center [986, 149] width 1087 height 28
click at [86, 72] on button "PAYMENT" at bounding box center [96, 78] width 71 height 21
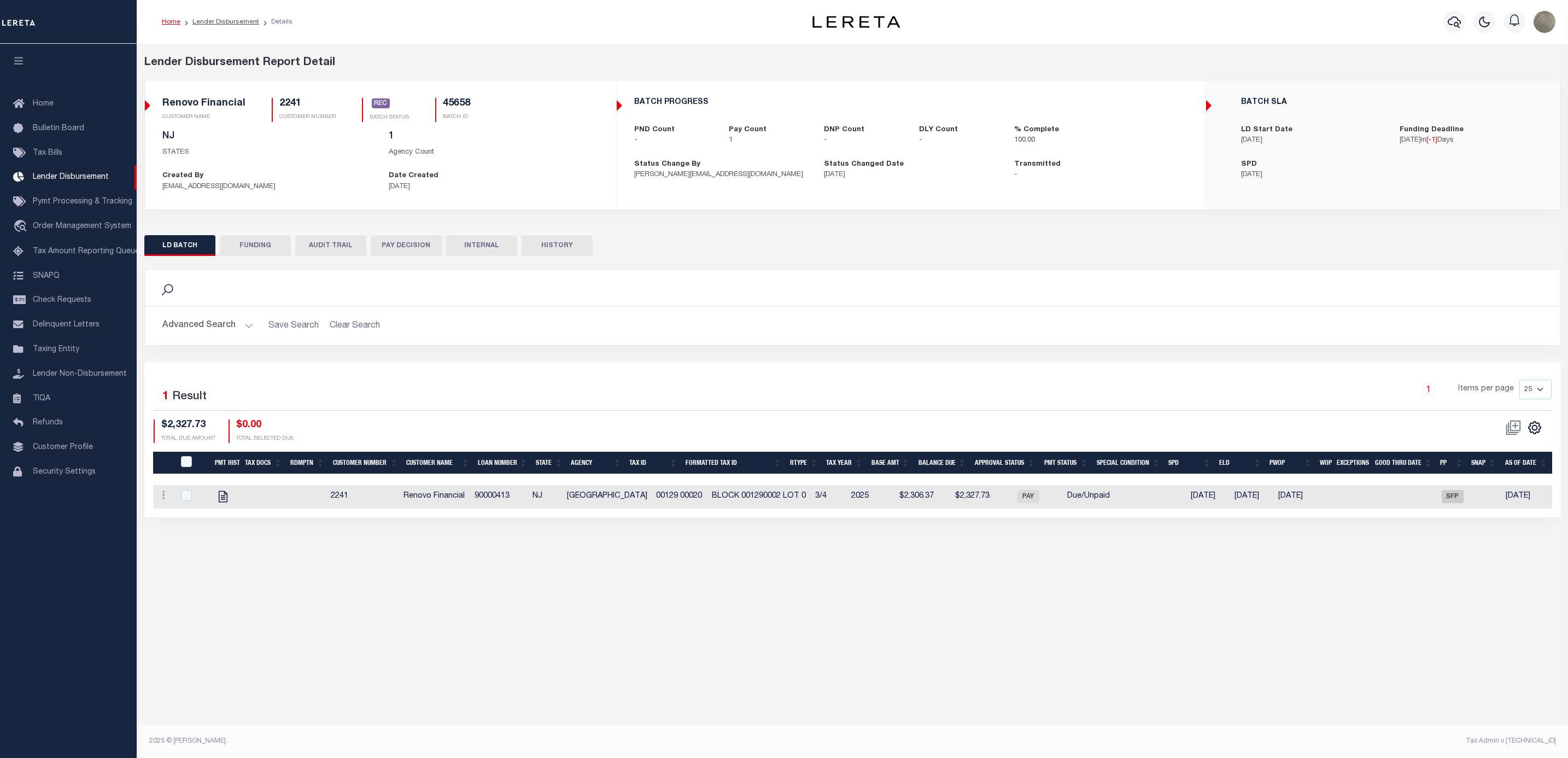
click at [271, 244] on button "FUNDING" at bounding box center [255, 245] width 71 height 21
type input "$2,327.73"
type input "$0"
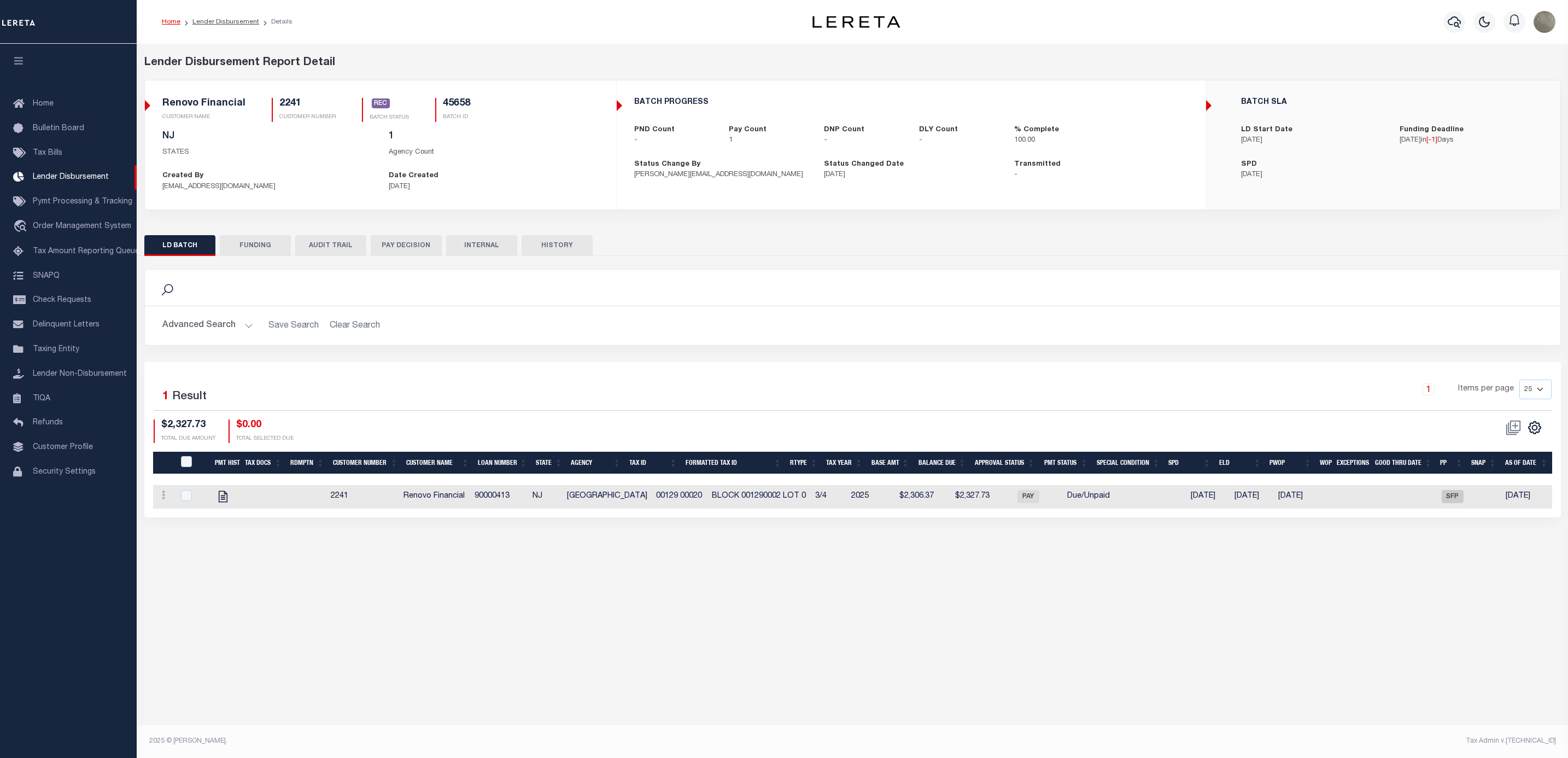
type input "[DATE]"
type input "20250818MMQFMP2700358708181632FT03"
type input "[DATE]"
select select "100"
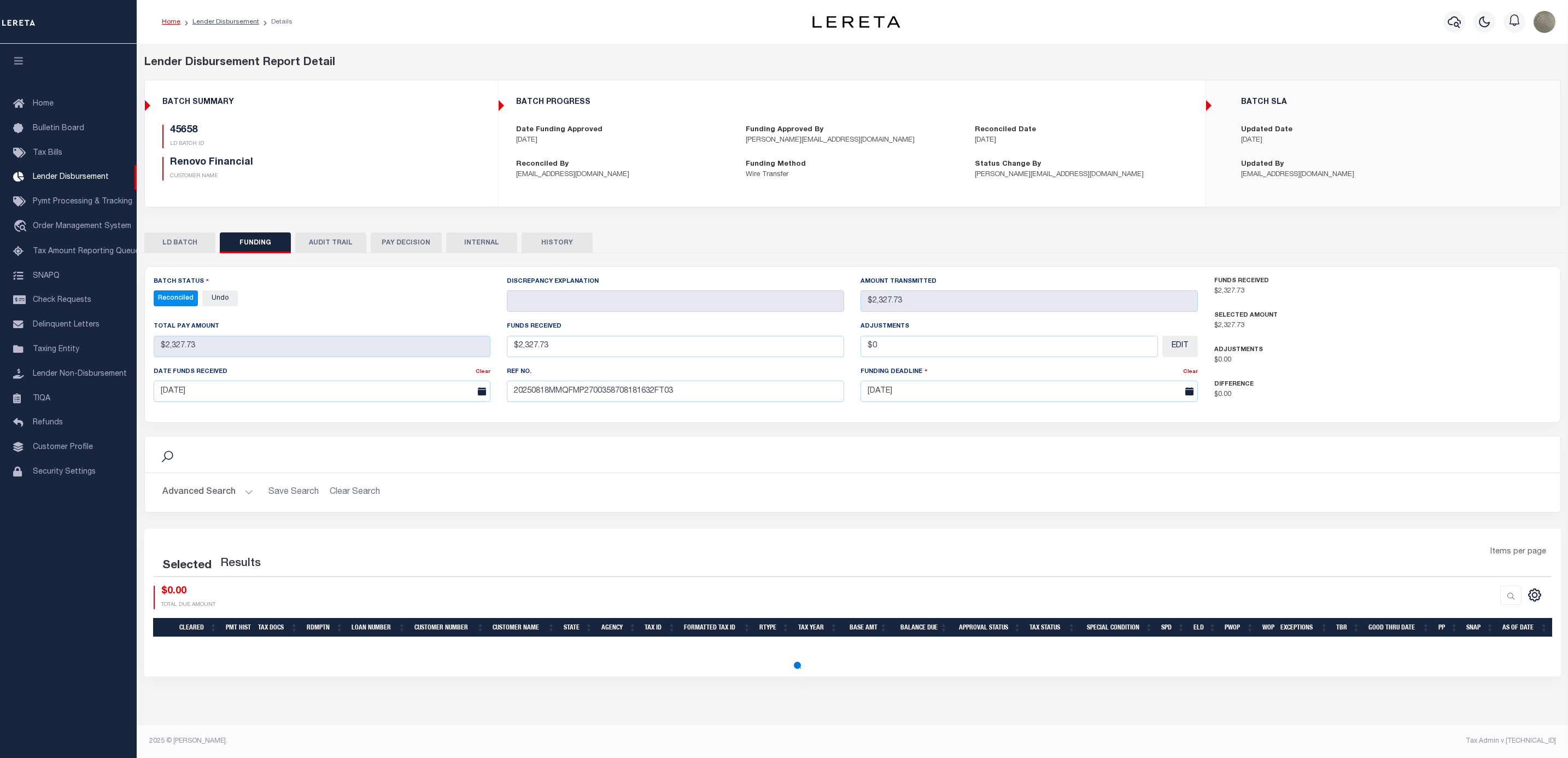
select select "100"
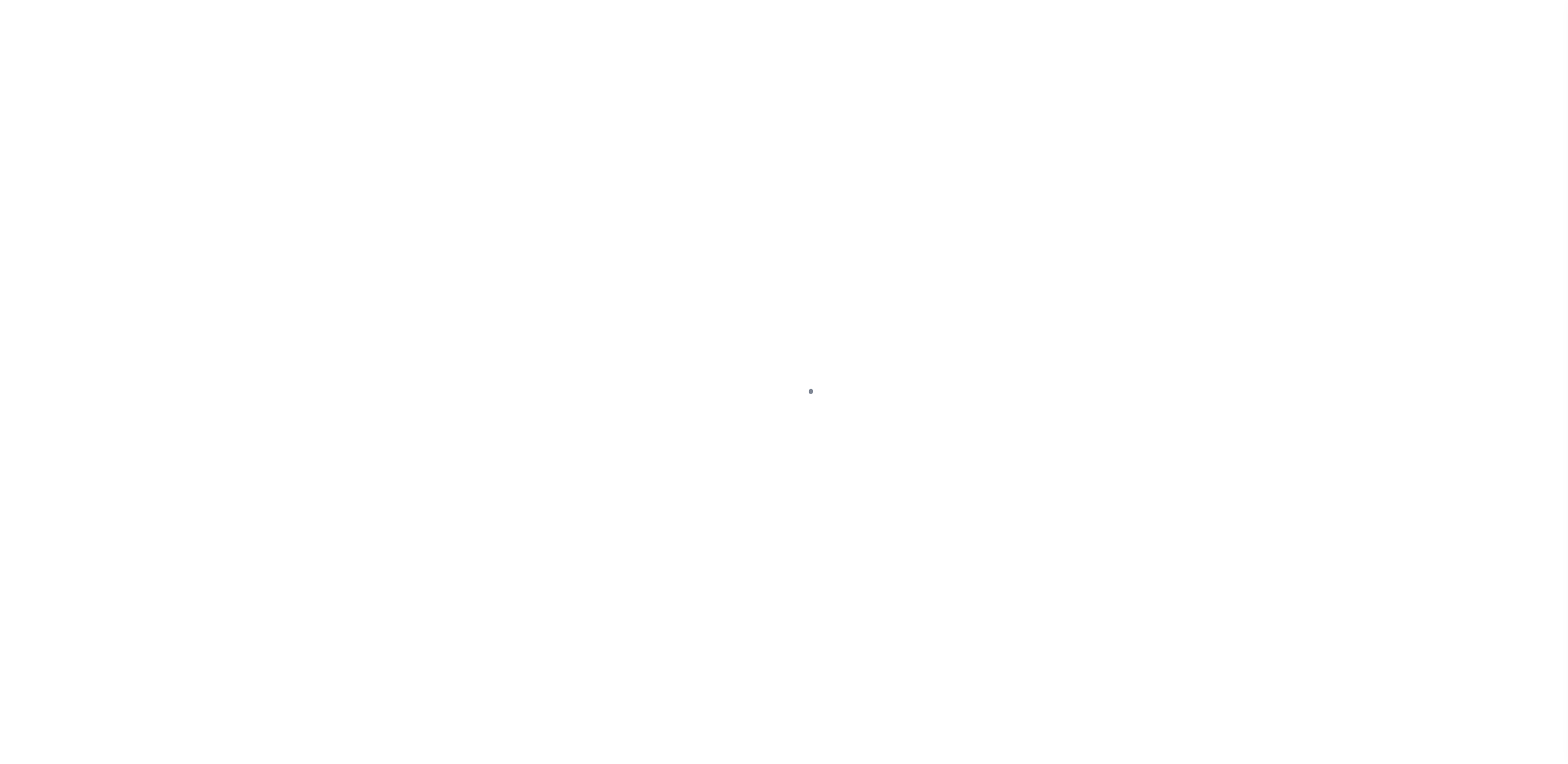
select select "DUE"
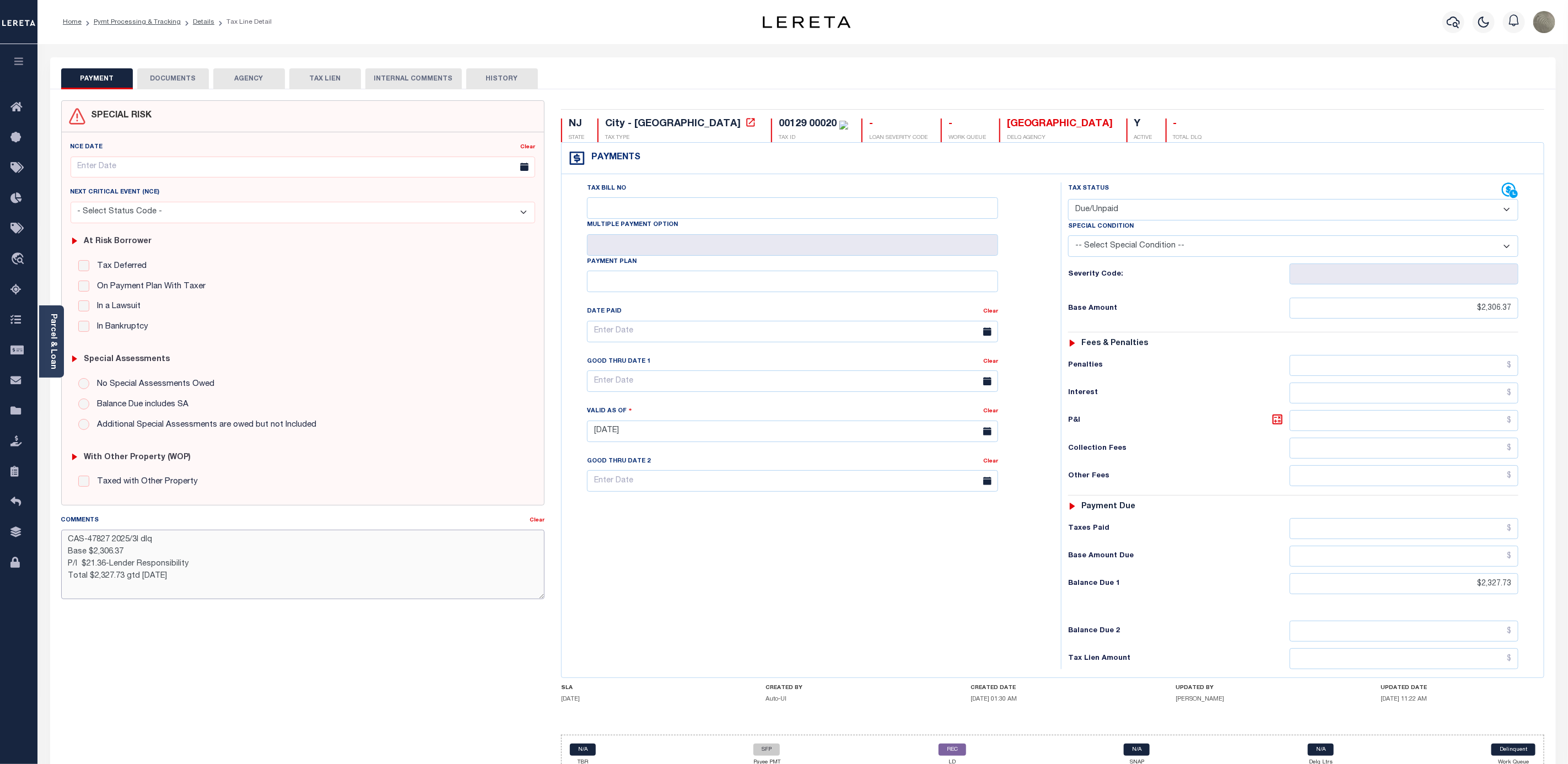
click at [194, 589] on textarea "CAS-47827 2025/3l dlq Base $2,306.37 P/I $21.36-Lender Responsibility Total $2,…" at bounding box center [303, 564] width 483 height 70
drag, startPoint x: 189, startPoint y: 585, endPoint x: 50, endPoint y: 550, distance: 143.3
click at [50, 550] on div "SPECIAL RISK NCE Date Clear" at bounding box center [803, 440] width 1506 height 704
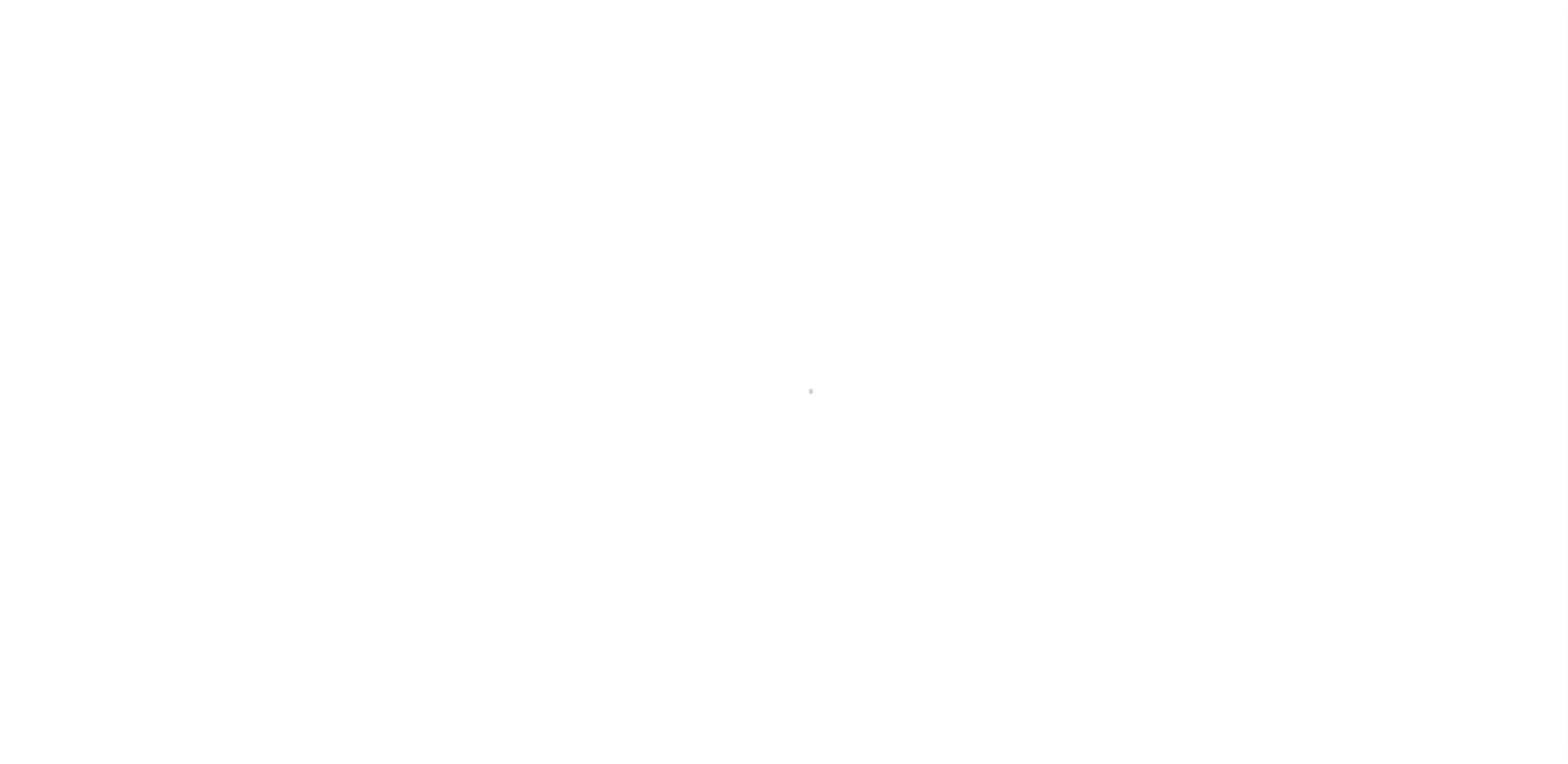
select select "SFP"
